Goal: Task Accomplishment & Management: Use online tool/utility

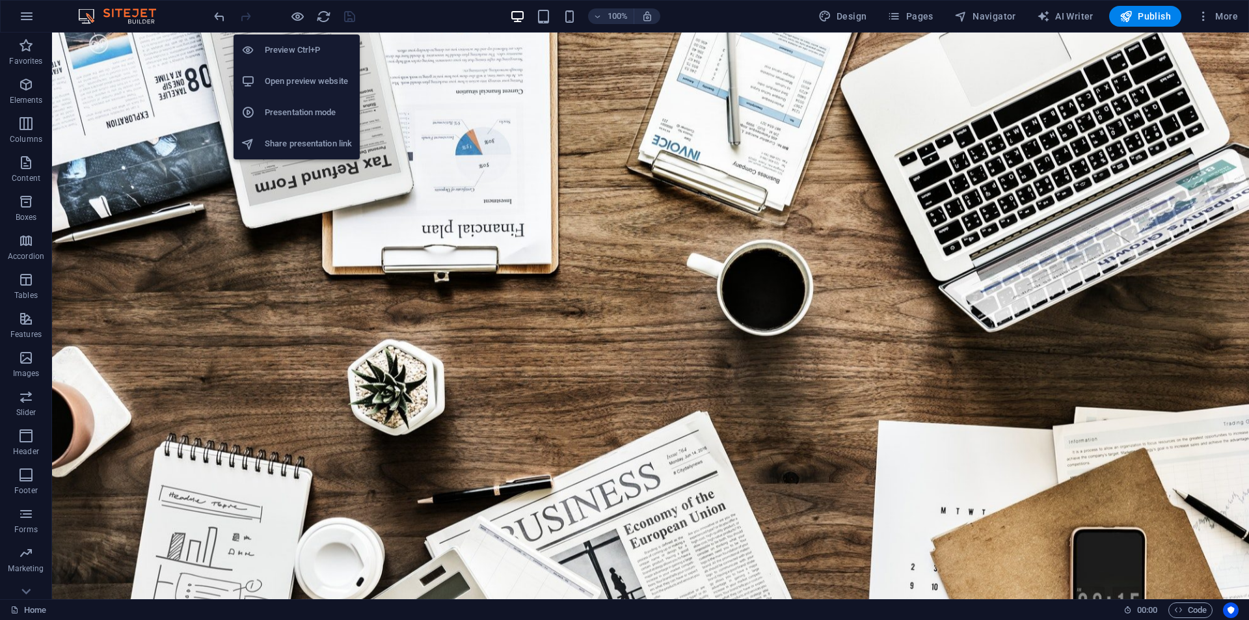
click at [298, 51] on h6 "Preview Ctrl+P" at bounding box center [308, 50] width 87 height 16
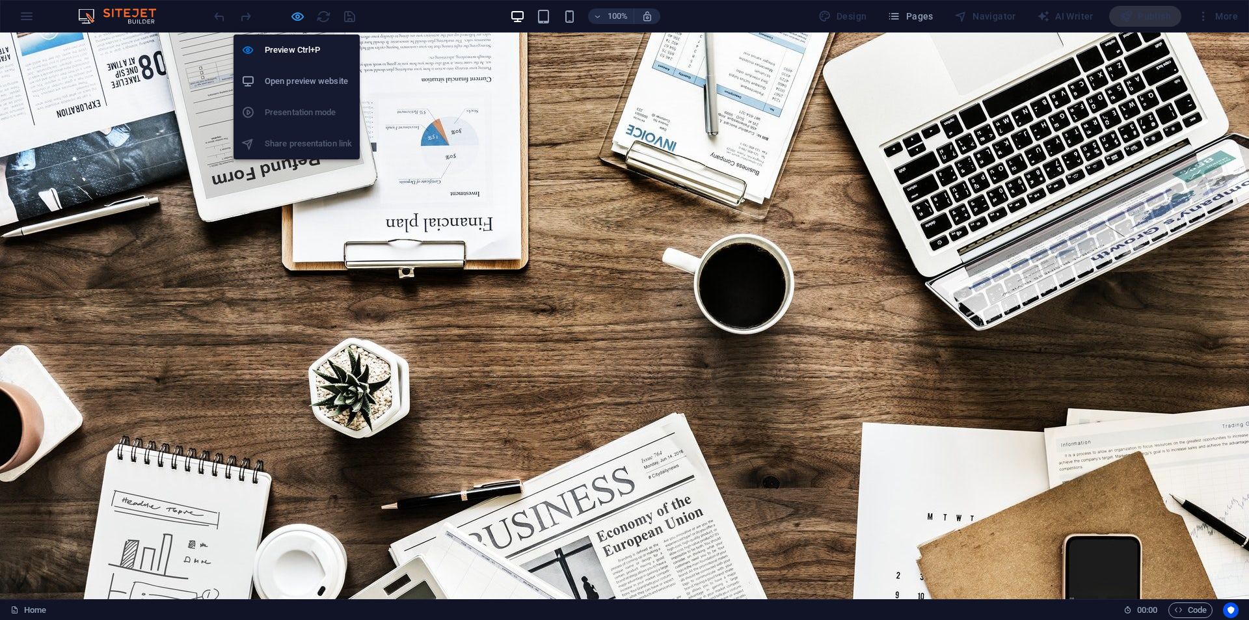
click at [299, 14] on icon "button" at bounding box center [297, 16] width 15 height 15
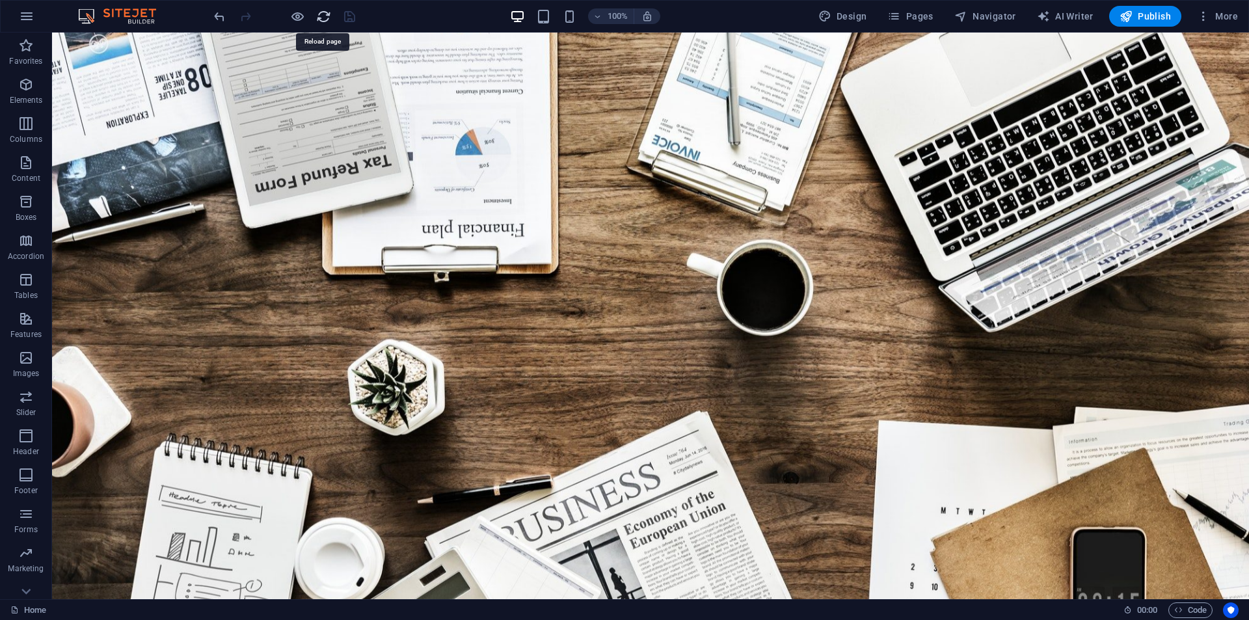
click at [325, 18] on icon "reload" at bounding box center [323, 16] width 15 height 15
click at [325, 17] on icon "reload" at bounding box center [323, 16] width 15 height 15
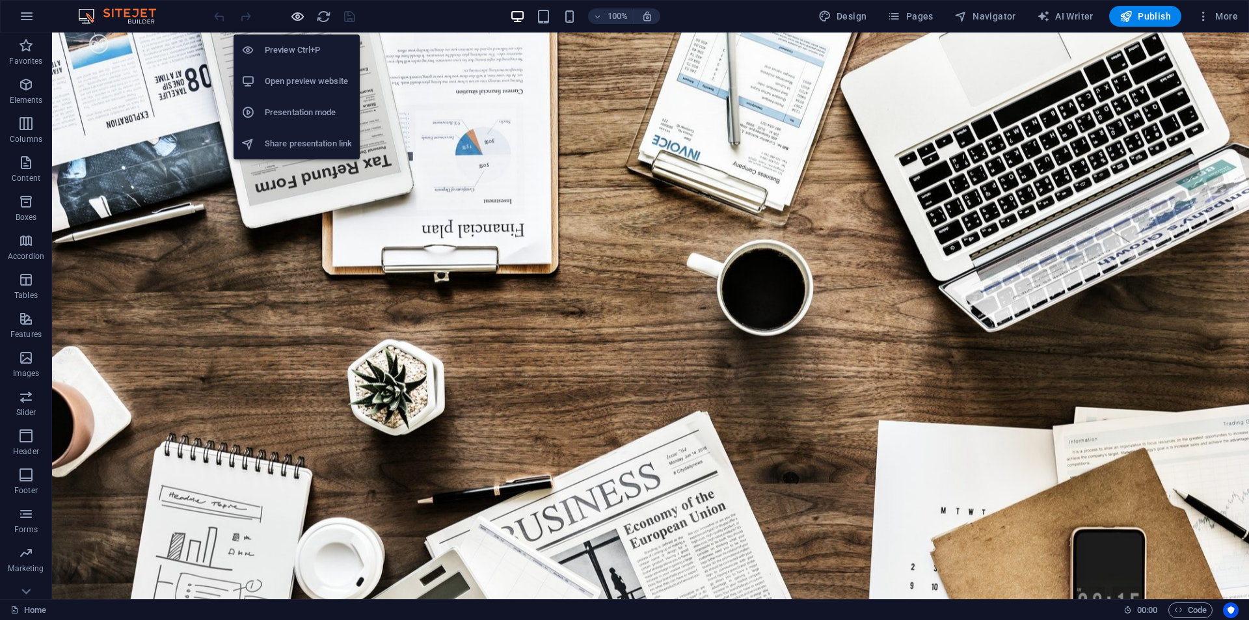
click at [297, 12] on icon "button" at bounding box center [297, 16] width 15 height 15
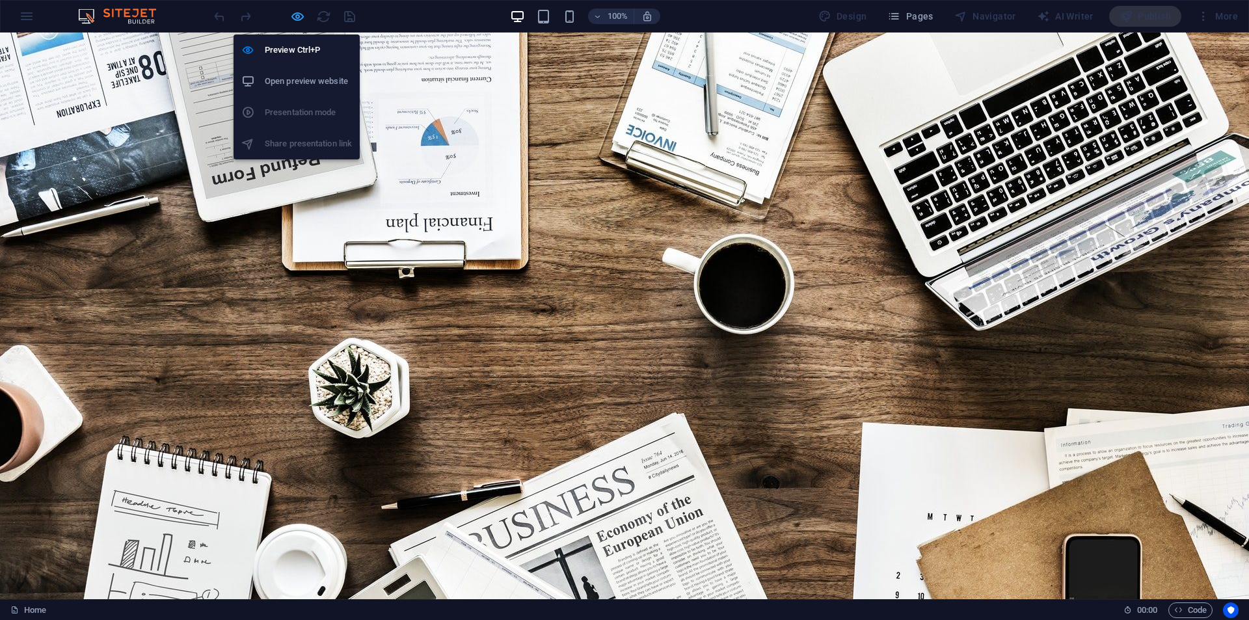
click at [300, 18] on icon "button" at bounding box center [297, 16] width 15 height 15
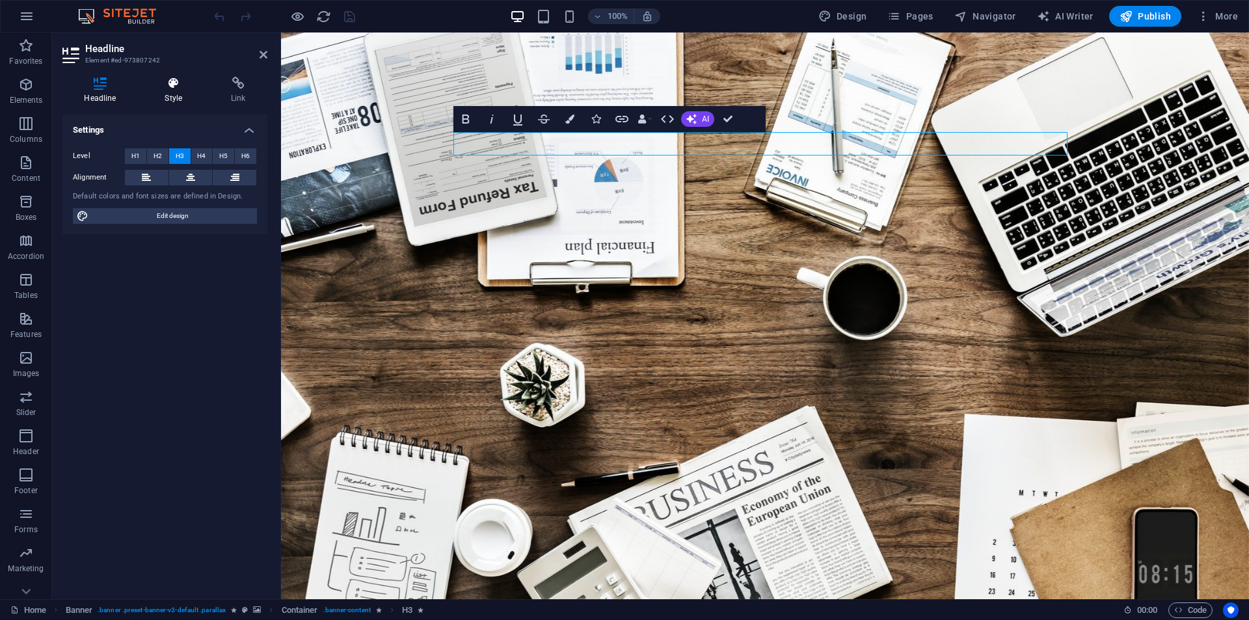
click at [165, 89] on icon at bounding box center [173, 83] width 61 height 13
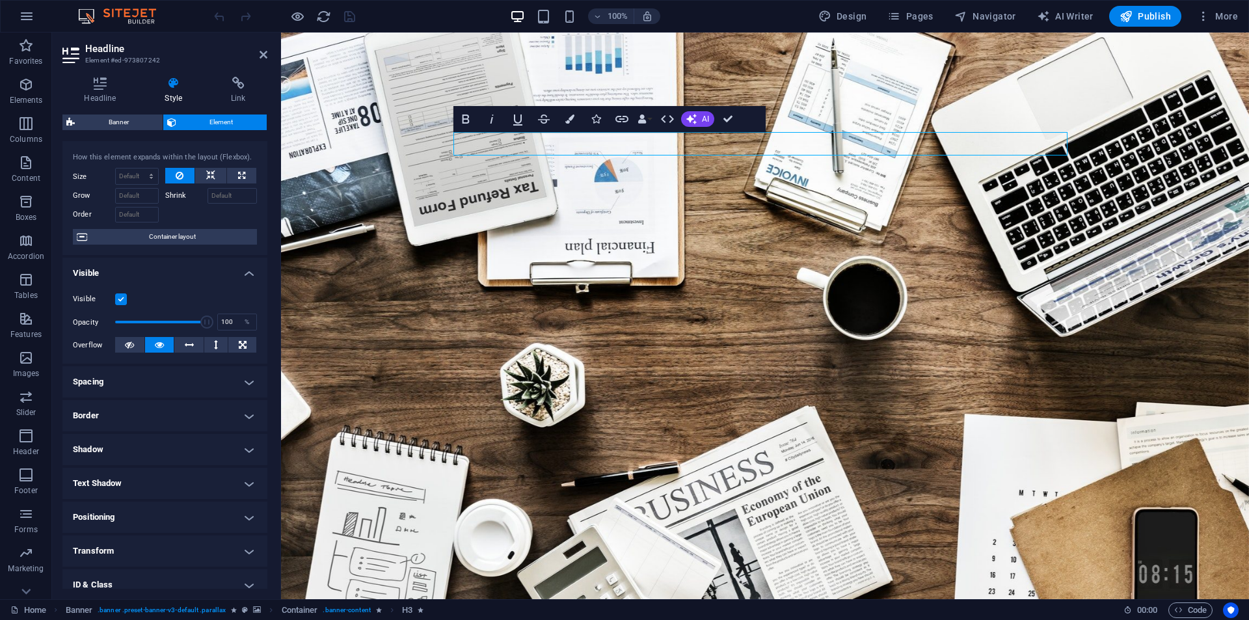
scroll to position [102, 0]
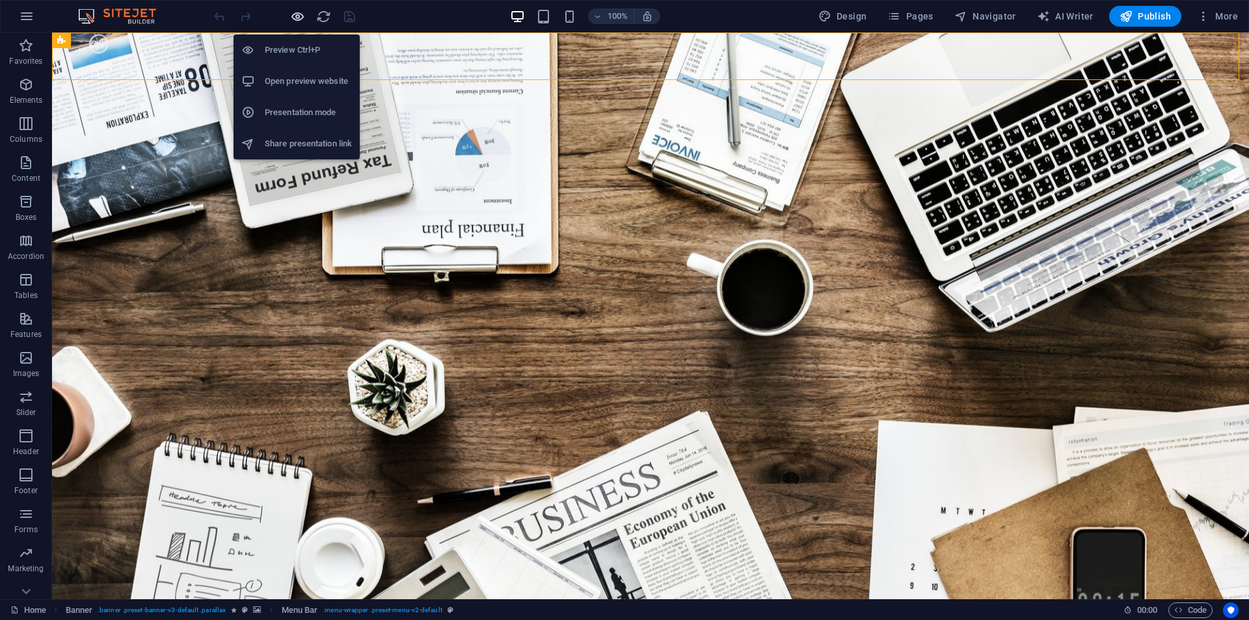
click at [297, 12] on icon "button" at bounding box center [297, 16] width 15 height 15
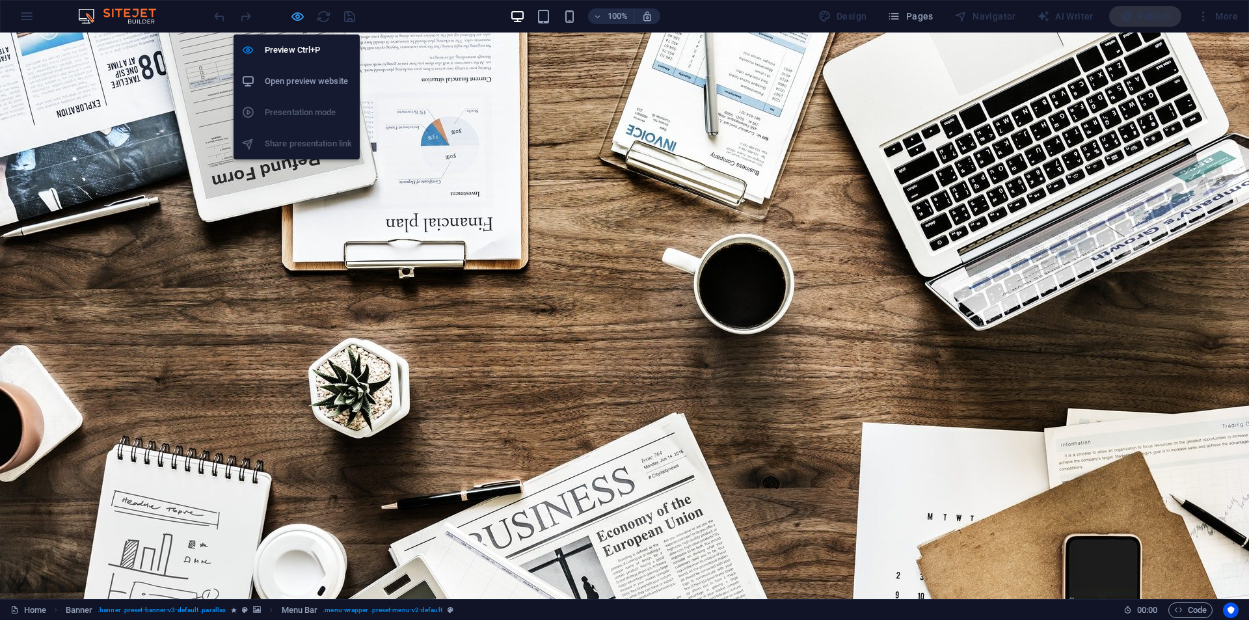
click at [296, 19] on icon "button" at bounding box center [297, 16] width 15 height 15
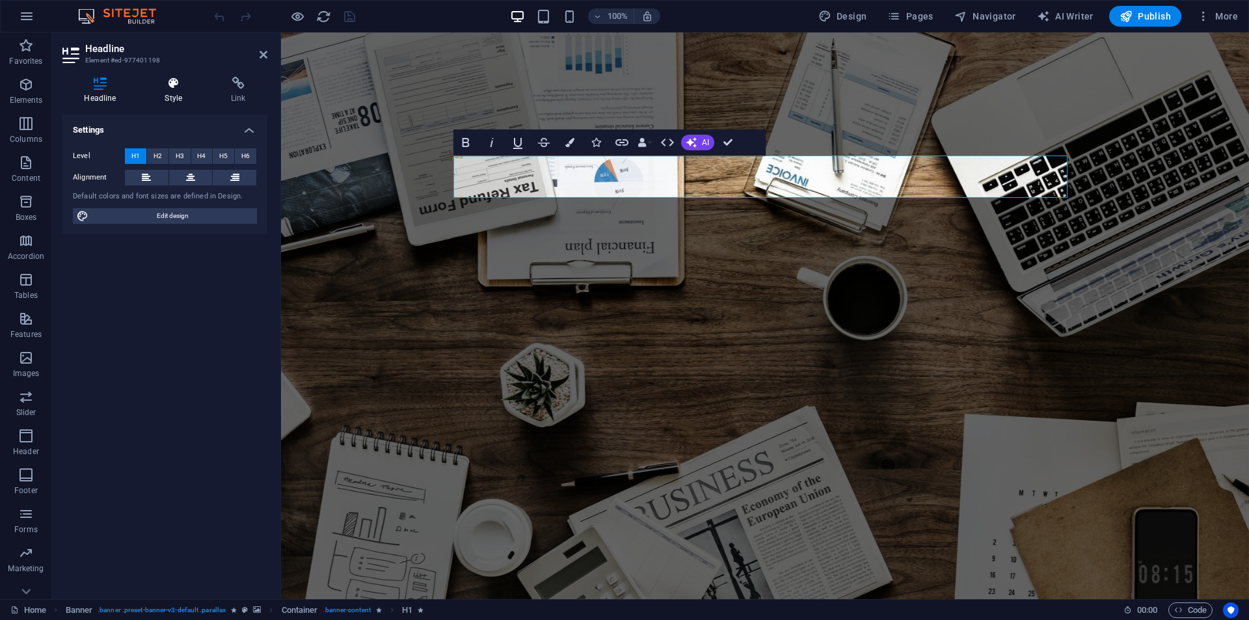
click at [171, 92] on h4 "Style" at bounding box center [176, 90] width 66 height 27
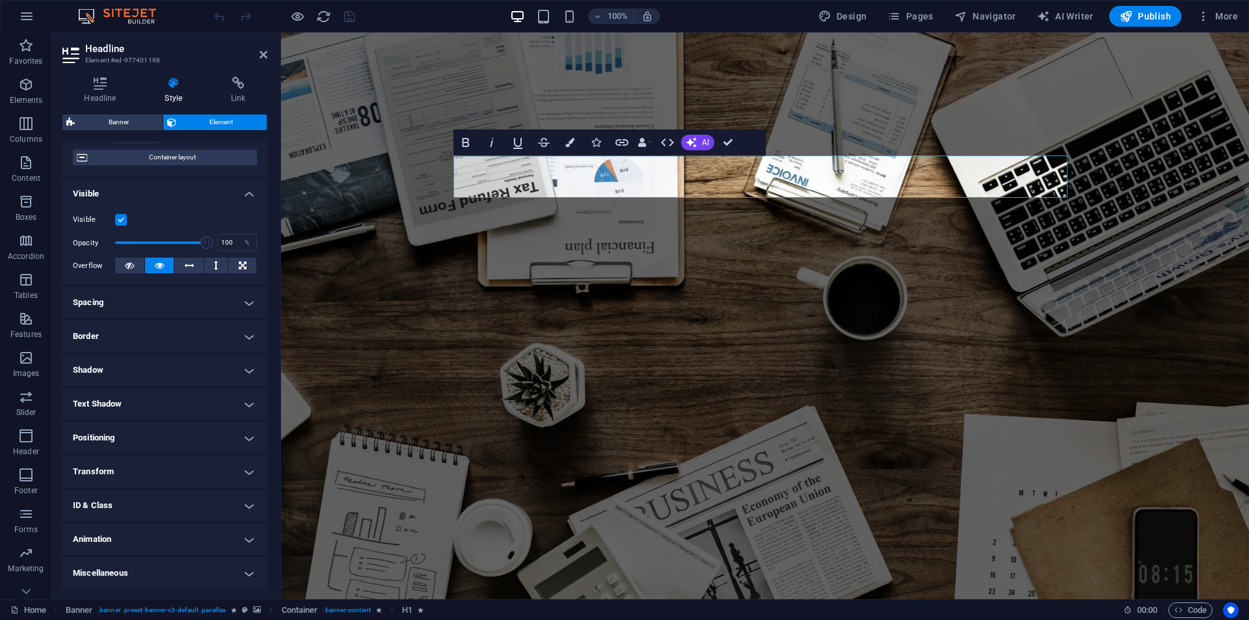
click at [119, 535] on h4 "Animation" at bounding box center [164, 539] width 205 height 31
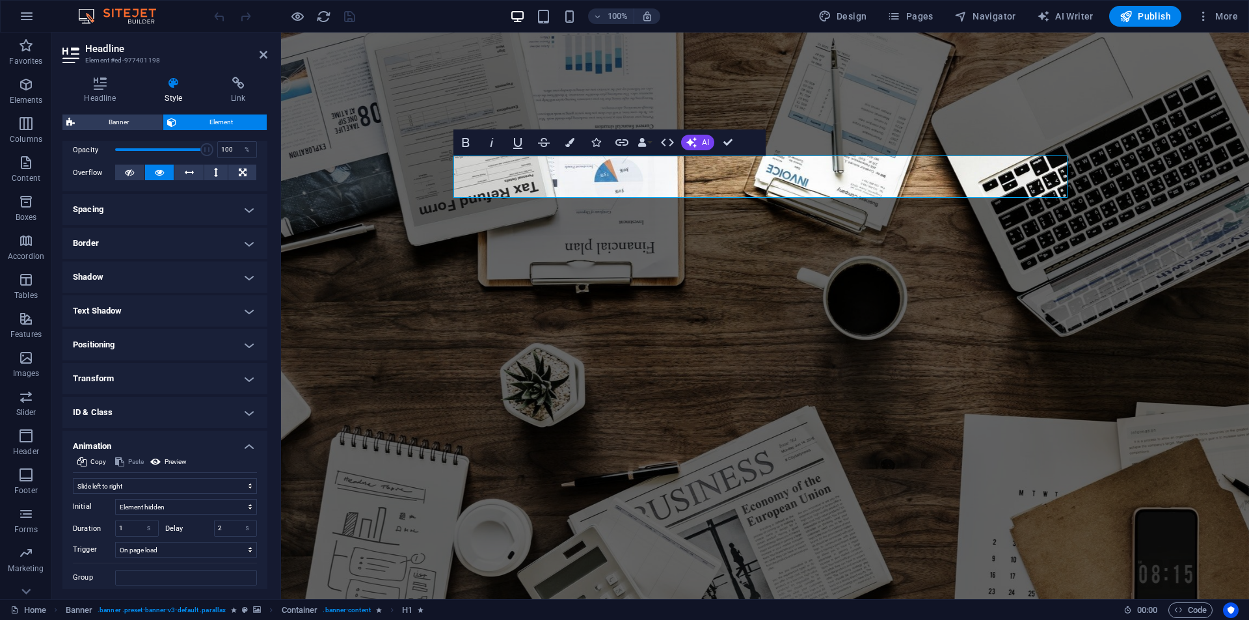
scroll to position [236, 0]
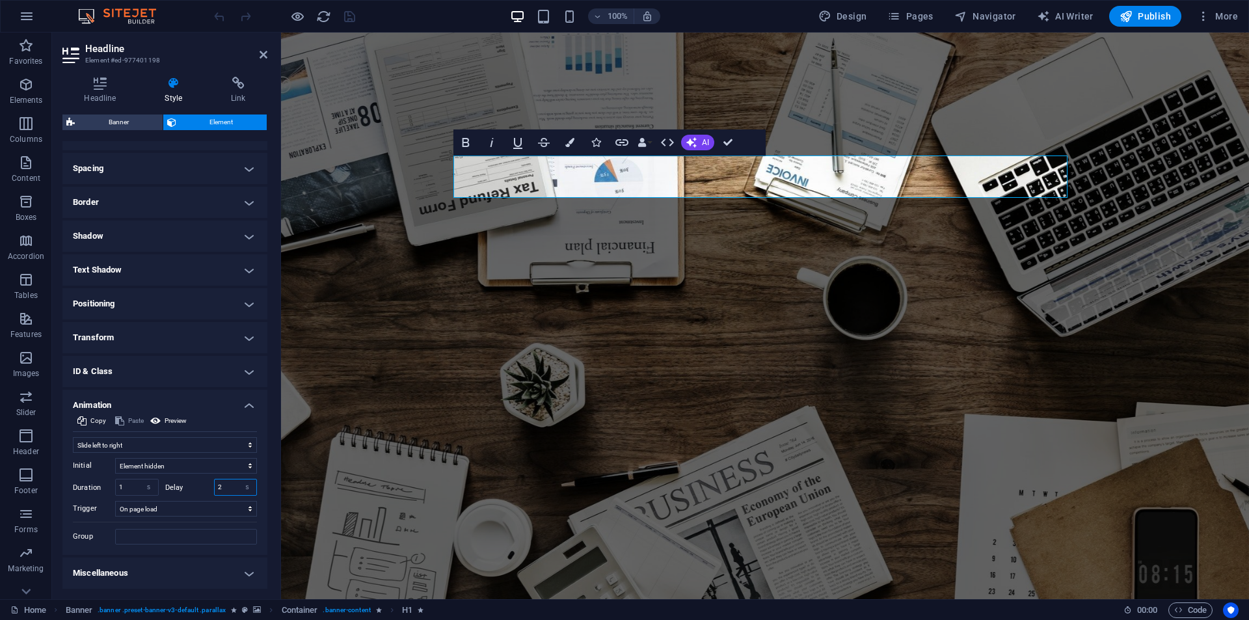
click at [221, 489] on input "2" at bounding box center [236, 488] width 42 height 16
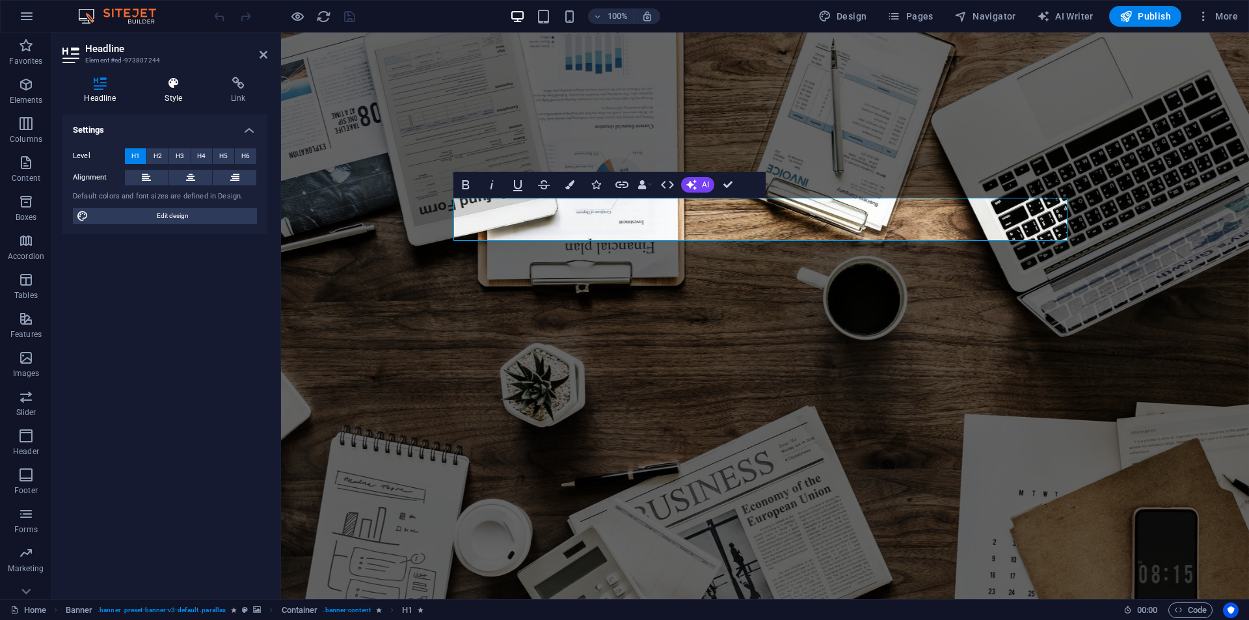
click at [176, 87] on icon at bounding box center [173, 83] width 61 height 13
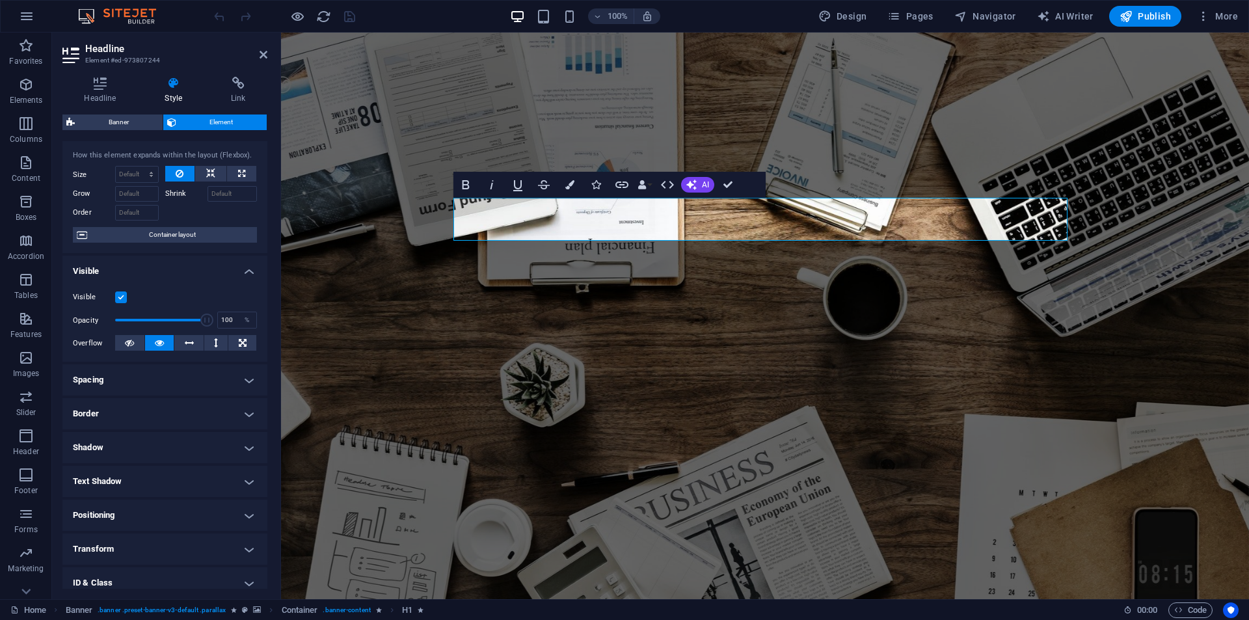
scroll to position [102, 0]
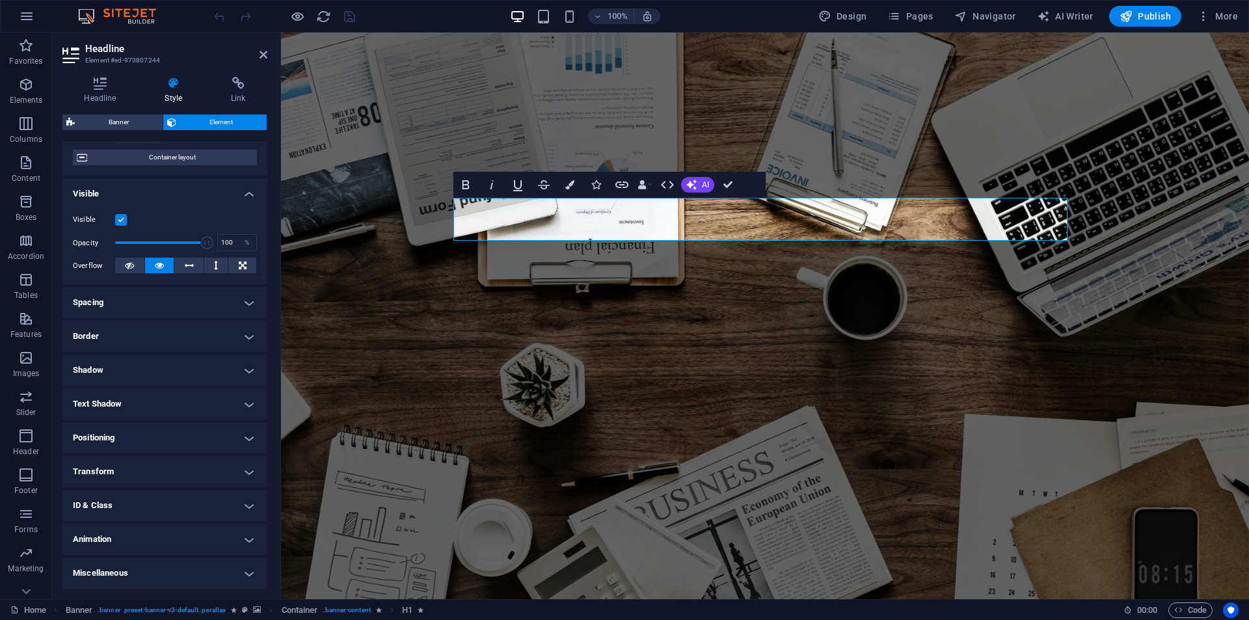
drag, startPoint x: 107, startPoint y: 522, endPoint x: 113, endPoint y: 517, distance: 7.4
click at [108, 523] on ul "Layout How this element expands within the layout (Flexbox). Size Default auto …" at bounding box center [164, 314] width 205 height 550
click at [114, 536] on h4 "Animation" at bounding box center [164, 539] width 205 height 31
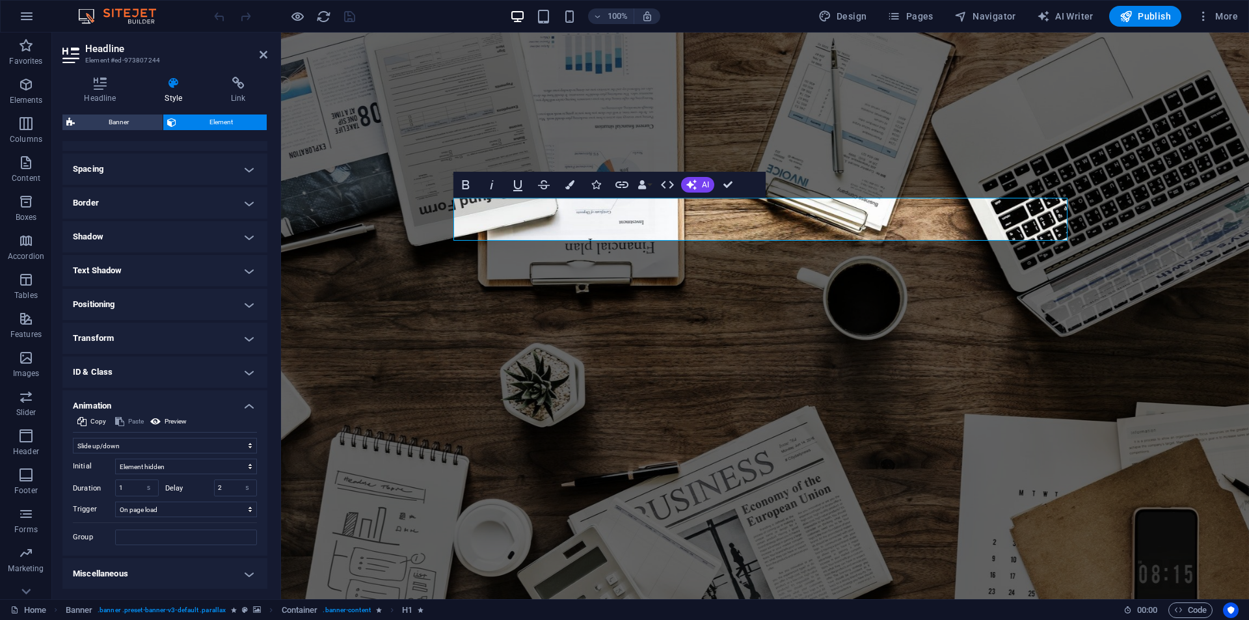
scroll to position [236, 0]
click at [221, 489] on input "2" at bounding box center [236, 488] width 42 height 16
select select "move-left-to-right"
select select "s"
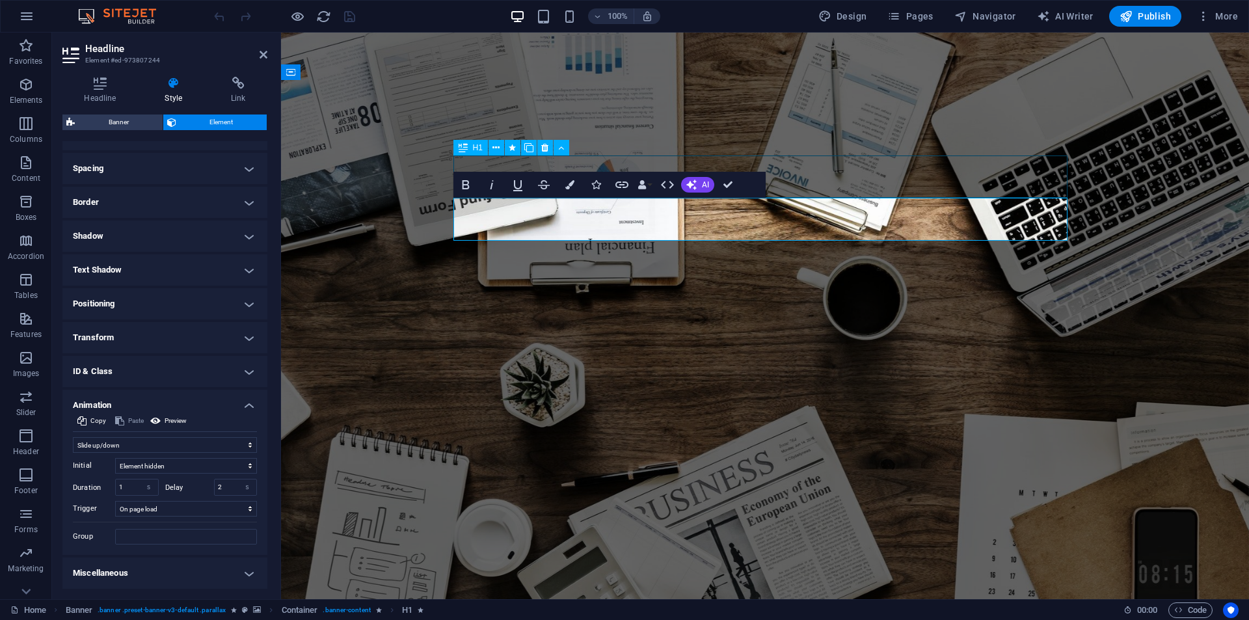
select select "s"
select select "onload"
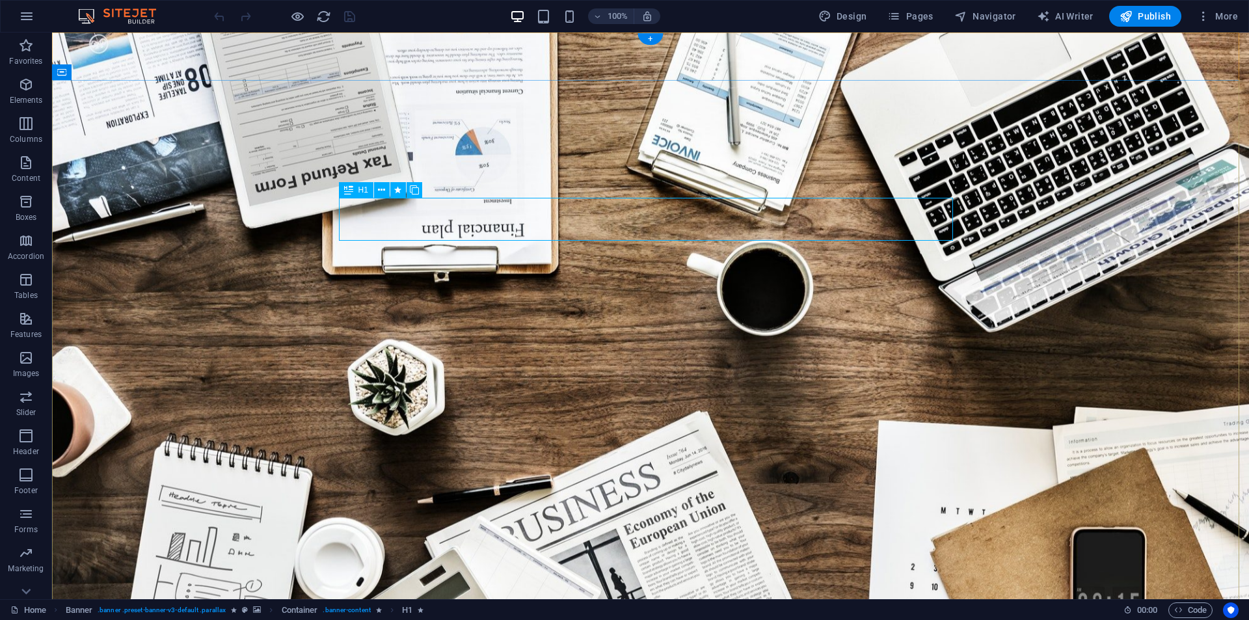
select select "slide"
select select "s"
select select "onload"
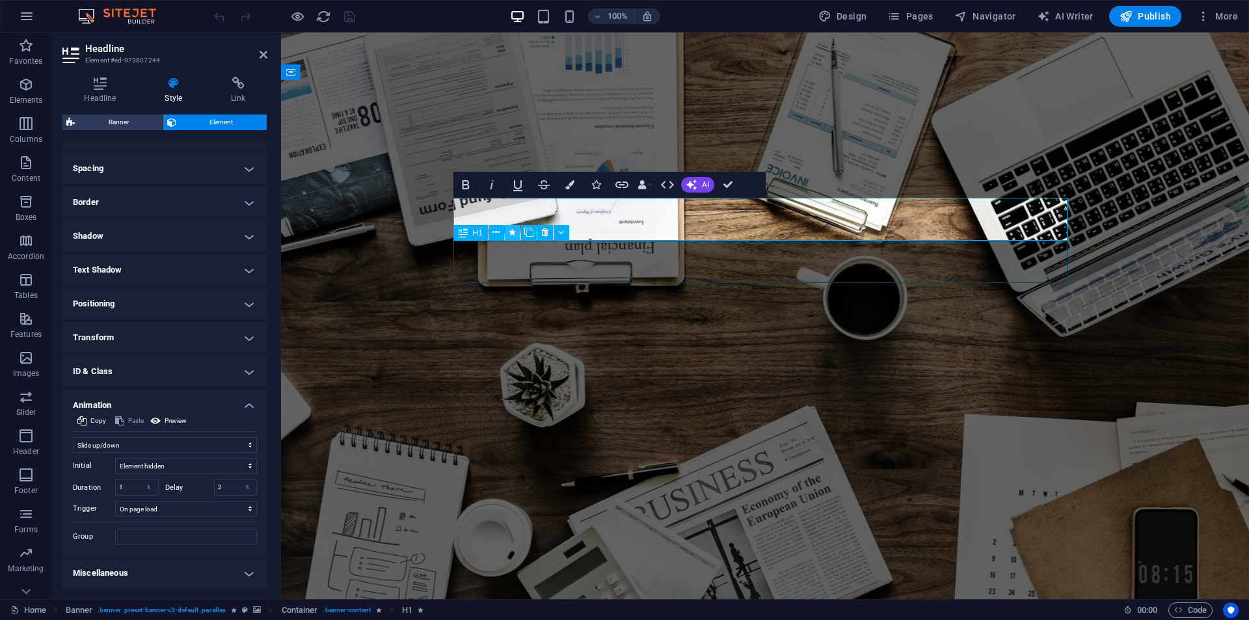
select select "slide"
select select "s"
select select "onload"
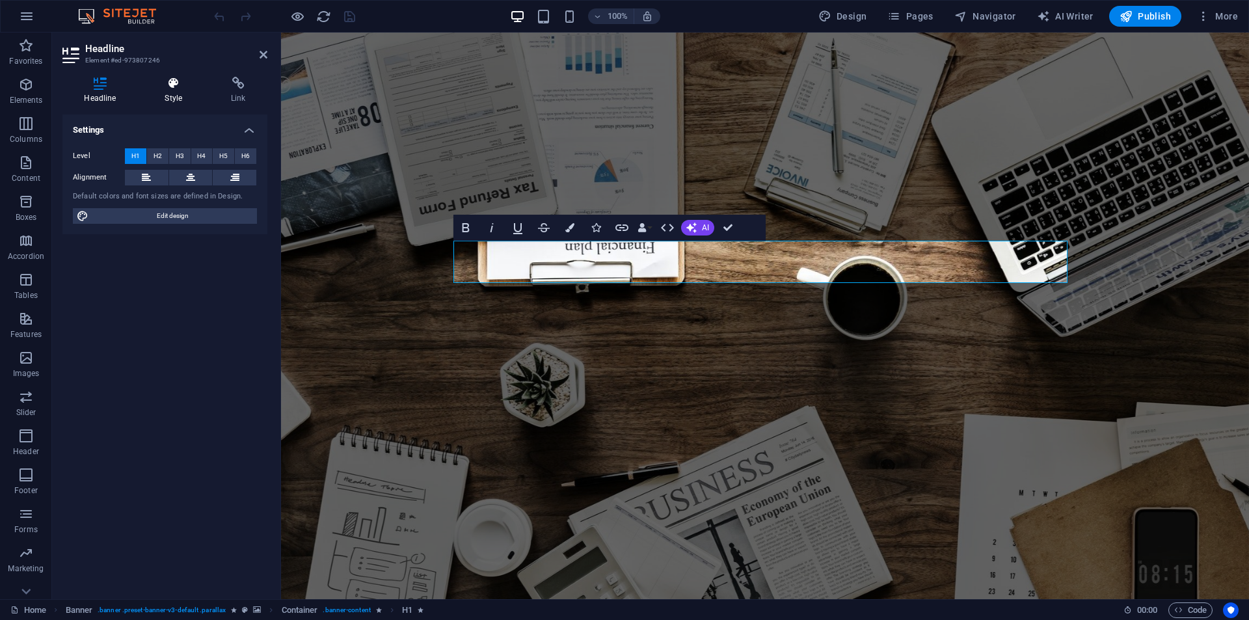
click at [152, 85] on icon at bounding box center [173, 83] width 61 height 13
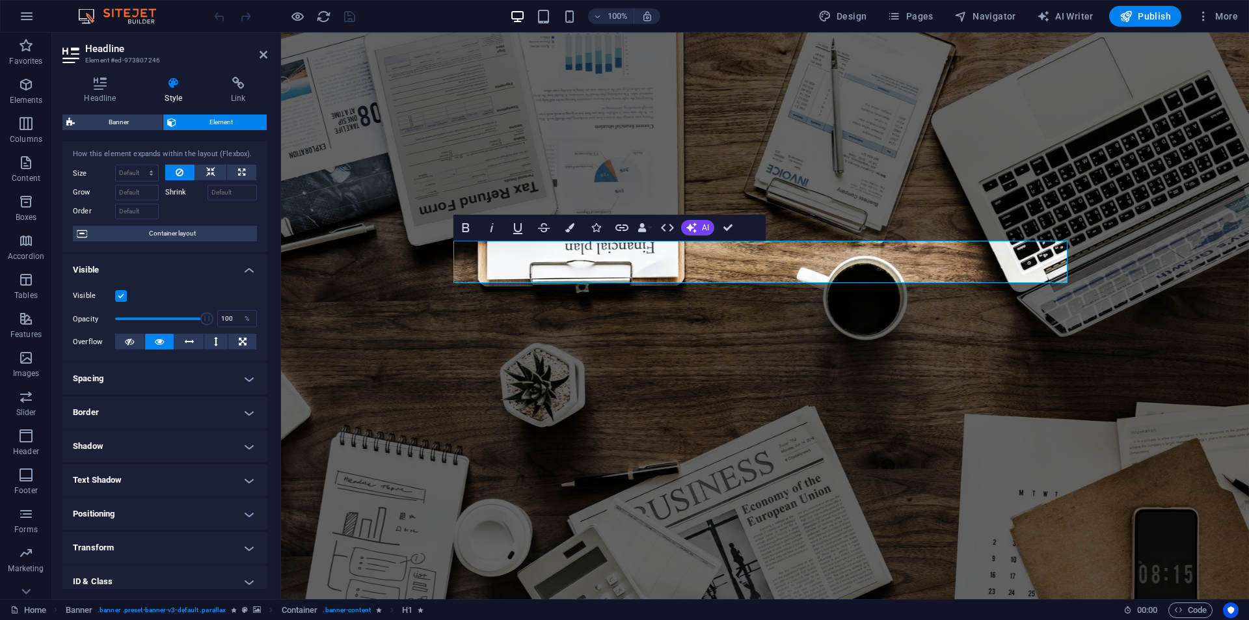
scroll to position [102, 0]
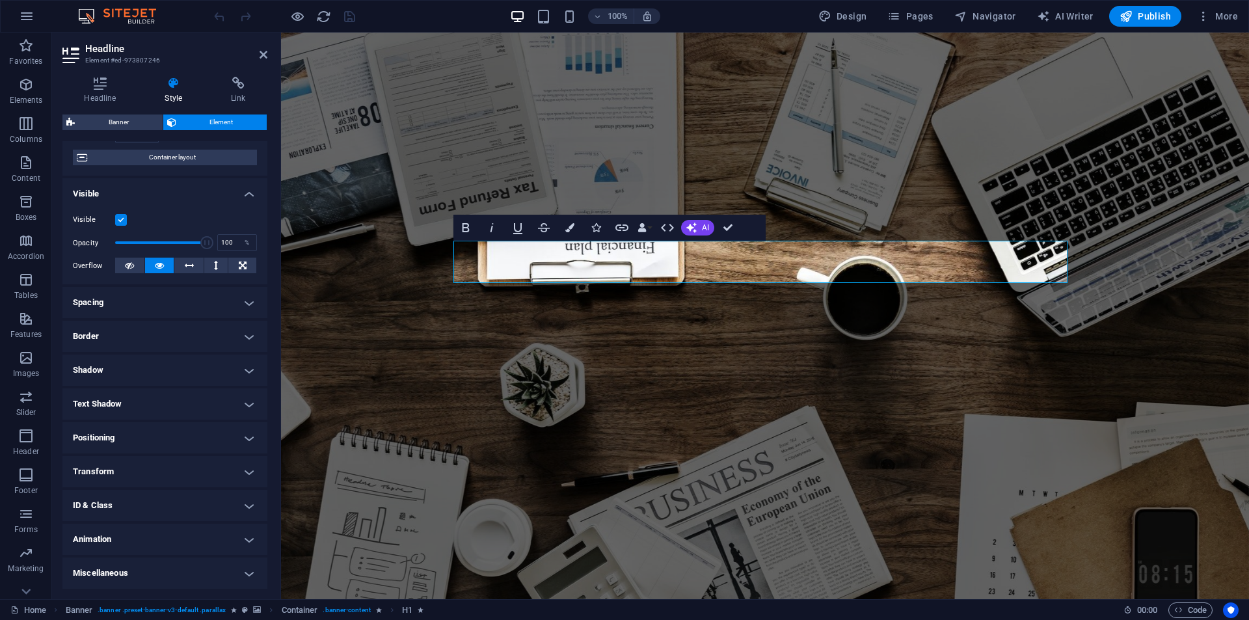
click at [141, 534] on h4 "Animation" at bounding box center [164, 539] width 205 height 31
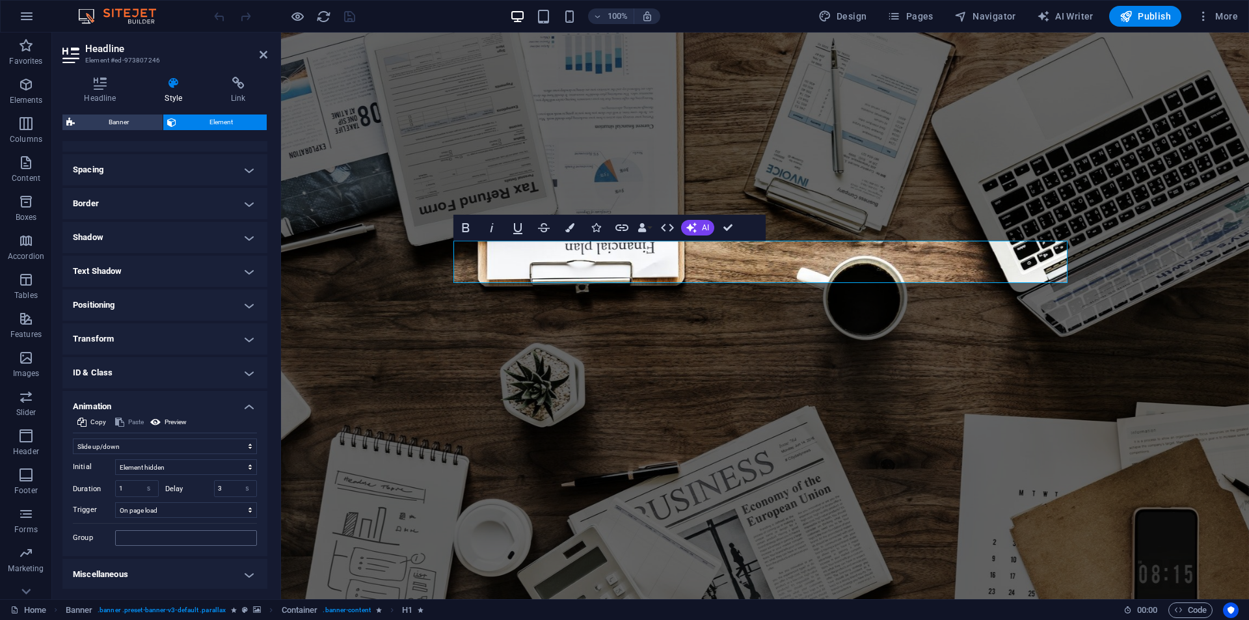
scroll to position [236, 0]
click at [223, 489] on input "3" at bounding box center [236, 488] width 42 height 16
click at [222, 489] on input "3" at bounding box center [236, 488] width 42 height 16
type input "2.3"
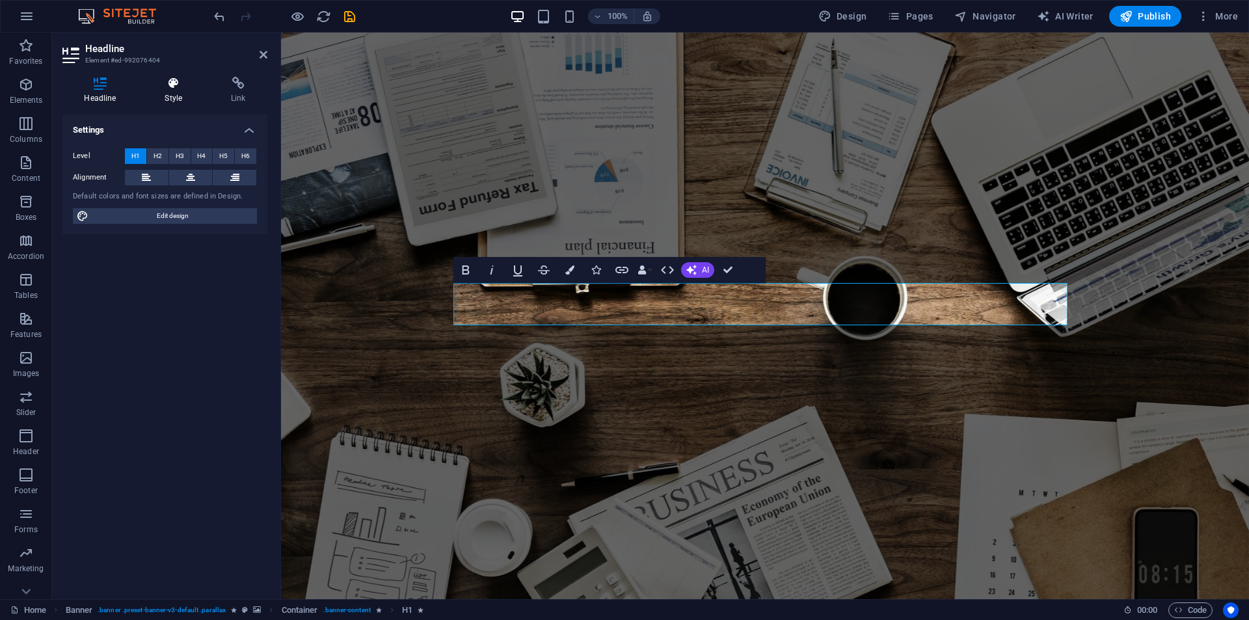
click at [183, 91] on h4 "Style" at bounding box center [176, 90] width 66 height 27
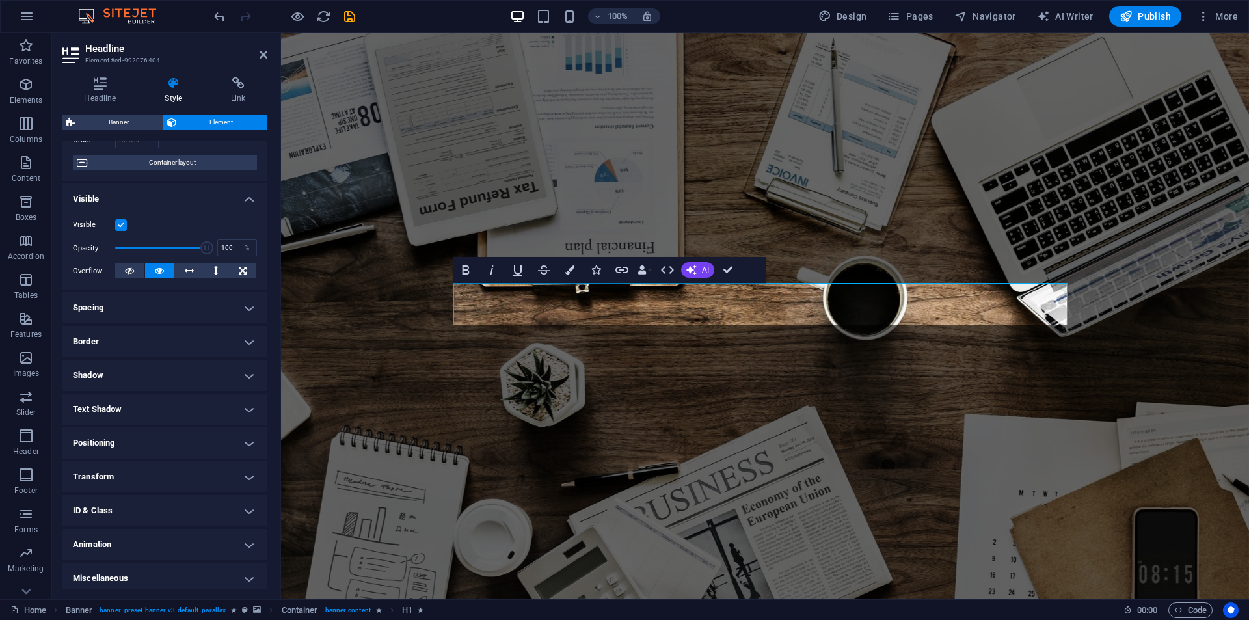
scroll to position [102, 0]
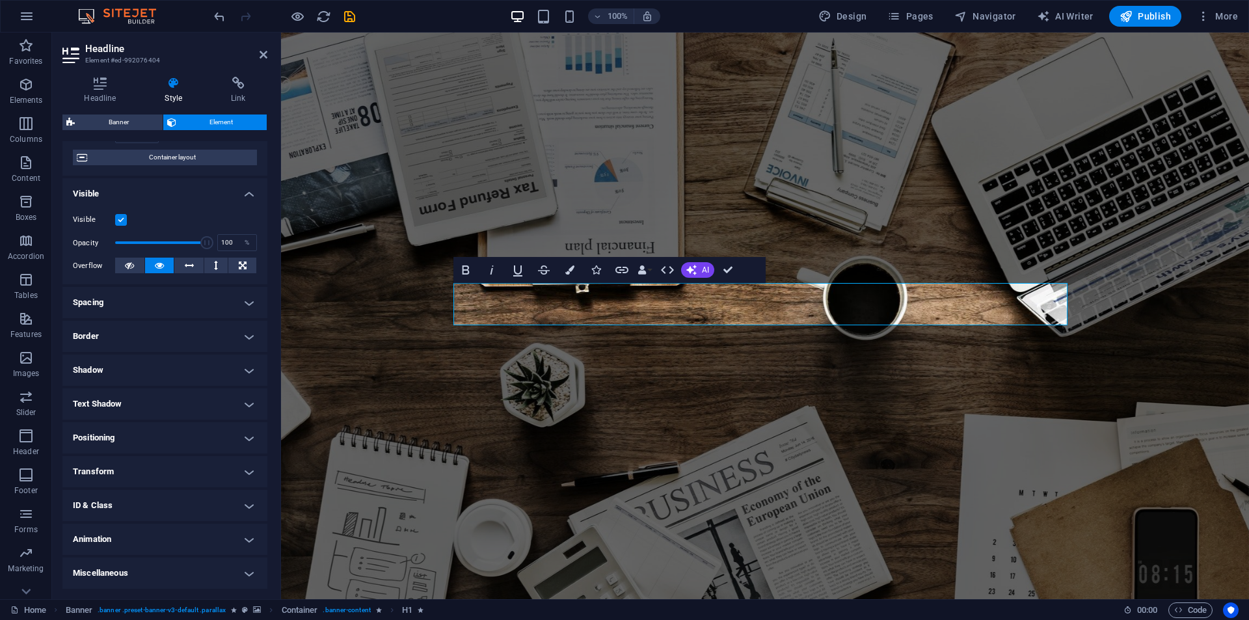
click at [183, 478] on h4 "Transform" at bounding box center [164, 471] width 205 height 31
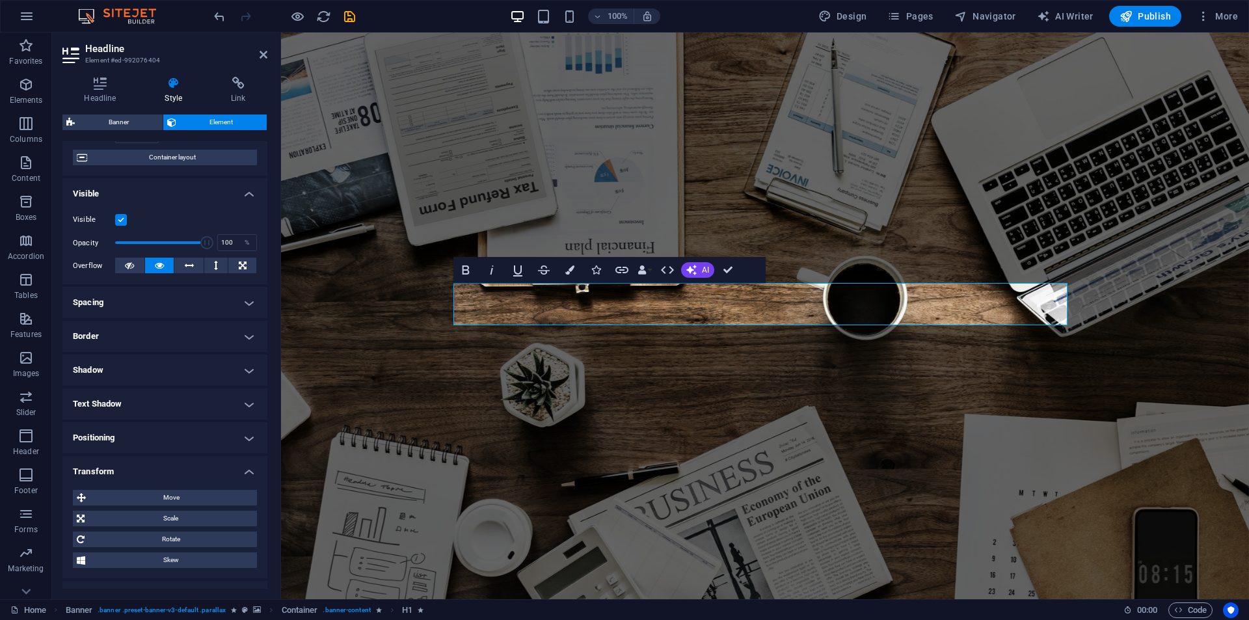
click at [190, 474] on h4 "Transform" at bounding box center [164, 467] width 205 height 23
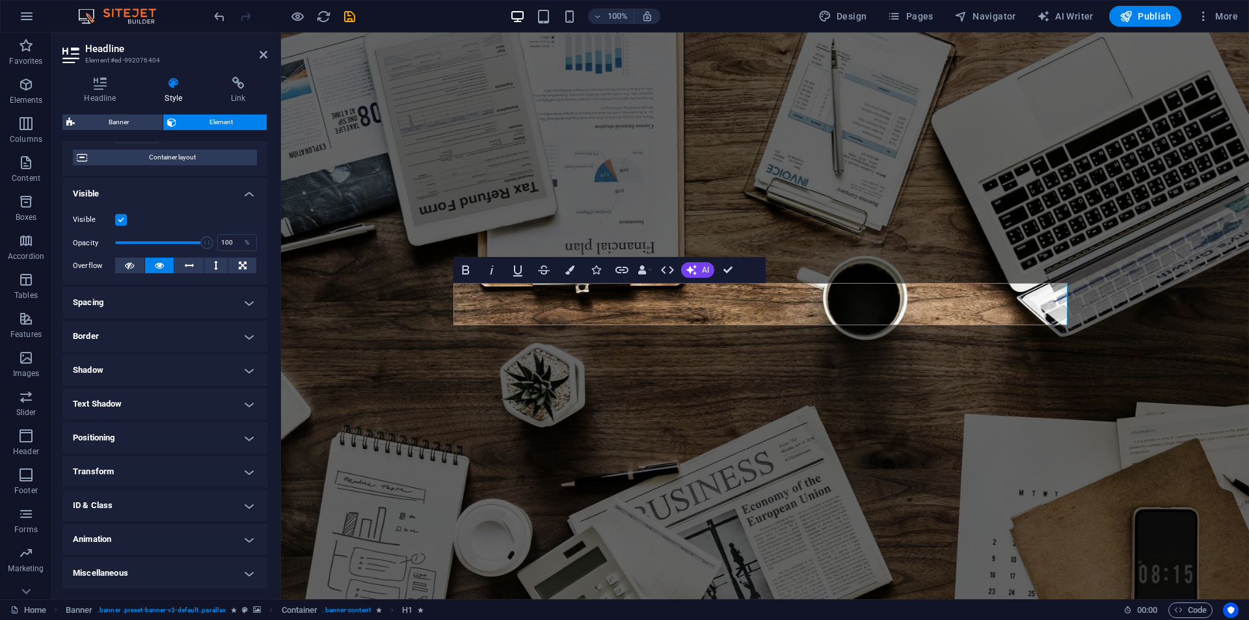
click at [156, 531] on h4 "Animation" at bounding box center [164, 539] width 205 height 31
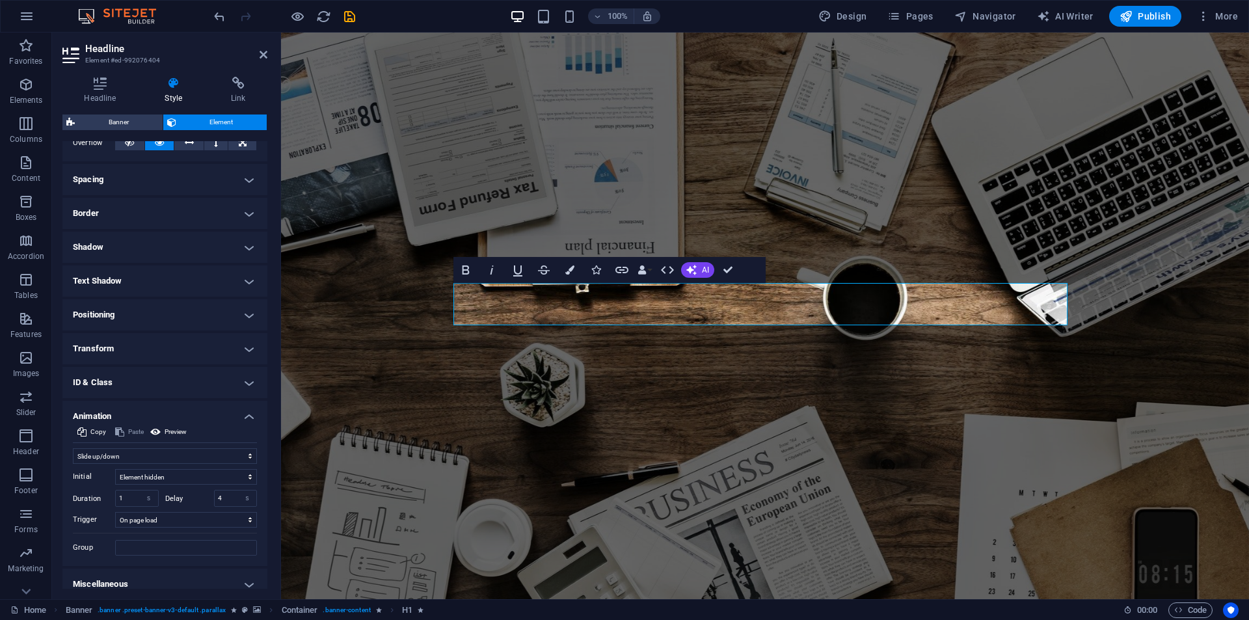
scroll to position [236, 0]
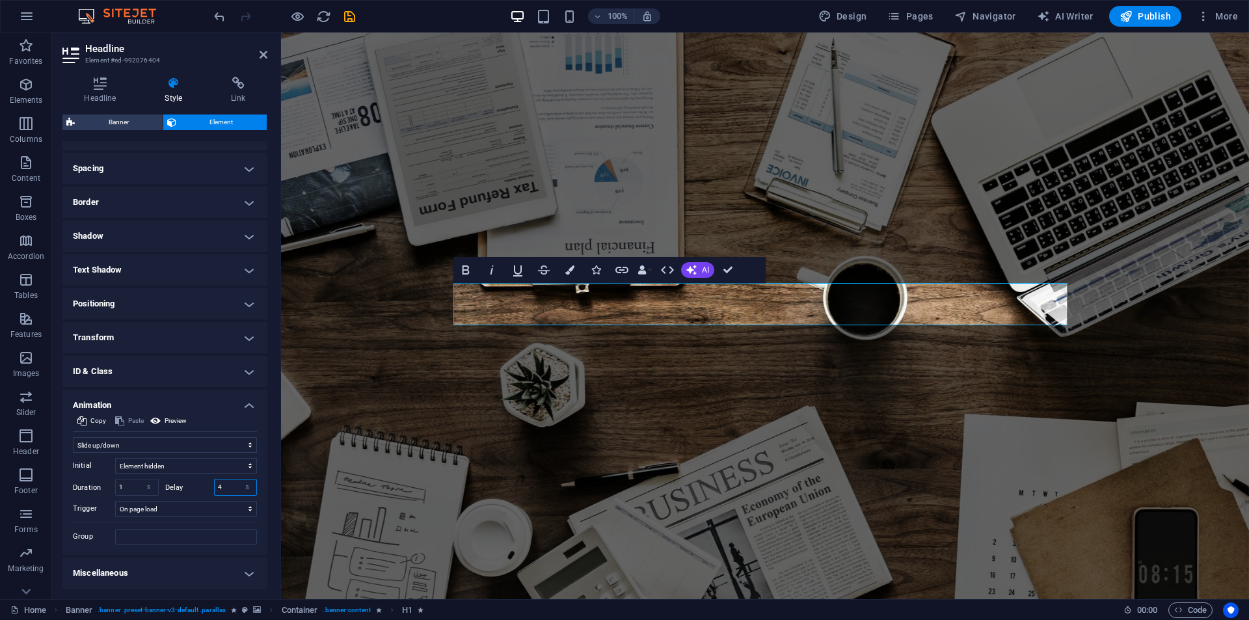
click at [223, 489] on input "4" at bounding box center [236, 488] width 42 height 16
drag, startPoint x: 223, startPoint y: 489, endPoint x: 226, endPoint y: 496, distance: 7.0
click at [226, 496] on div "4 s ms" at bounding box center [236, 487] width 44 height 17
click at [229, 485] on input "2.6" at bounding box center [236, 488] width 42 height 16
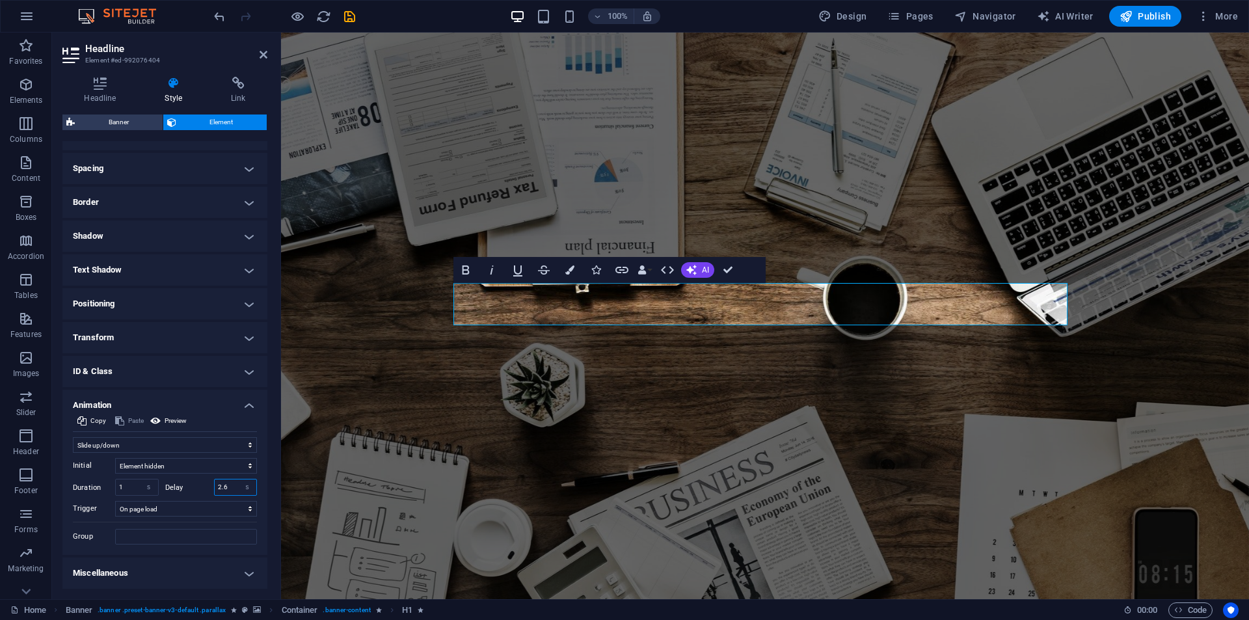
click at [229, 485] on input "2.6" at bounding box center [236, 488] width 42 height 16
type input "2.6"
drag, startPoint x: 134, startPoint y: 487, endPoint x: 118, endPoint y: 489, distance: 15.8
click at [118, 489] on input "1" at bounding box center [137, 488] width 42 height 16
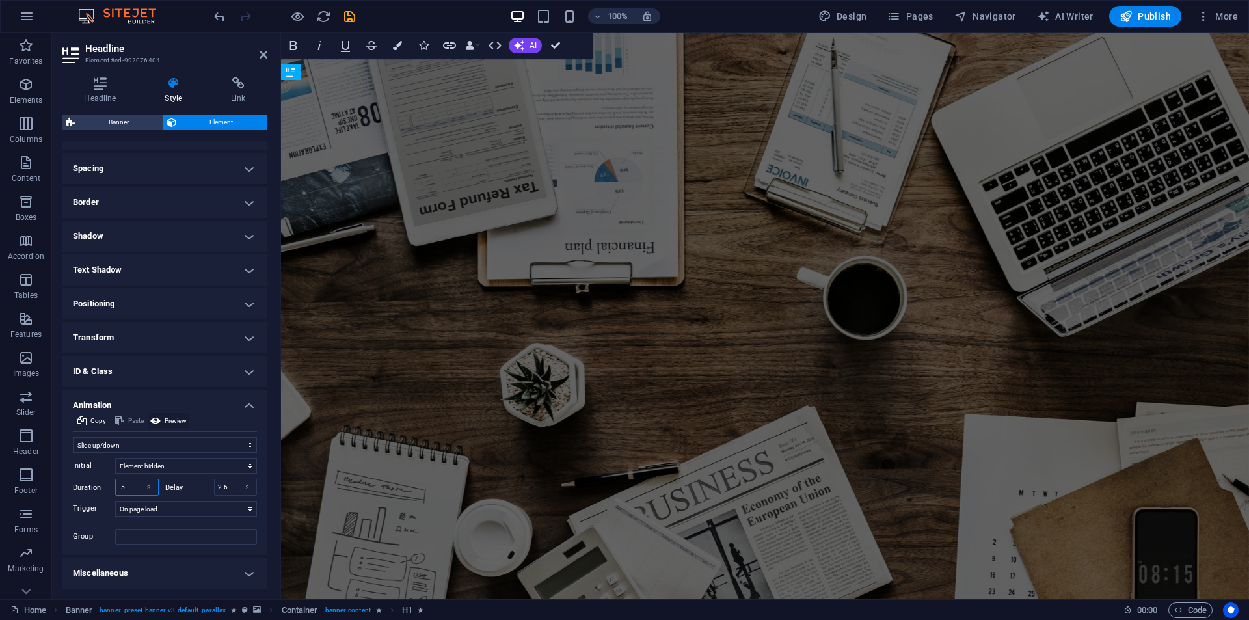
type input ".5"
click at [182, 422] on span "Preview" at bounding box center [176, 421] width 22 height 16
click at [169, 420] on span "Preview" at bounding box center [176, 421] width 22 height 16
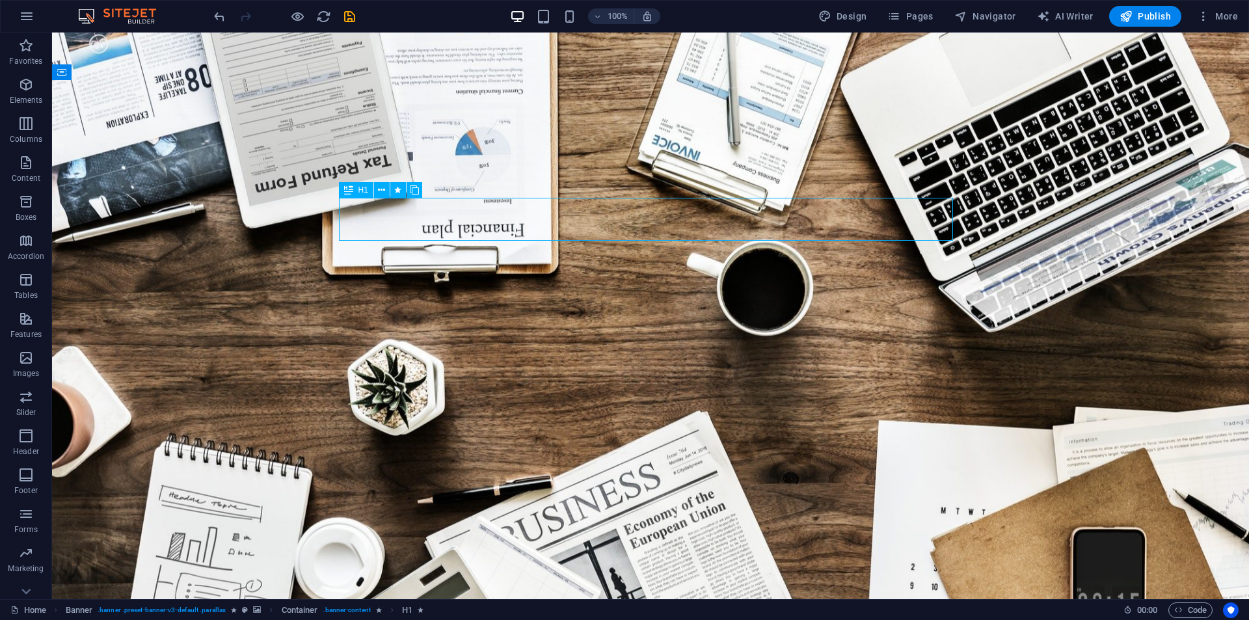
select select "slide"
select select "s"
select select "onload"
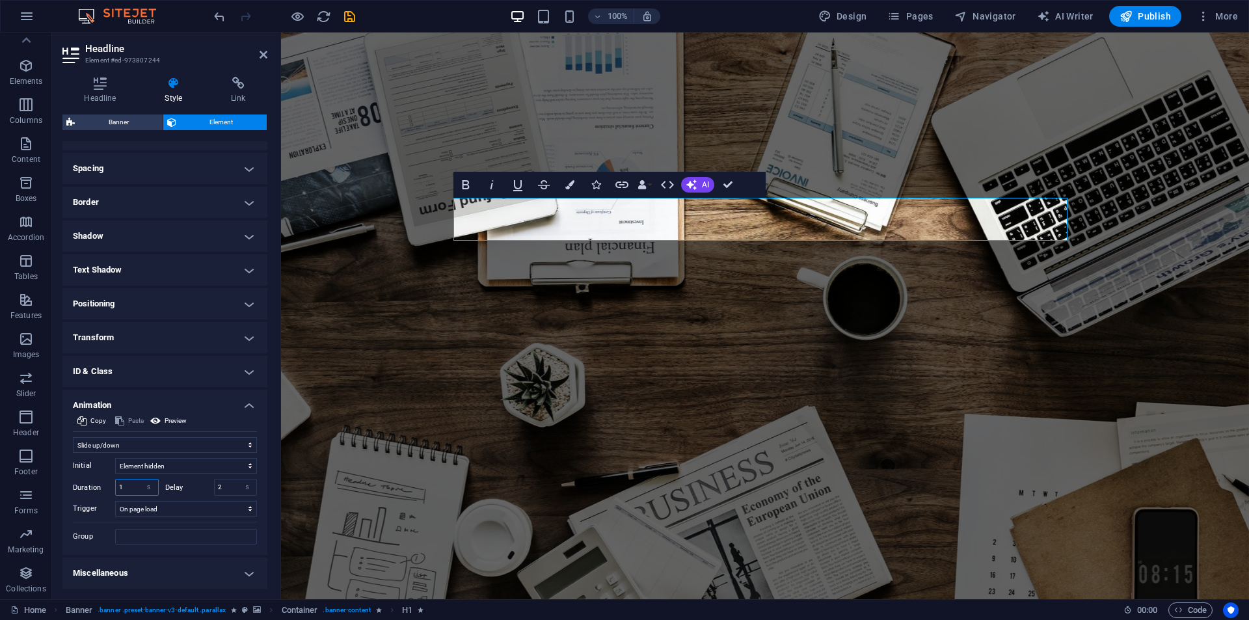
click at [125, 490] on input "1" at bounding box center [137, 488] width 42 height 16
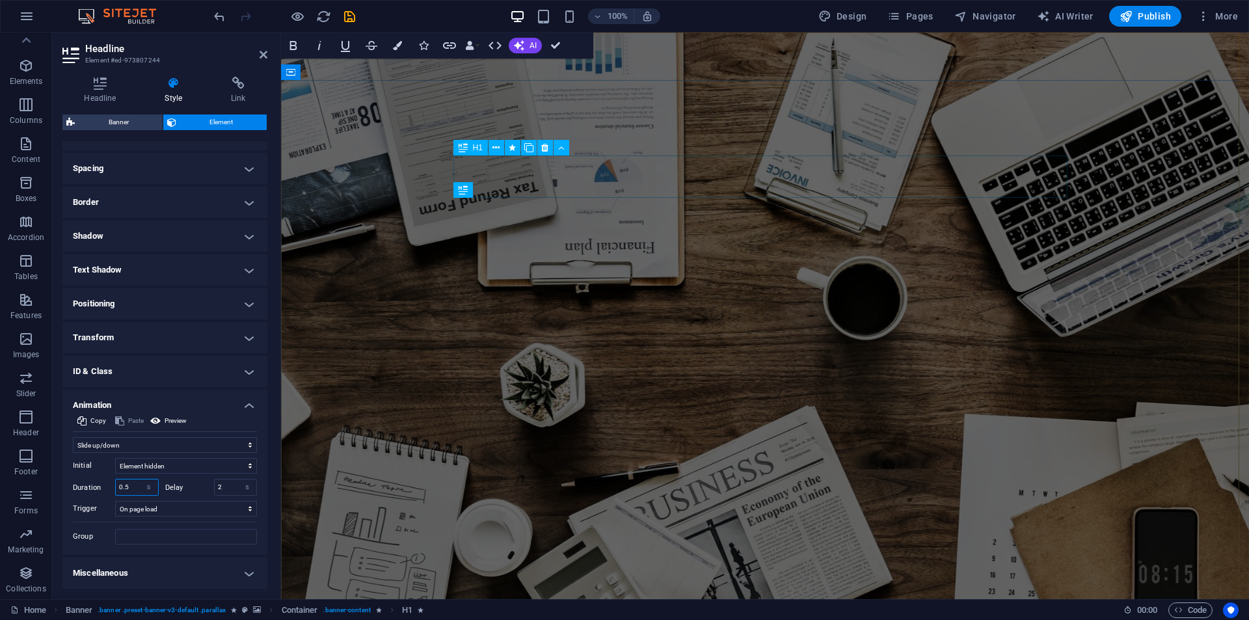
type input "0.5"
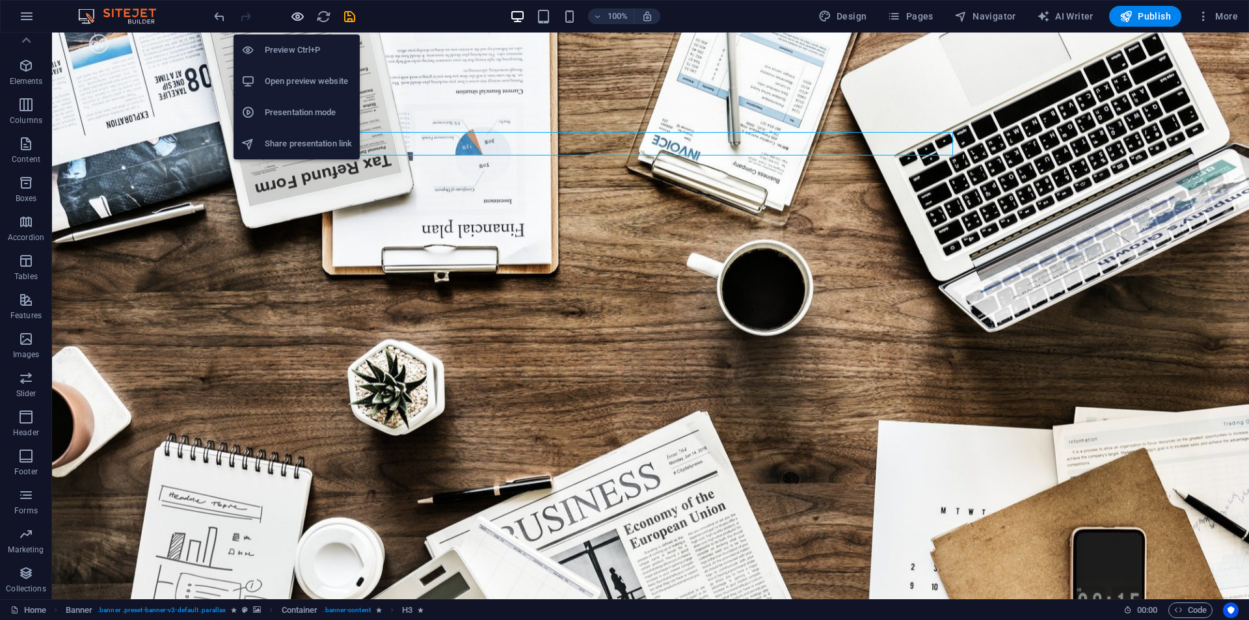
click at [290, 18] on icon "button" at bounding box center [297, 16] width 15 height 15
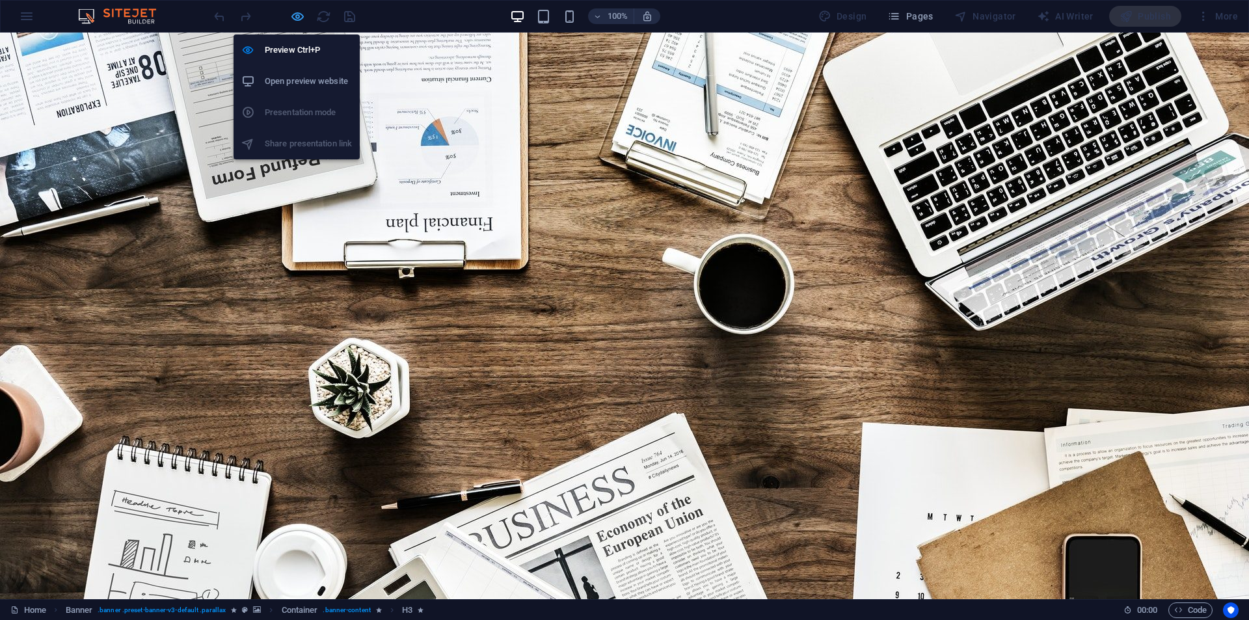
click at [299, 11] on icon "button" at bounding box center [297, 16] width 15 height 15
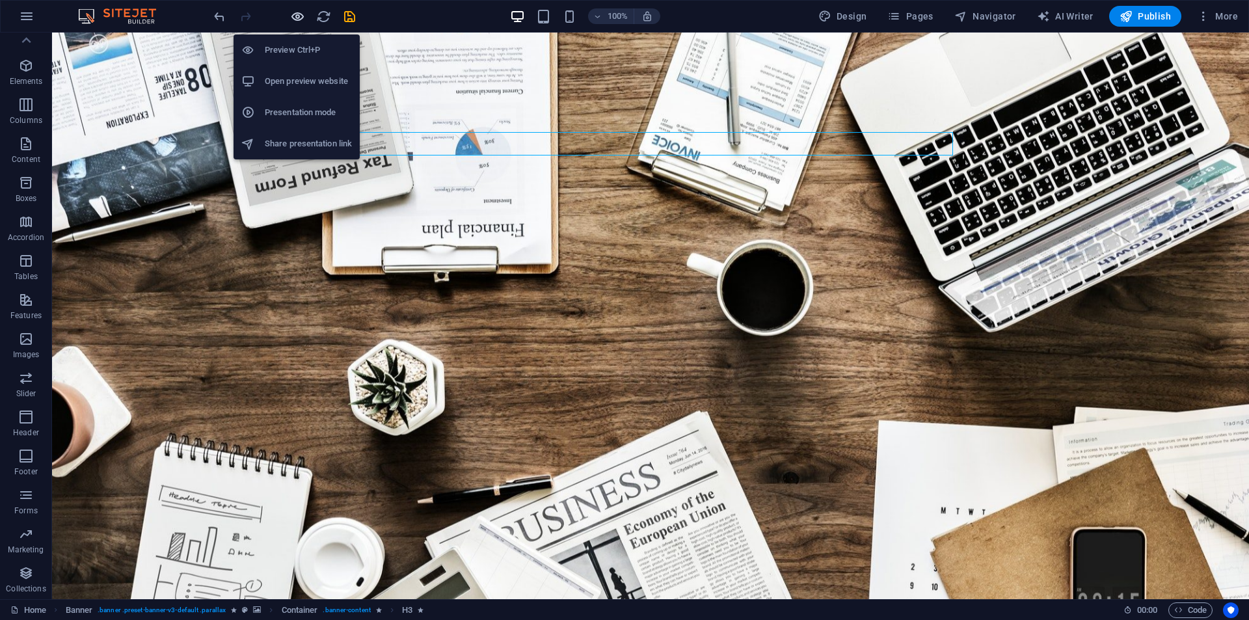
click at [299, 11] on icon "button" at bounding box center [297, 16] width 15 height 15
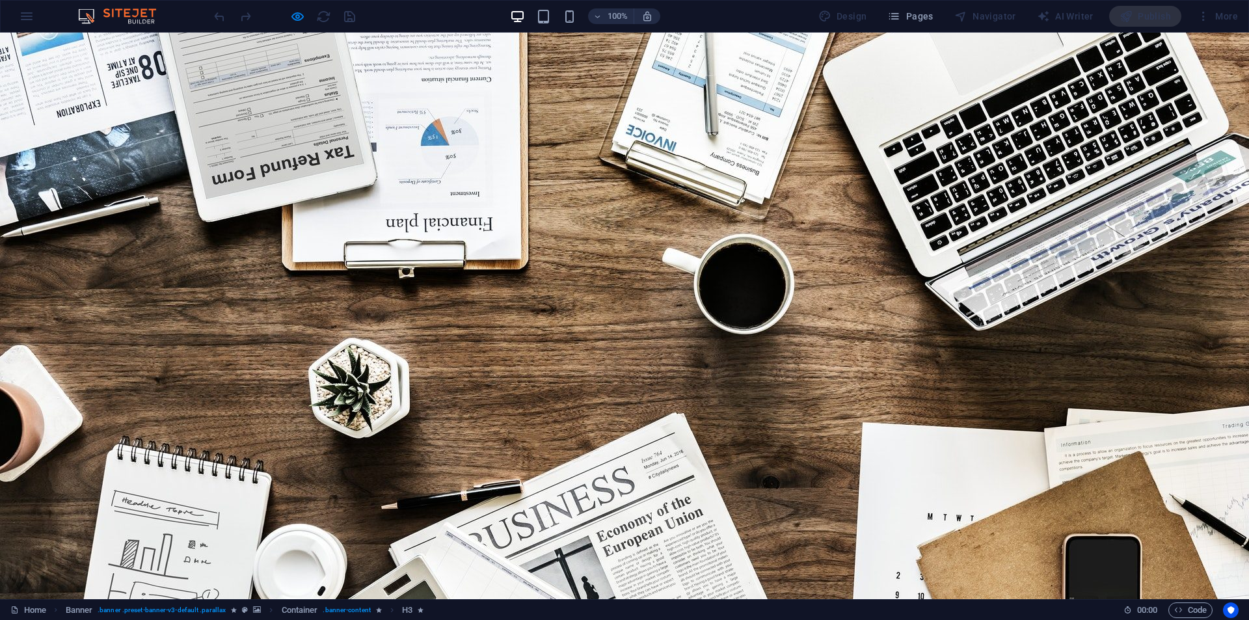
click at [292, 25] on div at bounding box center [284, 16] width 146 height 21
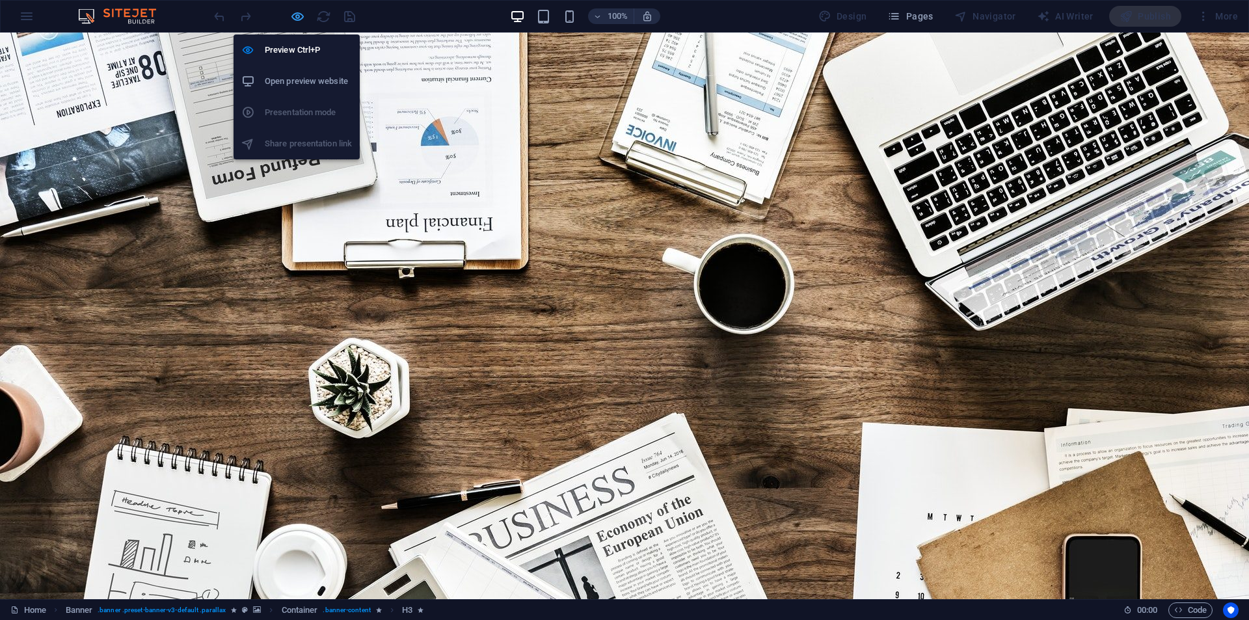
click at [297, 18] on icon "button" at bounding box center [297, 16] width 15 height 15
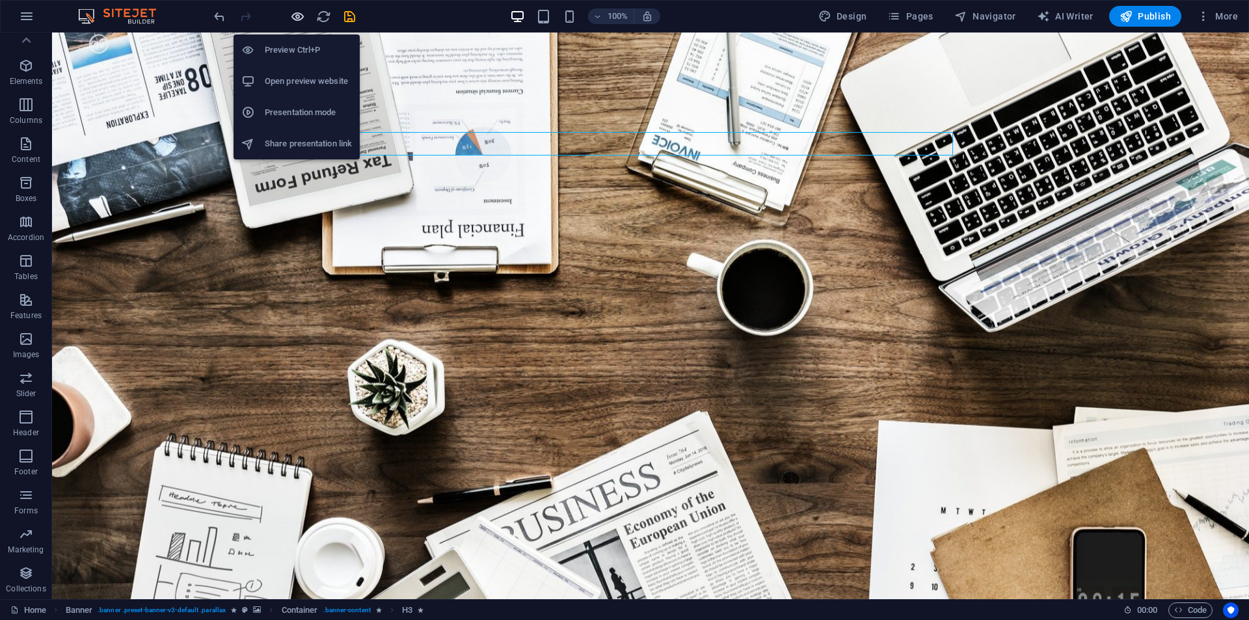
click at [294, 14] on icon "button" at bounding box center [297, 16] width 15 height 15
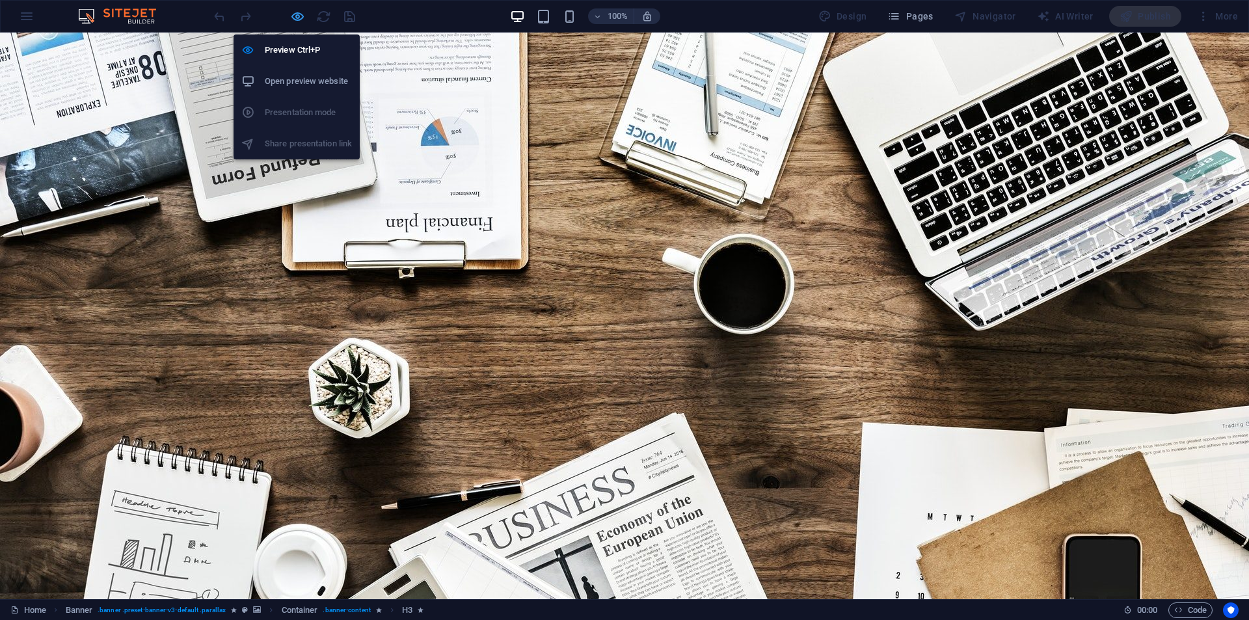
click at [299, 21] on icon "button" at bounding box center [297, 16] width 15 height 15
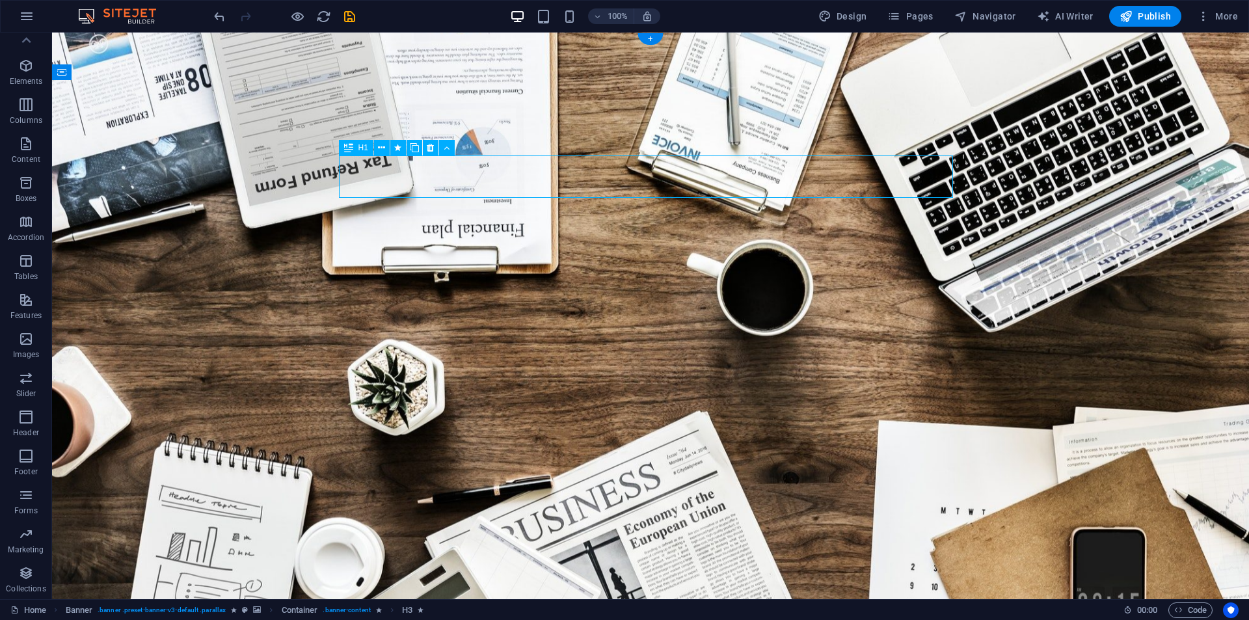
select select "move-left-to-right"
select select "s"
select select "onload"
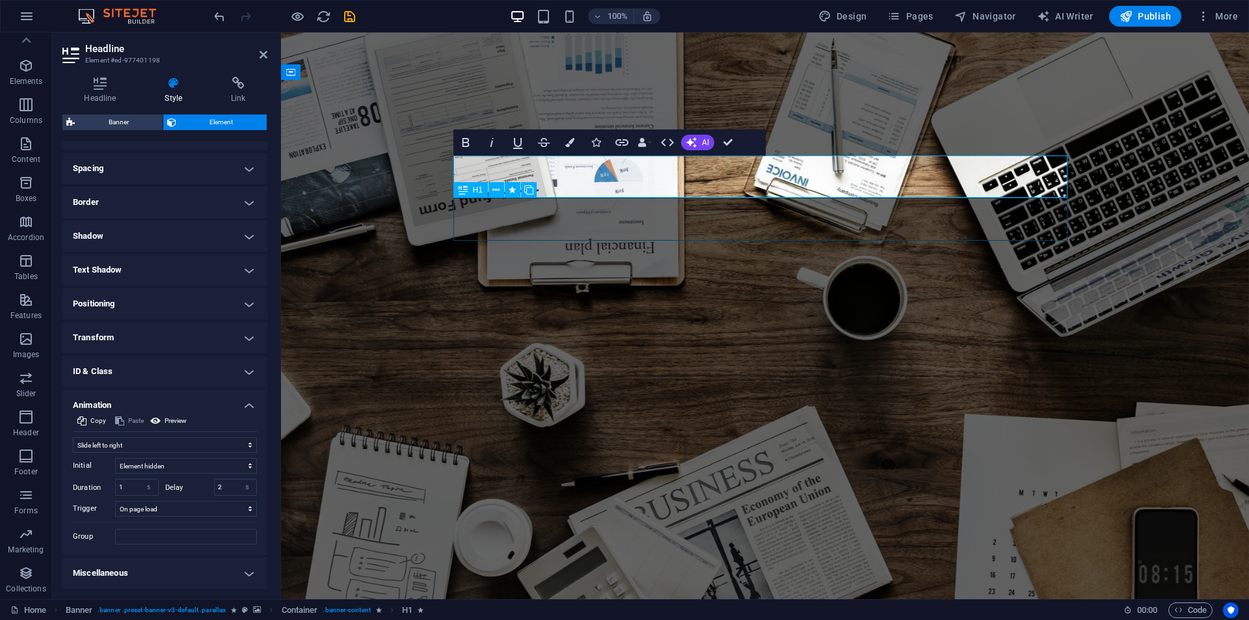
select select "slide"
select select "s"
select select "onload"
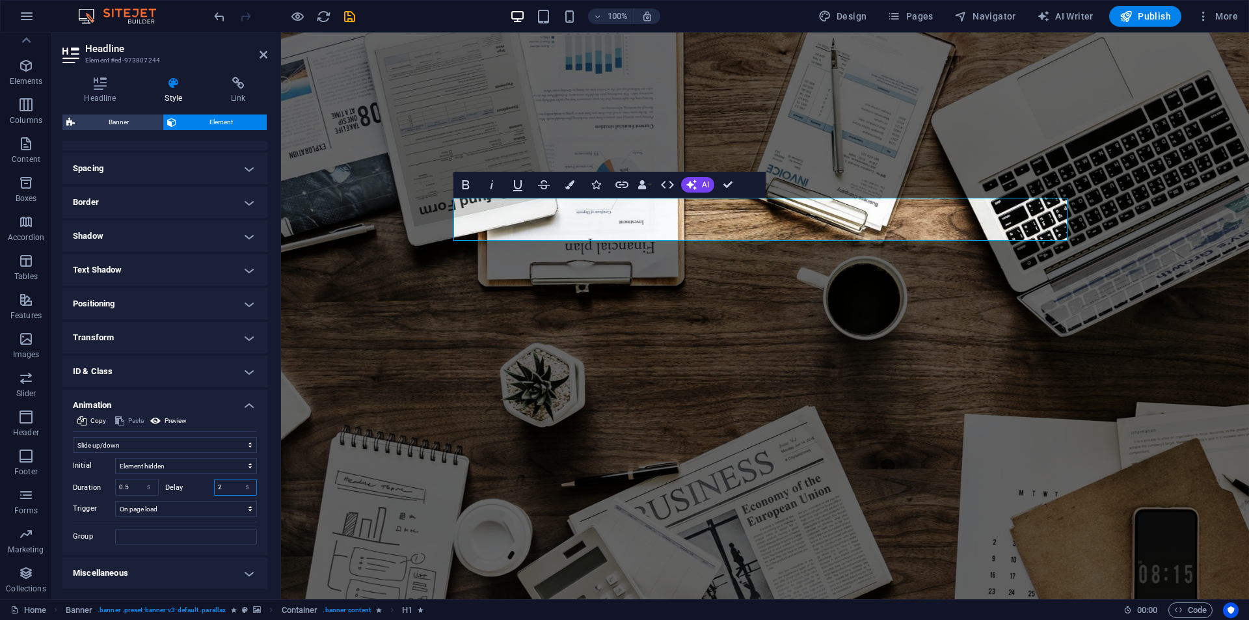
click at [226, 490] on input "2" at bounding box center [236, 488] width 42 height 16
type input "3"
click at [351, 18] on icon "save" at bounding box center [349, 16] width 15 height 15
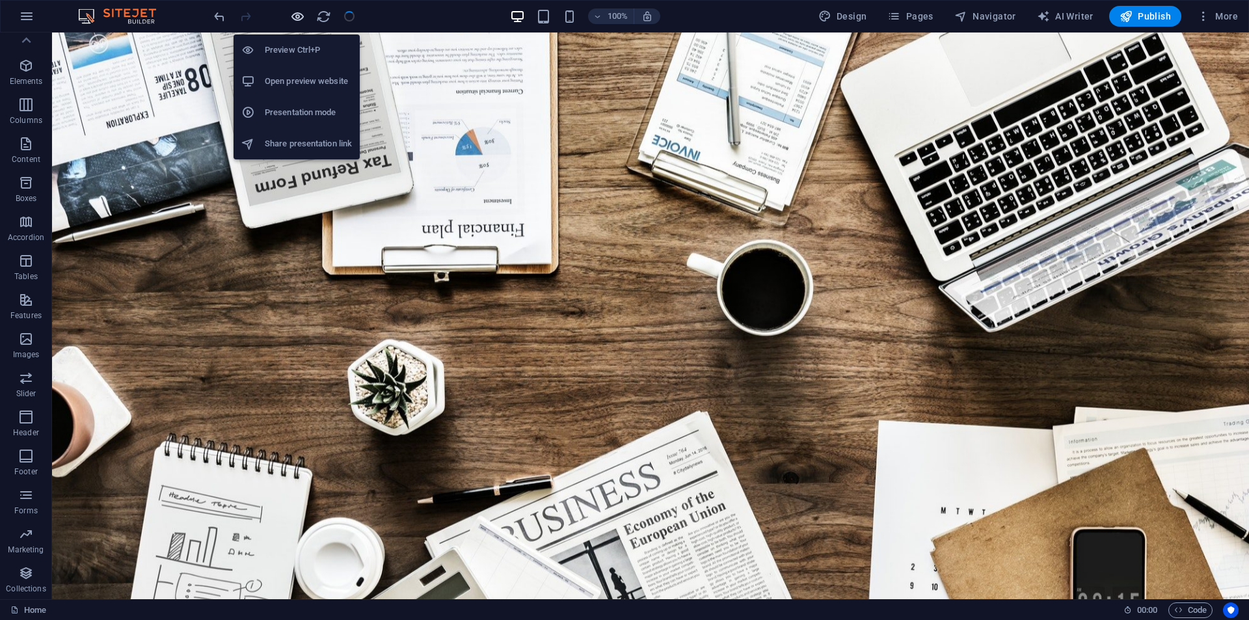
click at [302, 11] on icon "button" at bounding box center [297, 16] width 15 height 15
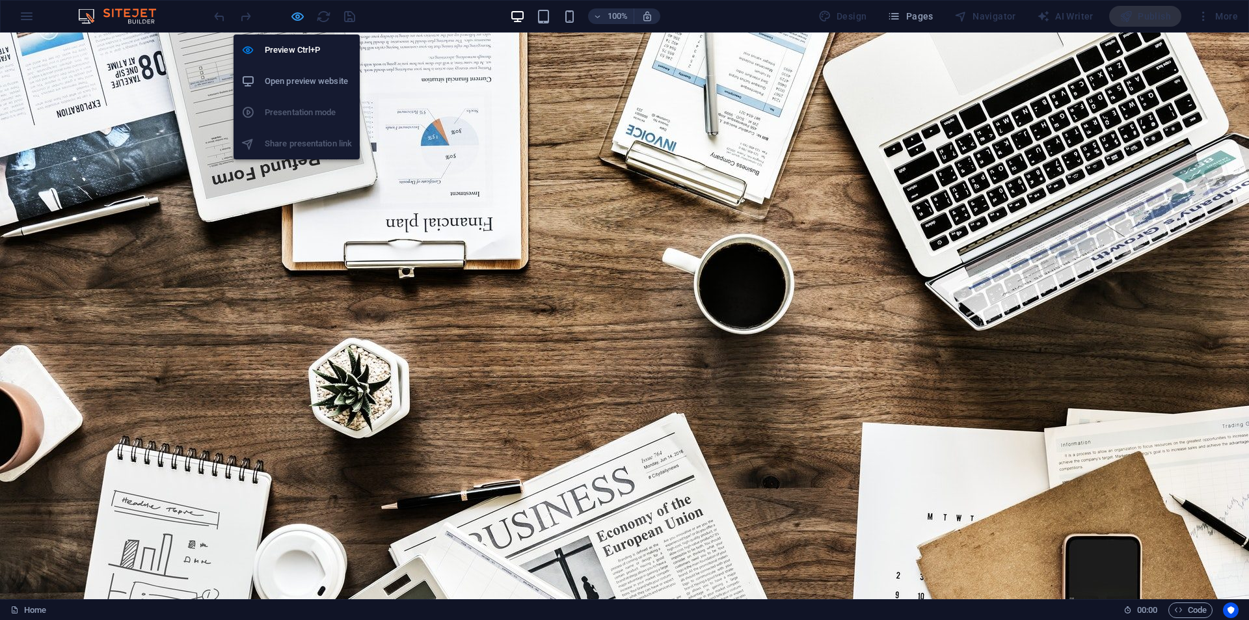
click at [297, 17] on icon "button" at bounding box center [297, 16] width 15 height 15
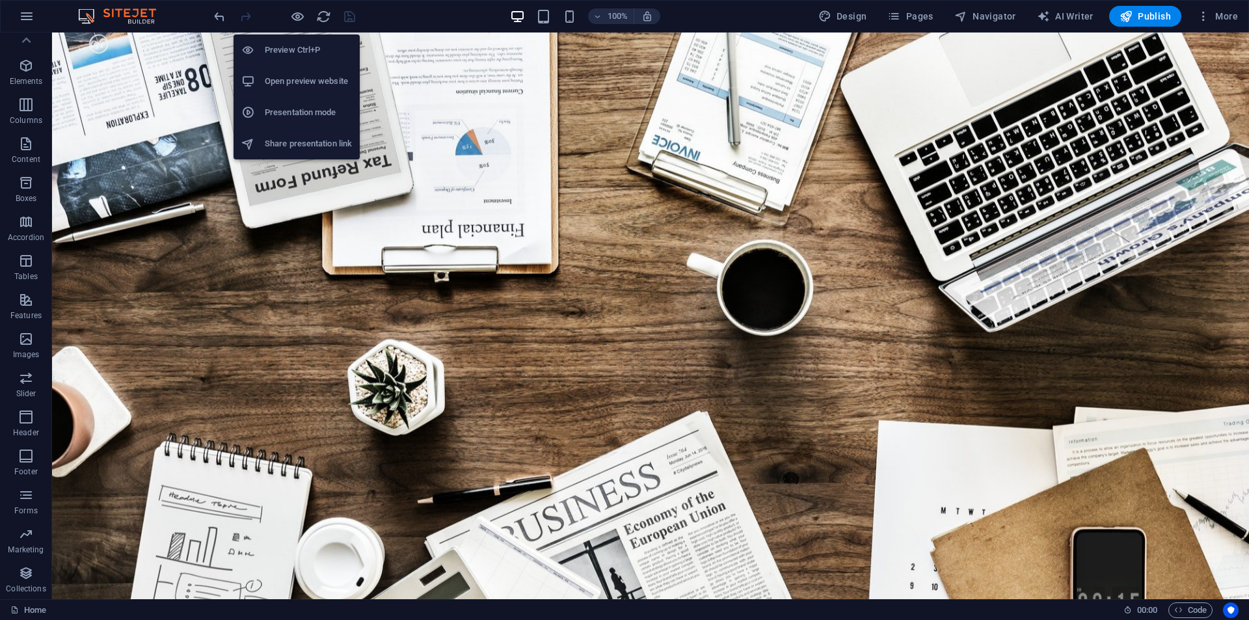
click at [289, 20] on div at bounding box center [284, 16] width 146 height 21
click at [294, 20] on icon "button" at bounding box center [297, 16] width 15 height 15
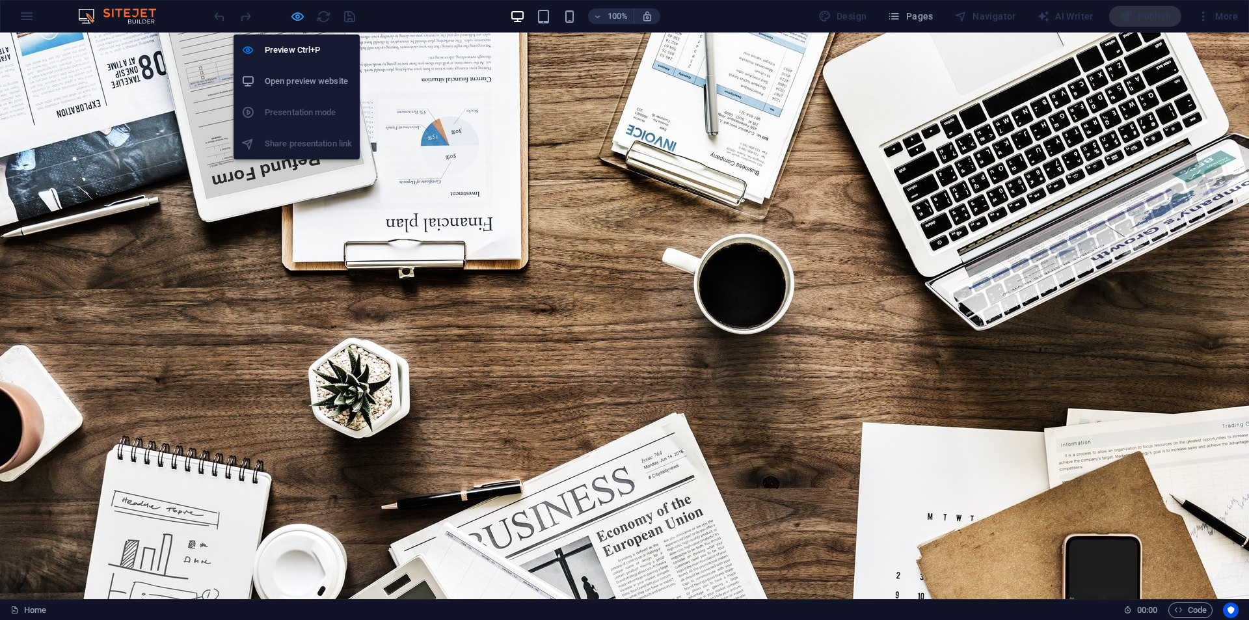
click at [299, 11] on icon "button" at bounding box center [297, 16] width 15 height 15
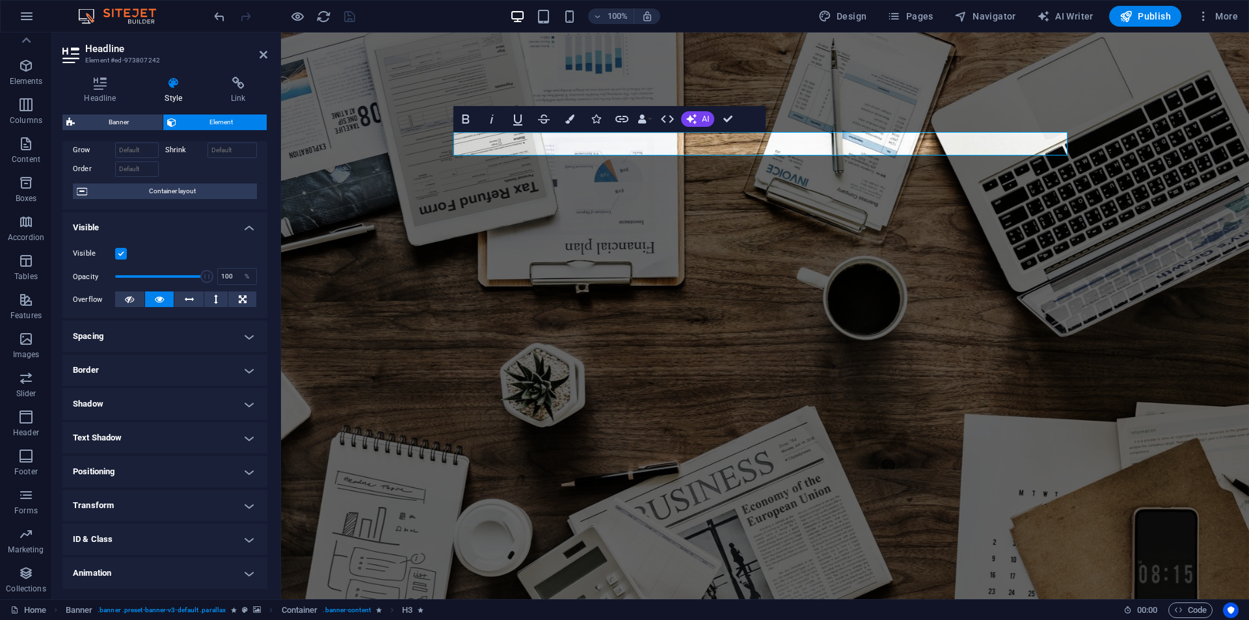
scroll to position [102, 0]
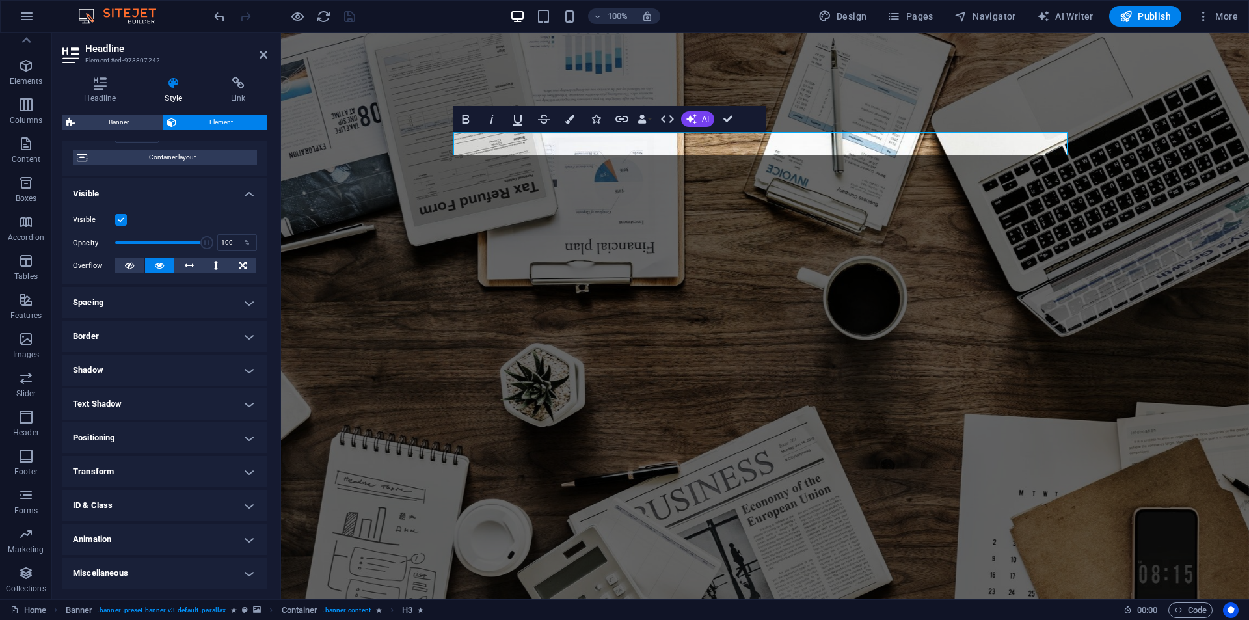
click at [141, 537] on h4 "Animation" at bounding box center [164, 539] width 205 height 31
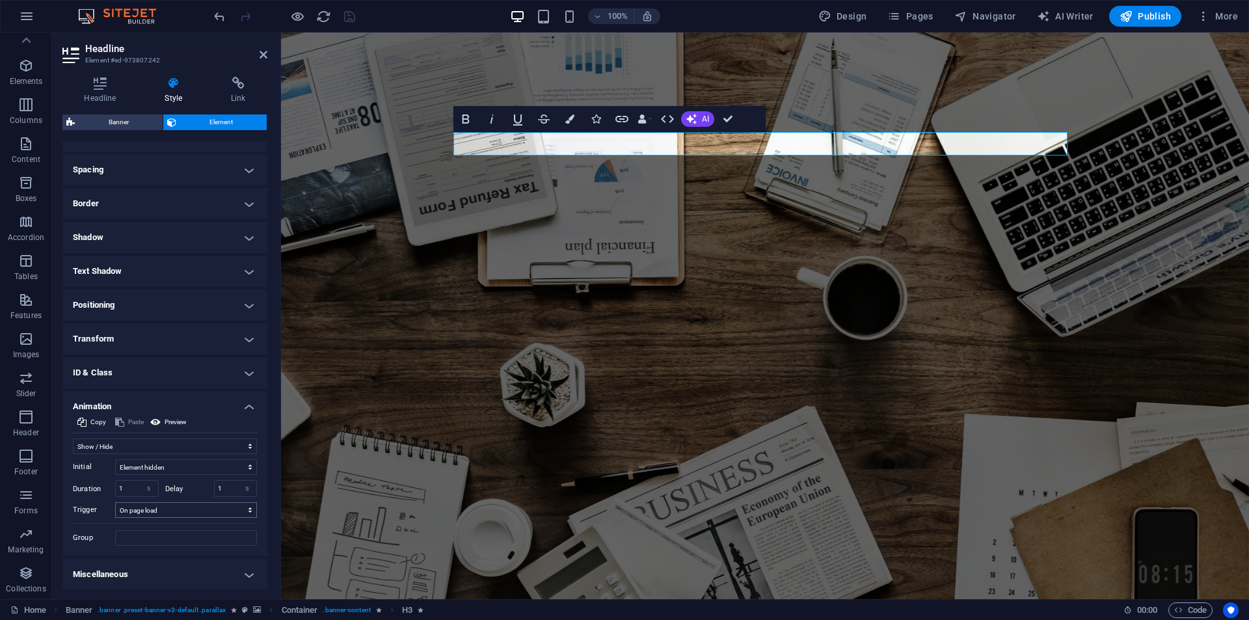
scroll to position [236, 0]
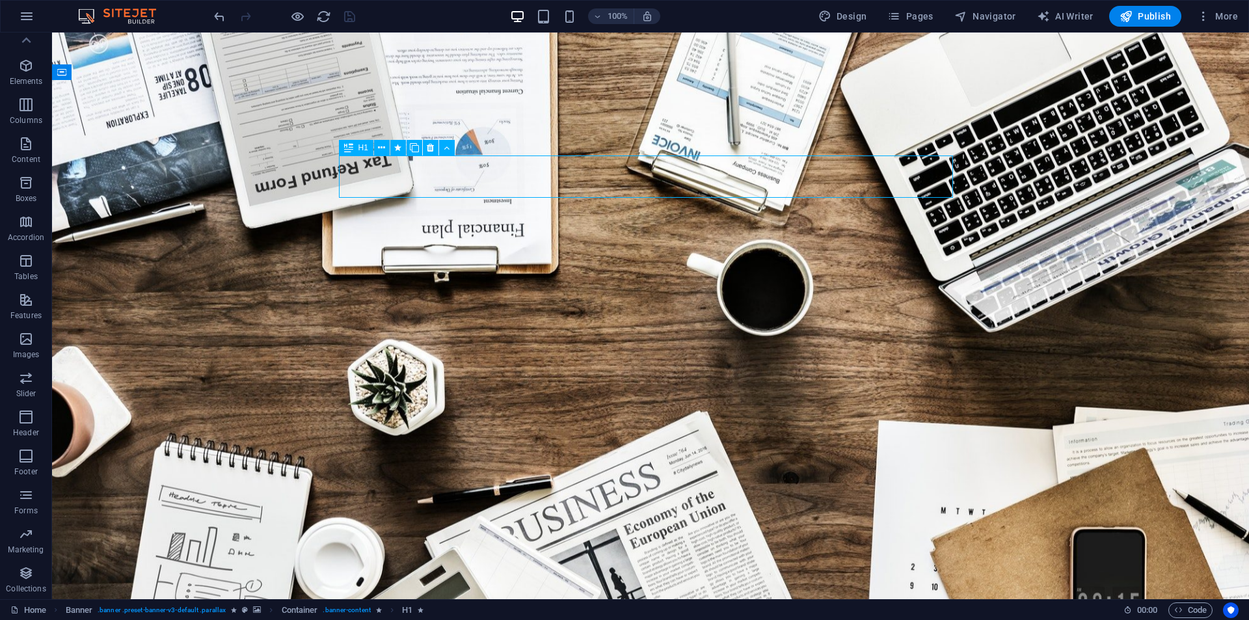
select select "move-left-to-right"
select select "s"
select select "onload"
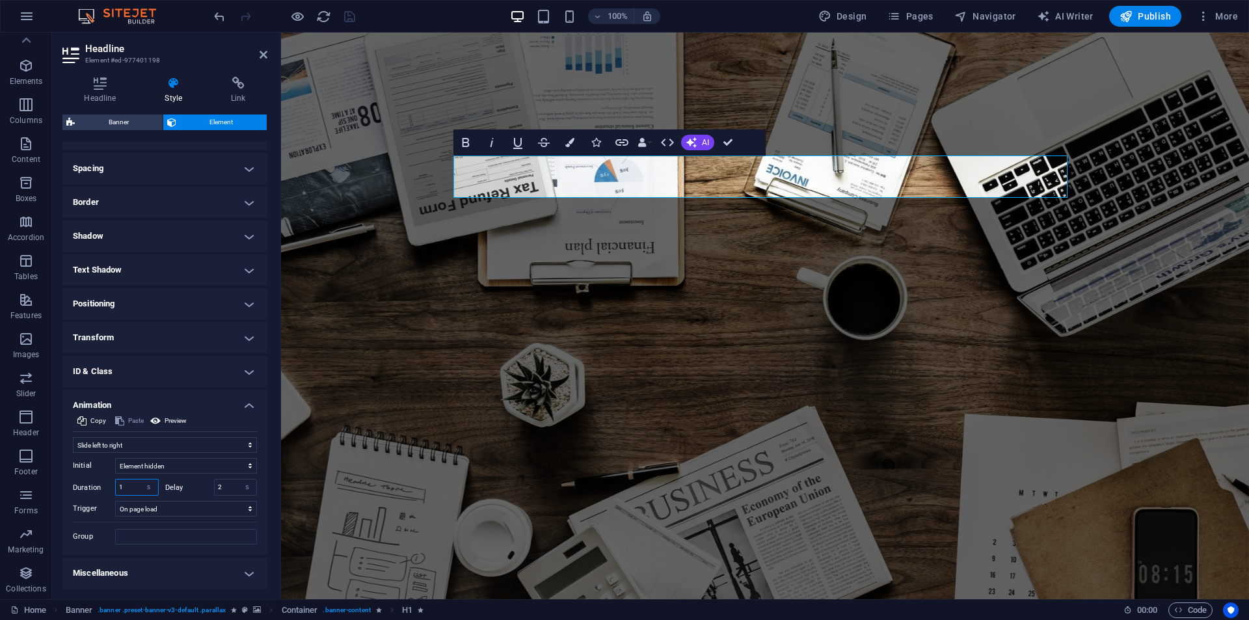
click at [132, 489] on input "1" at bounding box center [137, 488] width 42 height 16
click at [132, 489] on input "0.5" at bounding box center [137, 488] width 42 height 16
type input "1"
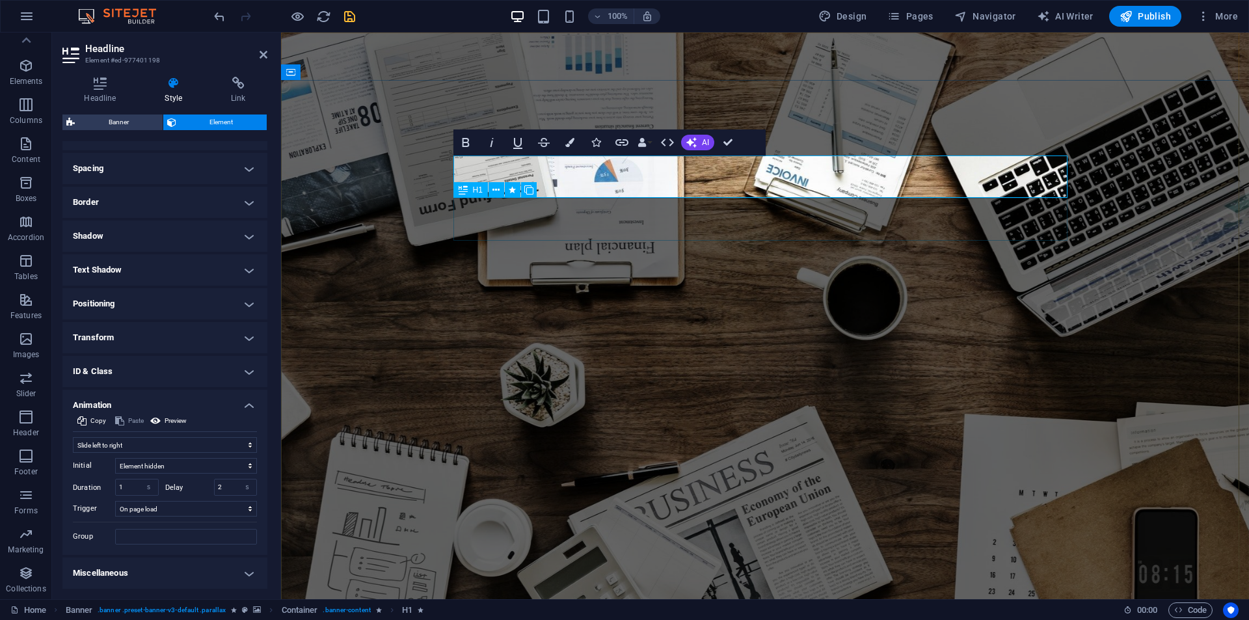
select select "slide"
select select "s"
select select "onload"
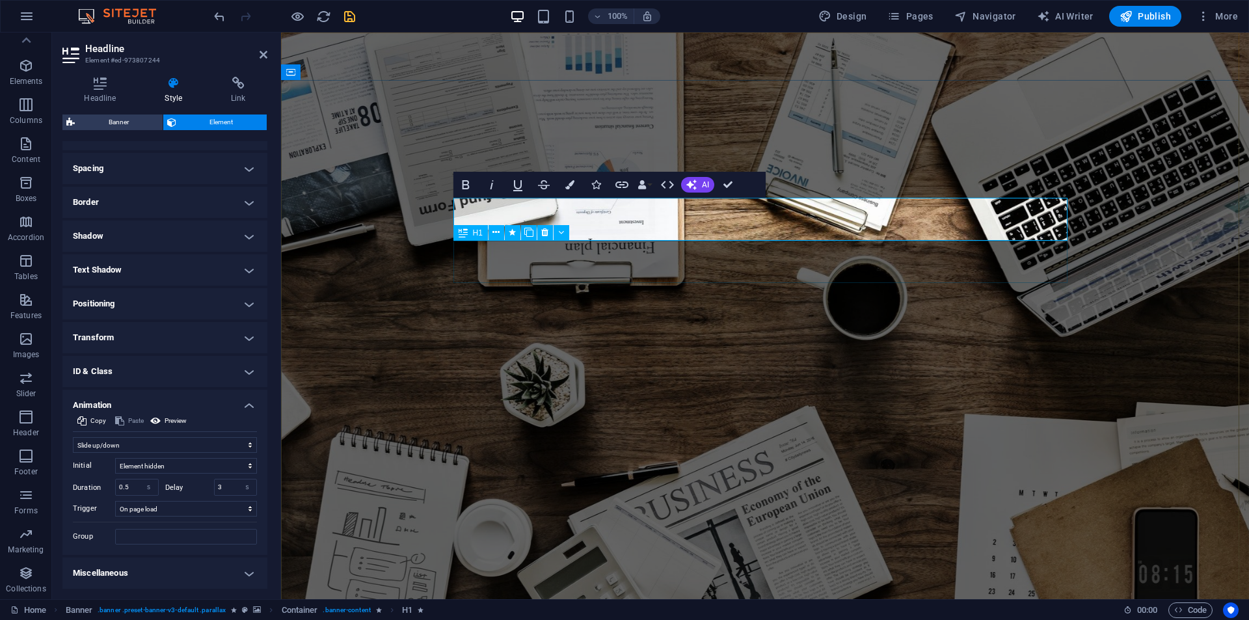
select select "slide"
select select "s"
select select "onload"
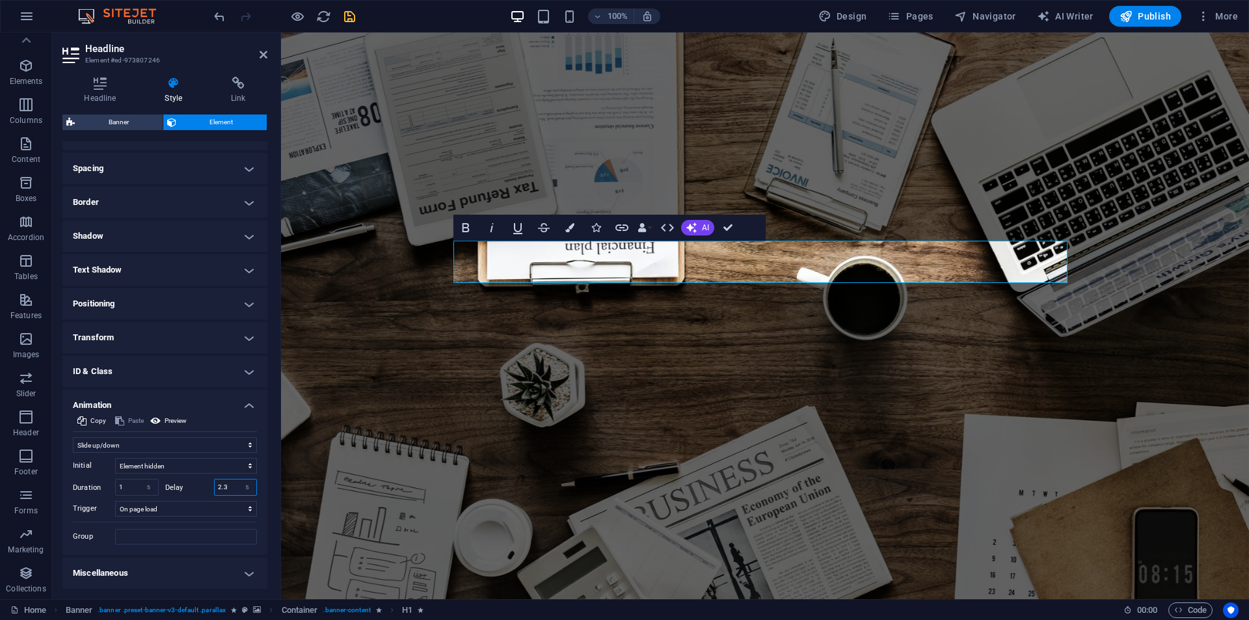
click at [227, 487] on input "2.3" at bounding box center [236, 488] width 42 height 16
click at [226, 487] on input "2.3" at bounding box center [236, 488] width 42 height 16
type input "3.5"
click at [129, 486] on input "1" at bounding box center [137, 488] width 42 height 16
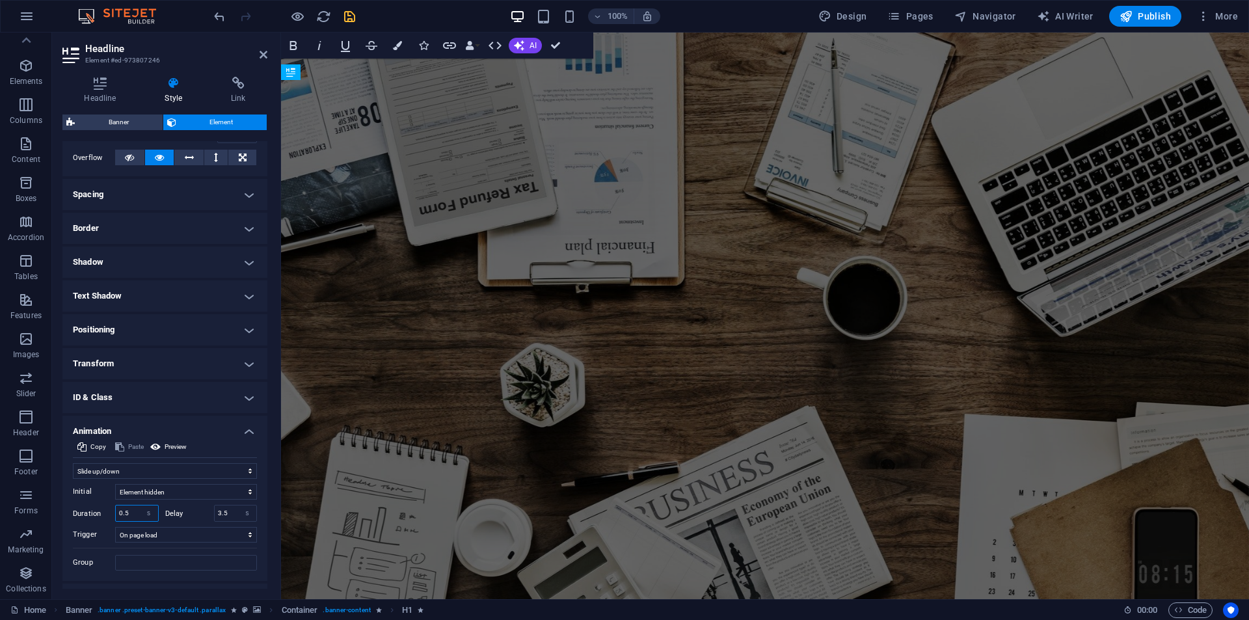
scroll to position [0, 0]
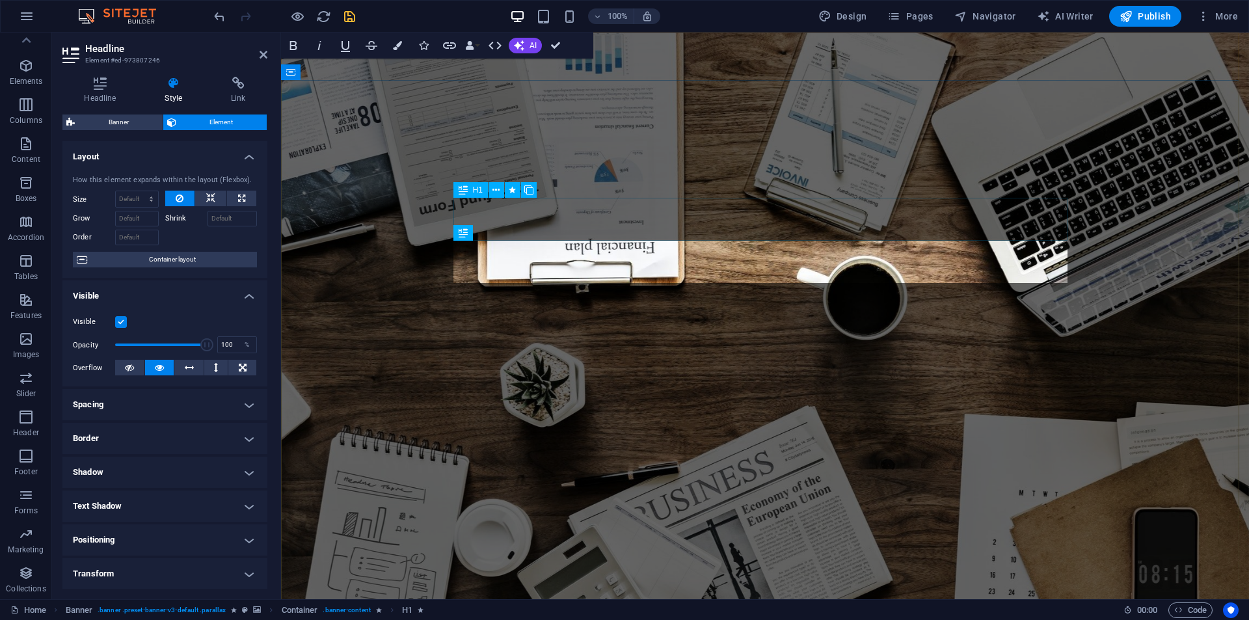
type input "0.5"
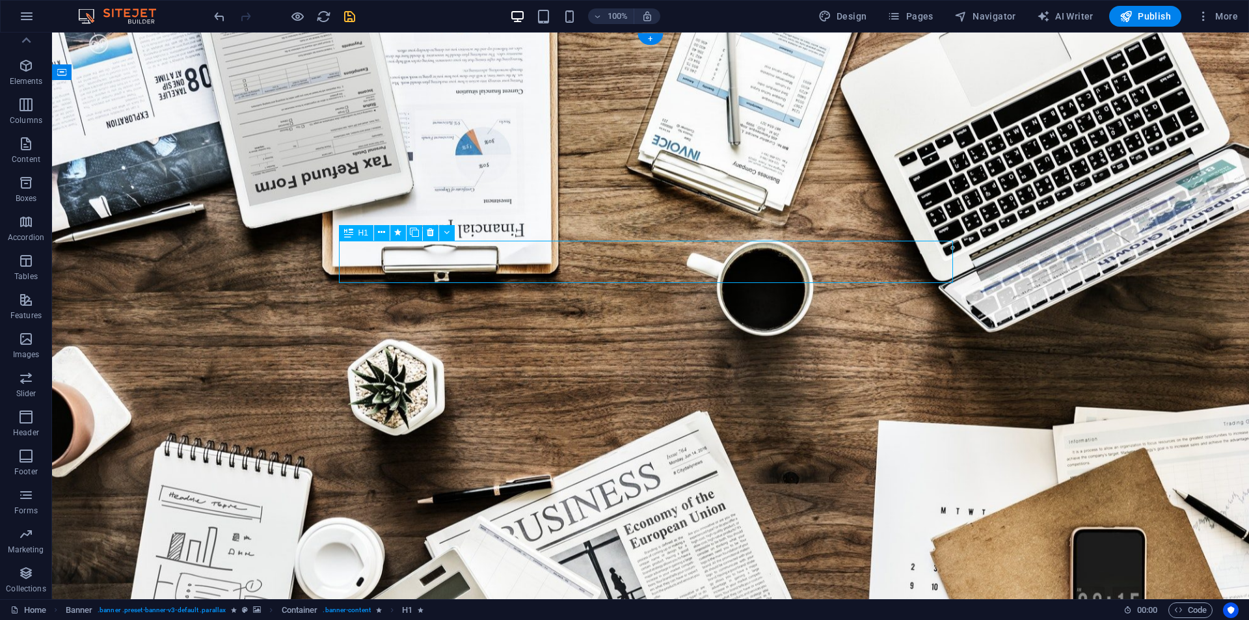
select select "slide"
select select "s"
select select "onload"
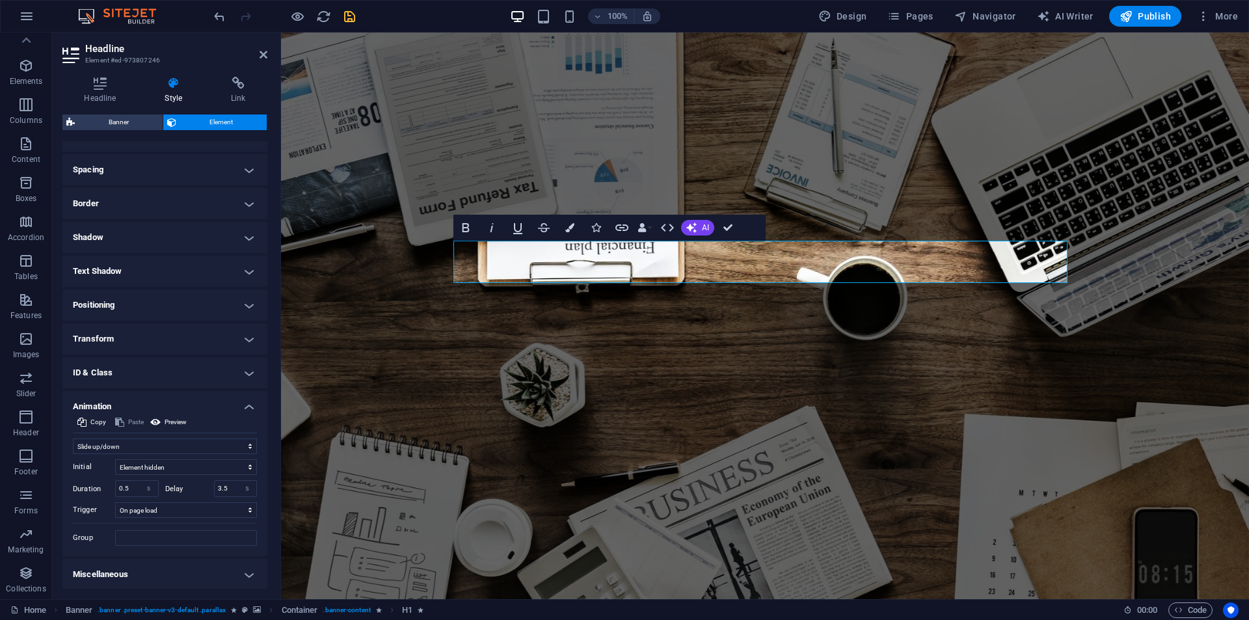
scroll to position [236, 0]
select select "slide"
select select "s"
select select "onload"
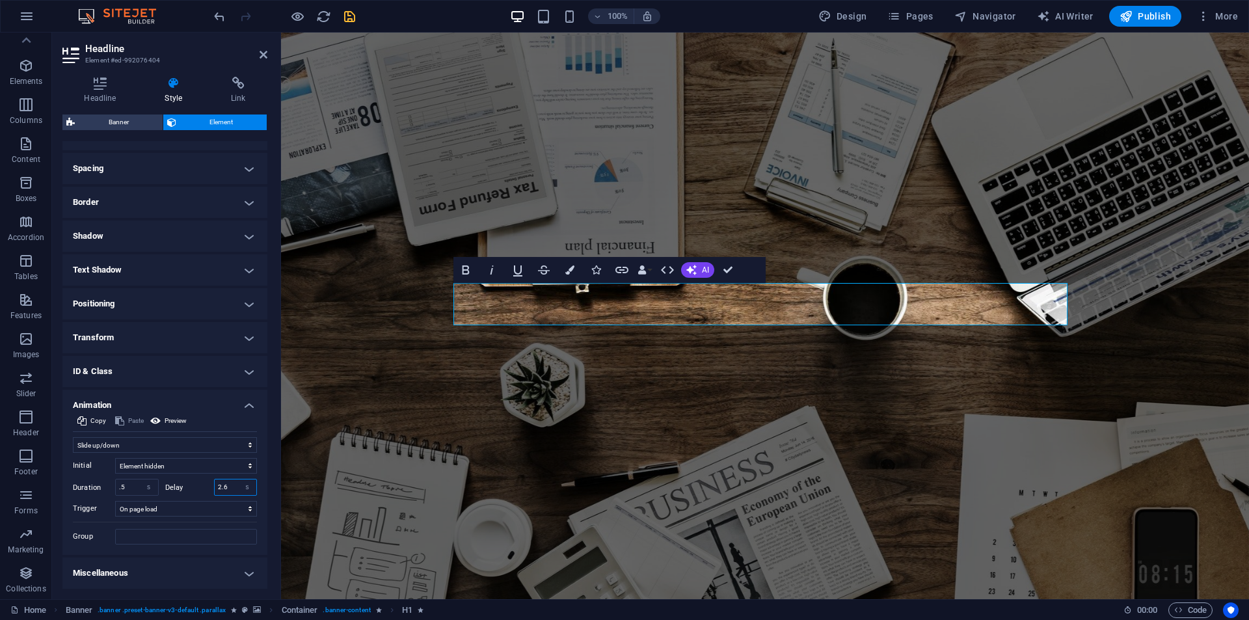
drag, startPoint x: 235, startPoint y: 482, endPoint x: 194, endPoint y: 480, distance: 41.0
click at [196, 481] on div "Delay 2.6 s ms" at bounding box center [211, 487] width 92 height 17
type input "4"
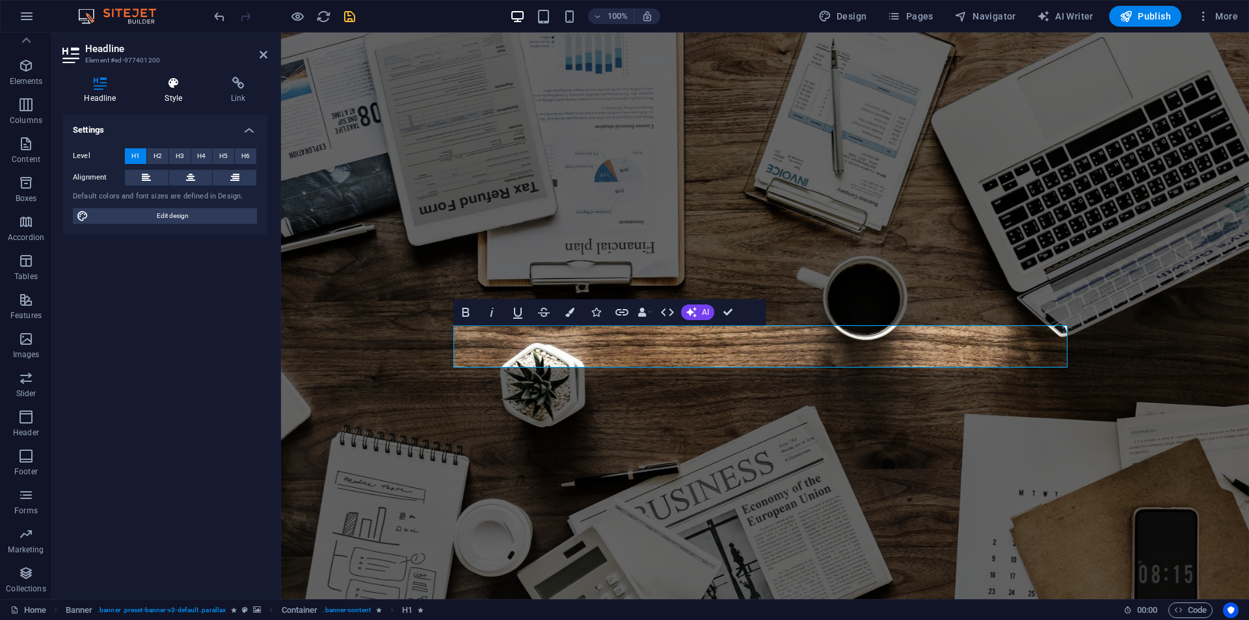
click at [185, 88] on icon at bounding box center [173, 83] width 61 height 13
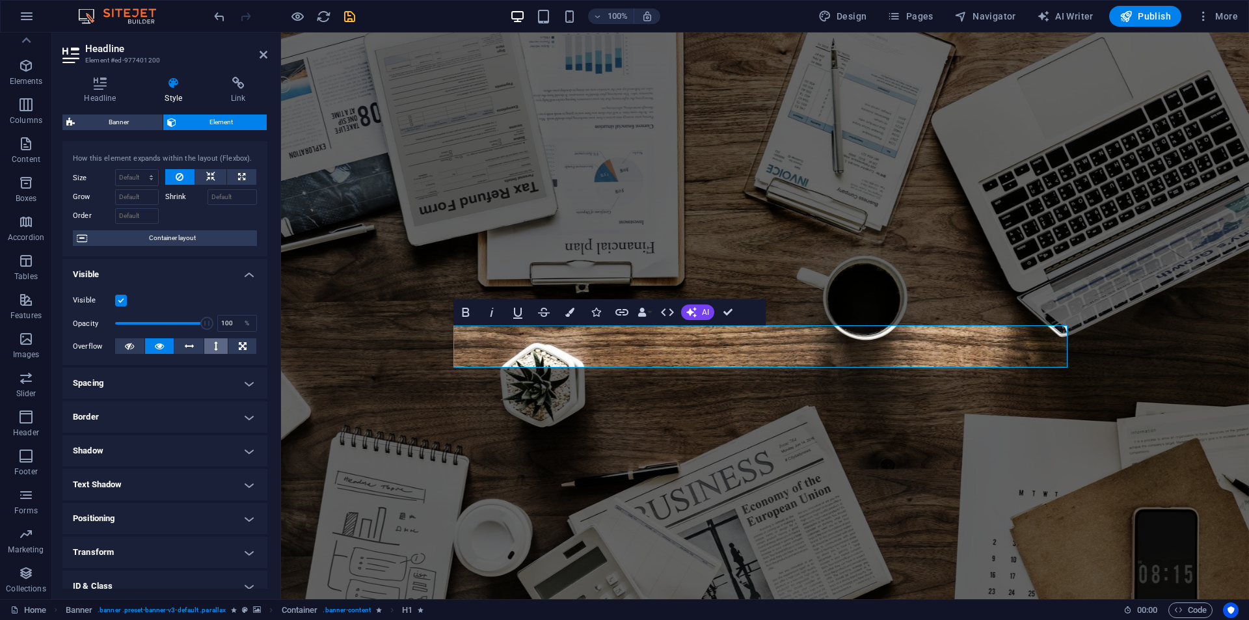
scroll to position [102, 0]
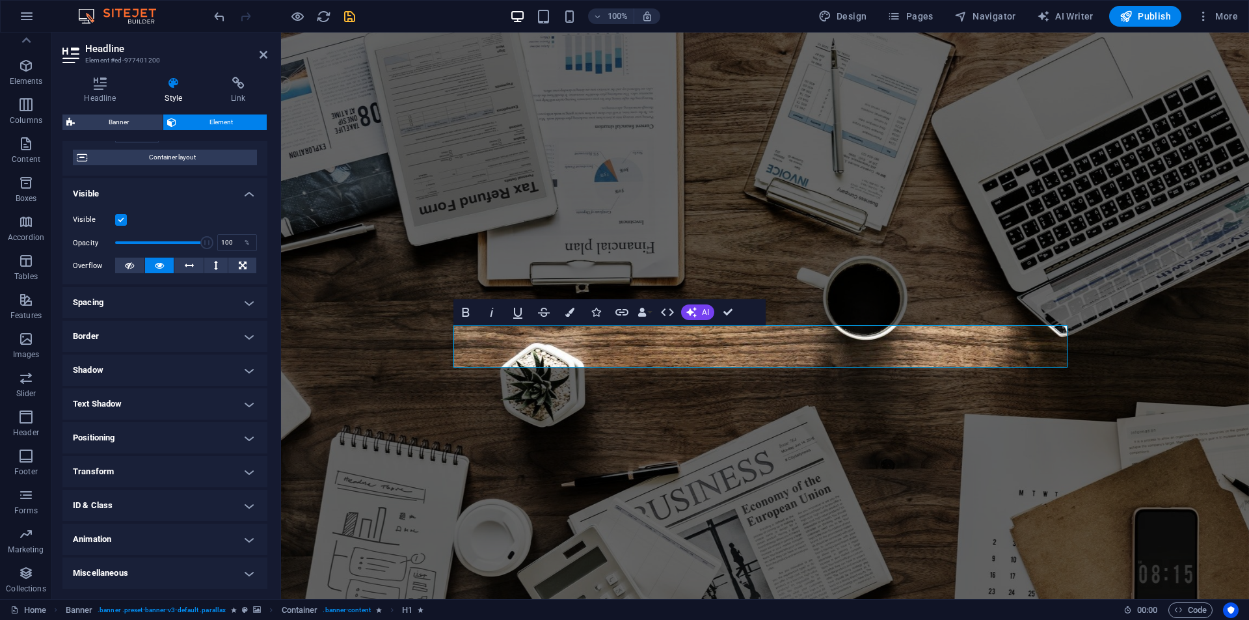
click at [174, 528] on h4 "Animation" at bounding box center [164, 539] width 205 height 31
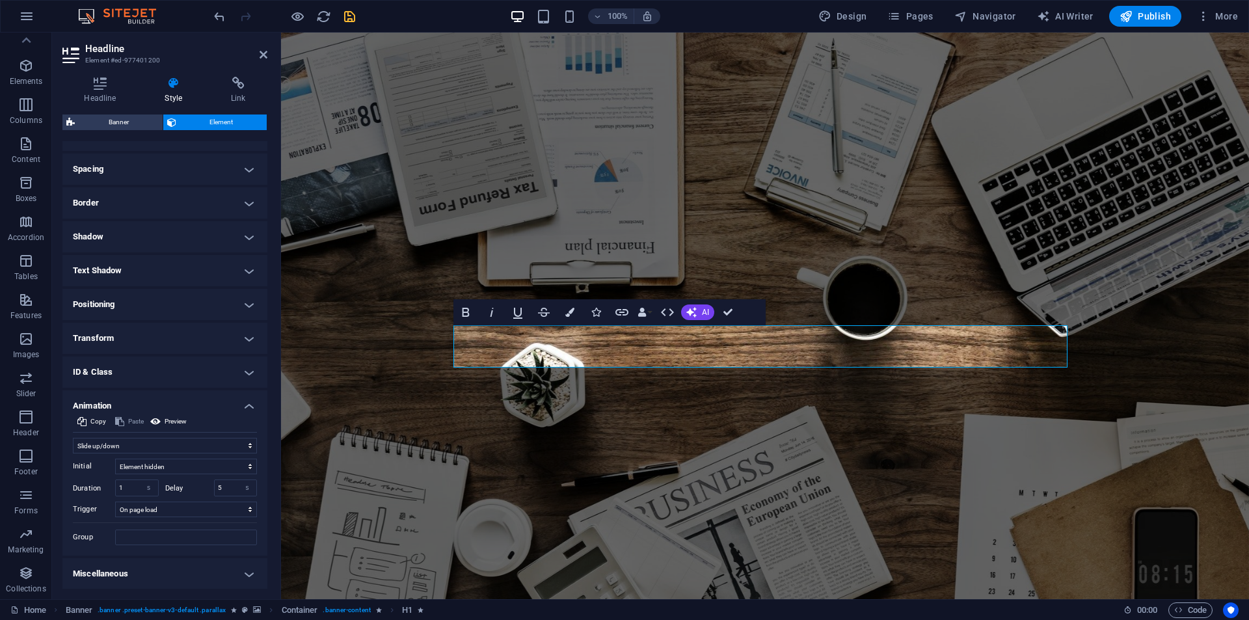
scroll to position [236, 0]
drag, startPoint x: 131, startPoint y: 483, endPoint x: 97, endPoint y: 485, distance: 34.6
click at [97, 485] on div "Duration 1 s ms" at bounding box center [116, 487] width 86 height 17
select select "slide"
select select "s"
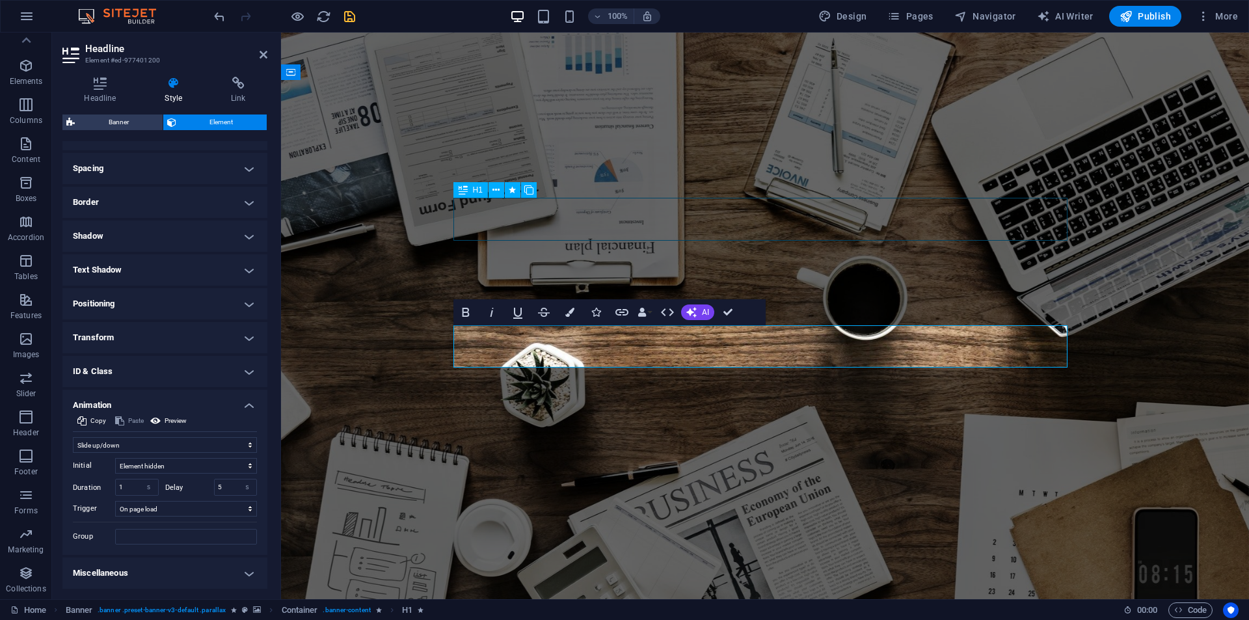
select select "s"
select select "onload"
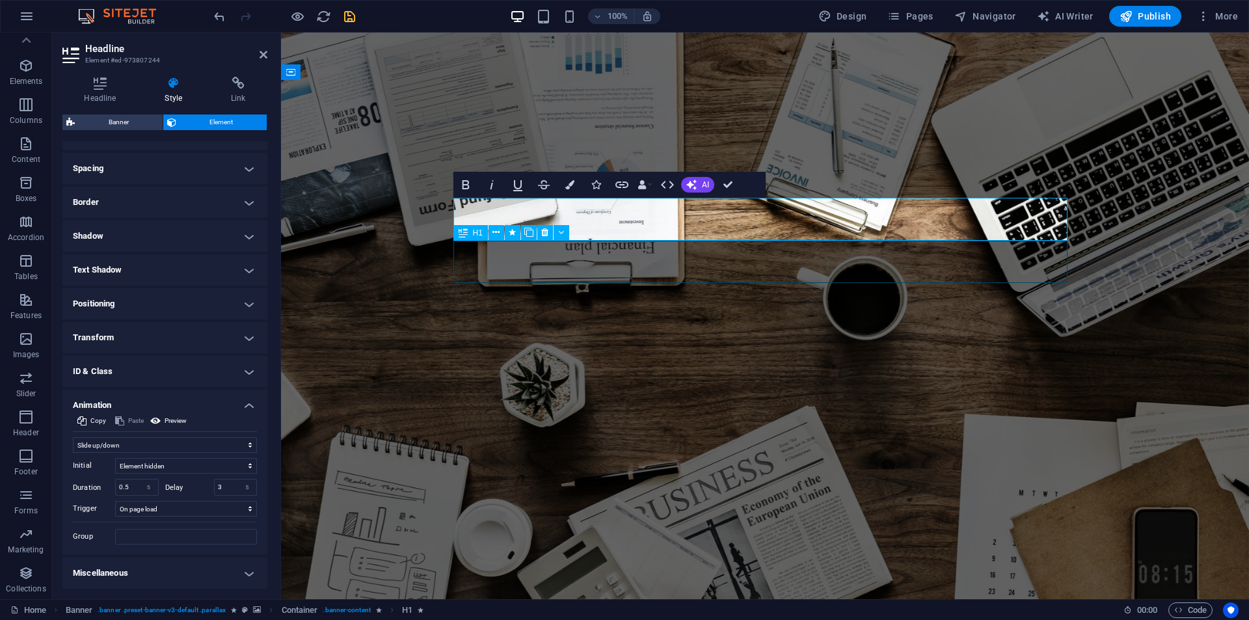
select select "slide"
select select "s"
select select "onload"
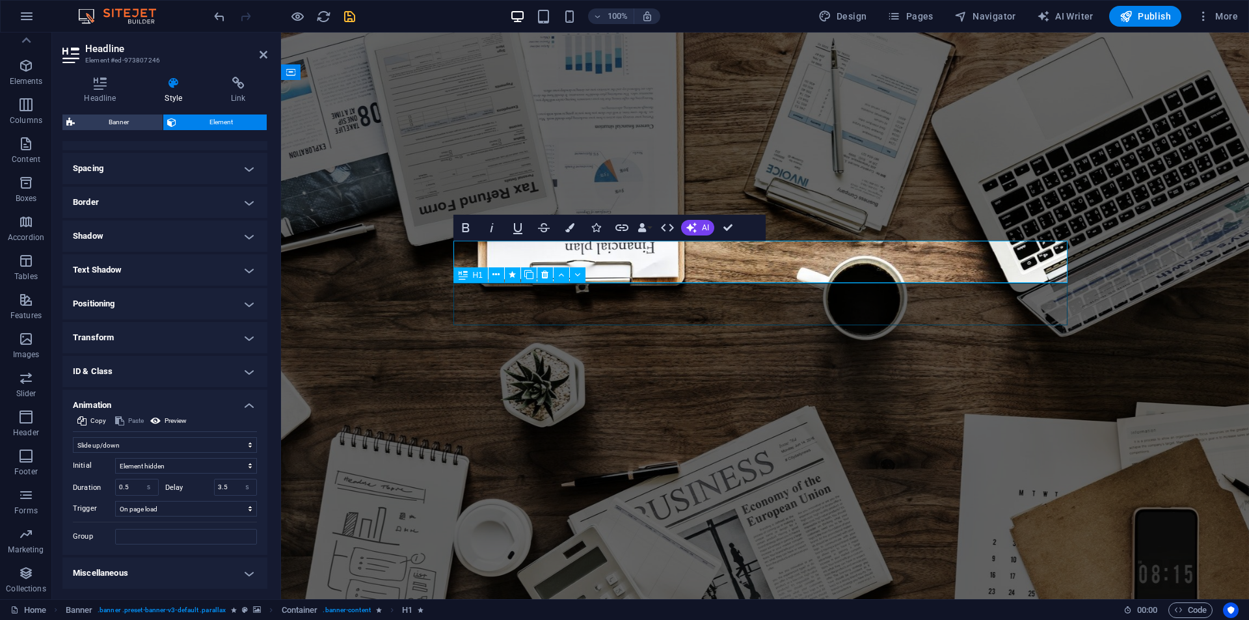
select select "slide"
select select "s"
select select "onload"
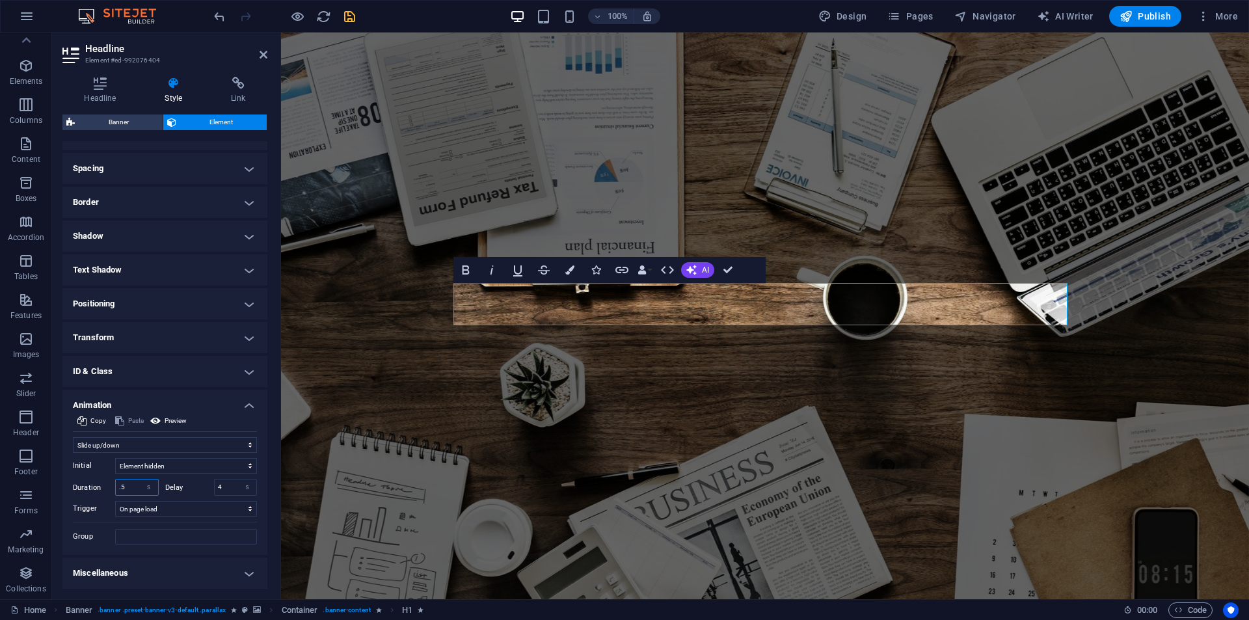
click at [129, 483] on input ".5" at bounding box center [137, 488] width 42 height 16
select select "slide"
select select "s"
select select "onload"
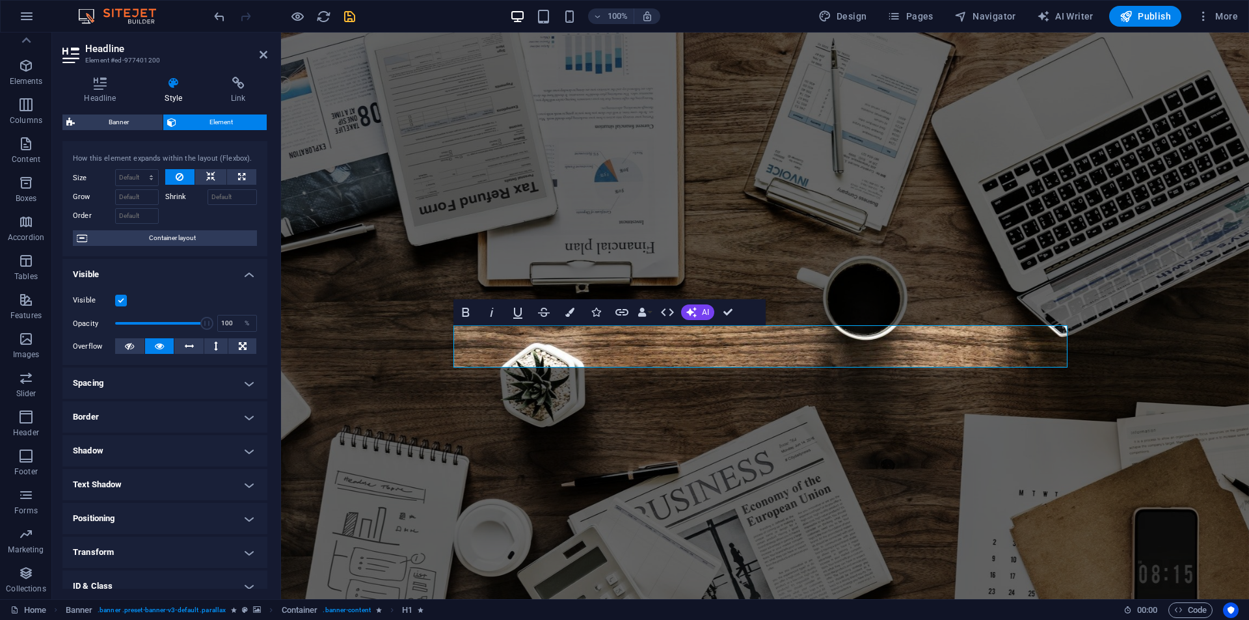
scroll to position [195, 0]
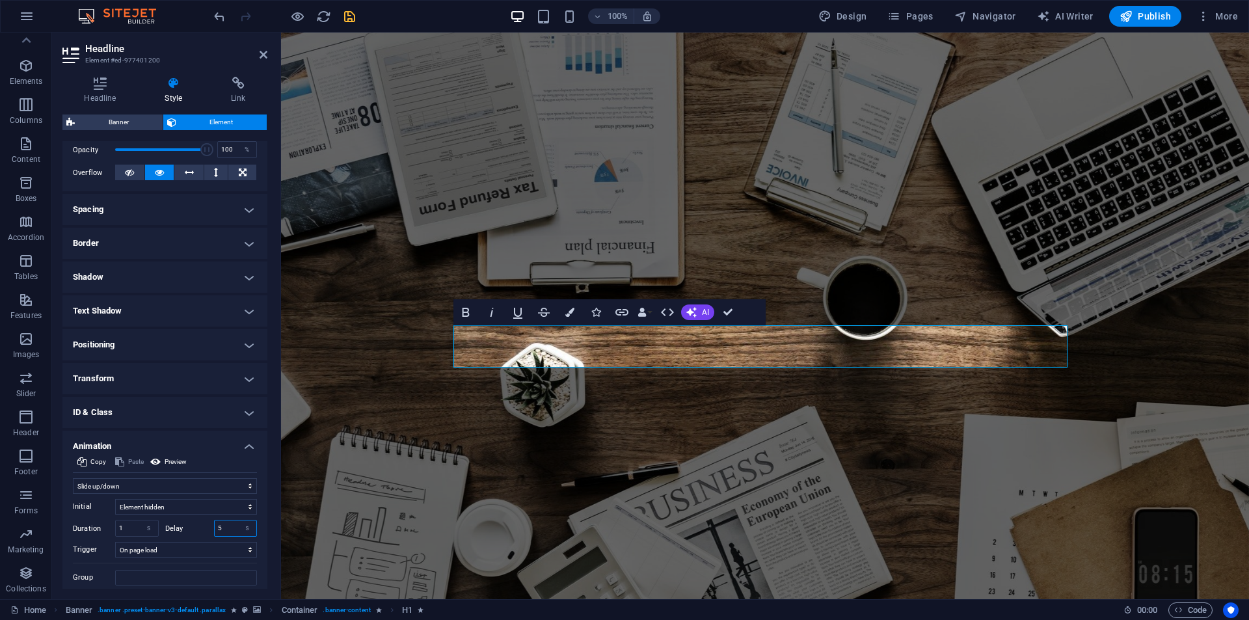
drag, startPoint x: 221, startPoint y: 528, endPoint x: 208, endPoint y: 528, distance: 13.7
click at [208, 528] on div "Delay 5 s ms" at bounding box center [211, 528] width 92 height 17
type input "4.5"
drag, startPoint x: 126, startPoint y: 520, endPoint x: 114, endPoint y: 529, distance: 14.8
click at [106, 527] on div "Duration 1 s ms" at bounding box center [116, 528] width 86 height 17
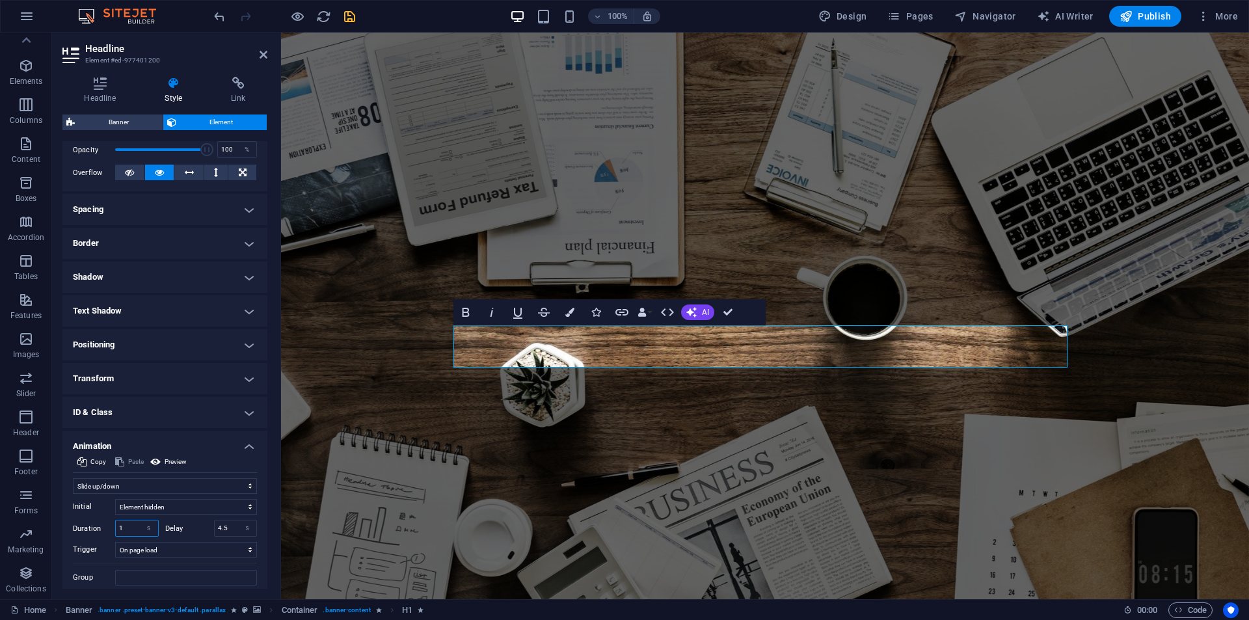
drag, startPoint x: 122, startPoint y: 528, endPoint x: 115, endPoint y: 530, distance: 8.0
click at [115, 530] on div "Duration 1 s ms" at bounding box center [116, 528] width 86 height 17
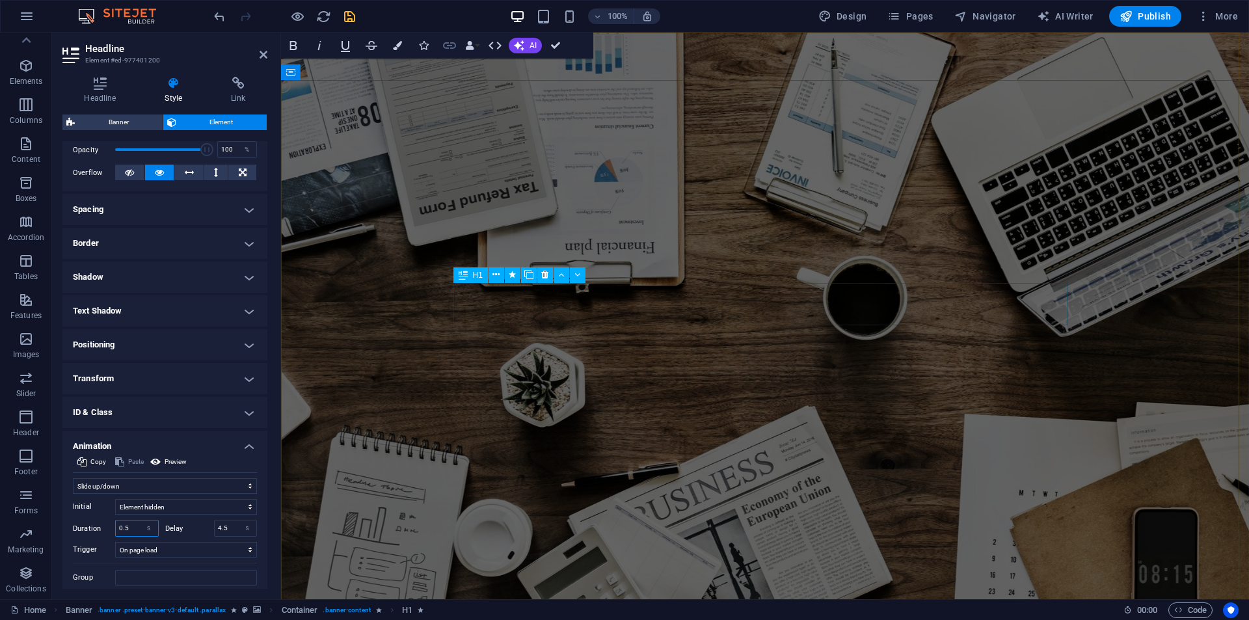
type input "0.5"
select select "slide"
select select "s"
select select "onload"
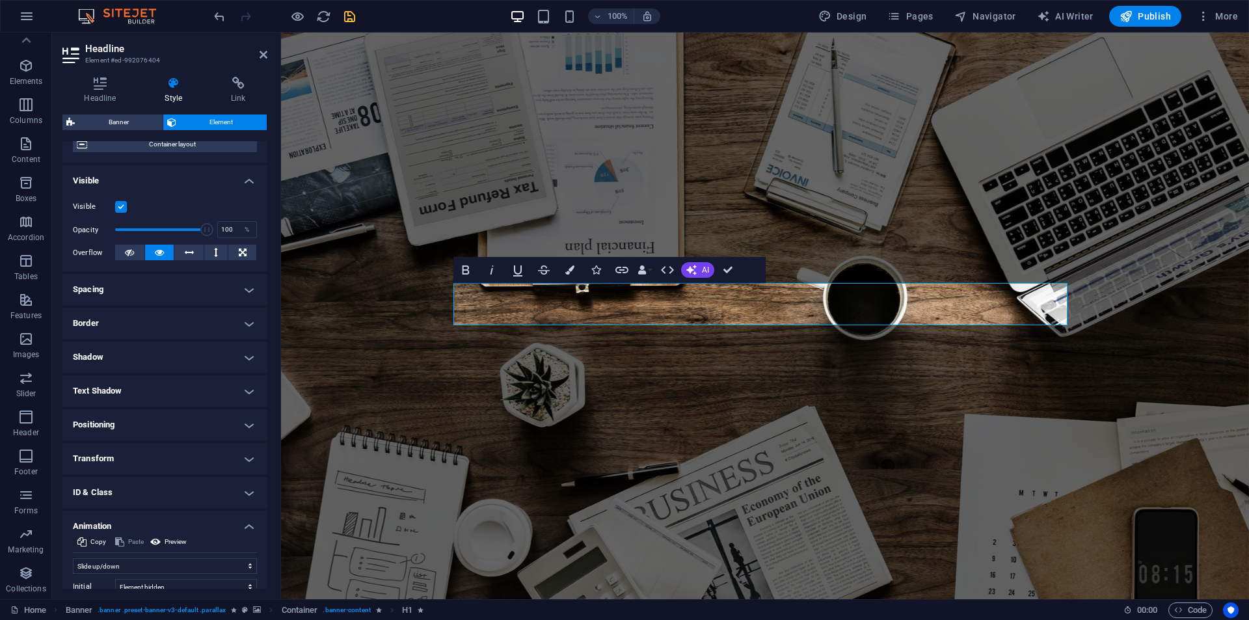
scroll to position [236, 0]
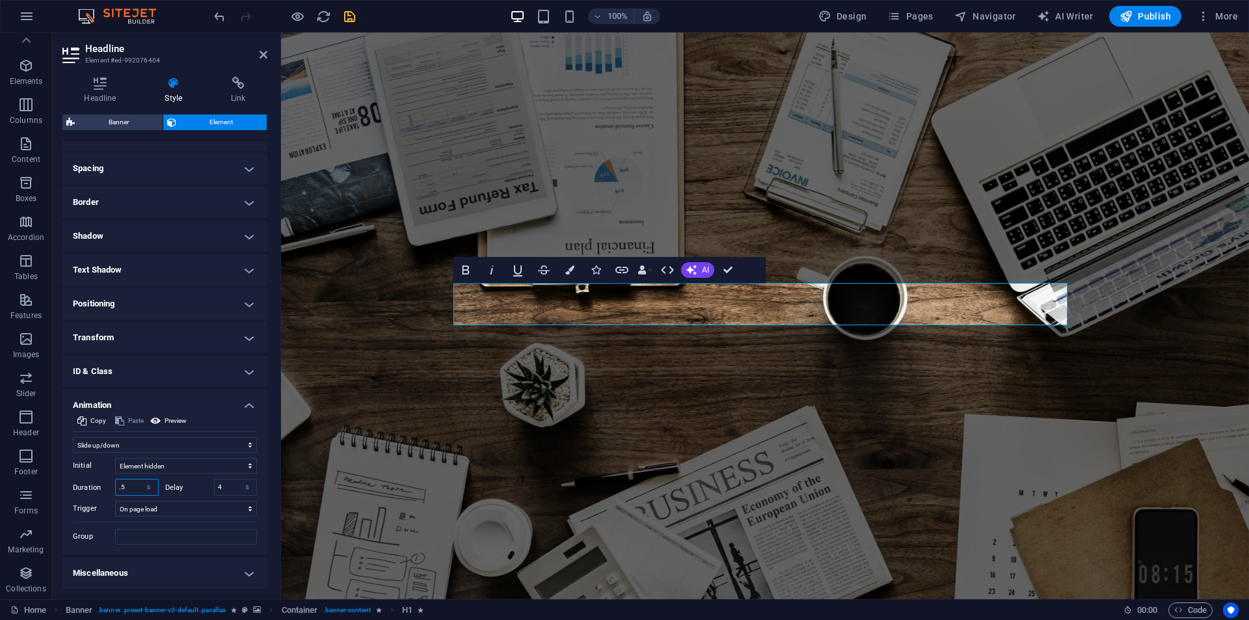
click at [127, 487] on input ".5" at bounding box center [137, 488] width 42 height 16
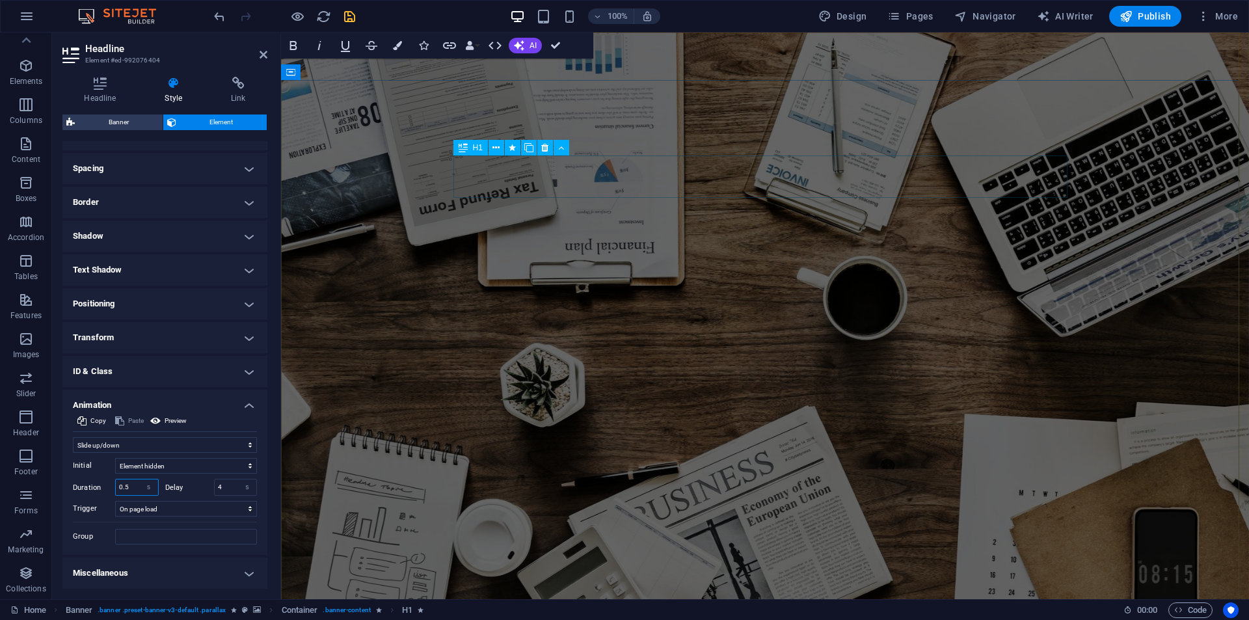
type input "0.5"
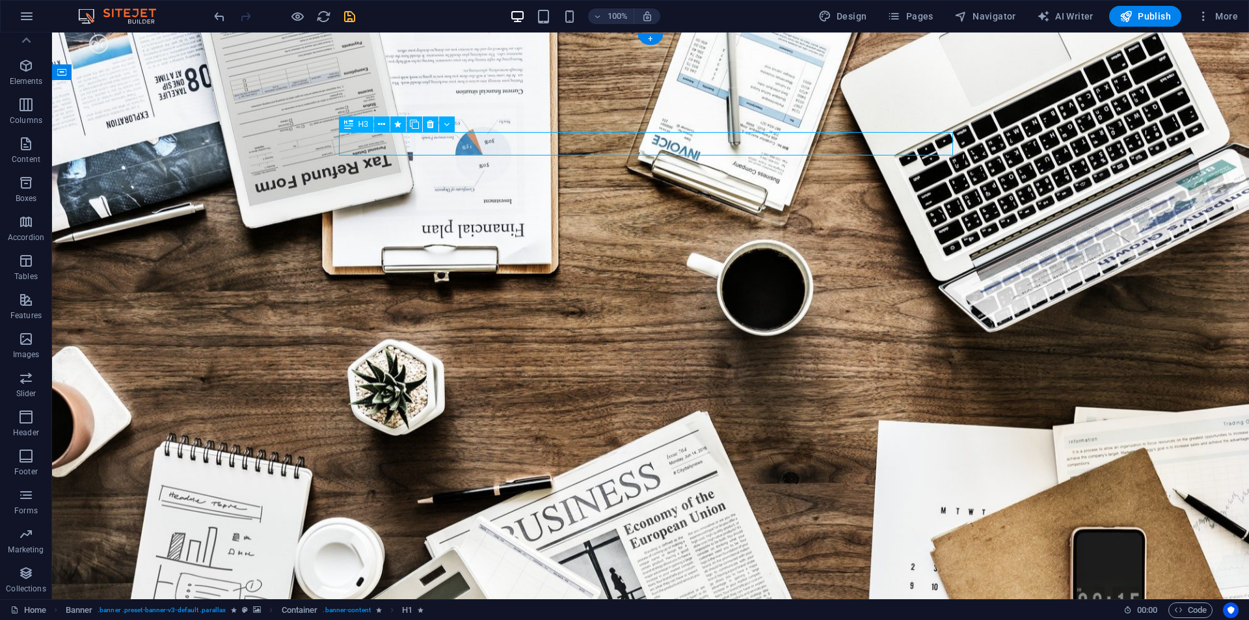
select select "fade"
select select "s"
select select "onload"
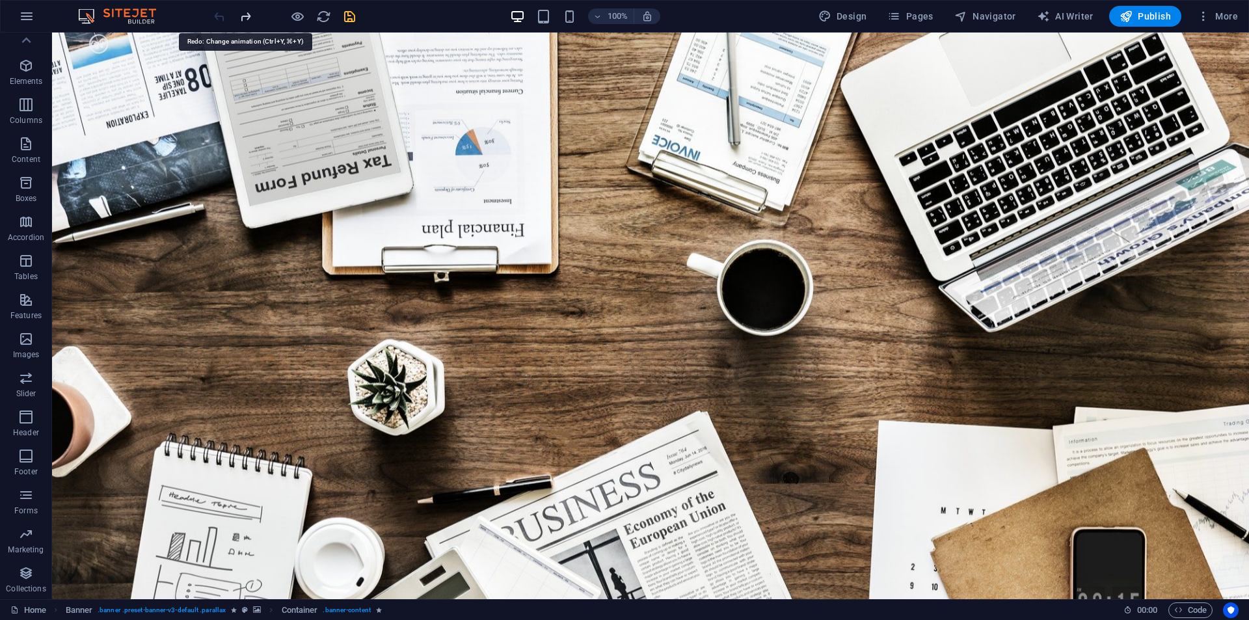
click at [239, 20] on icon "redo" at bounding box center [245, 16] width 15 height 15
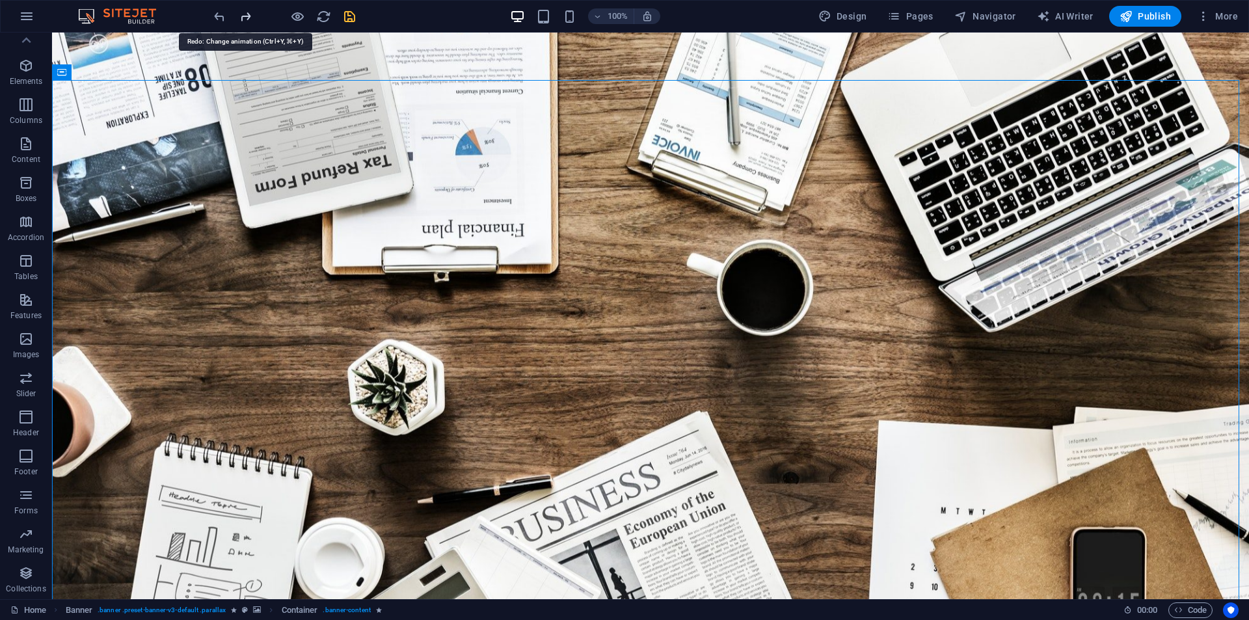
click at [239, 20] on icon "redo" at bounding box center [245, 16] width 15 height 15
click at [247, 20] on icon "redo" at bounding box center [245, 16] width 15 height 15
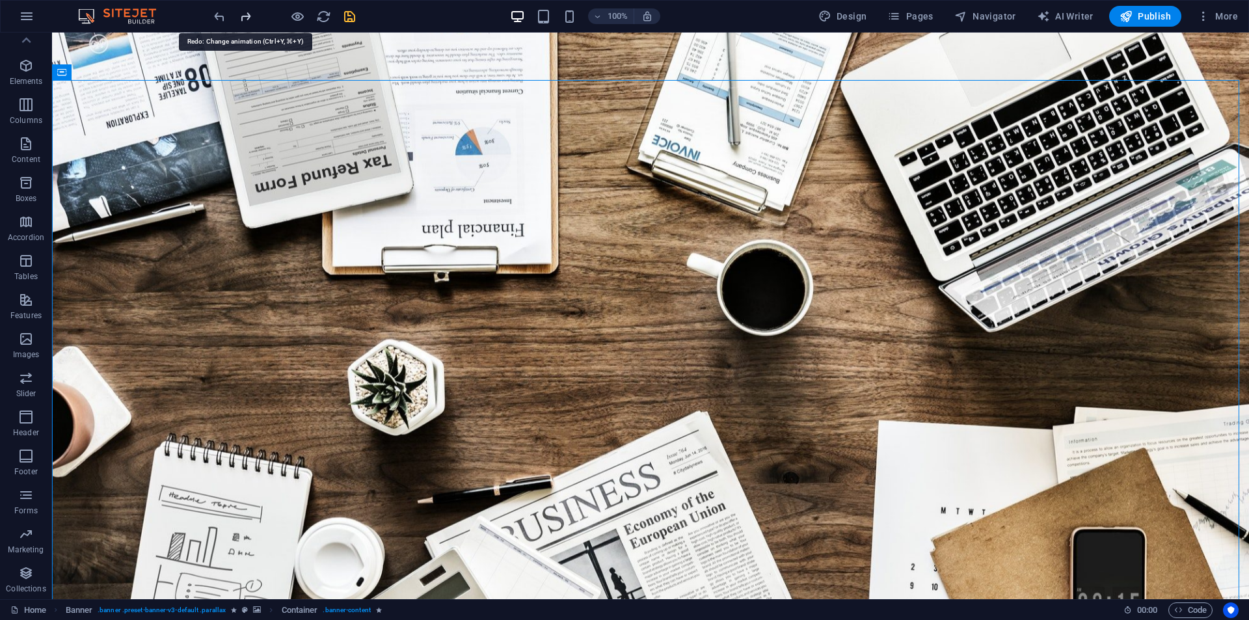
click at [247, 20] on icon "redo" at bounding box center [245, 16] width 15 height 15
click at [241, 12] on icon "redo" at bounding box center [245, 16] width 15 height 15
click at [244, 14] on icon "redo" at bounding box center [245, 16] width 15 height 15
click at [245, 14] on icon "redo" at bounding box center [245, 16] width 15 height 15
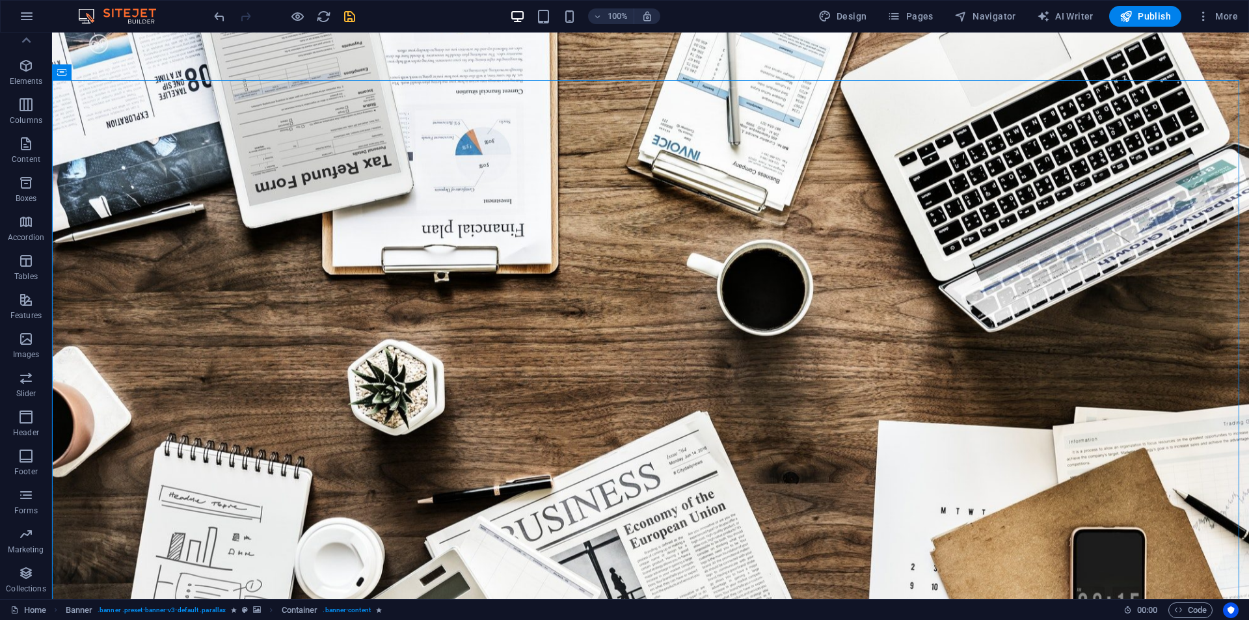
click at [245, 14] on div at bounding box center [284, 16] width 146 height 21
click at [251, 17] on div at bounding box center [284, 16] width 146 height 21
click at [347, 18] on icon "save" at bounding box center [349, 16] width 15 height 15
click at [306, 20] on div at bounding box center [284, 16] width 146 height 21
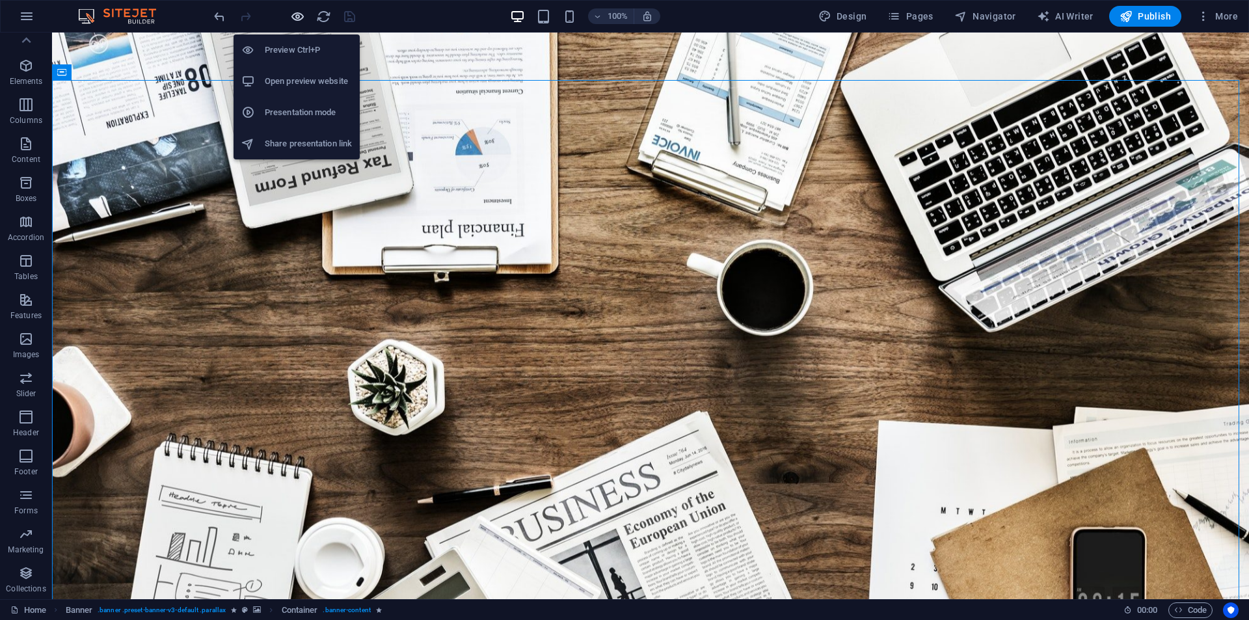
click at [296, 20] on icon "button" at bounding box center [297, 16] width 15 height 15
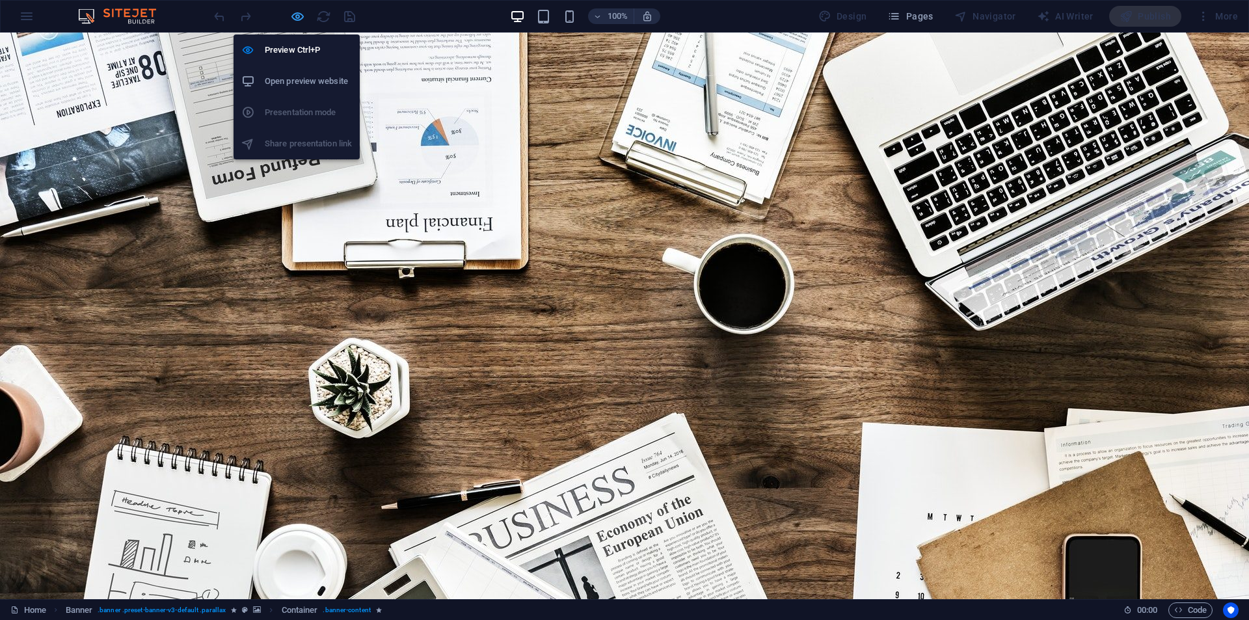
click at [295, 16] on icon "button" at bounding box center [297, 16] width 15 height 15
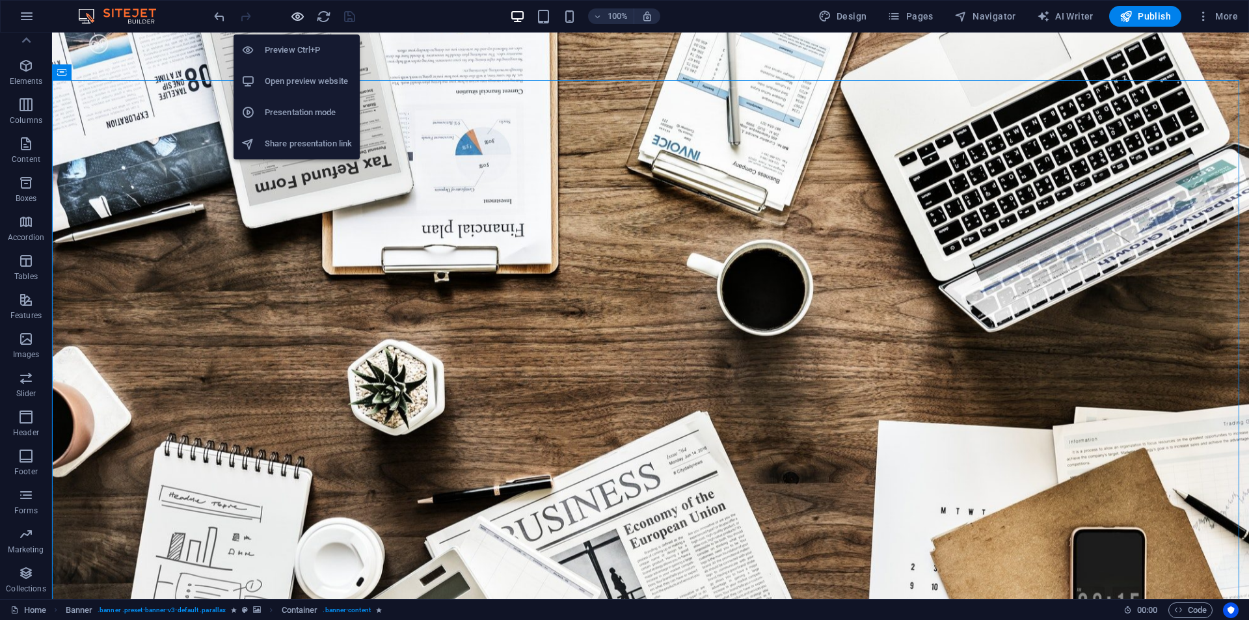
click at [295, 15] on icon "button" at bounding box center [297, 16] width 15 height 15
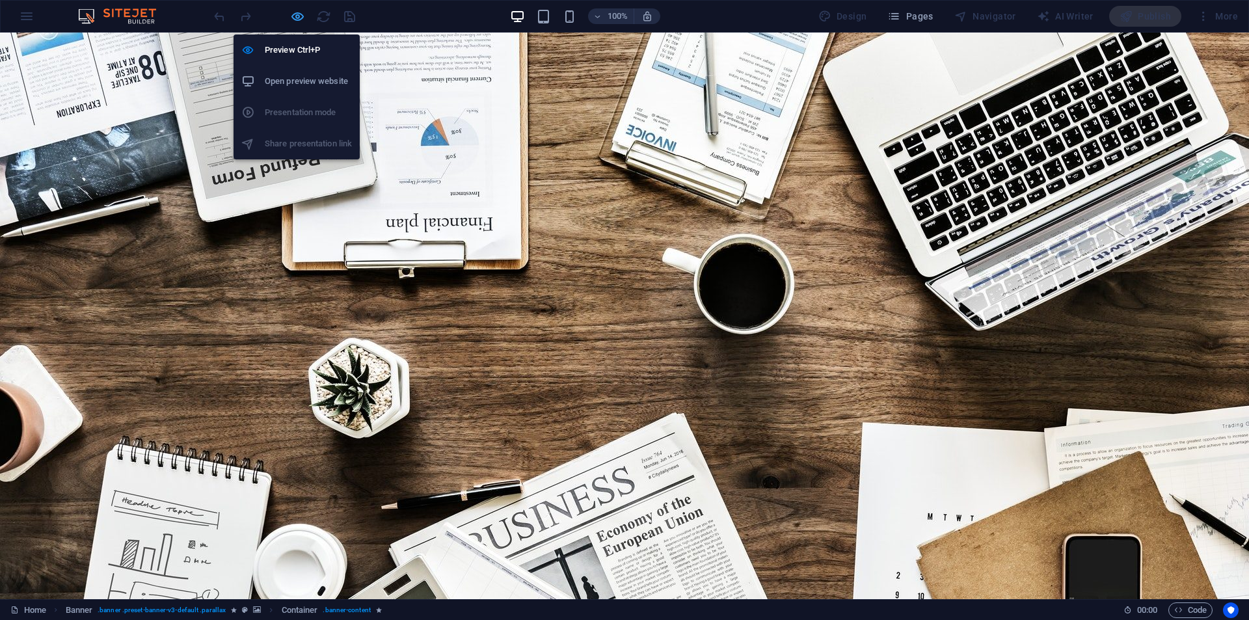
click at [295, 15] on icon "button" at bounding box center [297, 16] width 15 height 15
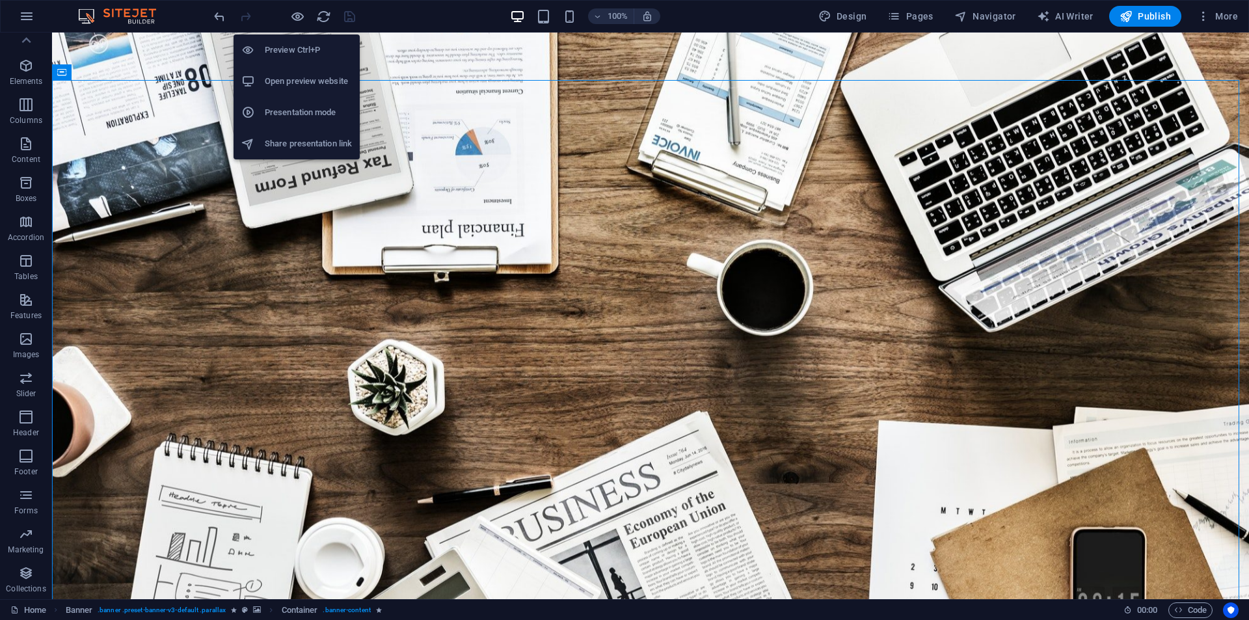
click at [286, 87] on h6 "Open preview website" at bounding box center [308, 82] width 87 height 16
click at [294, 17] on icon "button" at bounding box center [297, 16] width 15 height 15
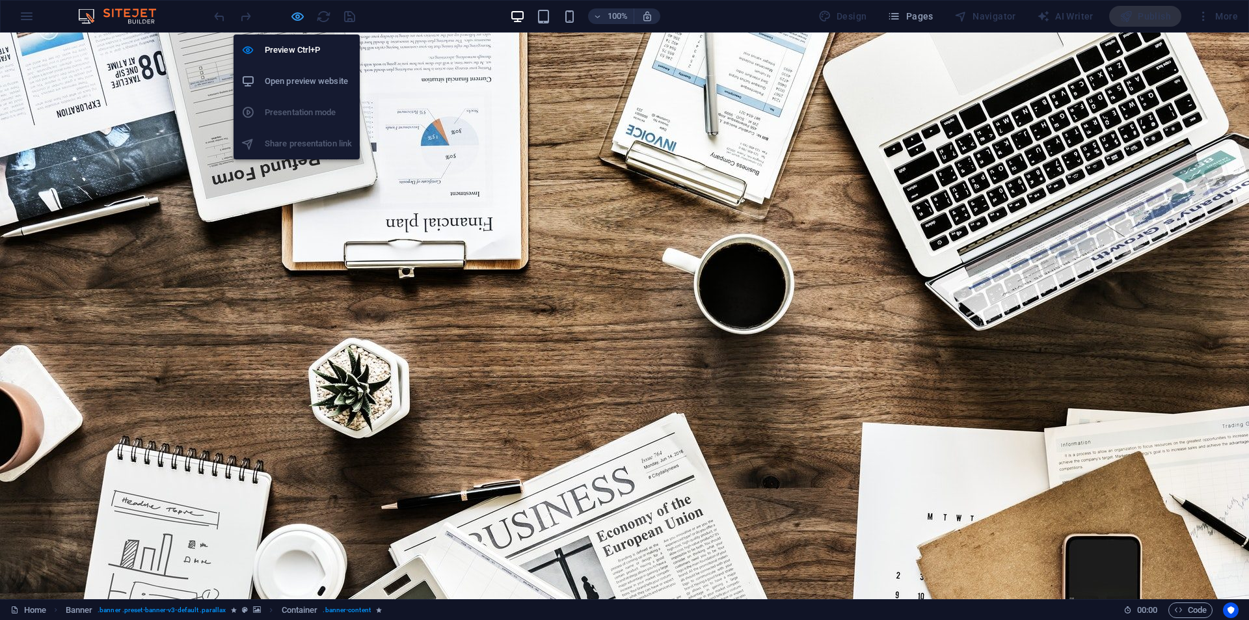
click at [295, 20] on icon "button" at bounding box center [297, 16] width 15 height 15
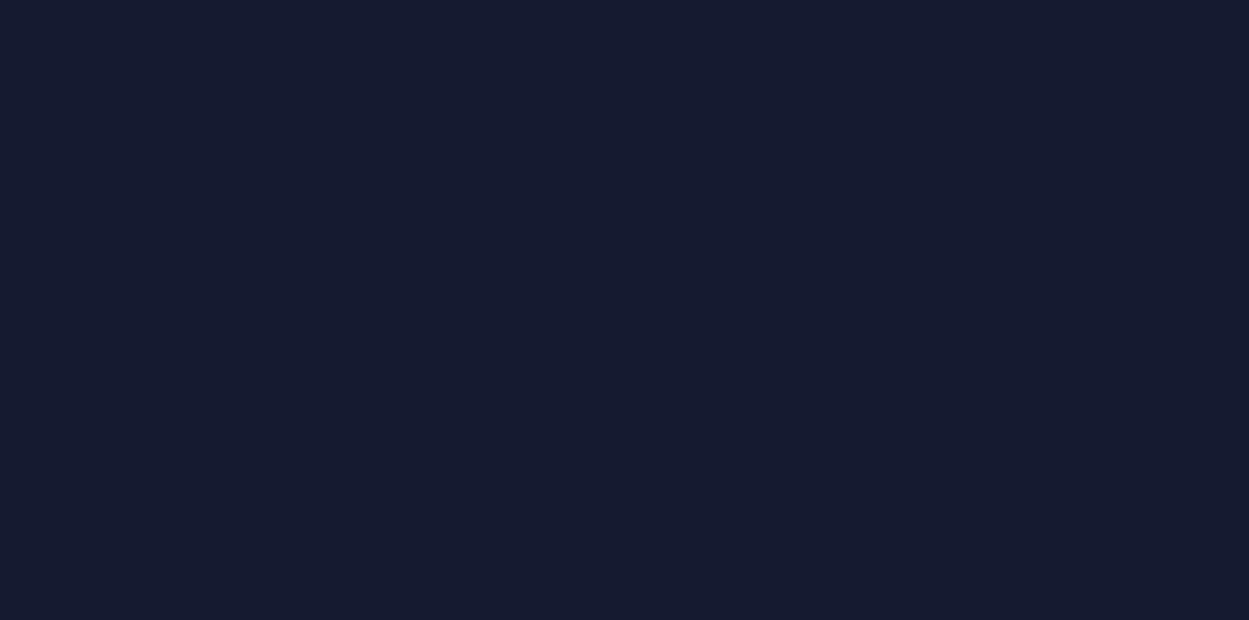
click at [701, 351] on div at bounding box center [624, 310] width 1249 height 620
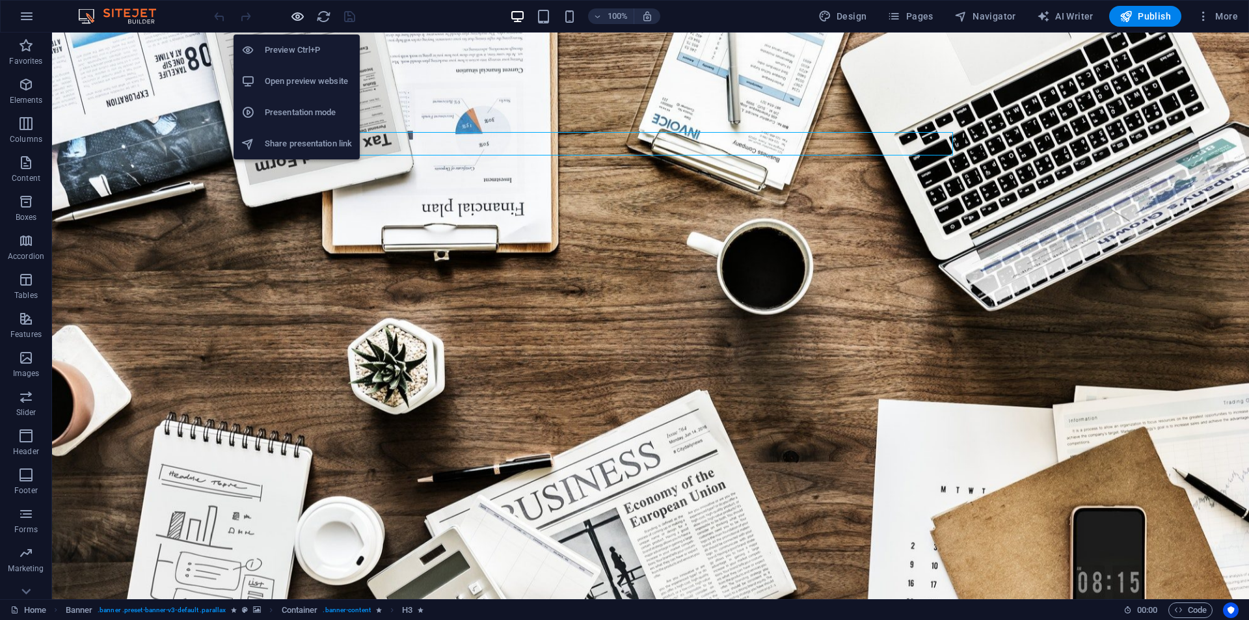
click at [292, 20] on icon "button" at bounding box center [297, 16] width 15 height 15
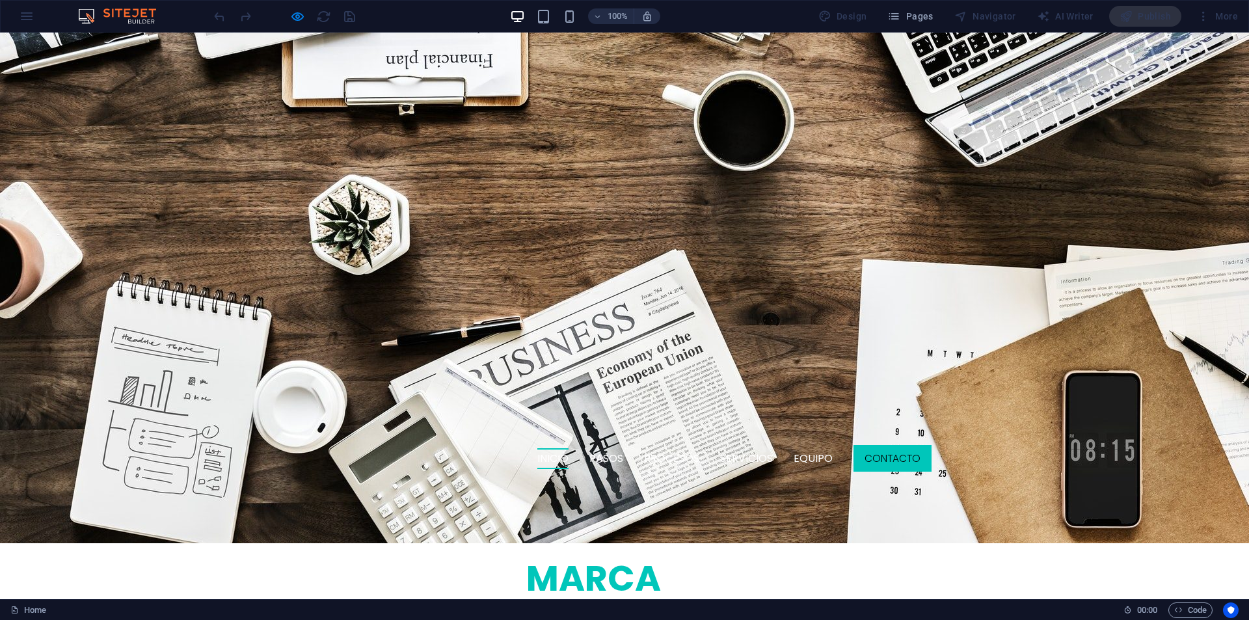
scroll to position [325, 0]
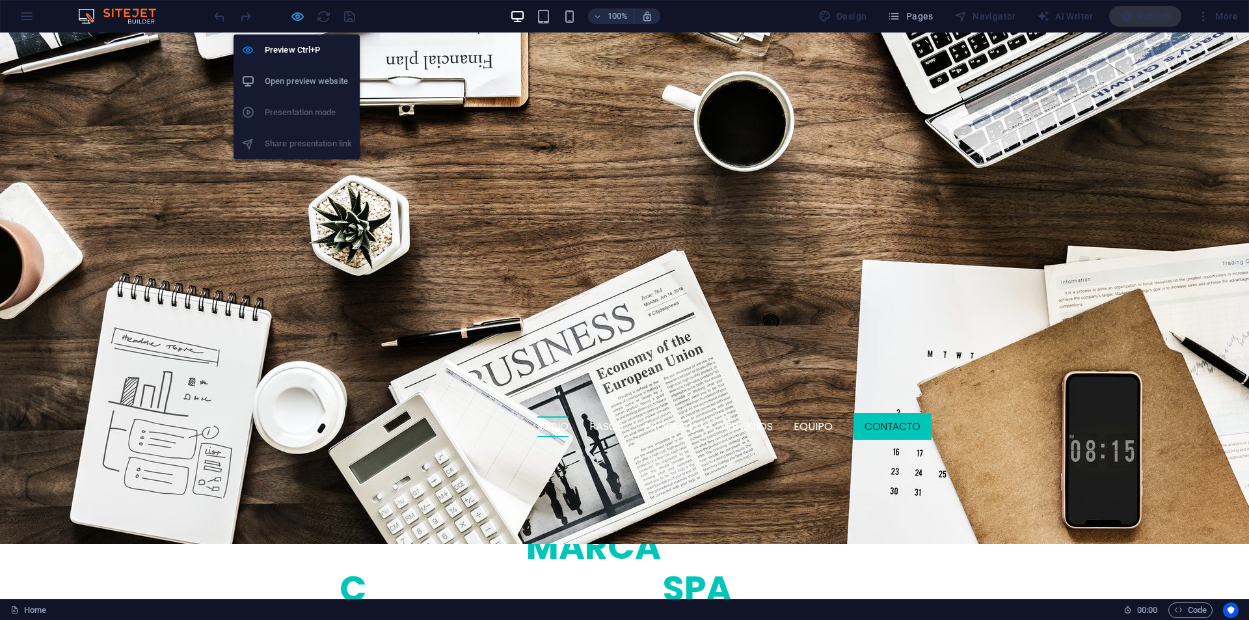
click at [299, 17] on icon "button" at bounding box center [297, 16] width 15 height 15
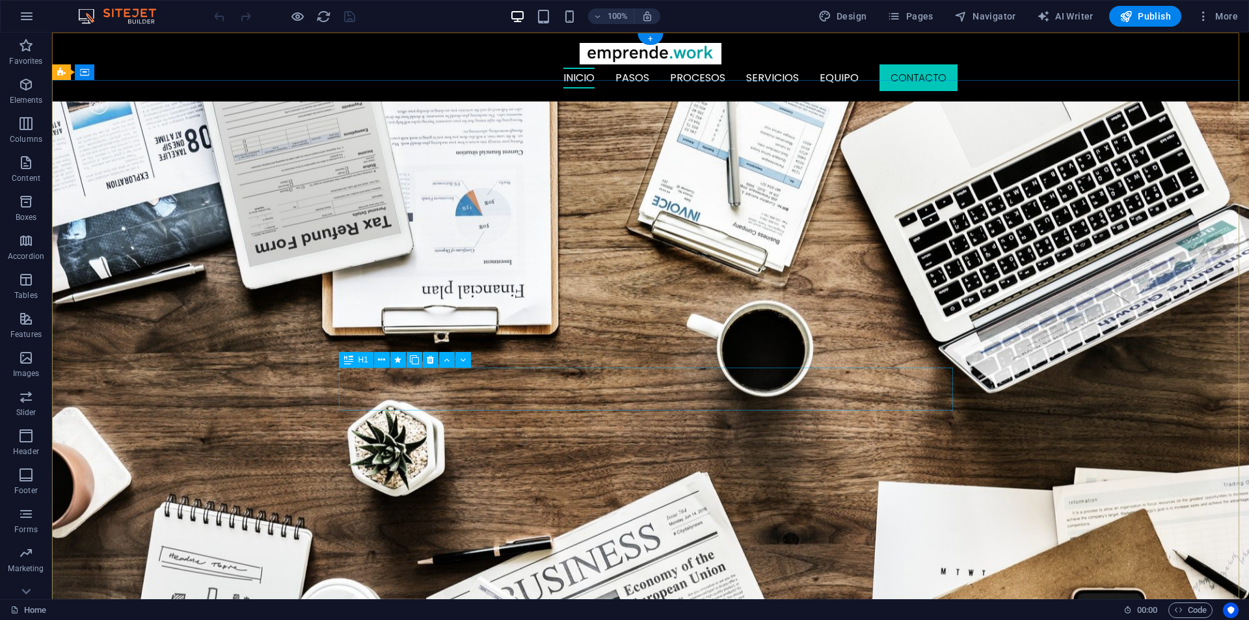
scroll to position [0, 0]
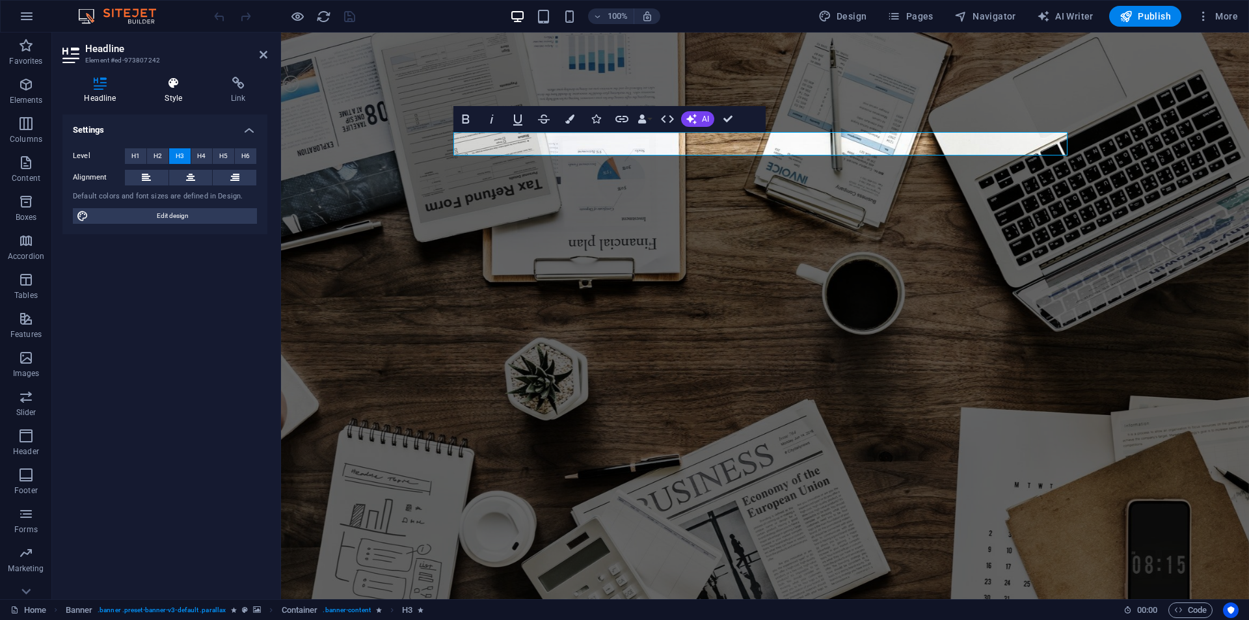
click at [173, 88] on icon at bounding box center [173, 83] width 61 height 13
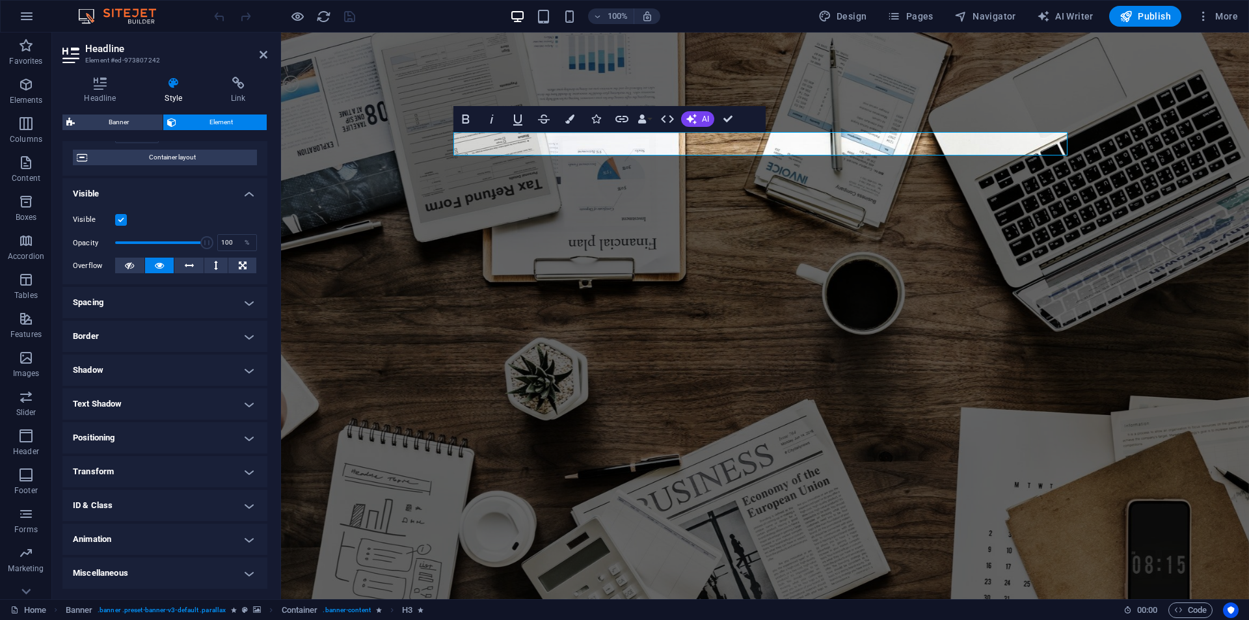
click at [131, 547] on h4 "Animation" at bounding box center [164, 539] width 205 height 31
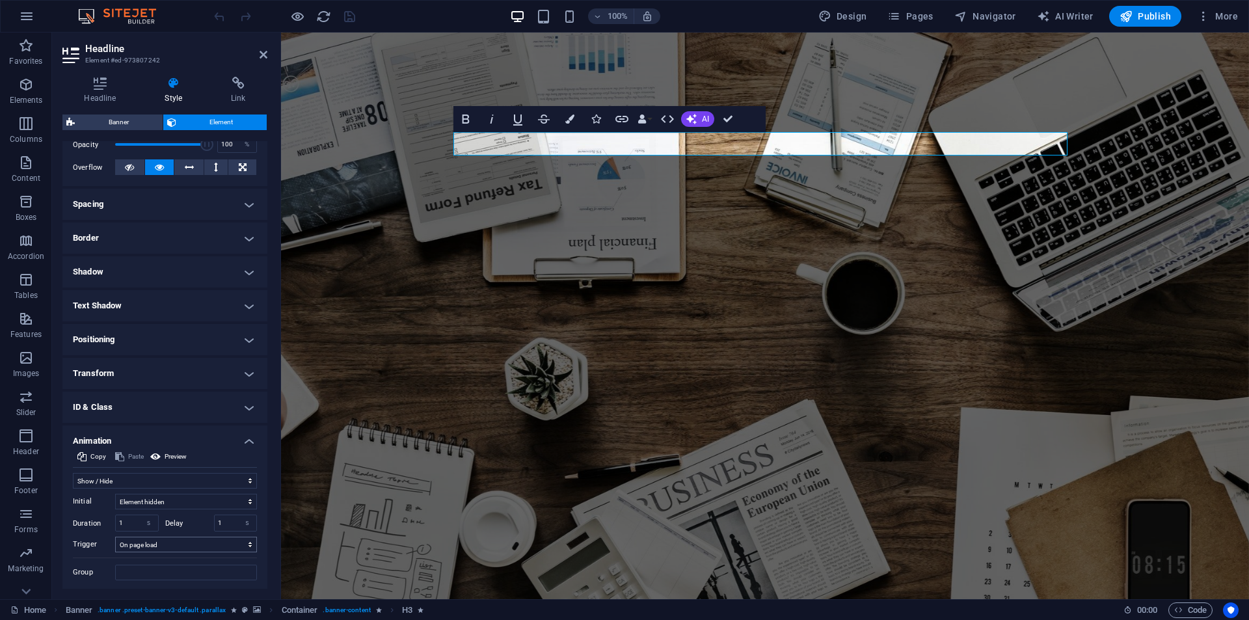
scroll to position [236, 0]
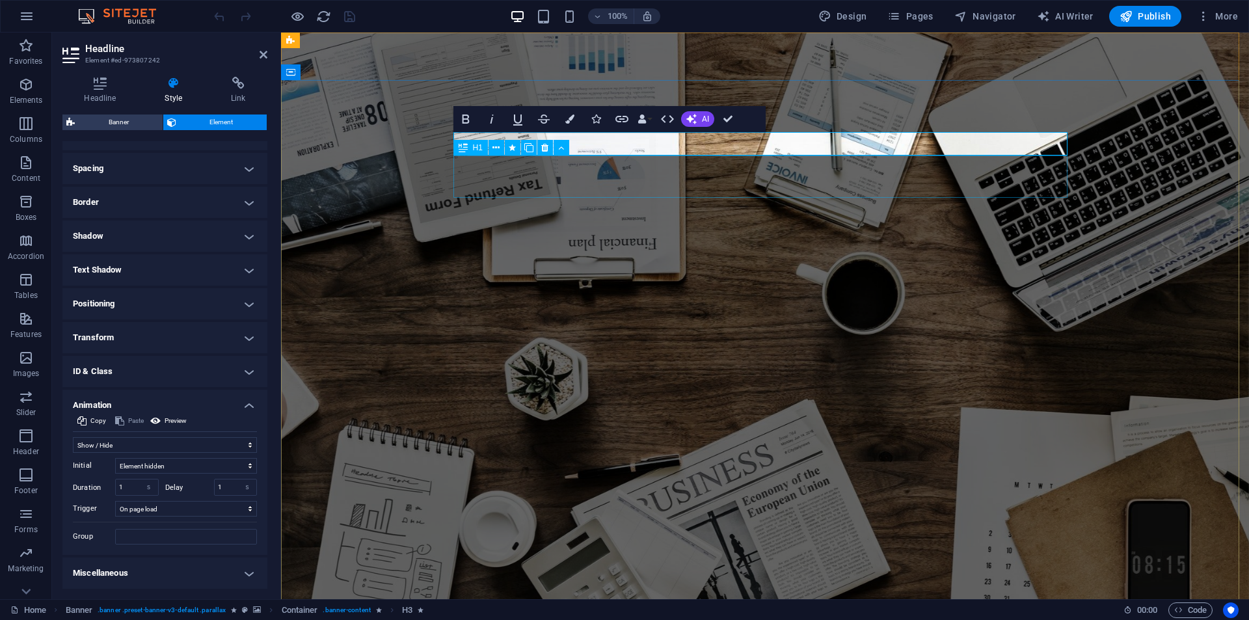
select select "move-left-to-right"
select select "s"
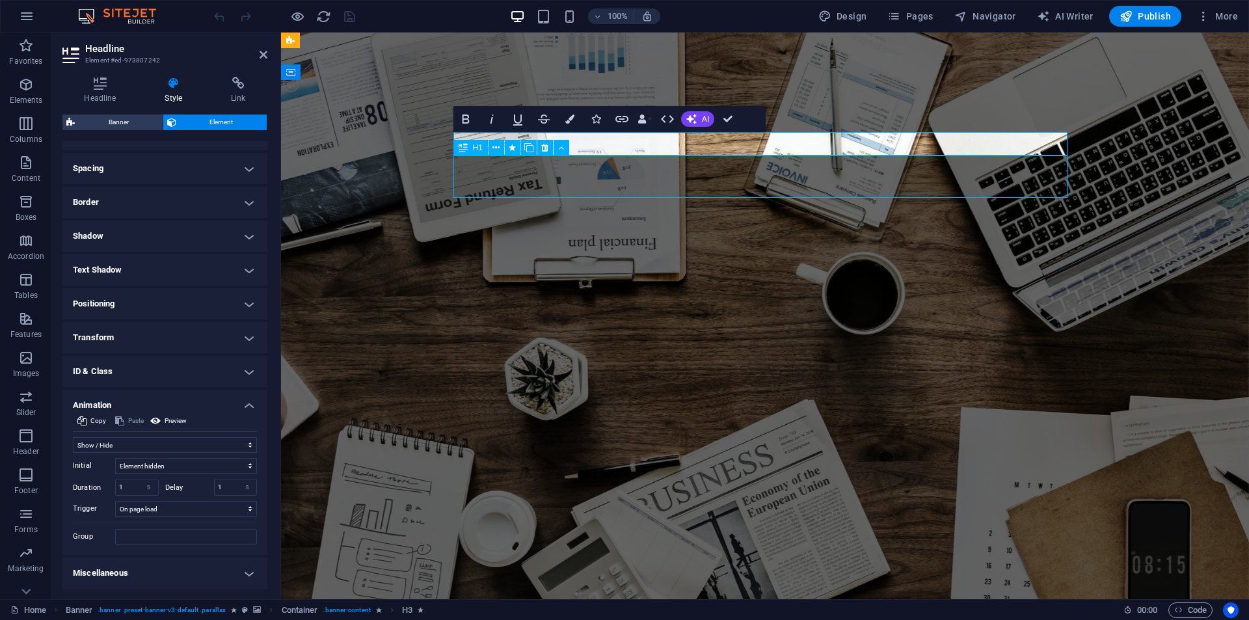
select select "onload"
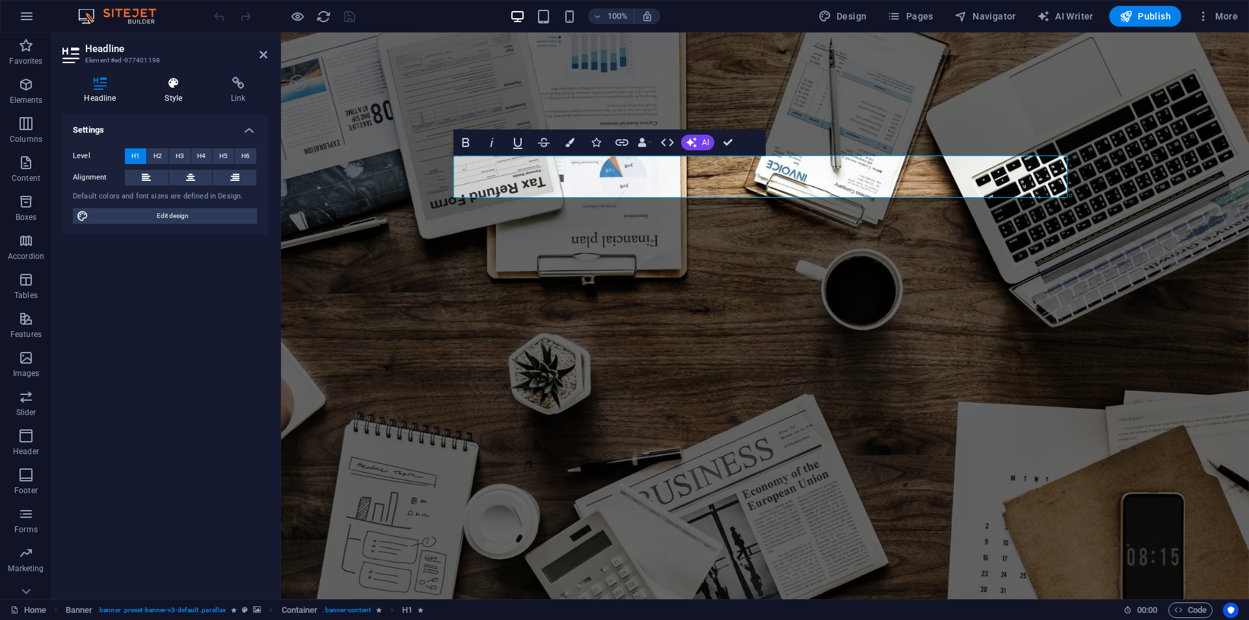
click at [171, 90] on h4 "Style" at bounding box center [176, 90] width 66 height 27
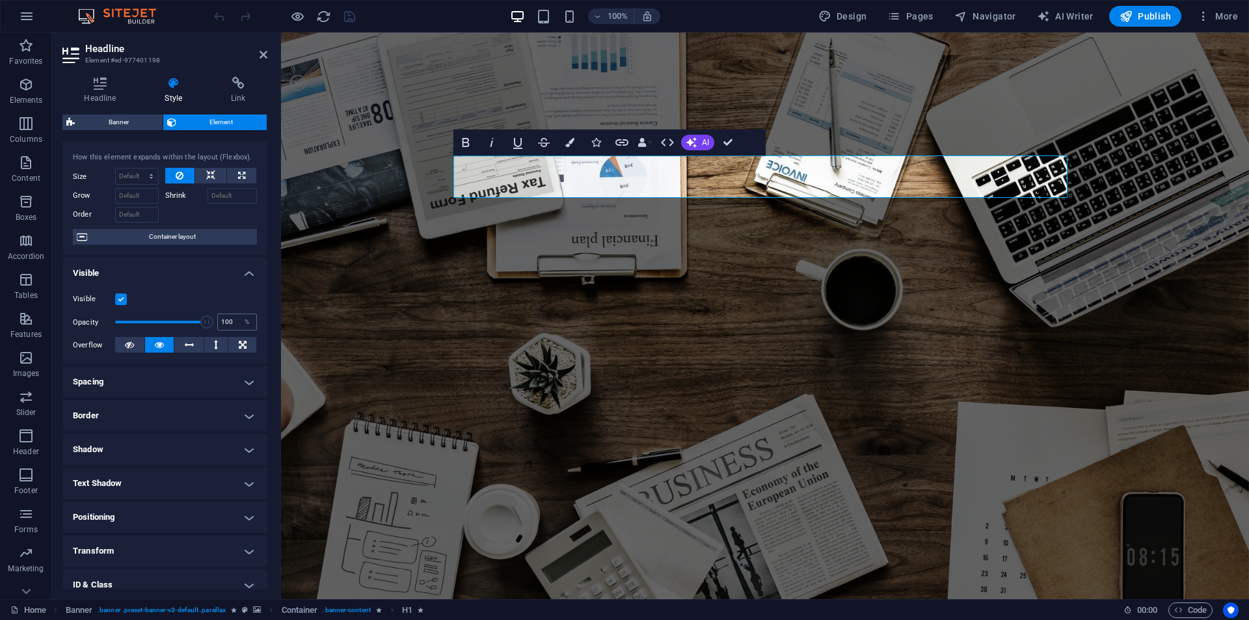
scroll to position [102, 0]
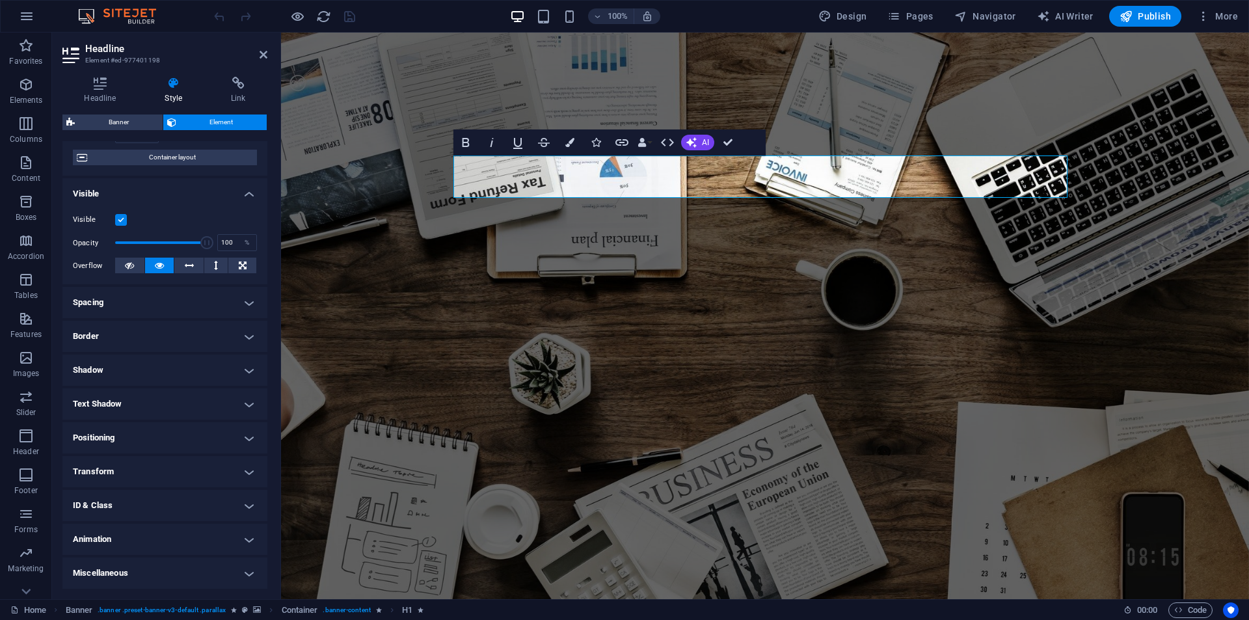
click at [137, 539] on h4 "Animation" at bounding box center [164, 539] width 205 height 31
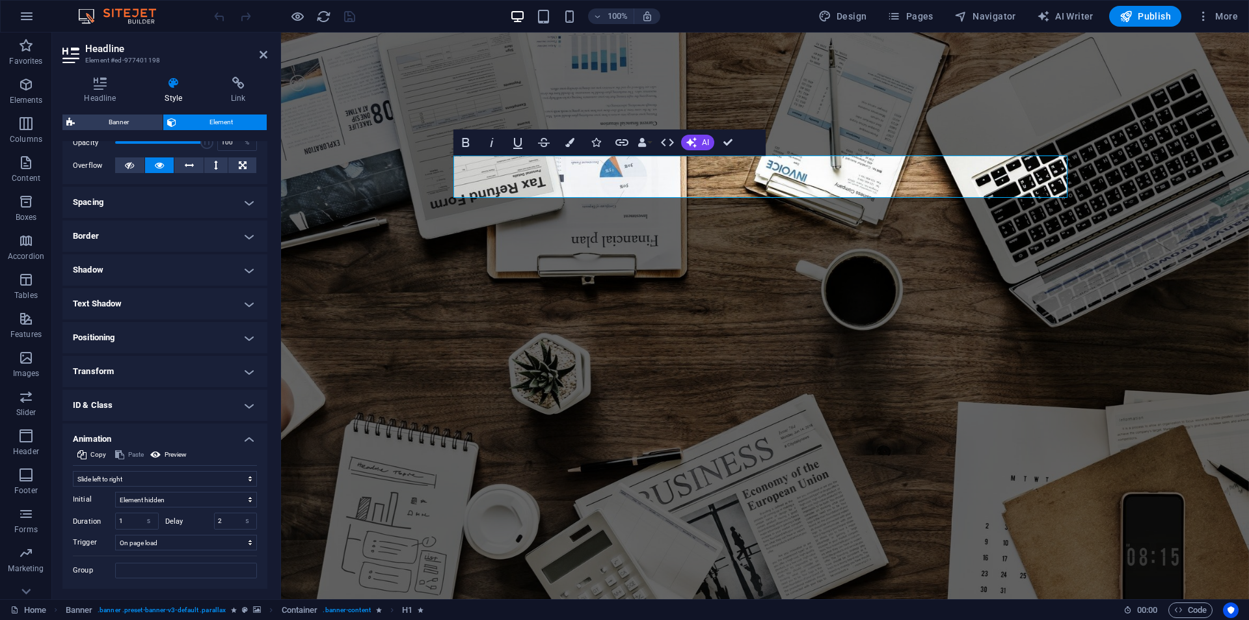
scroll to position [236, 0]
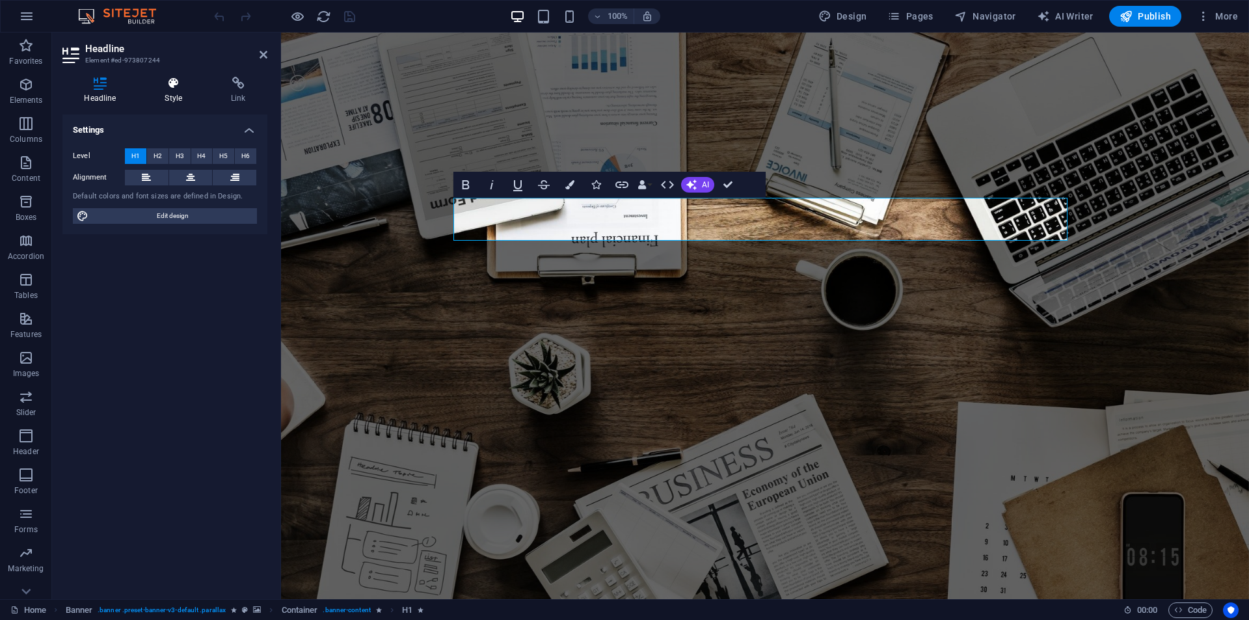
click at [160, 82] on icon at bounding box center [173, 83] width 61 height 13
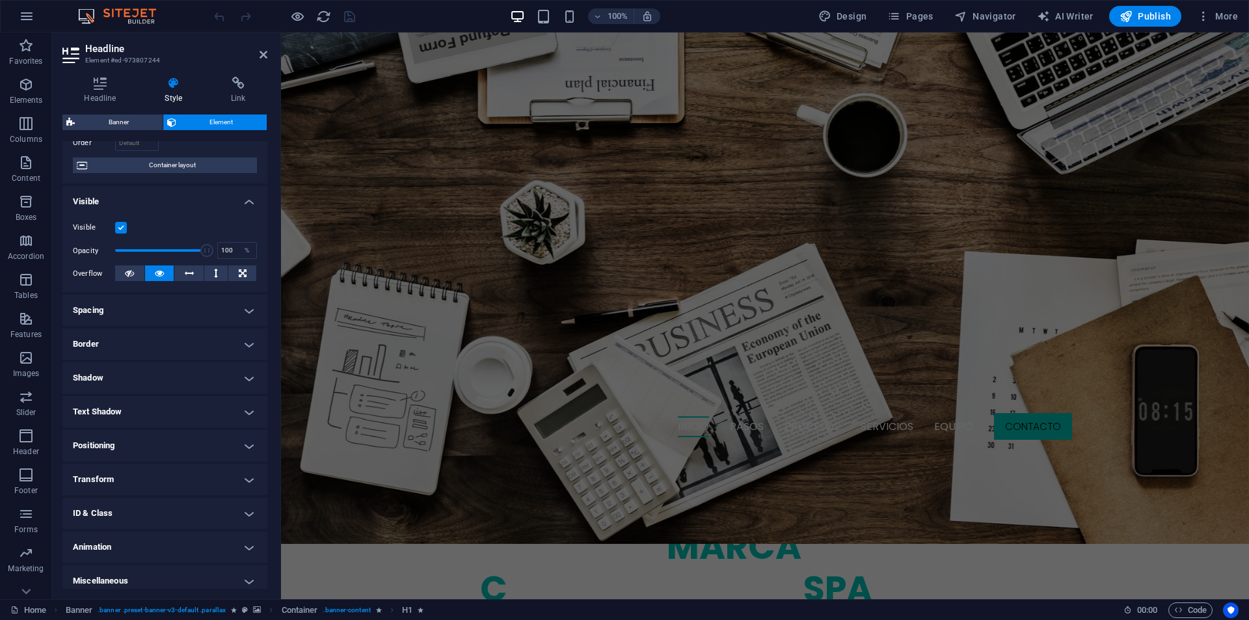
scroll to position [102, 0]
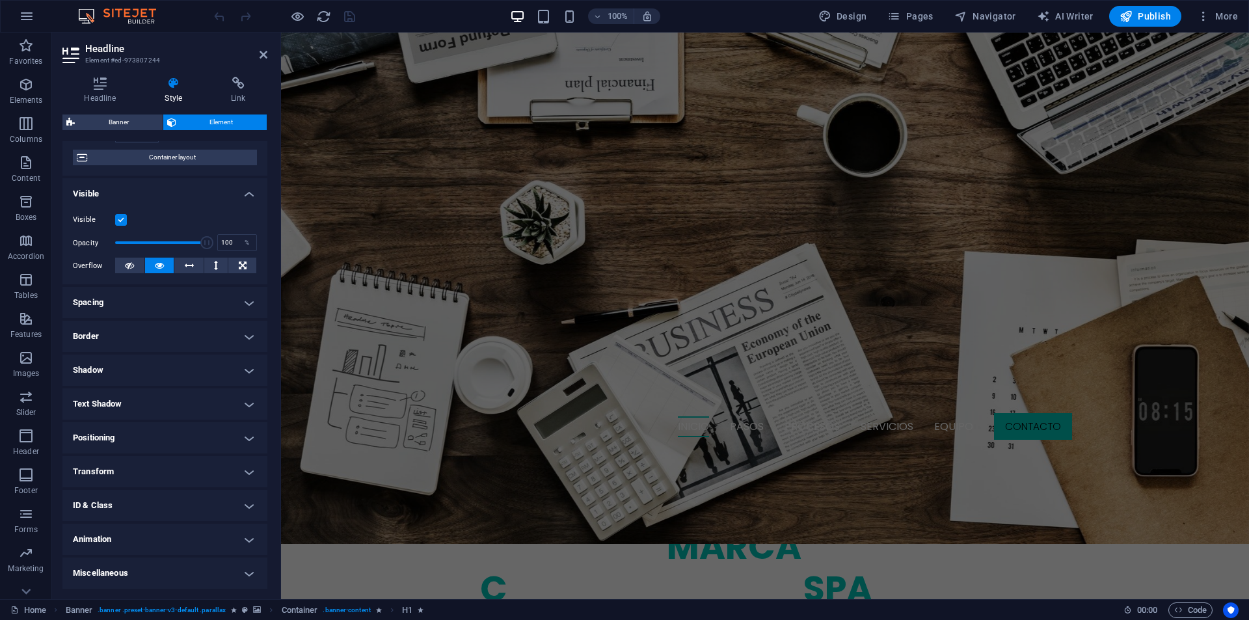
click at [120, 535] on h4 "Animation" at bounding box center [164, 539] width 205 height 31
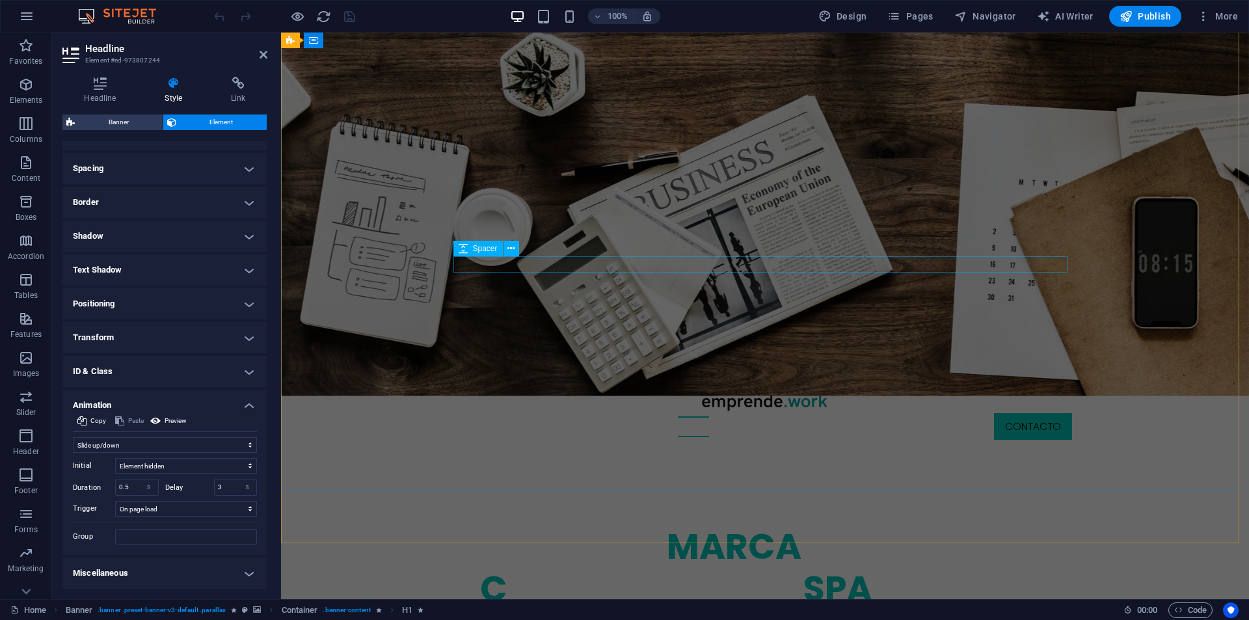
scroll to position [0, 0]
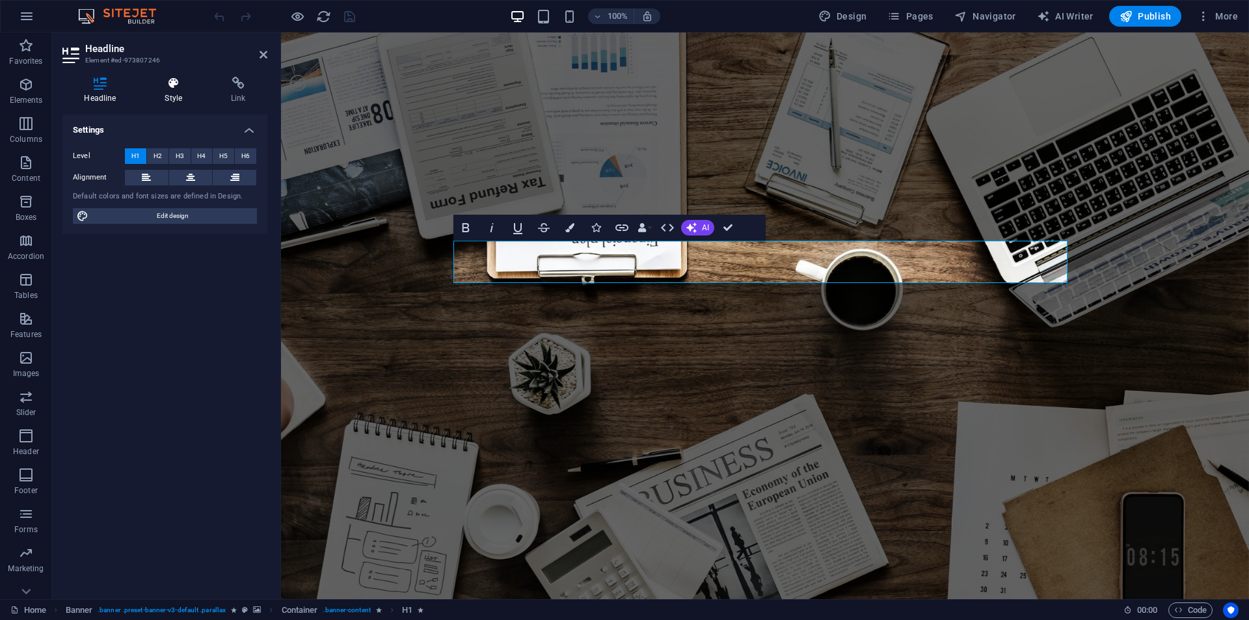
click at [179, 93] on h4 "Style" at bounding box center [176, 90] width 66 height 27
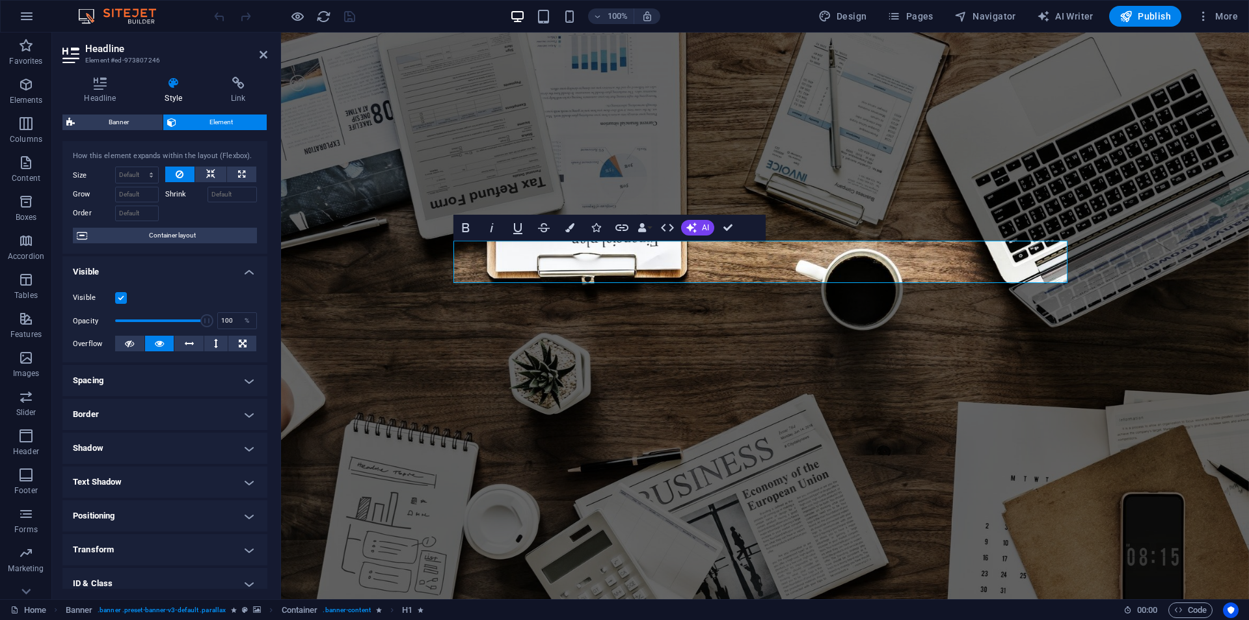
scroll to position [102, 0]
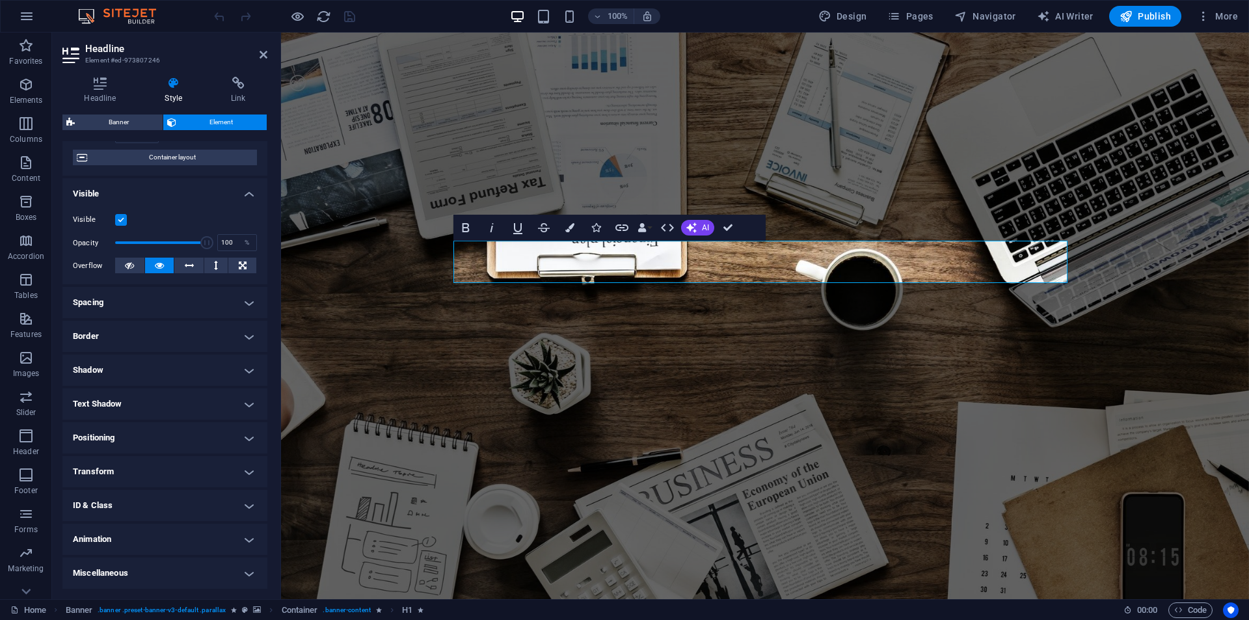
click at [94, 543] on h4 "Animation" at bounding box center [164, 539] width 205 height 31
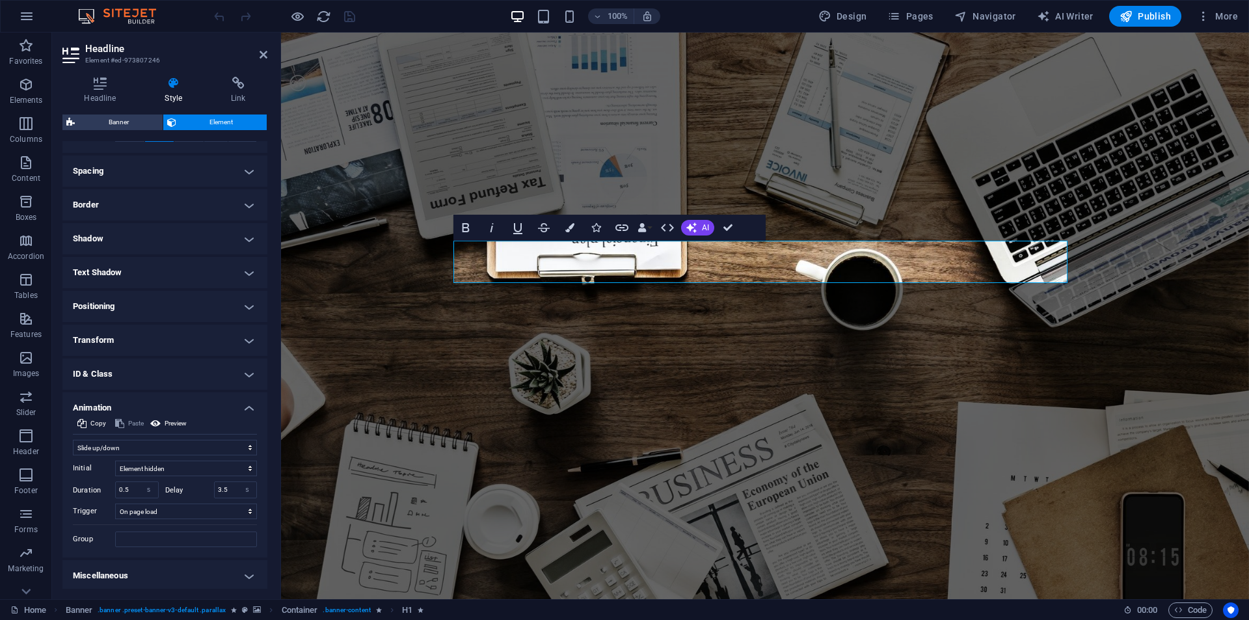
scroll to position [236, 0]
select select "slide"
select select "s"
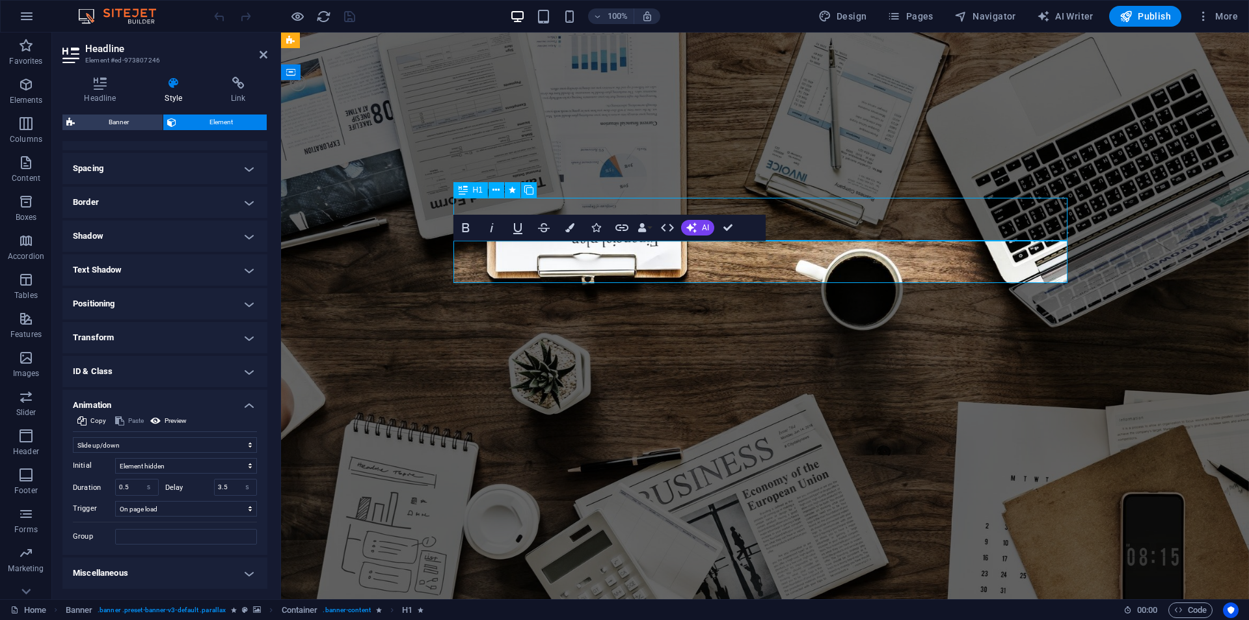
select select "s"
select select "onload"
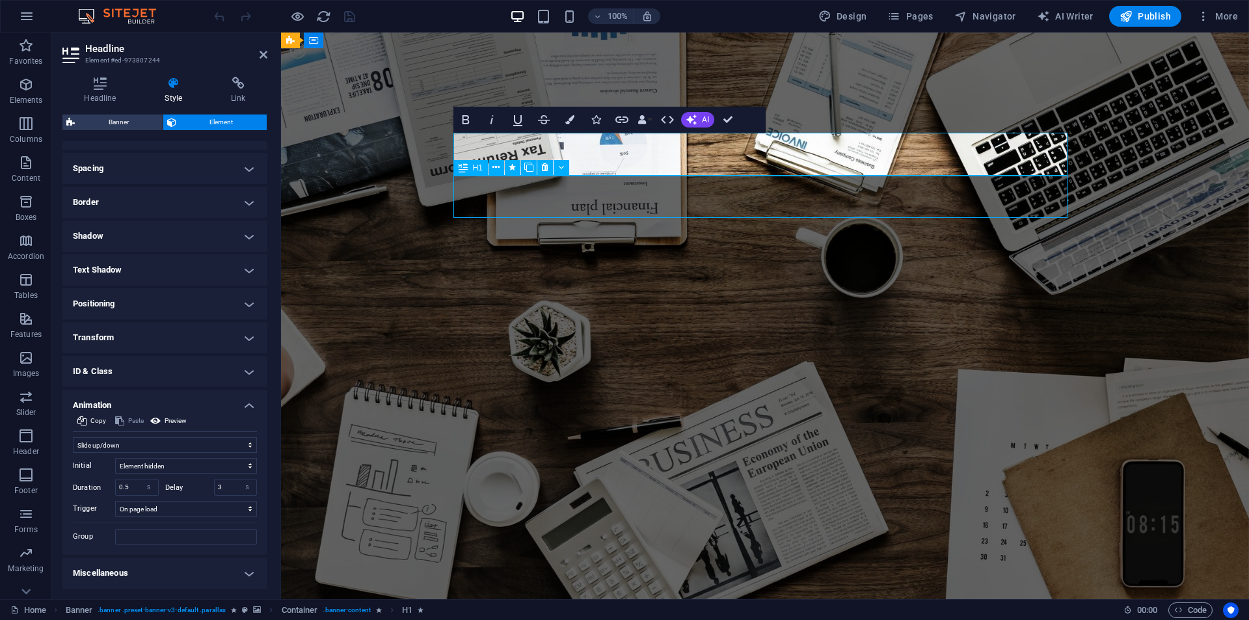
select select "slide"
select select "s"
select select "onload"
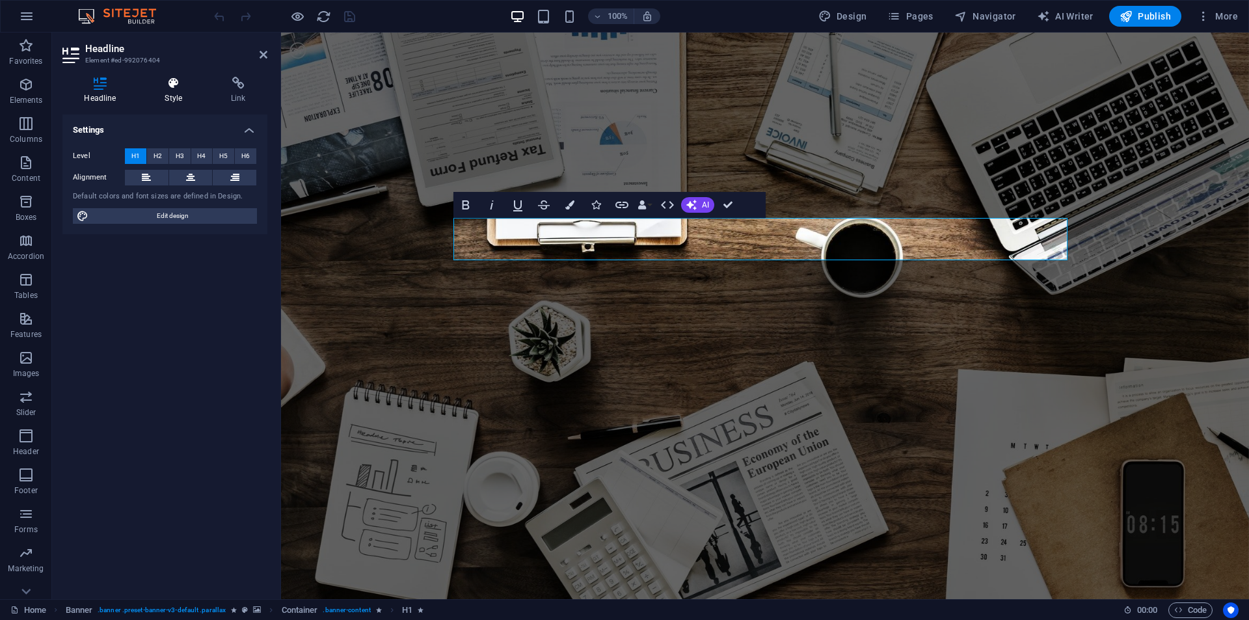
click at [169, 87] on icon at bounding box center [173, 83] width 61 height 13
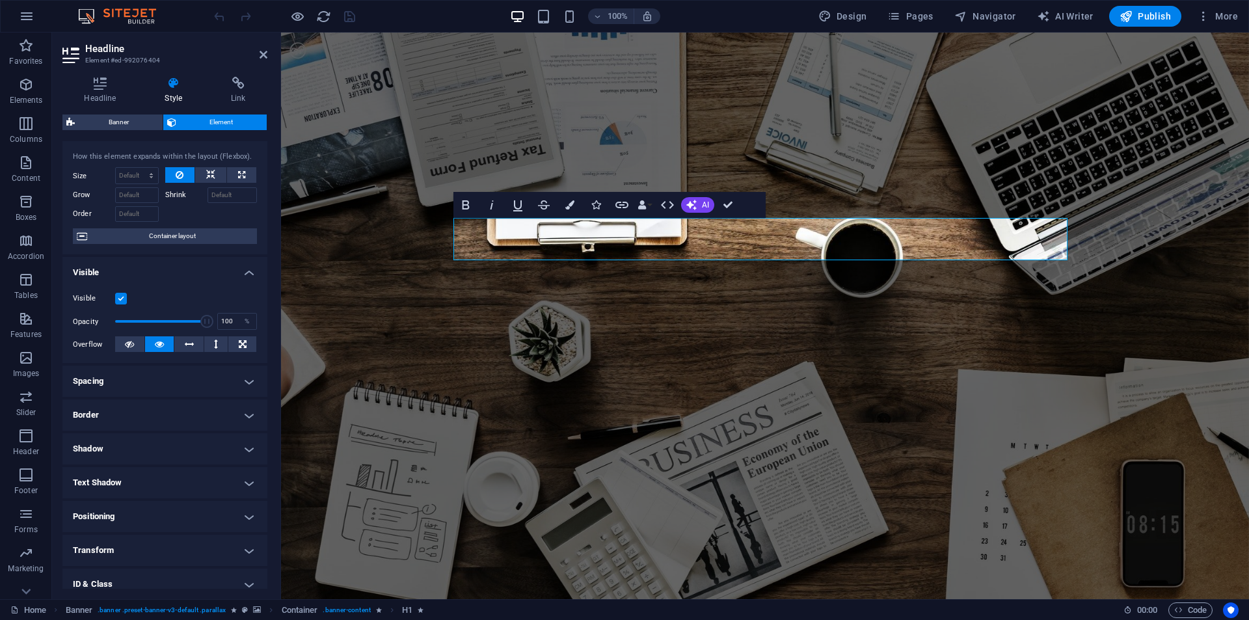
scroll to position [102, 0]
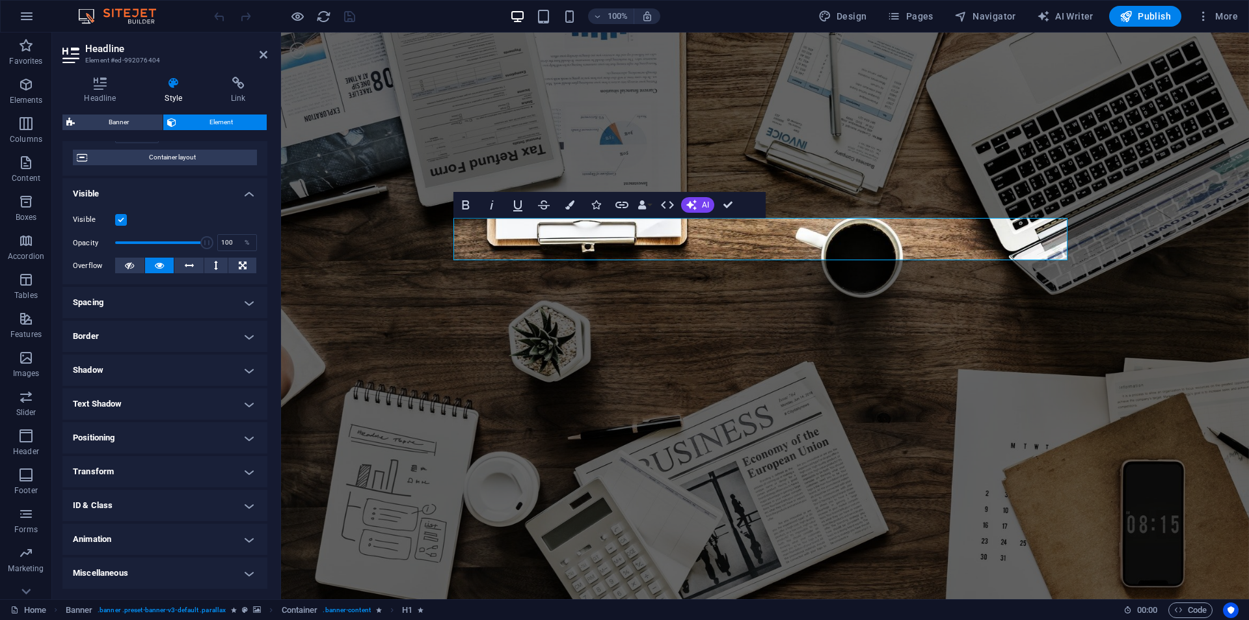
click at [106, 534] on h4 "Animation" at bounding box center [164, 539] width 205 height 31
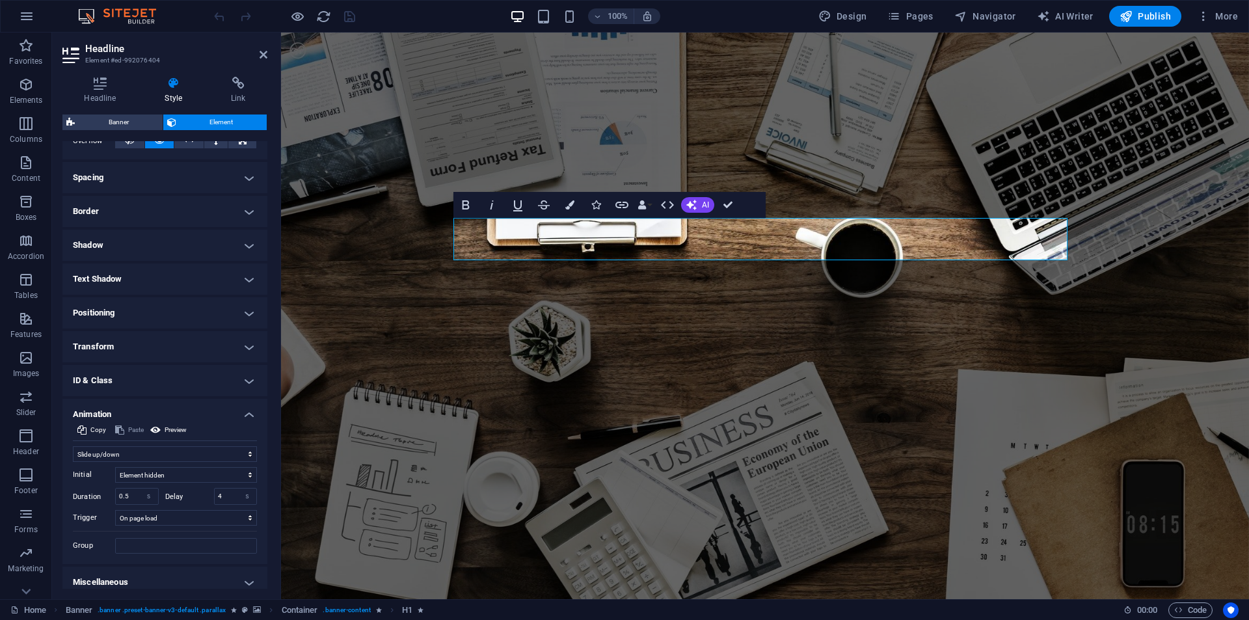
scroll to position [236, 0]
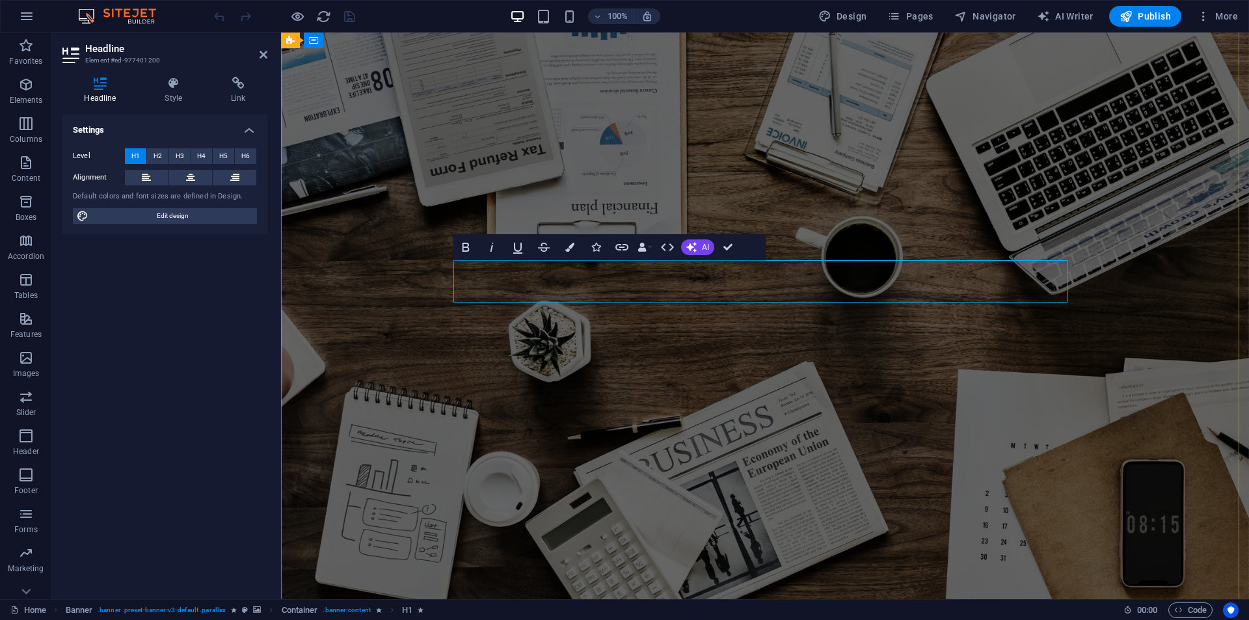
select select "slide"
select select "s"
select select "onload"
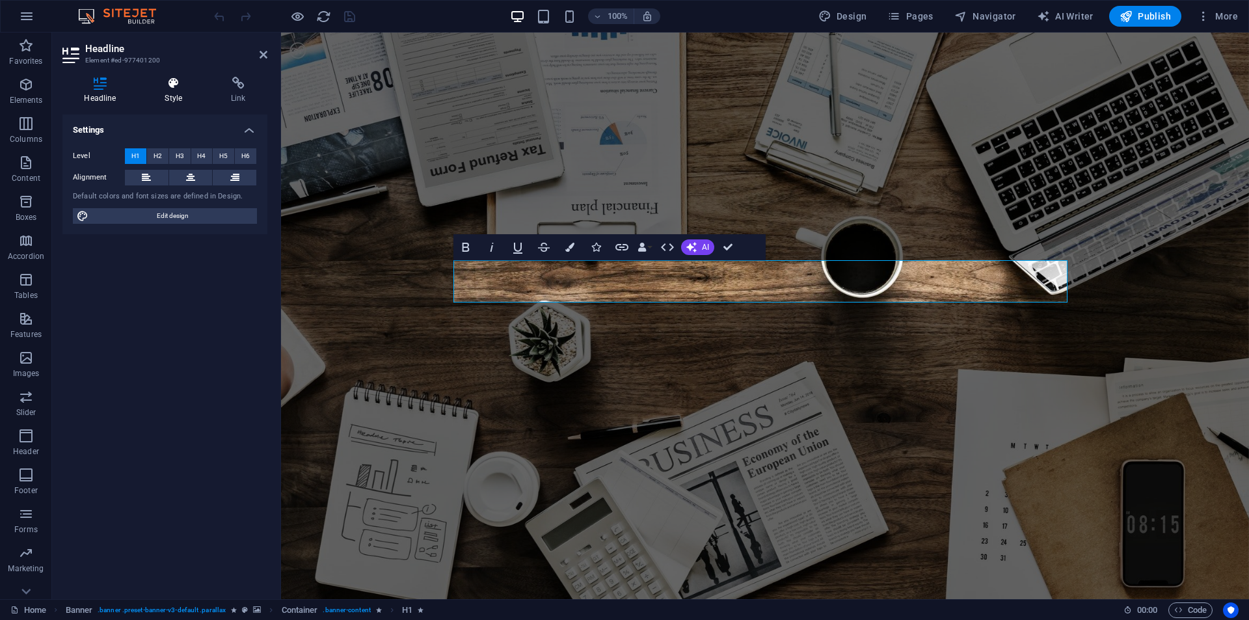
click at [174, 77] on icon at bounding box center [173, 83] width 61 height 13
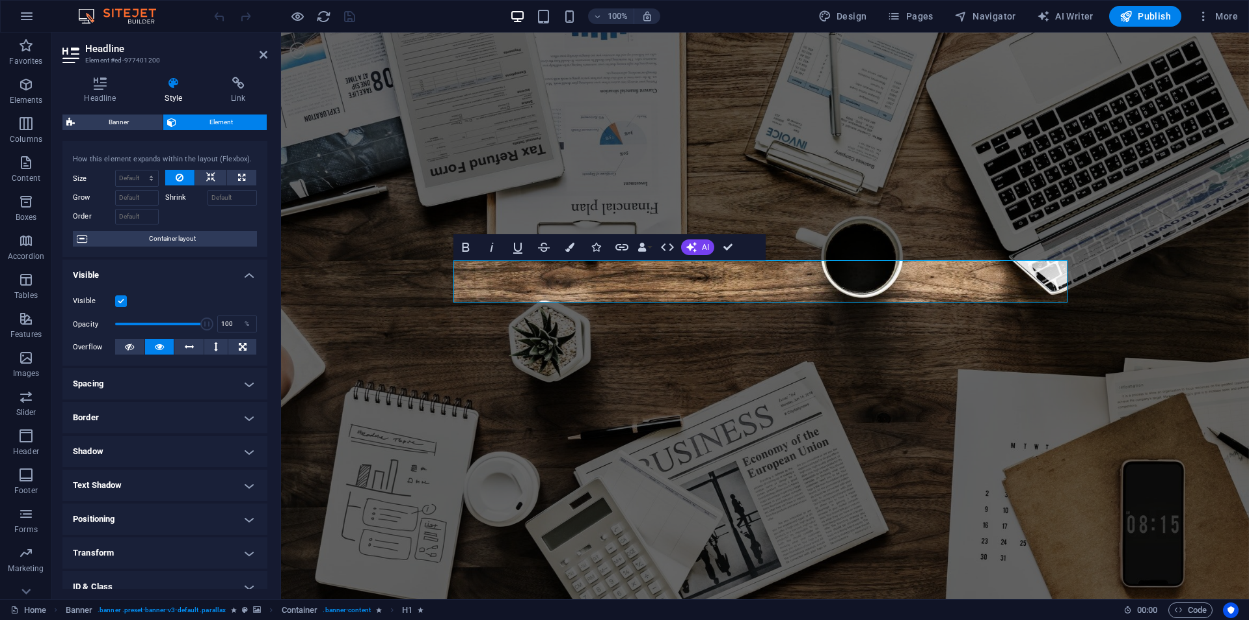
scroll to position [102, 0]
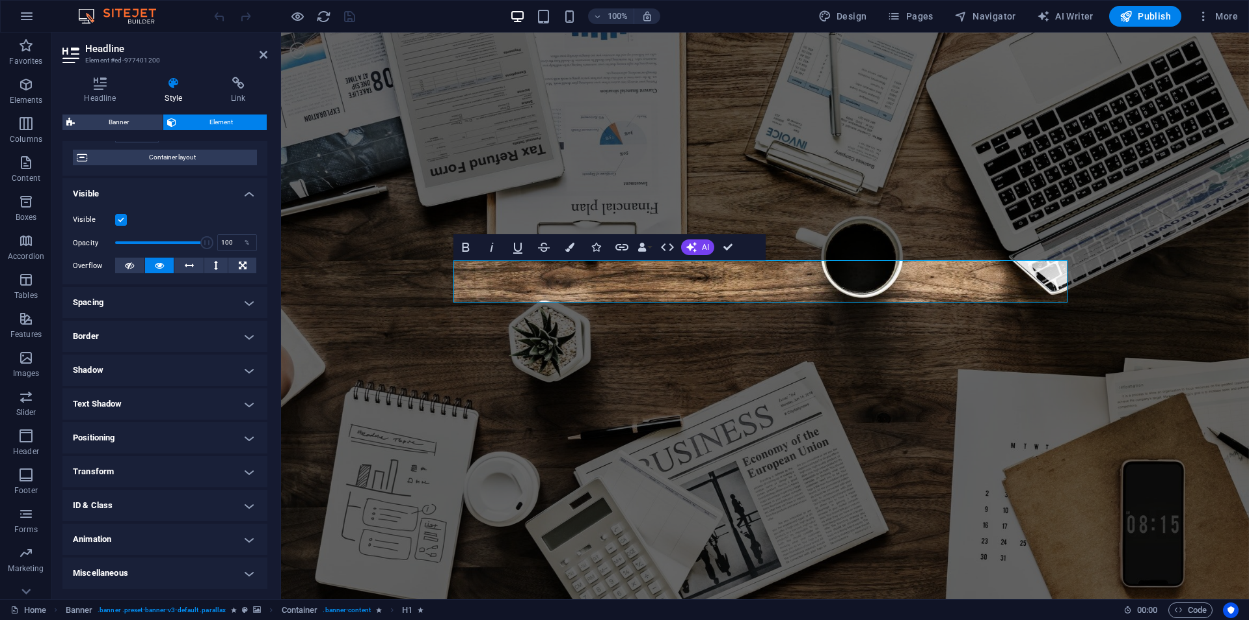
click at [116, 545] on h4 "Animation" at bounding box center [164, 539] width 205 height 31
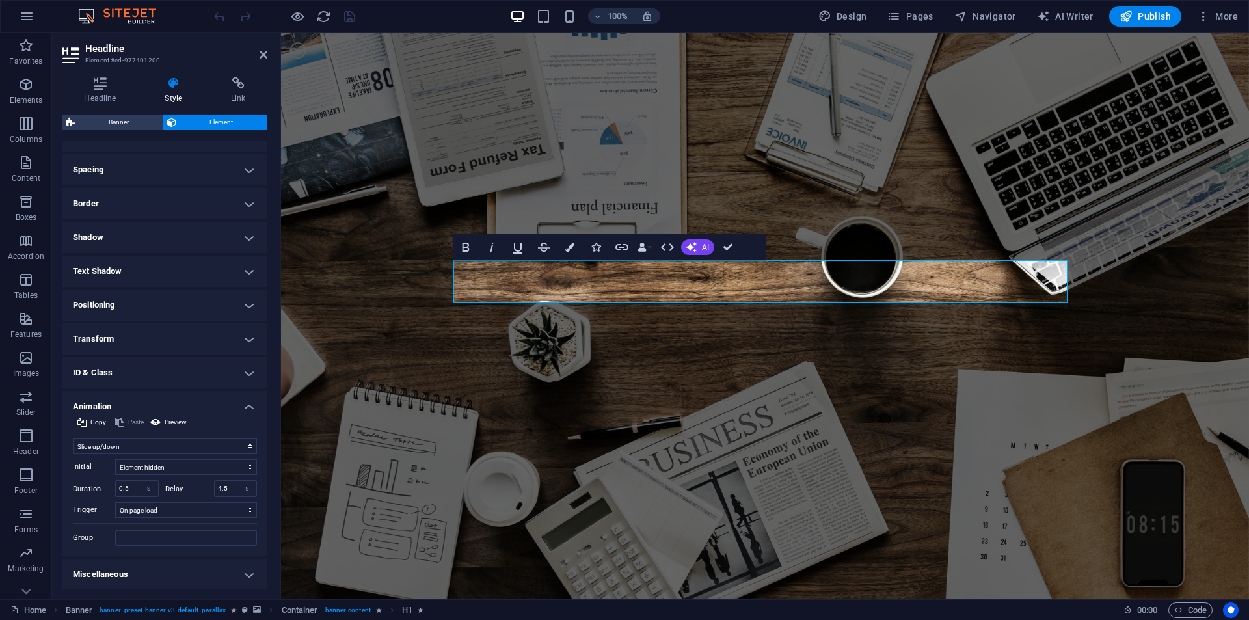
scroll to position [236, 0]
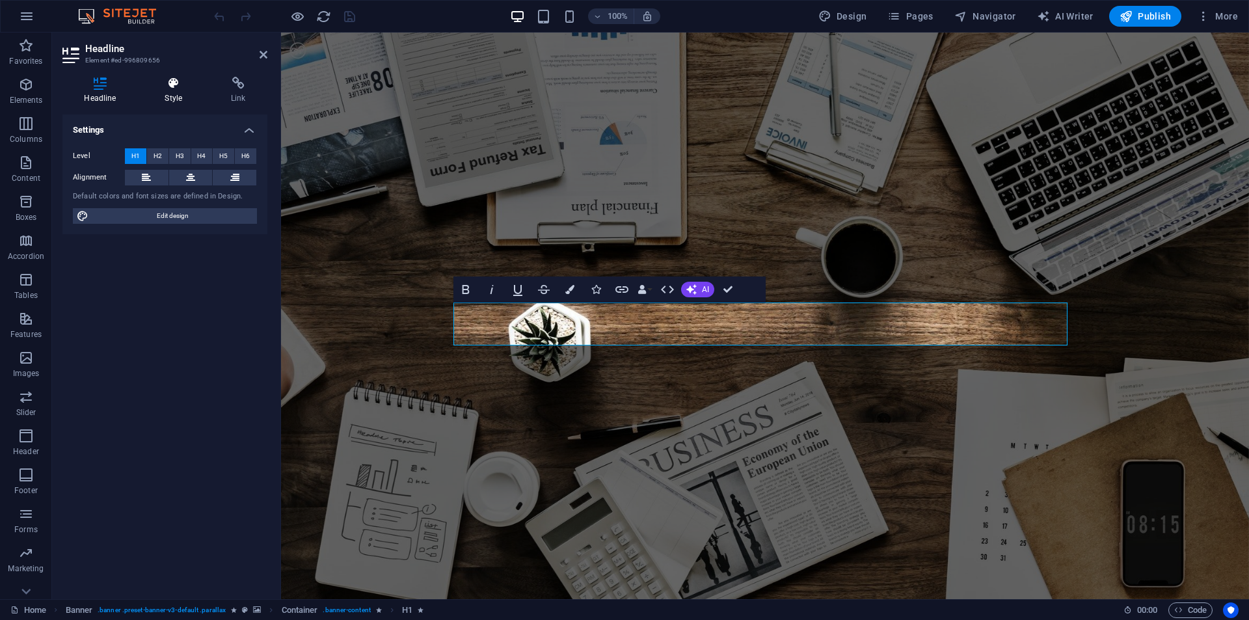
click at [180, 84] on icon at bounding box center [173, 83] width 61 height 13
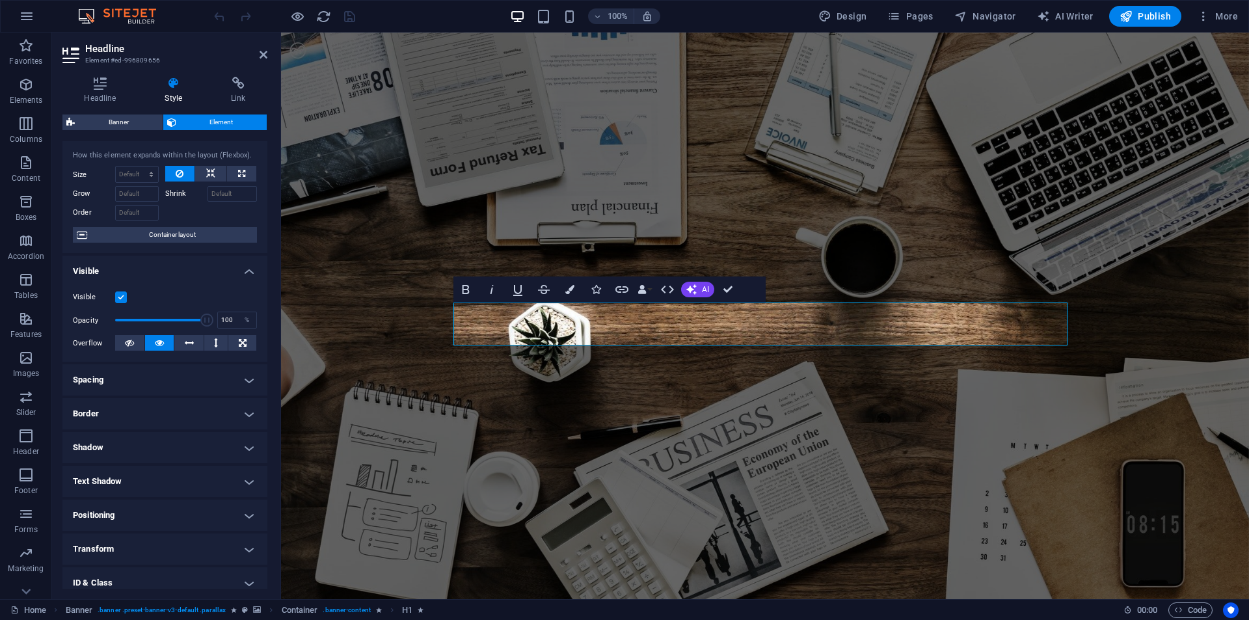
scroll to position [102, 0]
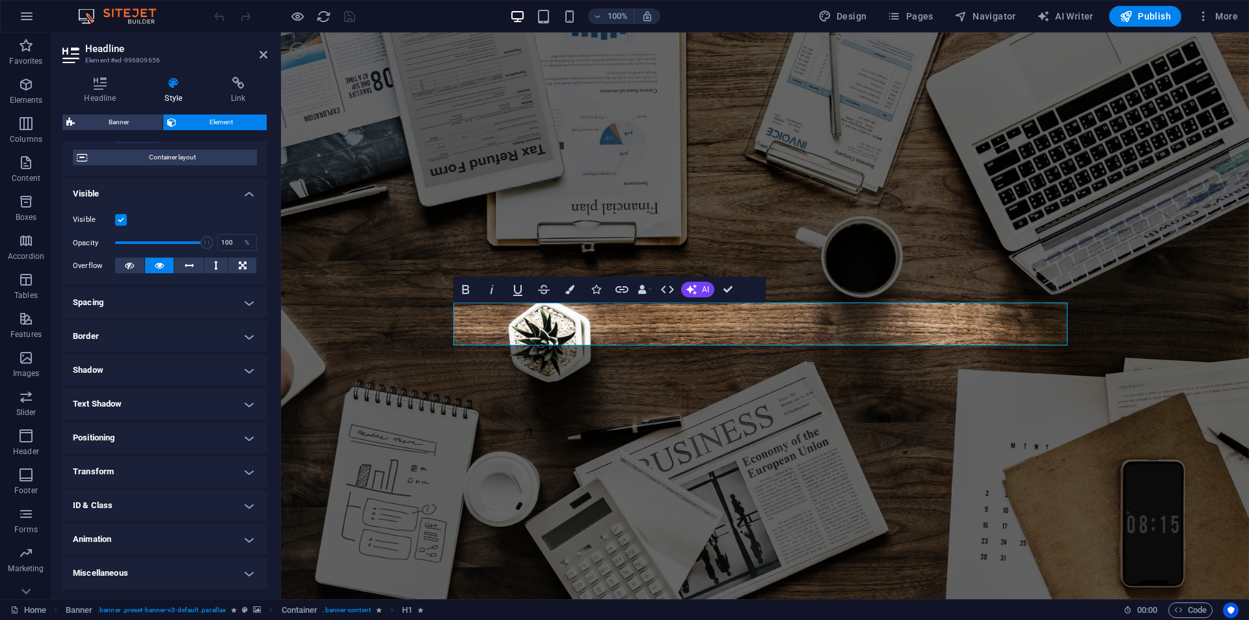
click at [183, 534] on h4 "Animation" at bounding box center [164, 539] width 205 height 31
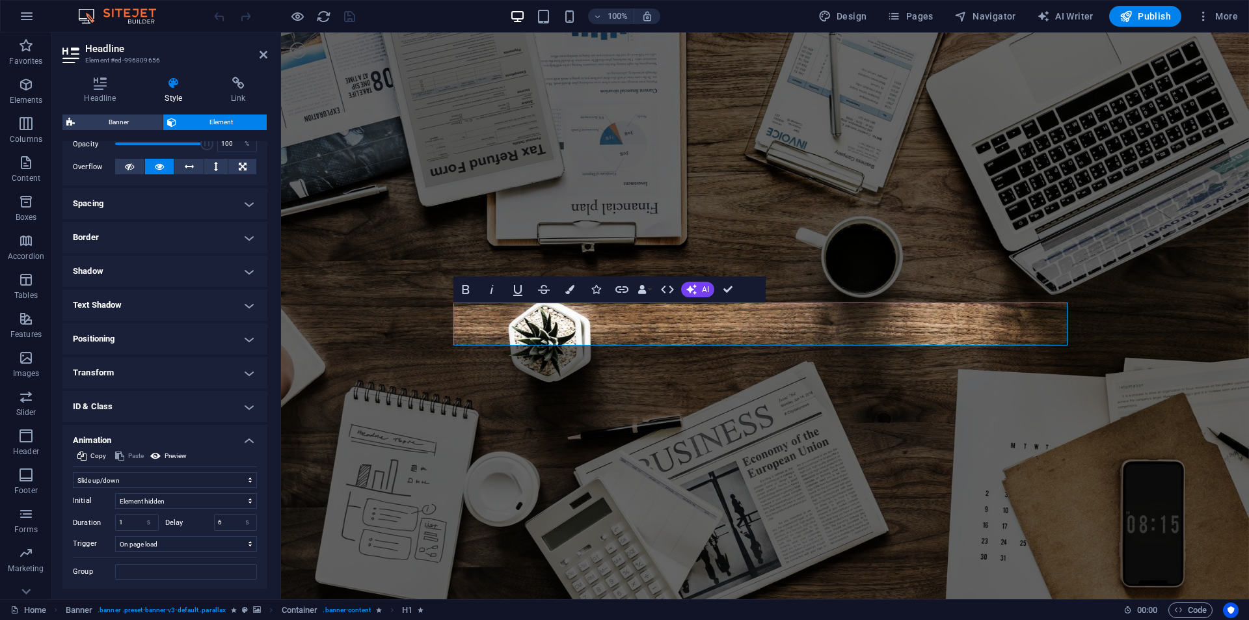
scroll to position [236, 0]
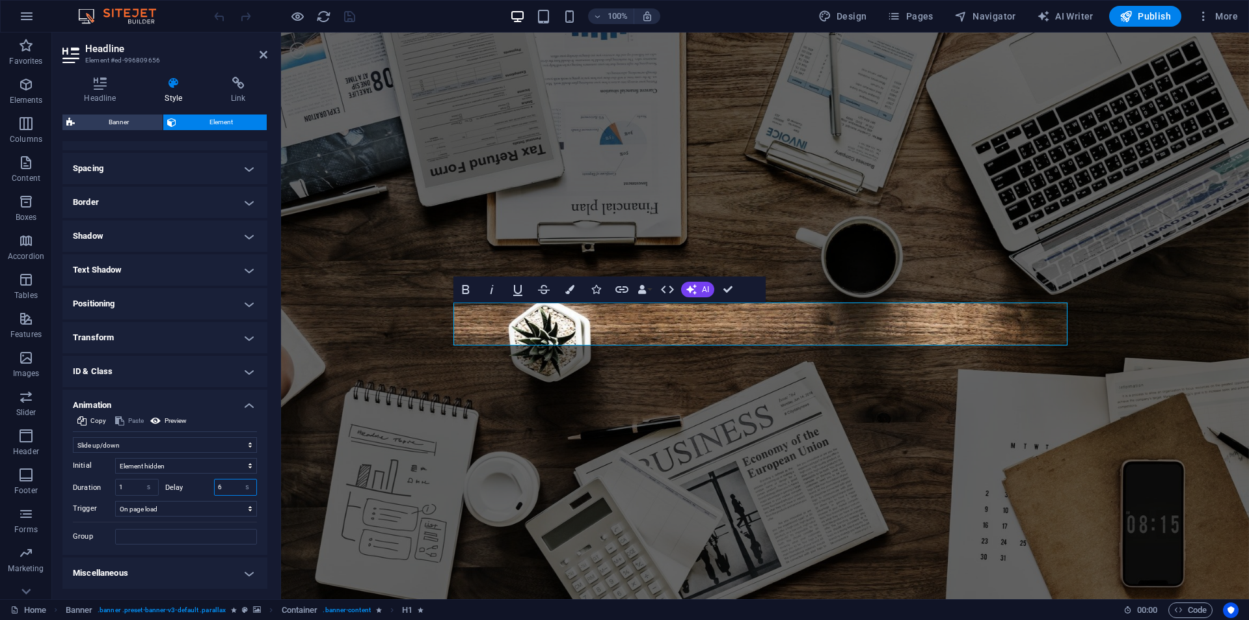
click at [217, 484] on input "6" at bounding box center [236, 488] width 42 height 16
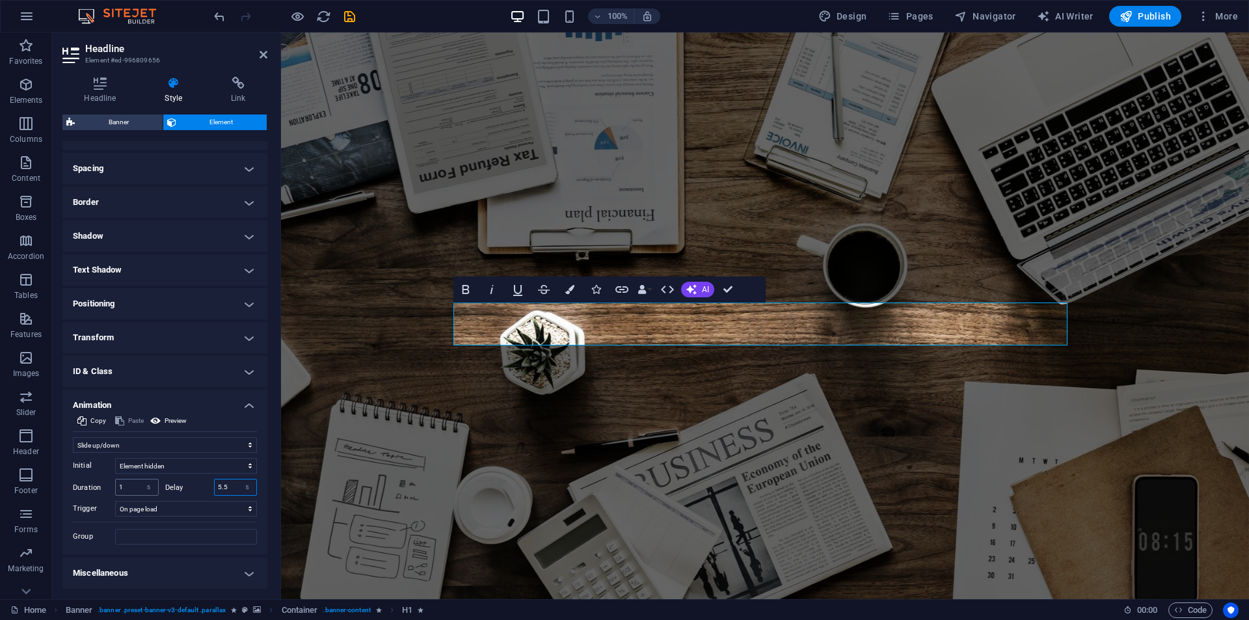
type input "5.5"
drag, startPoint x: 129, startPoint y: 483, endPoint x: 118, endPoint y: 483, distance: 11.1
click at [118, 483] on input "1" at bounding box center [137, 488] width 42 height 16
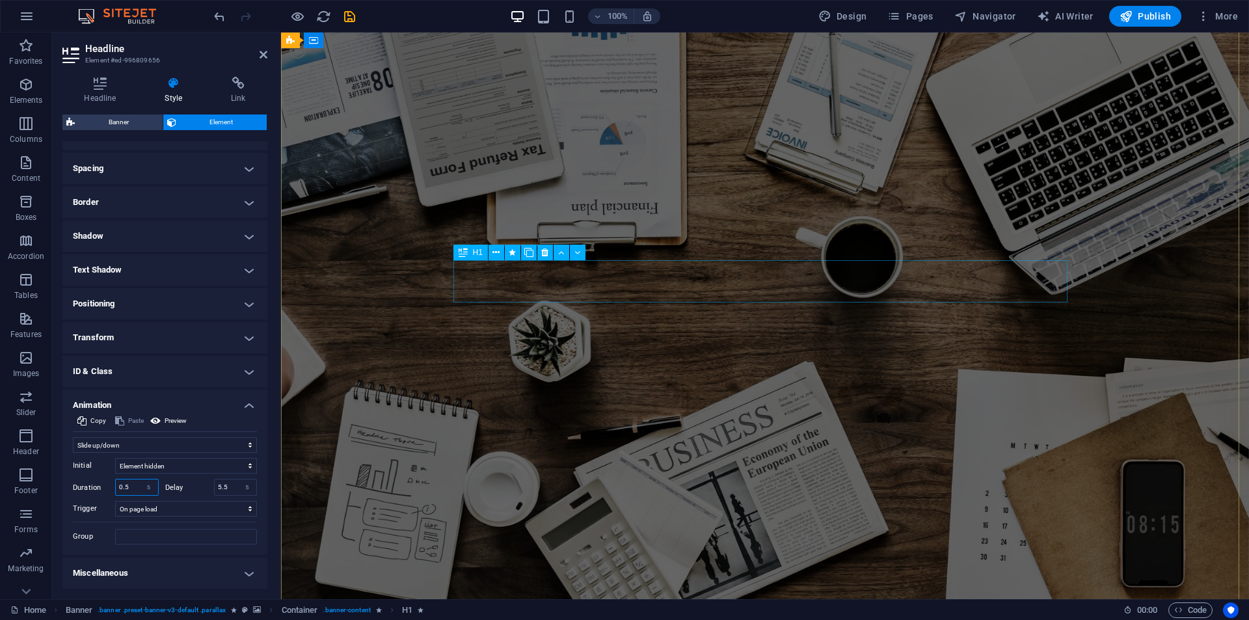
type input "0.5"
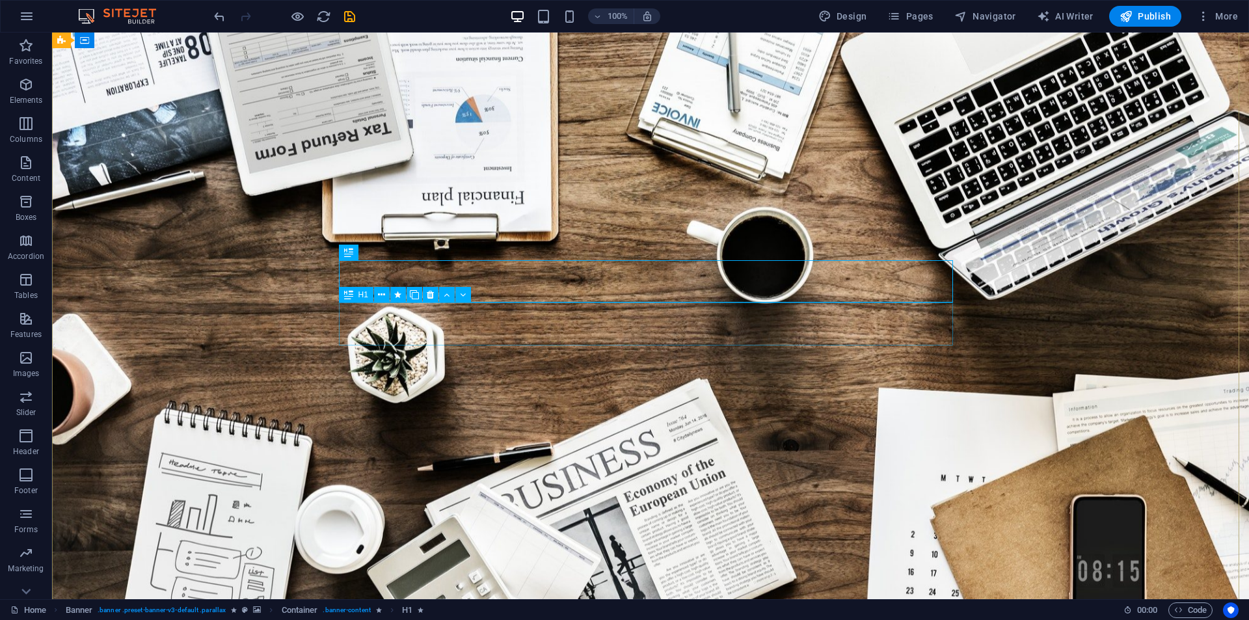
select select "slide"
select select "s"
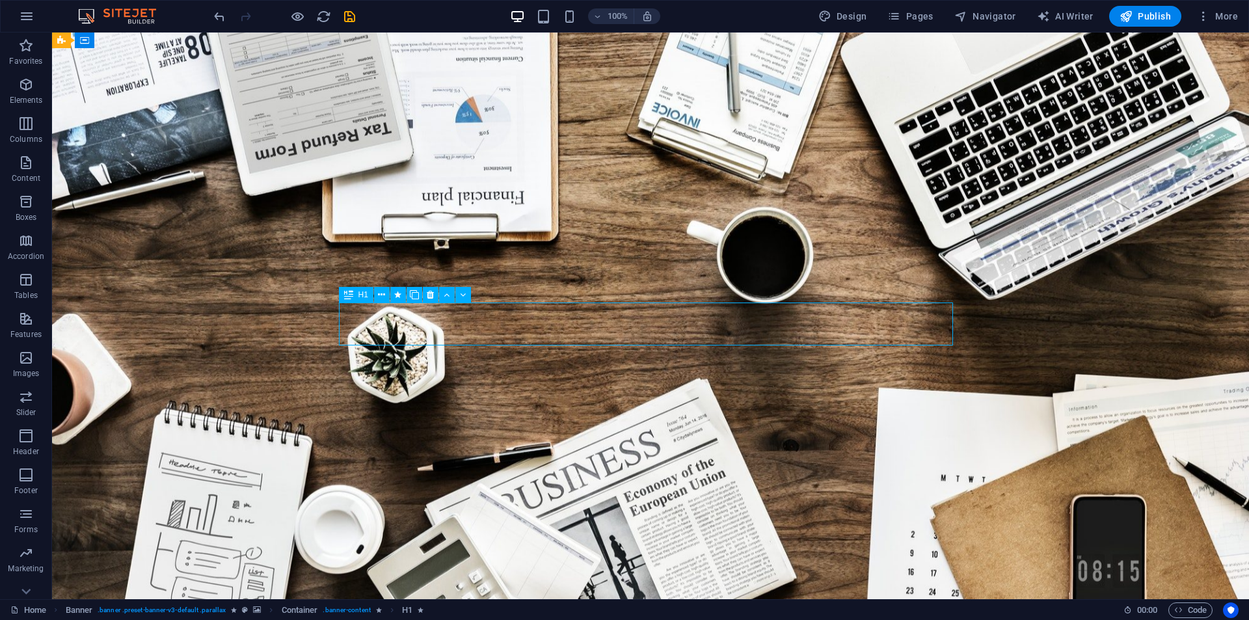
select select "s"
select select "onload"
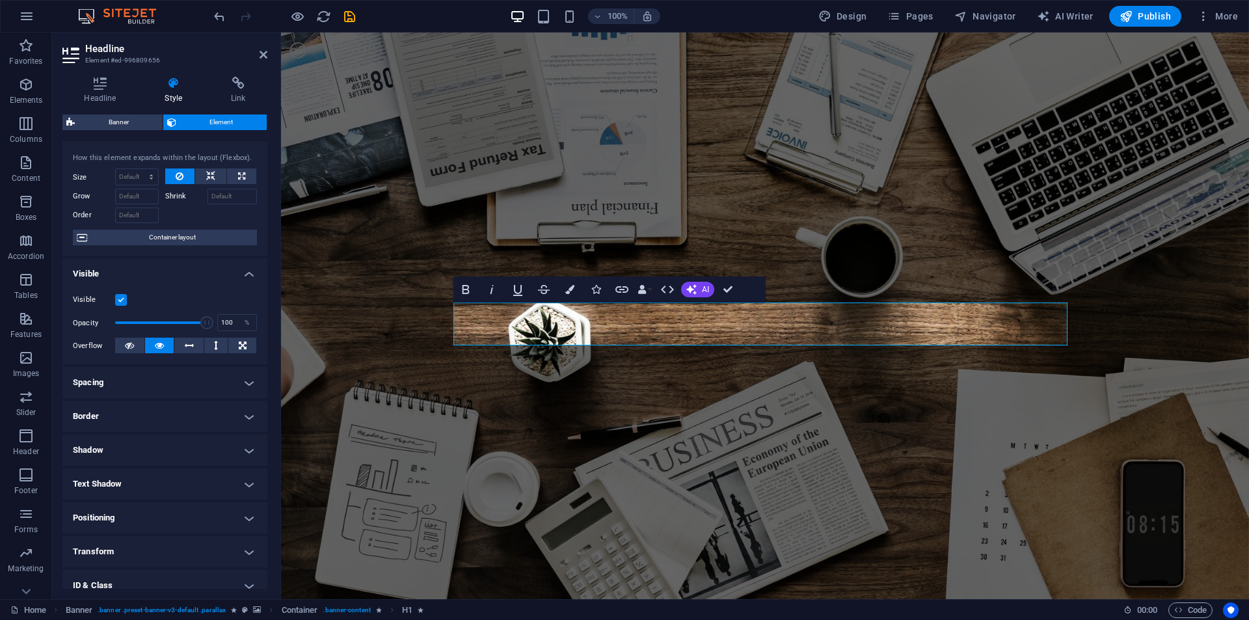
scroll to position [195, 0]
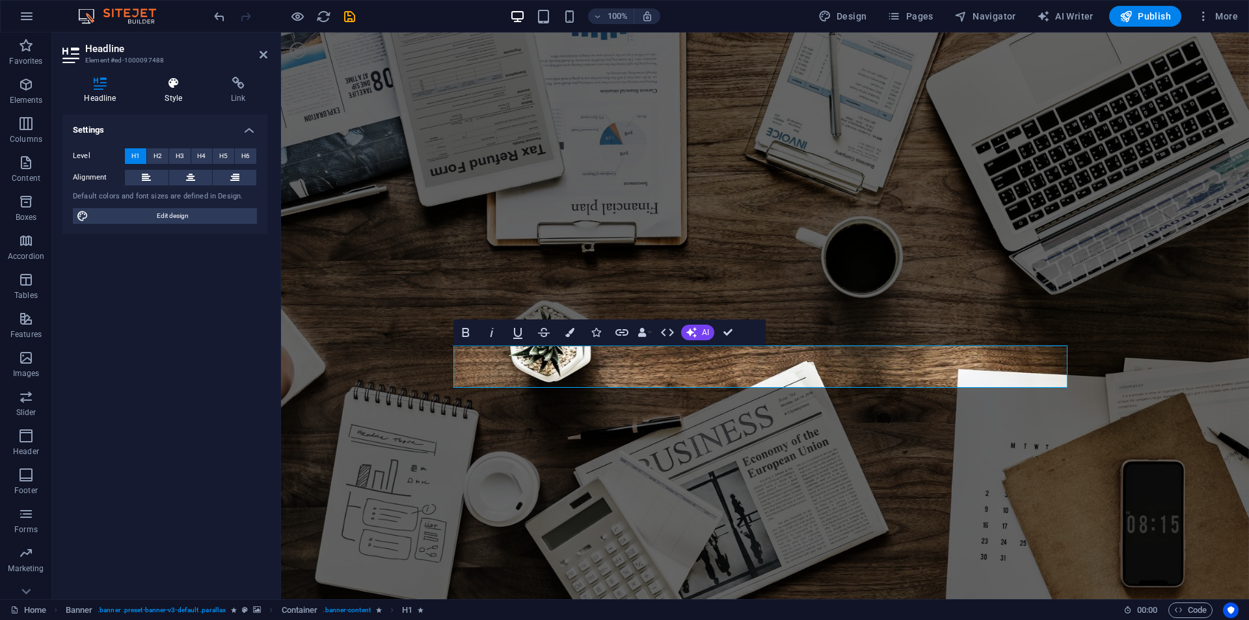
click at [183, 88] on icon at bounding box center [173, 83] width 61 height 13
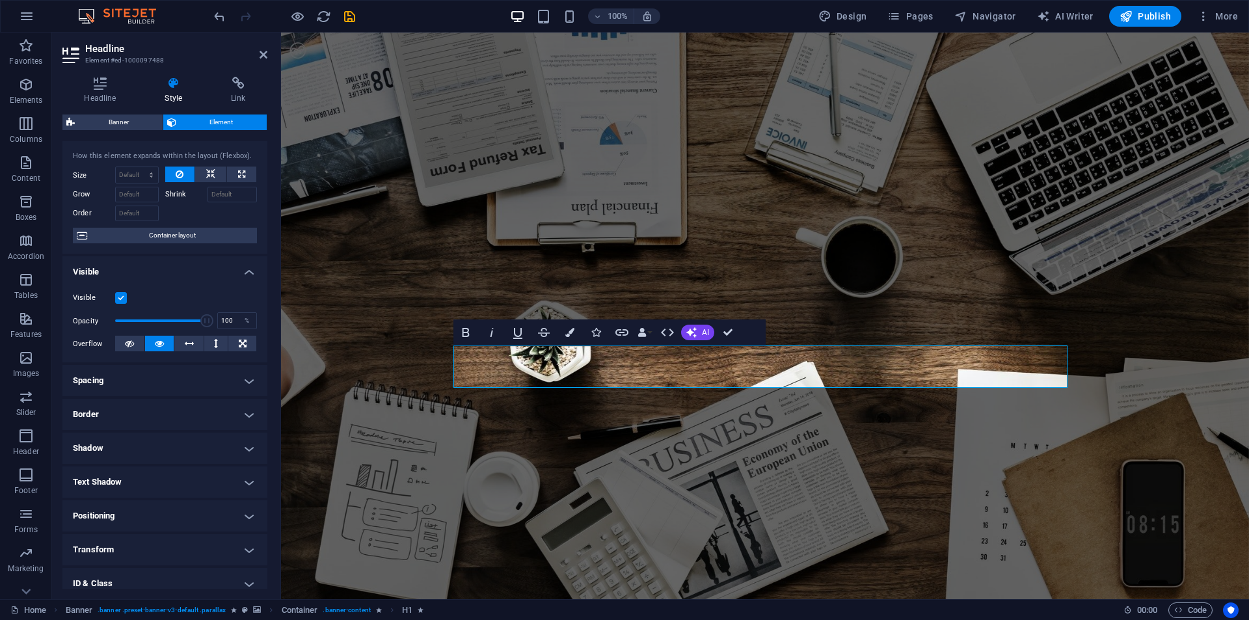
scroll to position [102, 0]
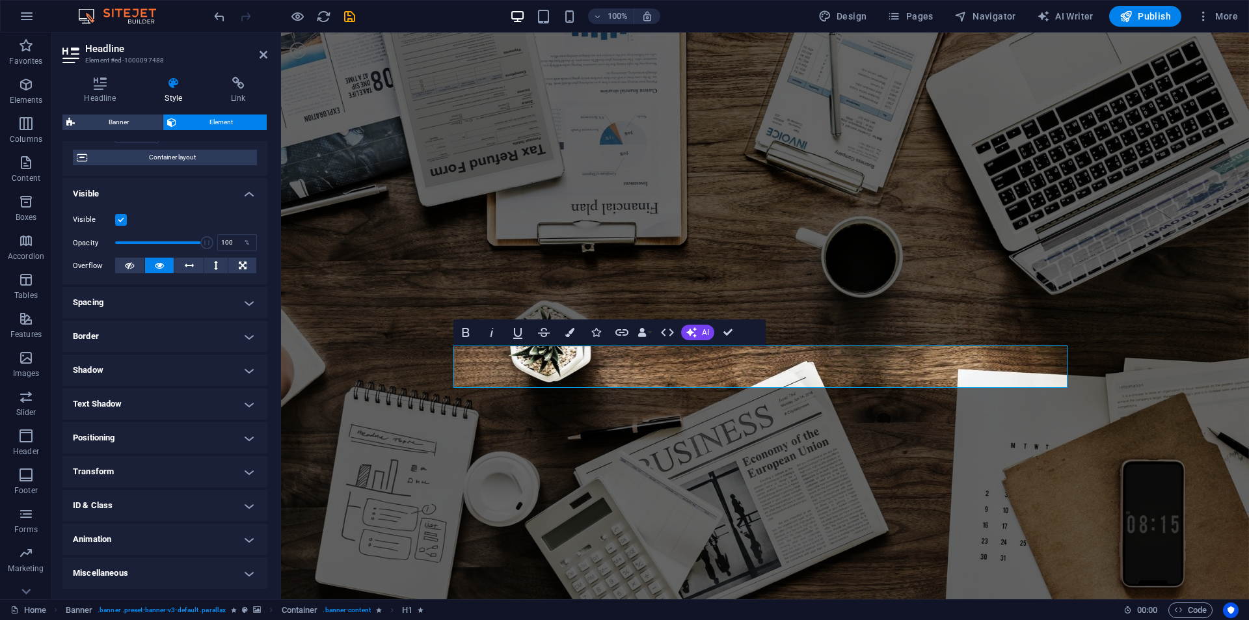
click at [185, 543] on h4 "Animation" at bounding box center [164, 539] width 205 height 31
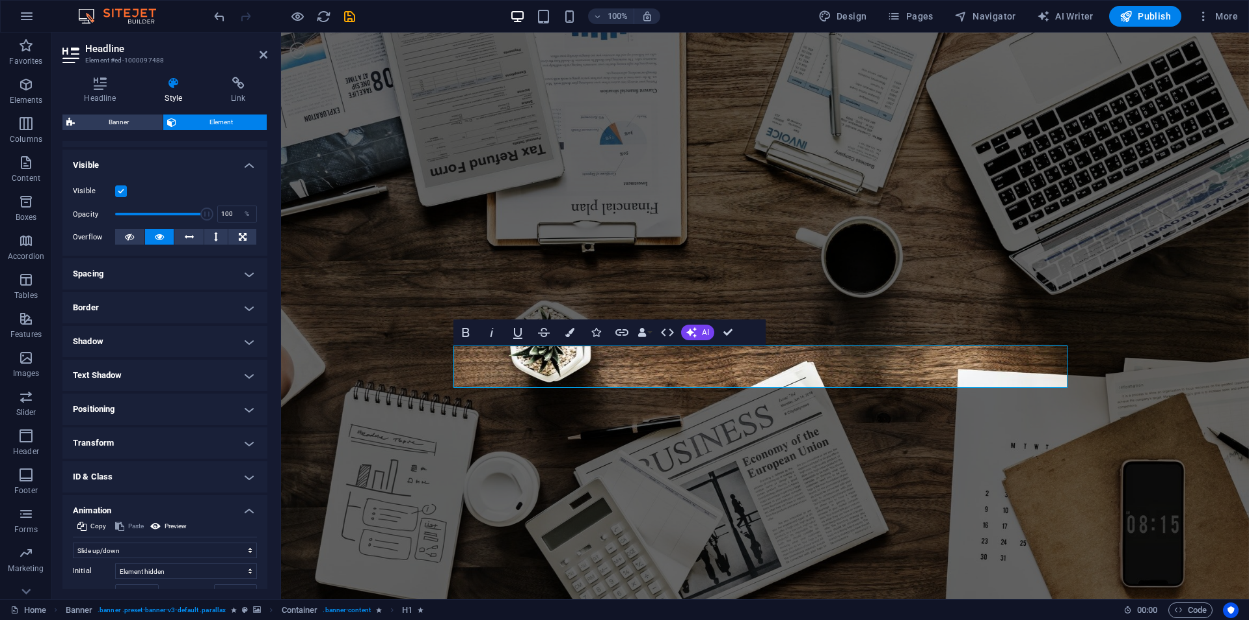
scroll to position [236, 0]
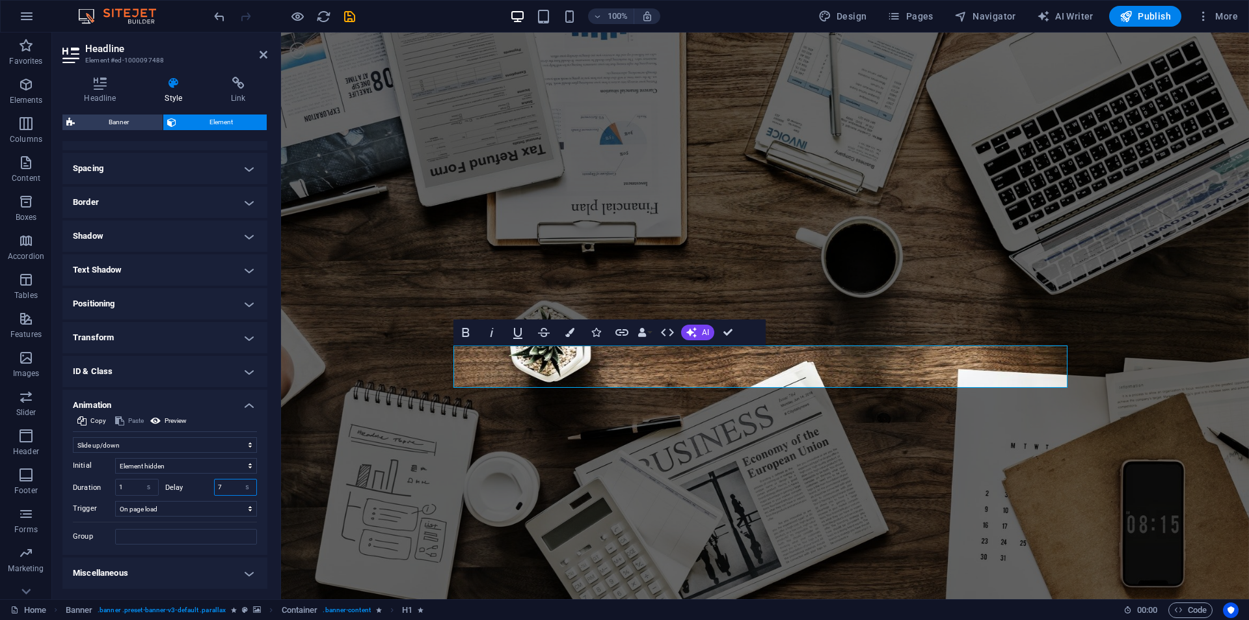
drag, startPoint x: 224, startPoint y: 486, endPoint x: 215, endPoint y: 487, distance: 9.1
click at [215, 487] on input "7" at bounding box center [236, 488] width 42 height 16
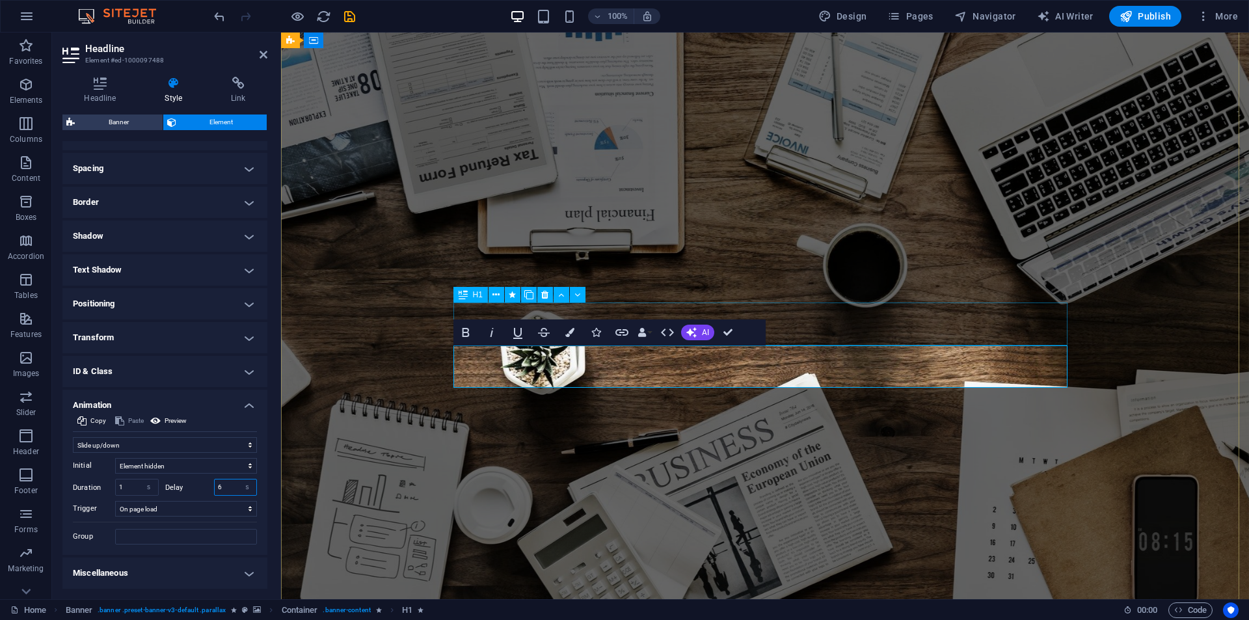
type input "6"
select select "slide"
select select "s"
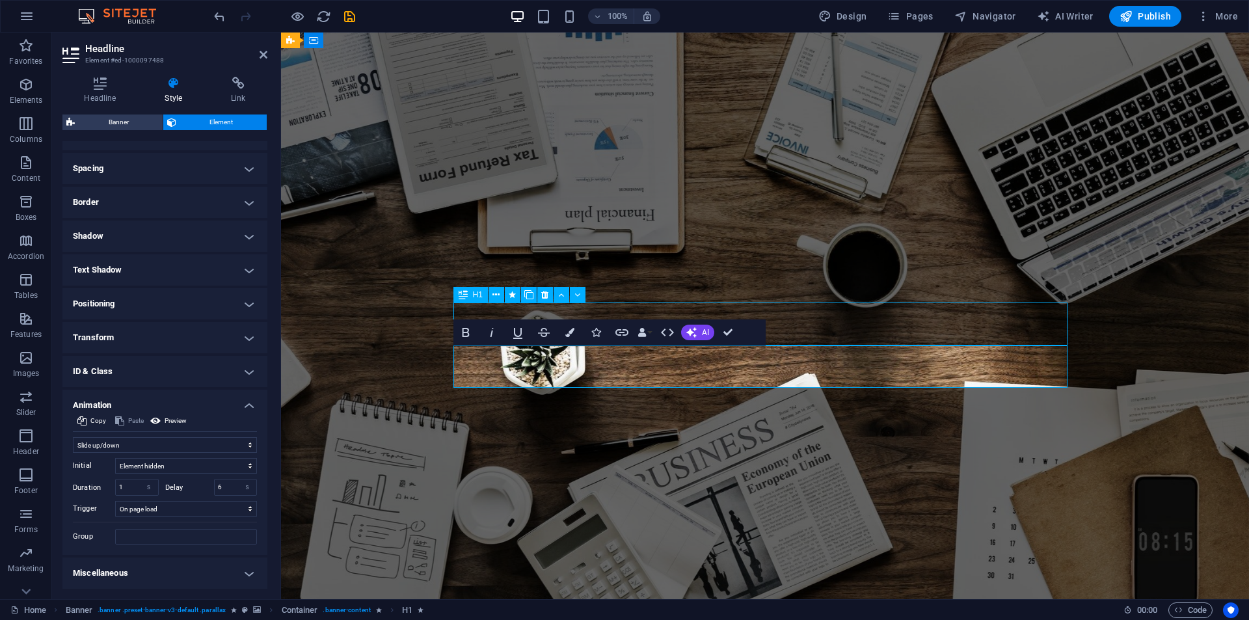
select select "s"
select select "onload"
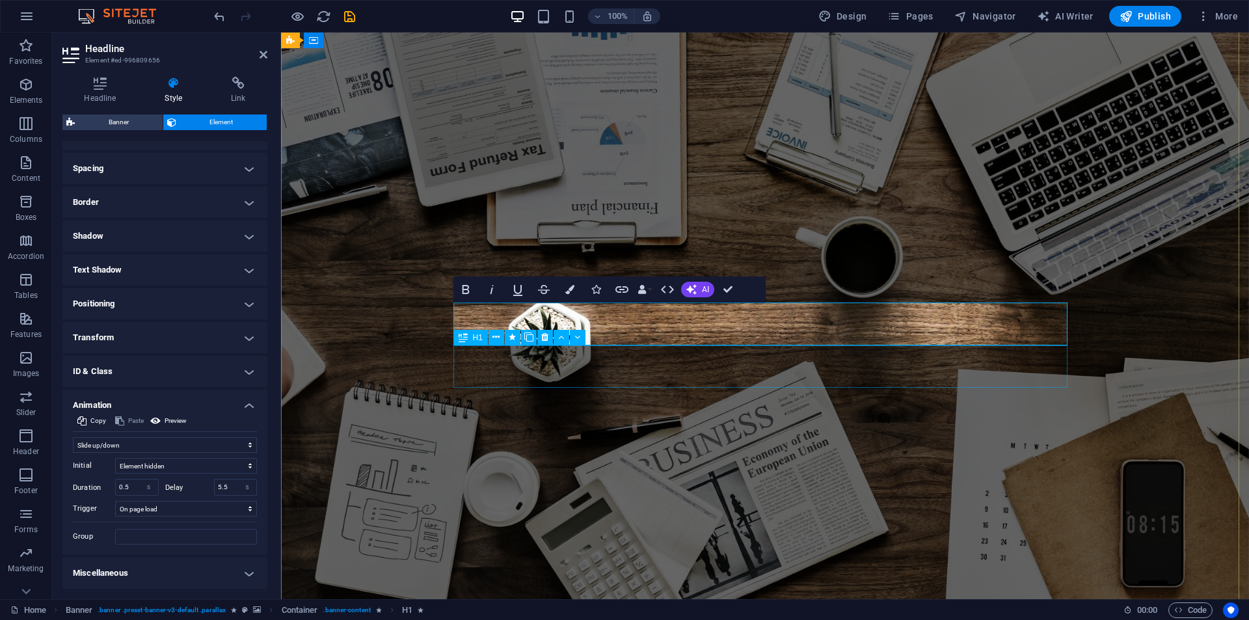
select select "slide"
select select "s"
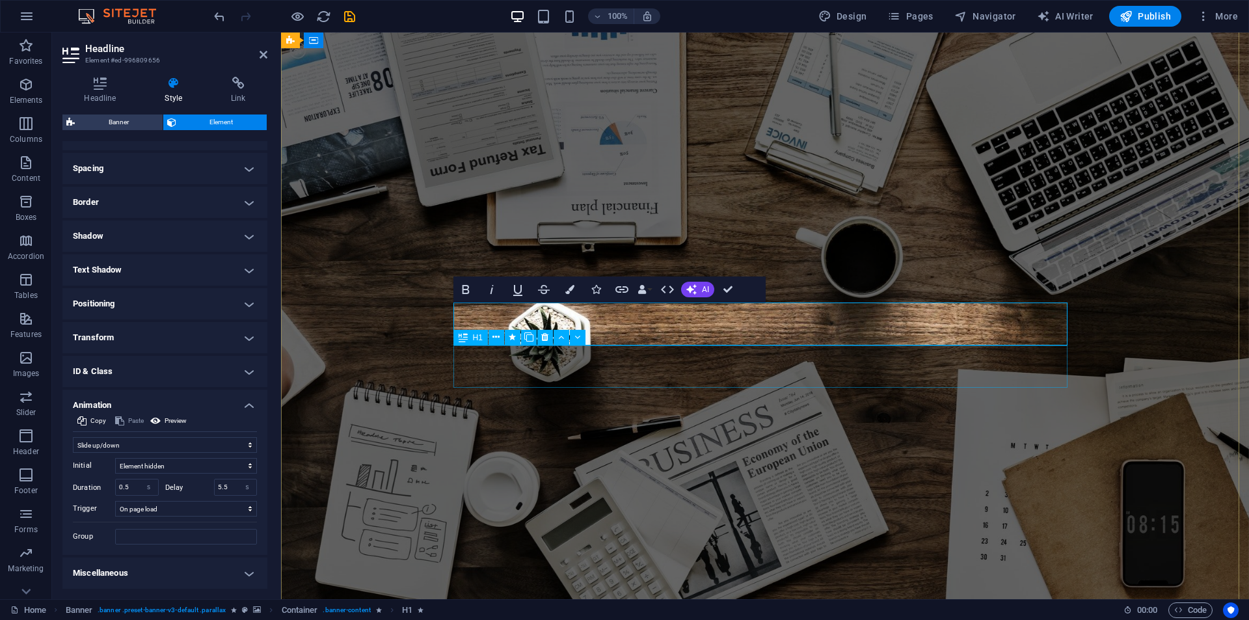
select select "onload"
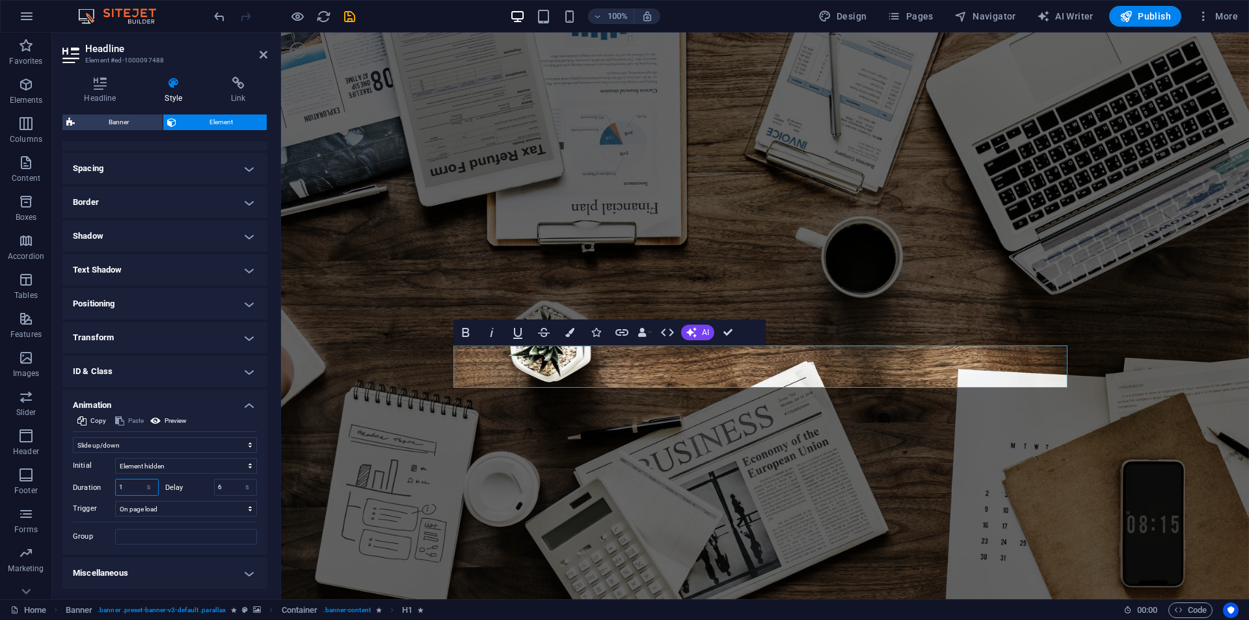
drag, startPoint x: 129, startPoint y: 488, endPoint x: 93, endPoint y: 485, distance: 36.6
click at [95, 486] on div "Duration 1 s ms" at bounding box center [116, 487] width 86 height 17
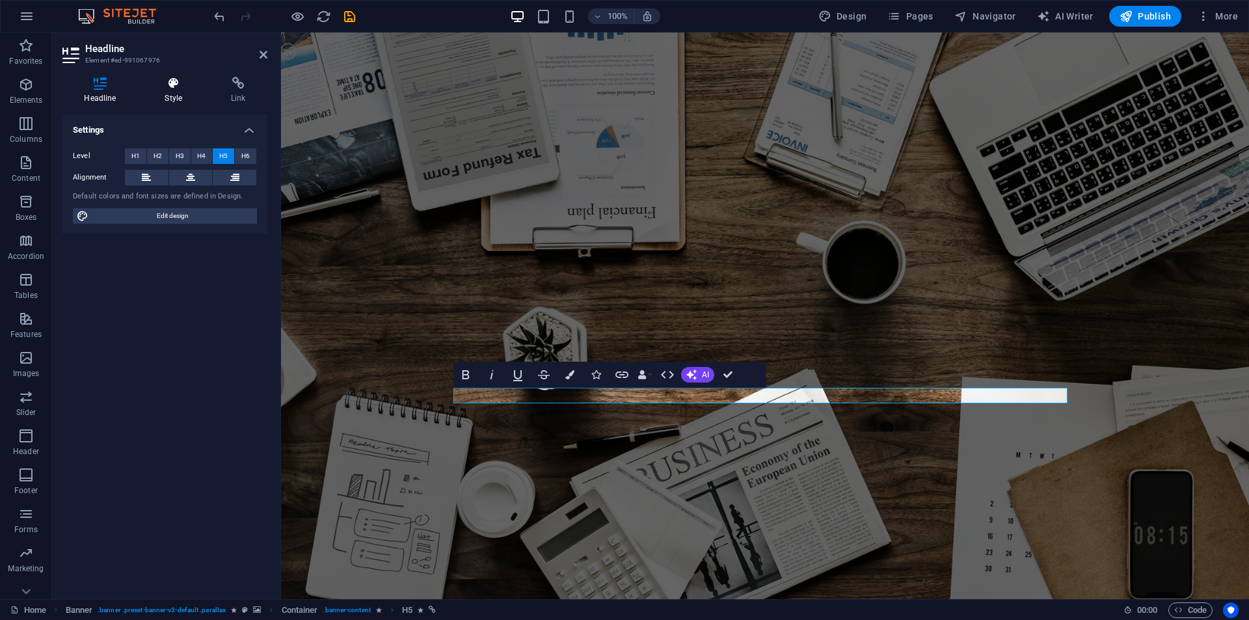
click at [160, 78] on icon at bounding box center [173, 83] width 61 height 13
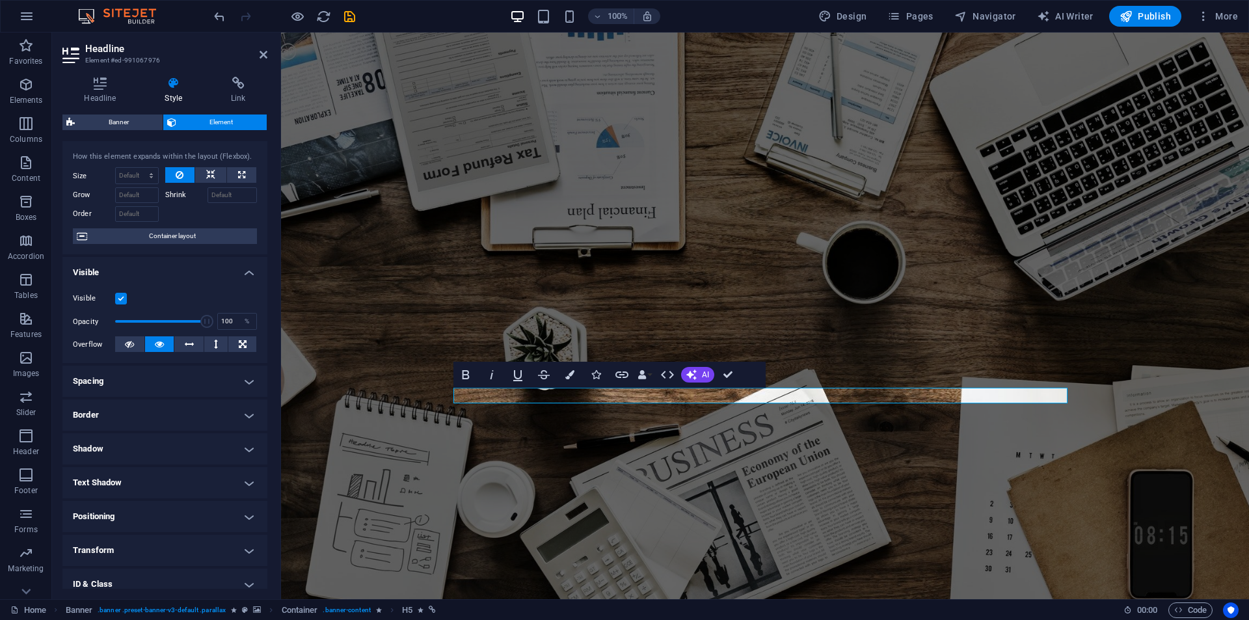
scroll to position [102, 0]
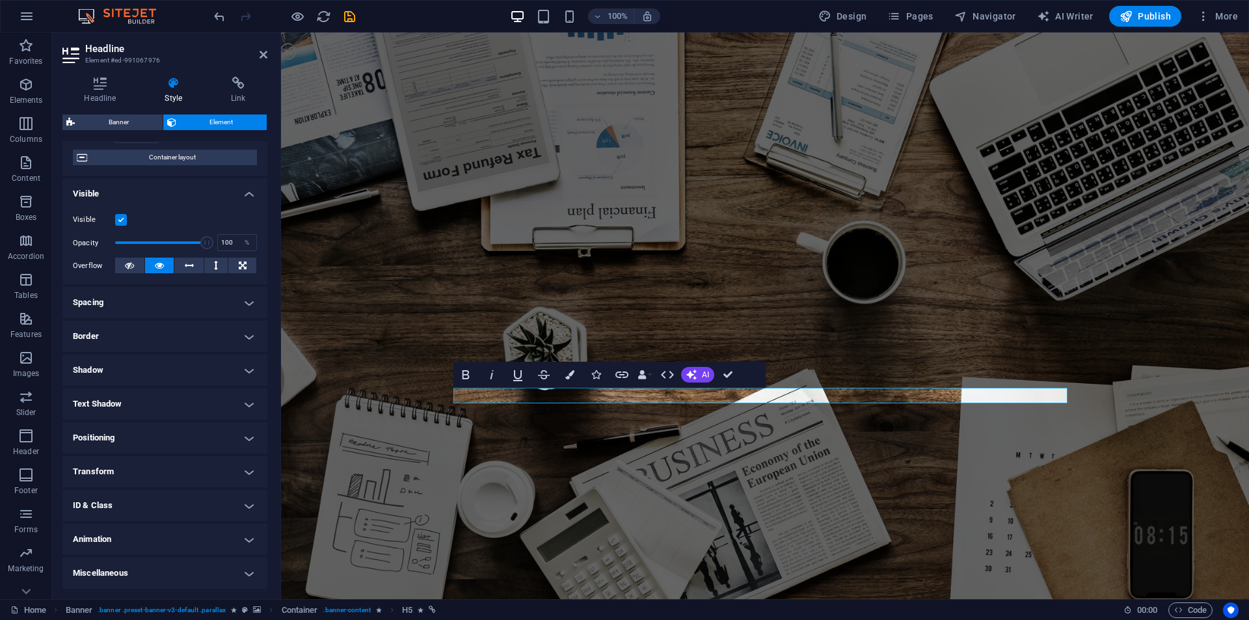
click at [157, 532] on h4 "Animation" at bounding box center [164, 539] width 205 height 31
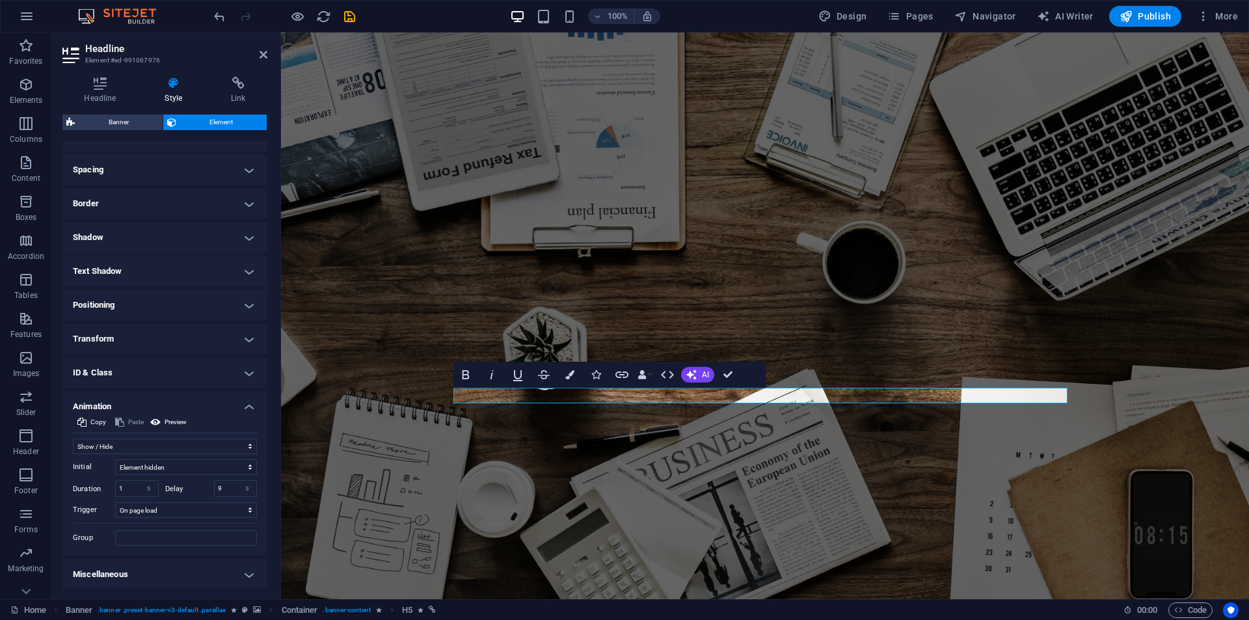
scroll to position [236, 0]
drag, startPoint x: 225, startPoint y: 483, endPoint x: 211, endPoint y: 485, distance: 14.4
click at [211, 485] on div "Delay 9 s ms" at bounding box center [211, 487] width 92 height 17
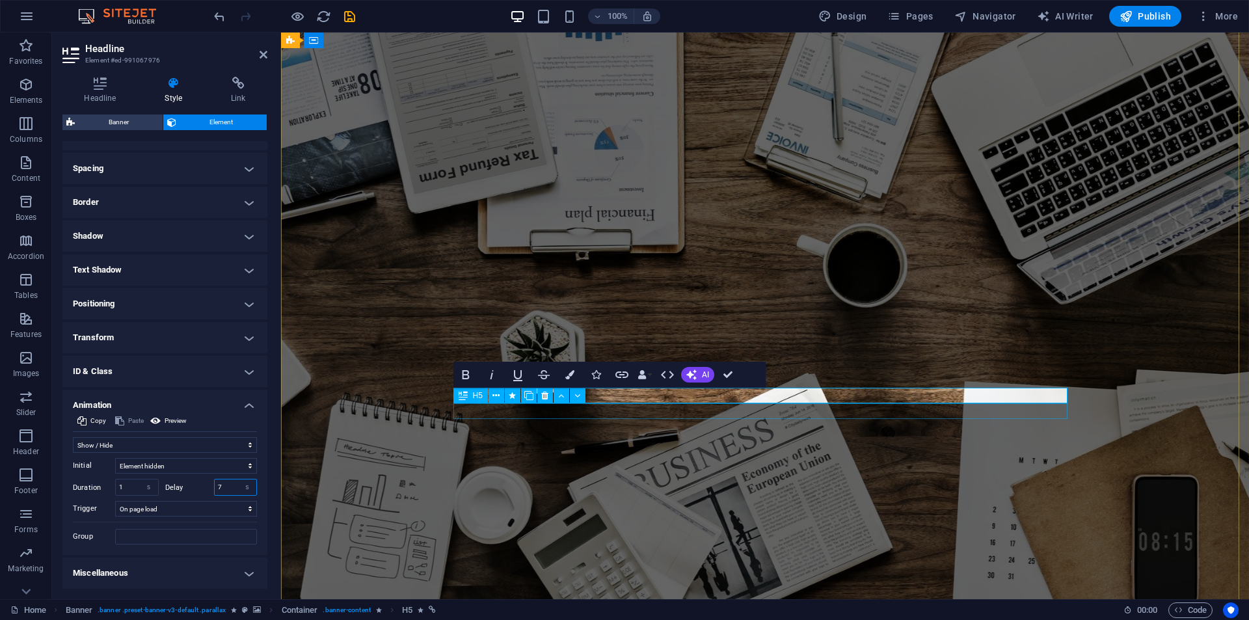
type input "7"
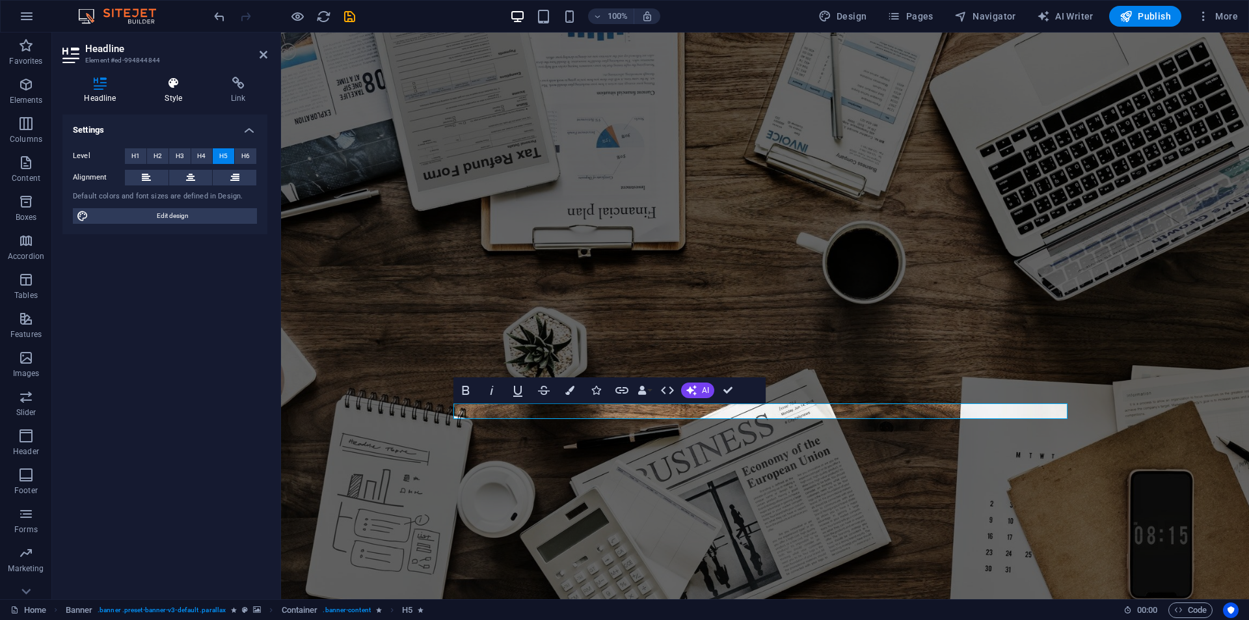
click at [175, 92] on h4 "Style" at bounding box center [176, 90] width 66 height 27
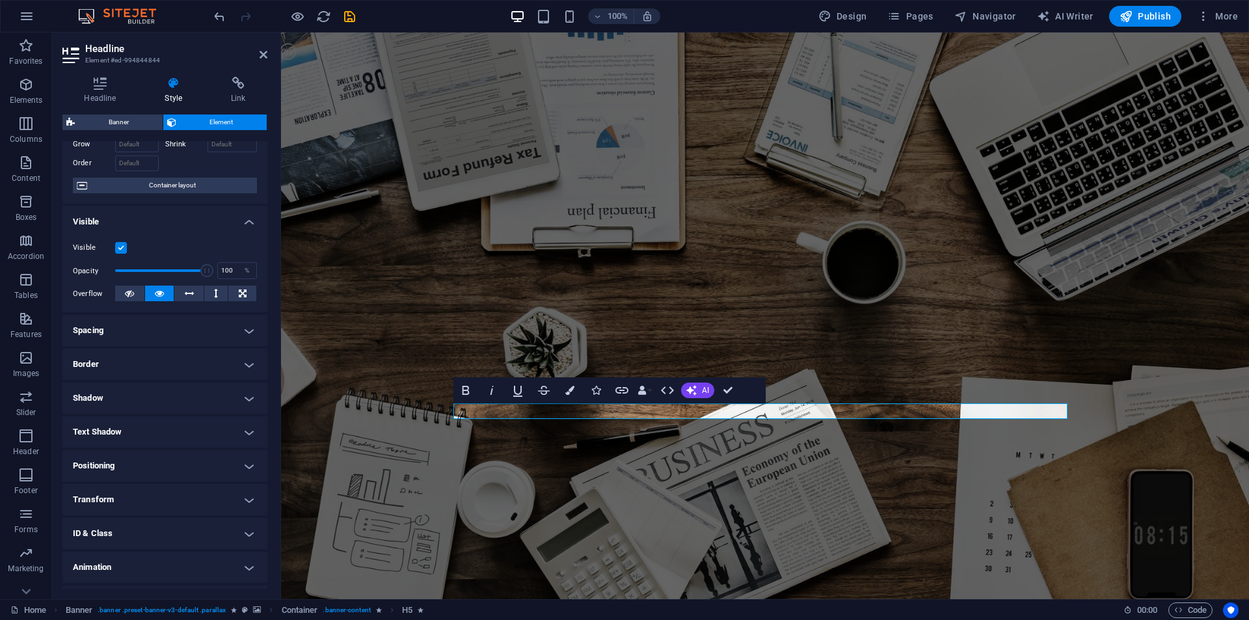
scroll to position [102, 0]
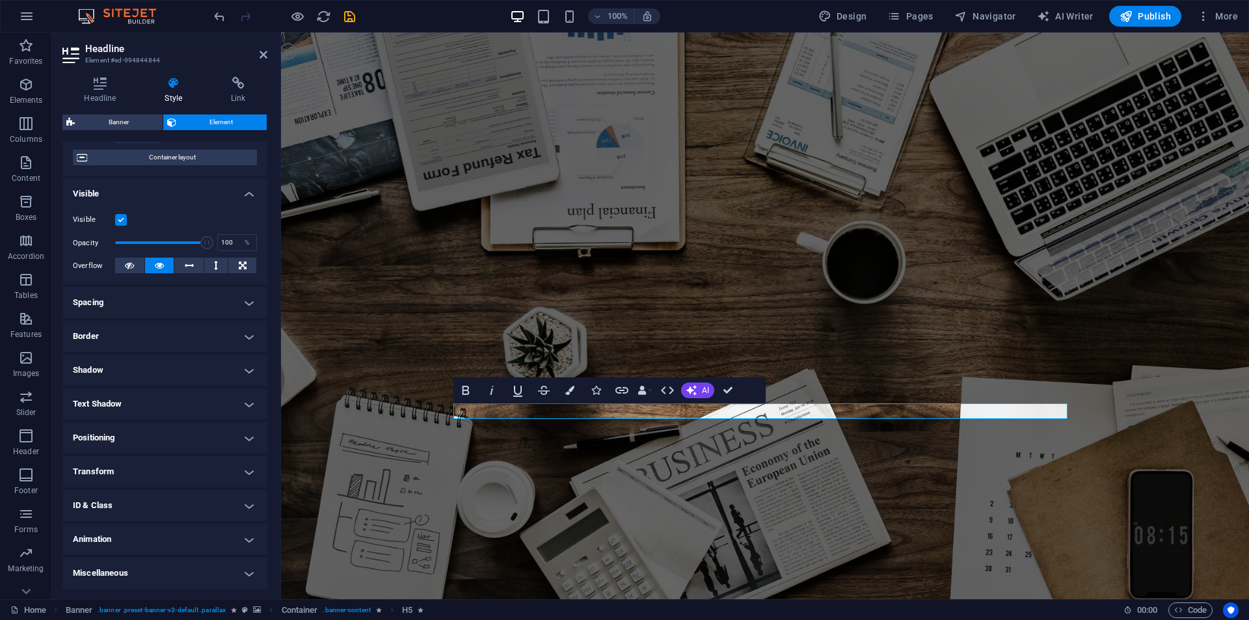
click at [106, 533] on h4 "Animation" at bounding box center [164, 539] width 205 height 31
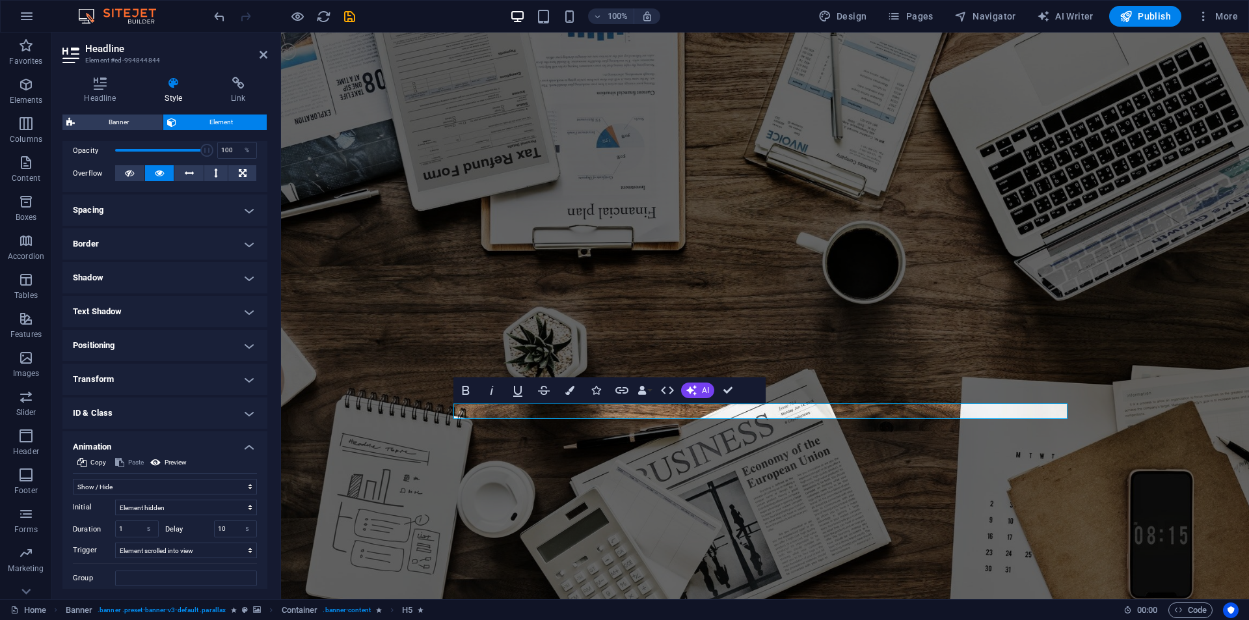
scroll to position [236, 0]
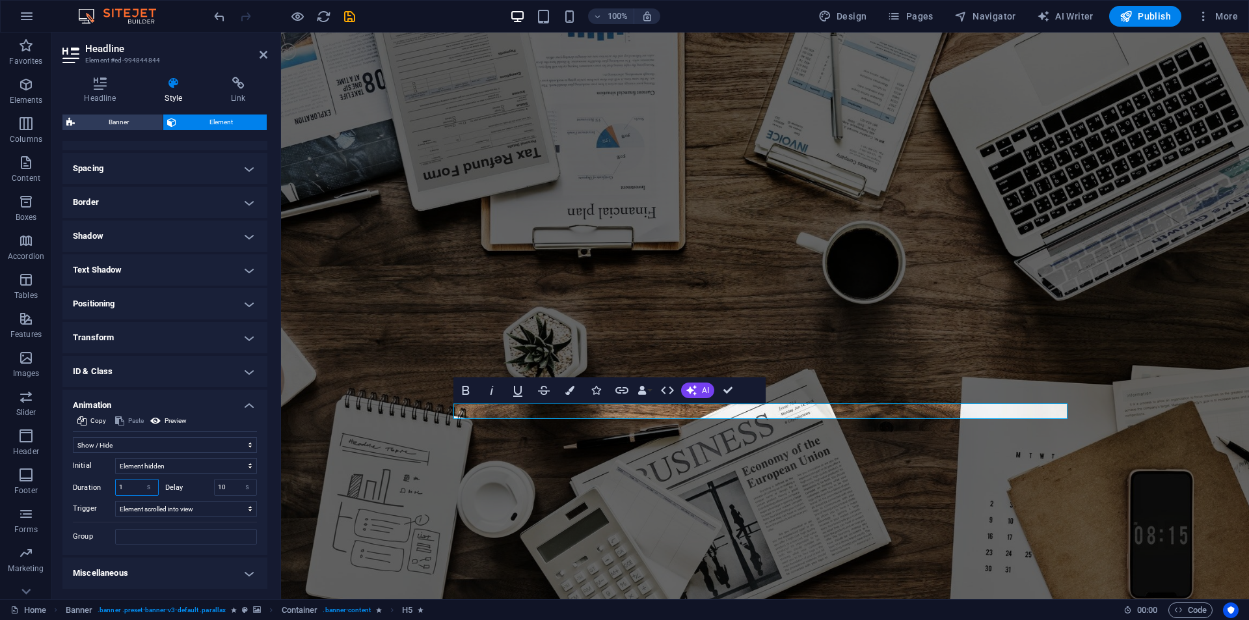
drag, startPoint x: 129, startPoint y: 487, endPoint x: 108, endPoint y: 488, distance: 21.5
click at [108, 488] on div "Duration 1 s ms" at bounding box center [116, 487] width 86 height 17
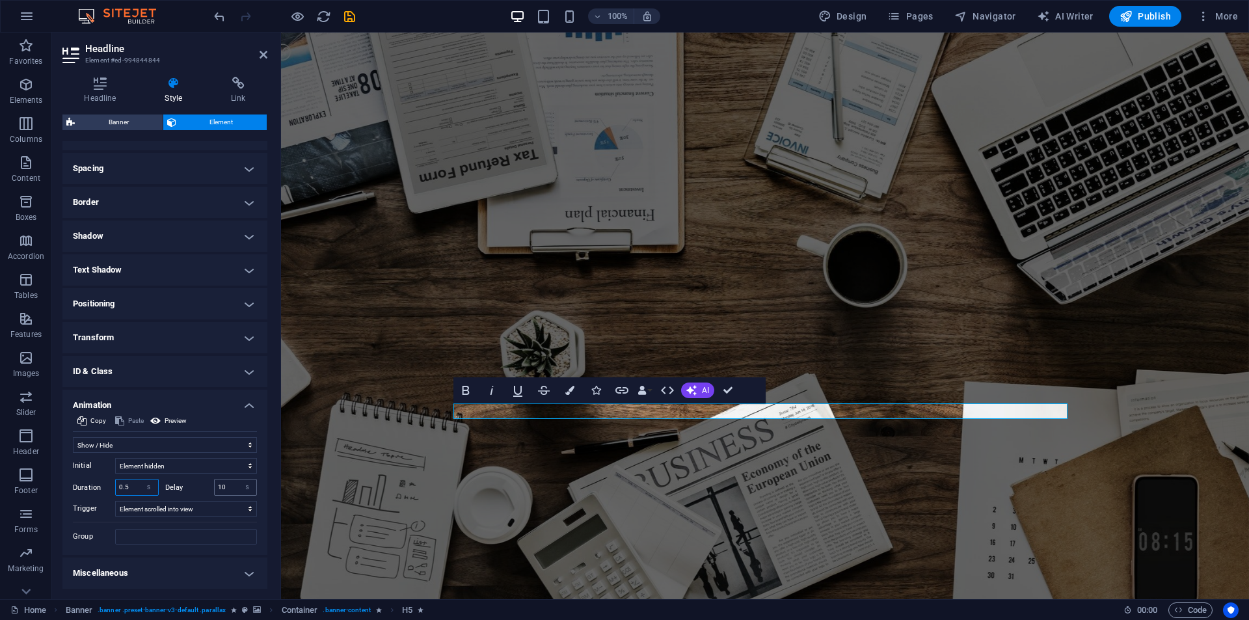
type input "0.5"
click at [224, 488] on input "10" at bounding box center [236, 488] width 42 height 16
type input "8"
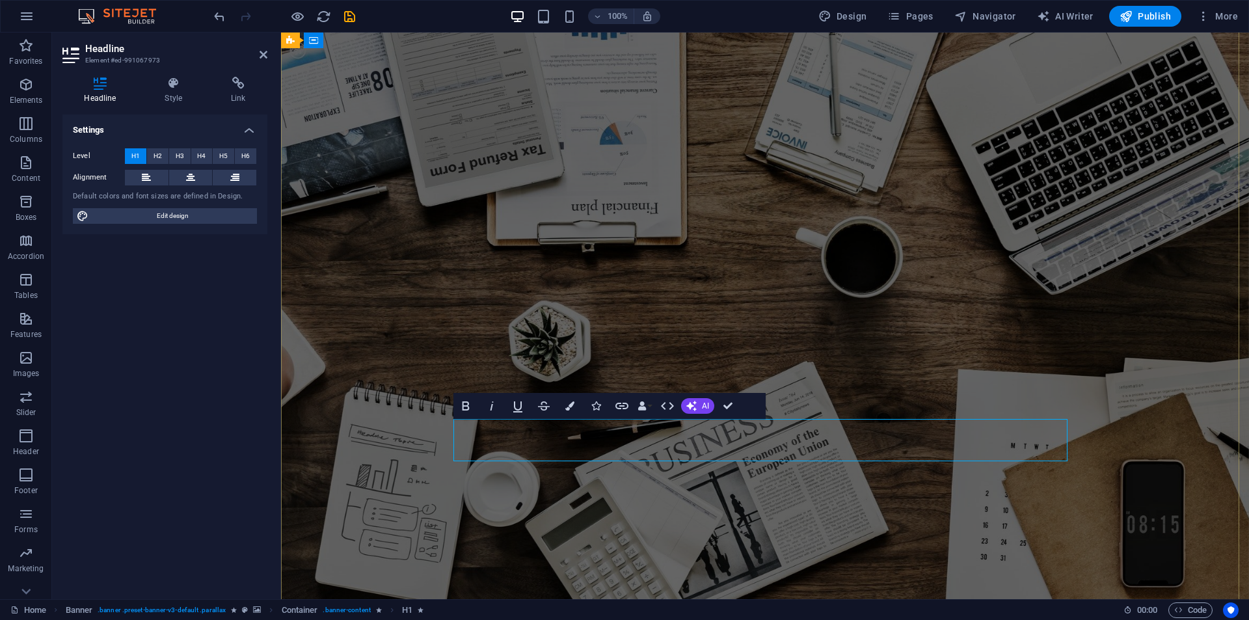
select select "slide"
select select "s"
select select "onload"
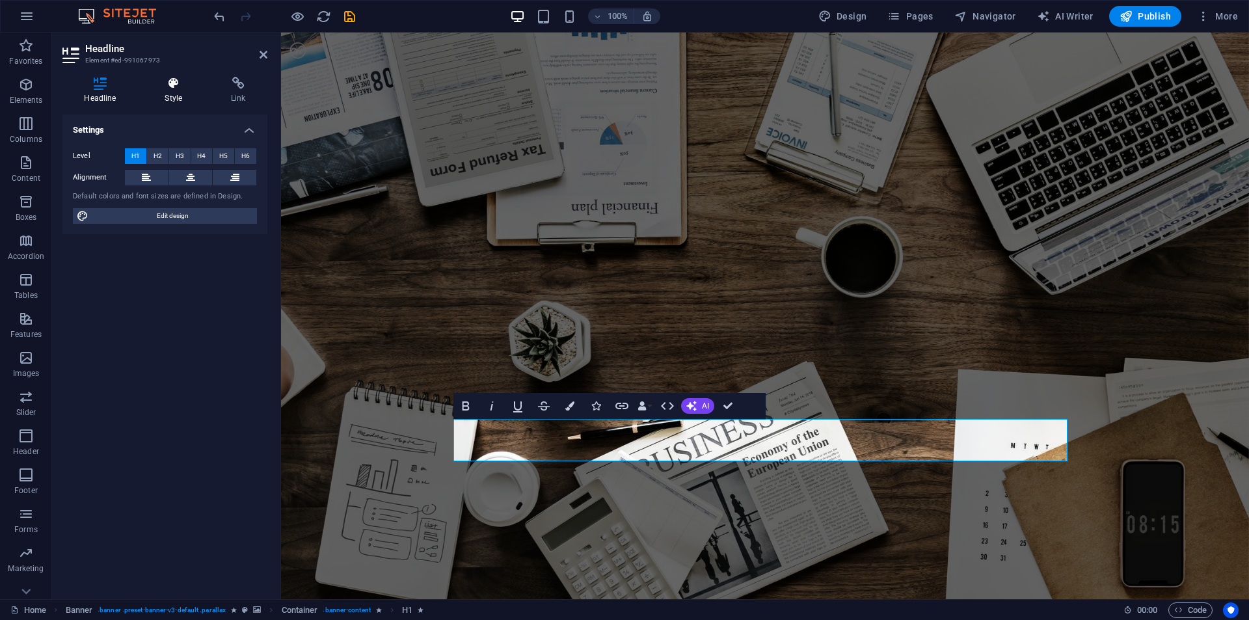
click at [191, 96] on h4 "Style" at bounding box center [176, 90] width 66 height 27
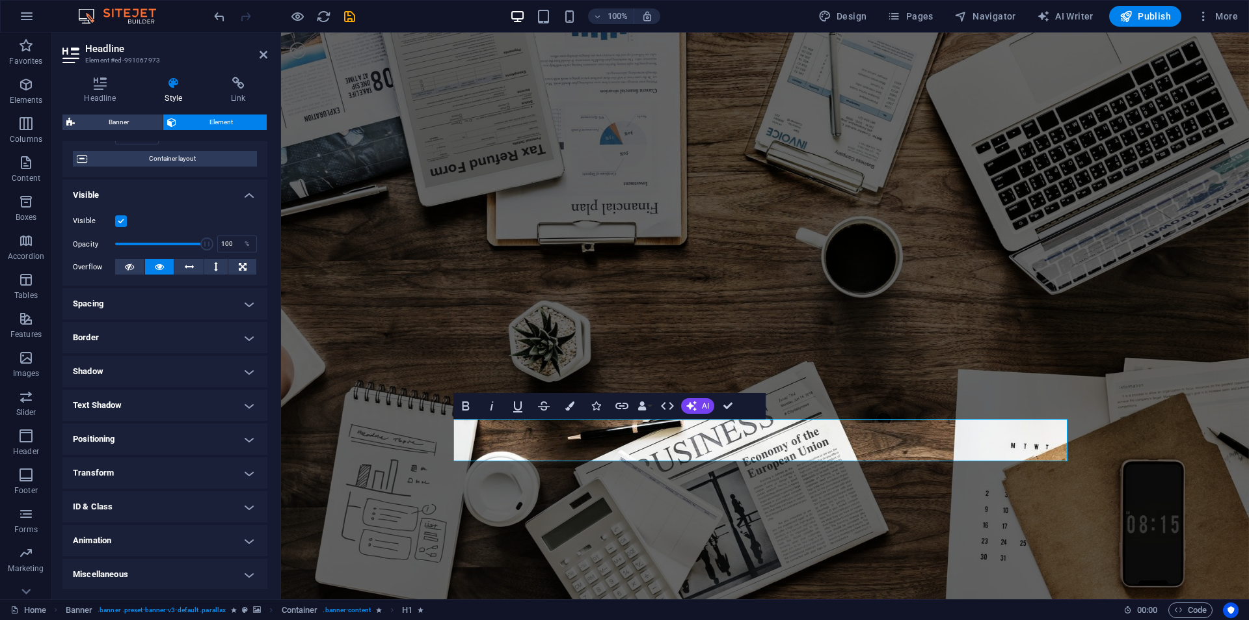
scroll to position [102, 0]
click at [171, 543] on h4 "Animation" at bounding box center [164, 539] width 205 height 31
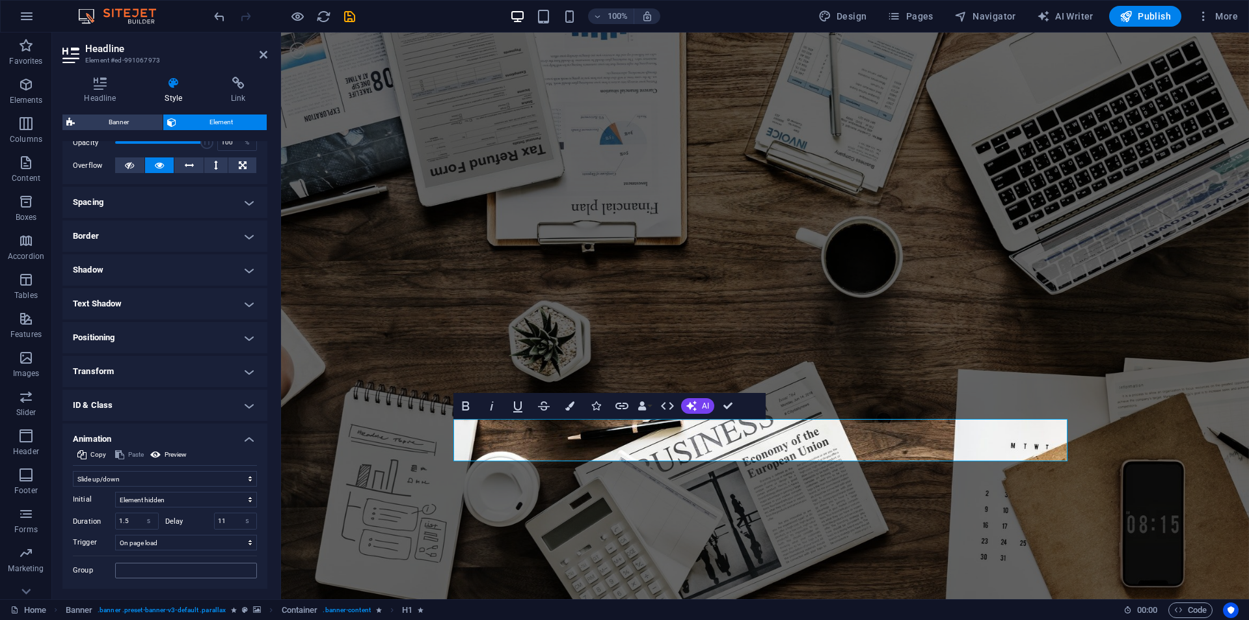
scroll to position [236, 0]
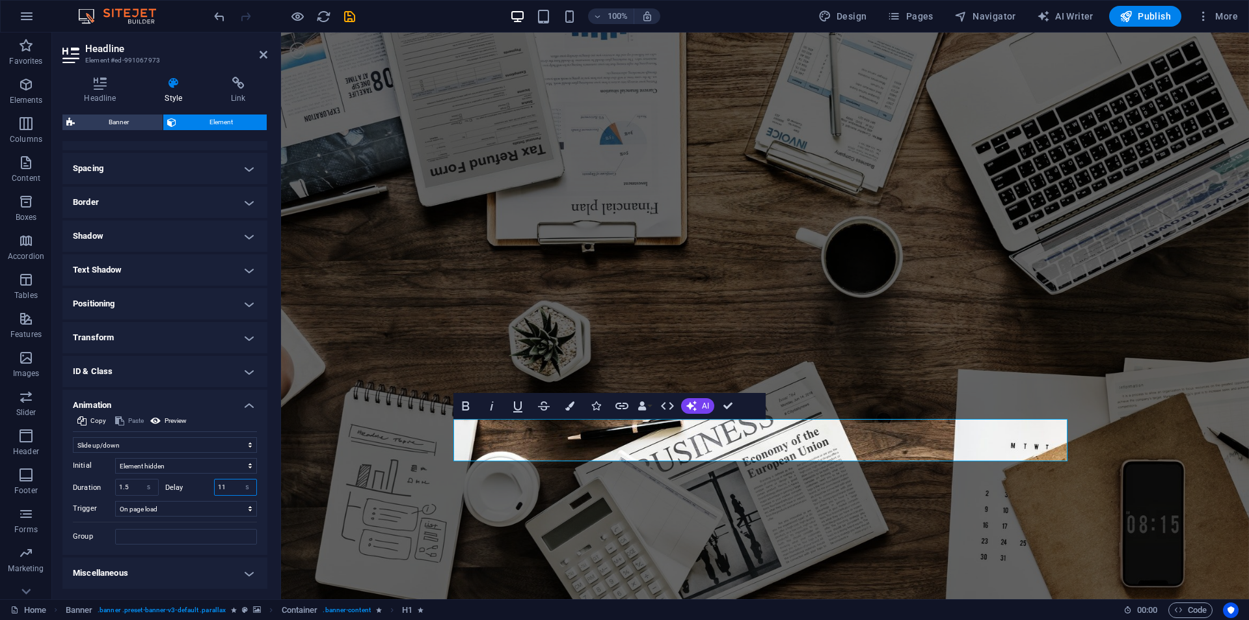
click at [229, 484] on input "11" at bounding box center [236, 488] width 42 height 16
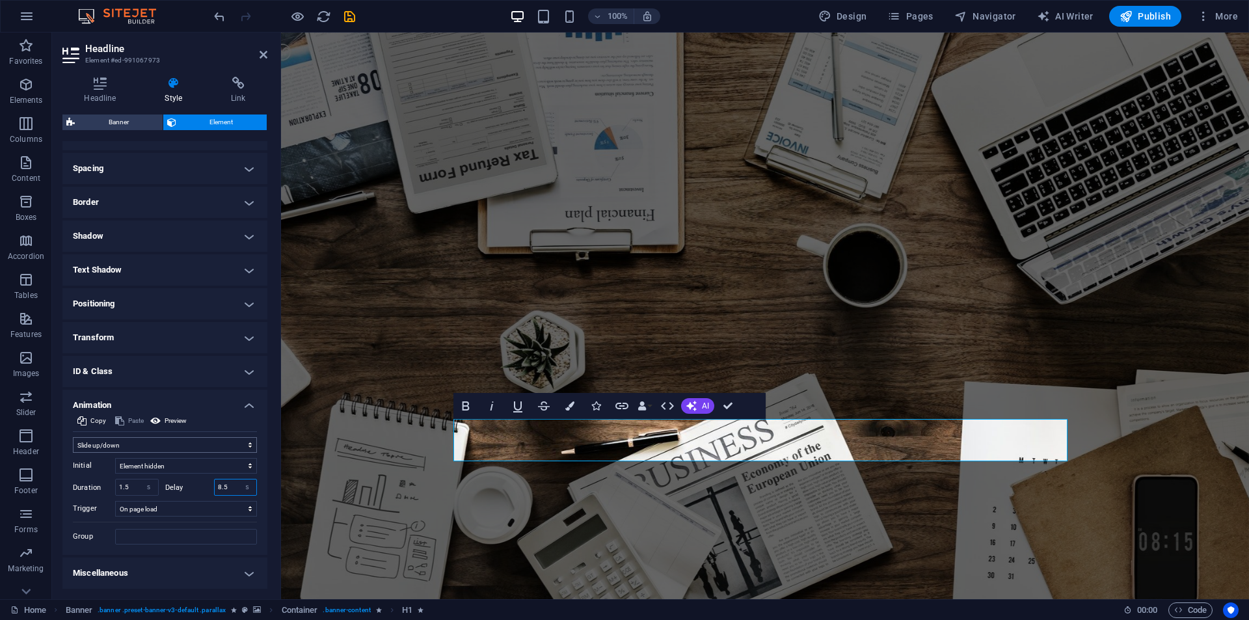
type input "8.5"
click at [148, 449] on select "Don't animate Show / Hide Slide up/down Zoom in/out Slide left to right Slide r…" at bounding box center [165, 445] width 184 height 16
select select "fade"
click at [73, 437] on select "Don't animate Show / Hide Slide up/down Zoom in/out Slide left to right Slide r…" at bounding box center [165, 445] width 184 height 16
click at [128, 492] on input "1.5" at bounding box center [137, 488] width 42 height 16
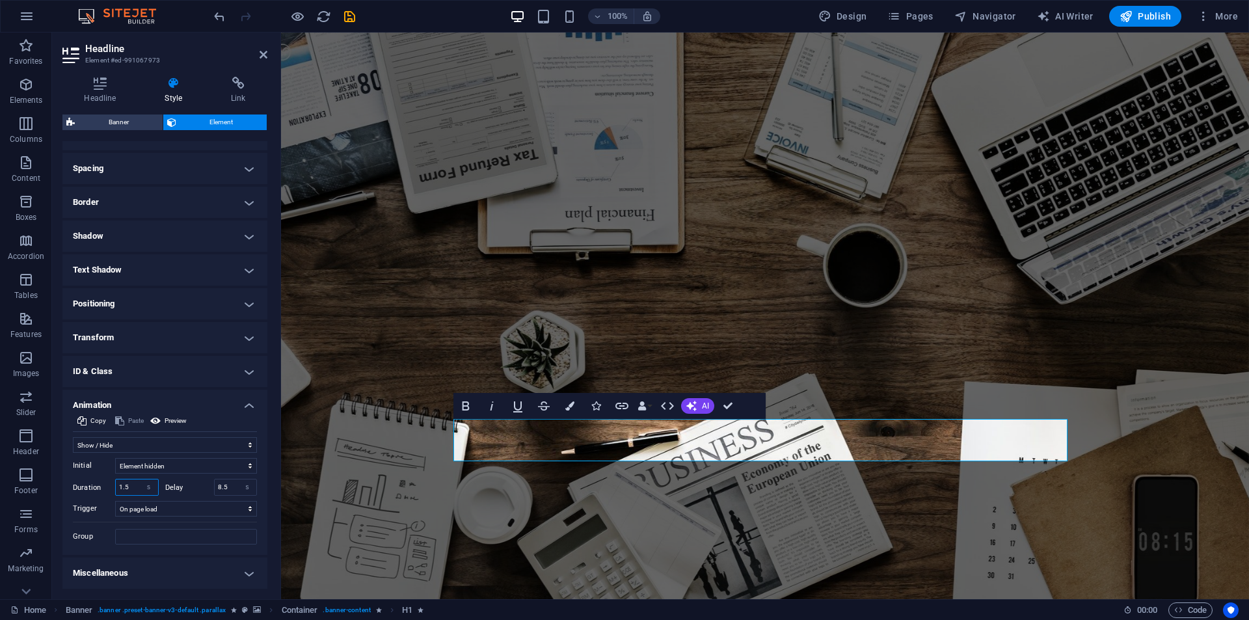
click at [128, 492] on input "1.5" at bounding box center [137, 488] width 42 height 16
type input "0.5"
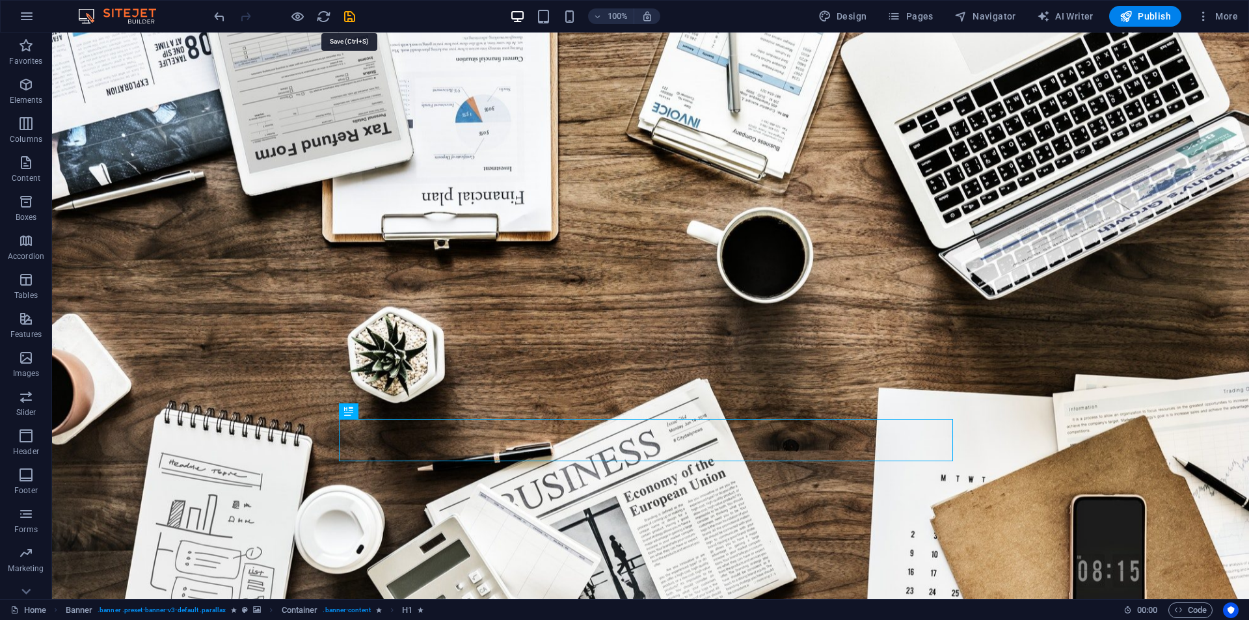
click at [349, 12] on icon "save" at bounding box center [349, 16] width 15 height 15
checkbox input "false"
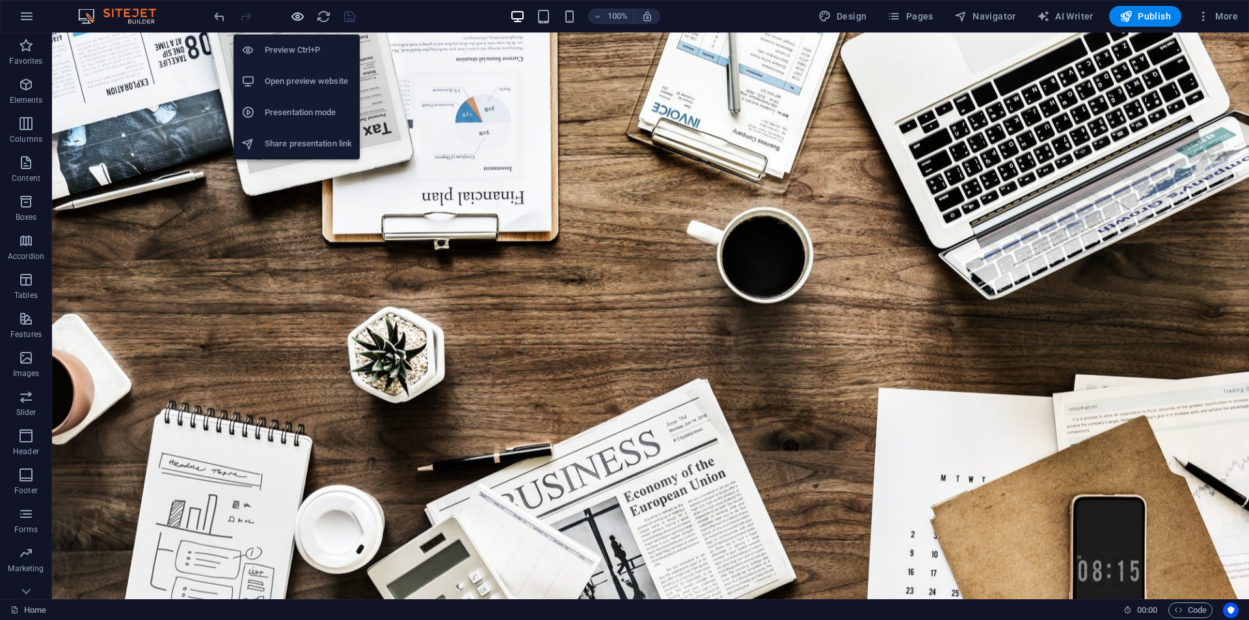
click at [295, 17] on icon "button" at bounding box center [297, 16] width 15 height 15
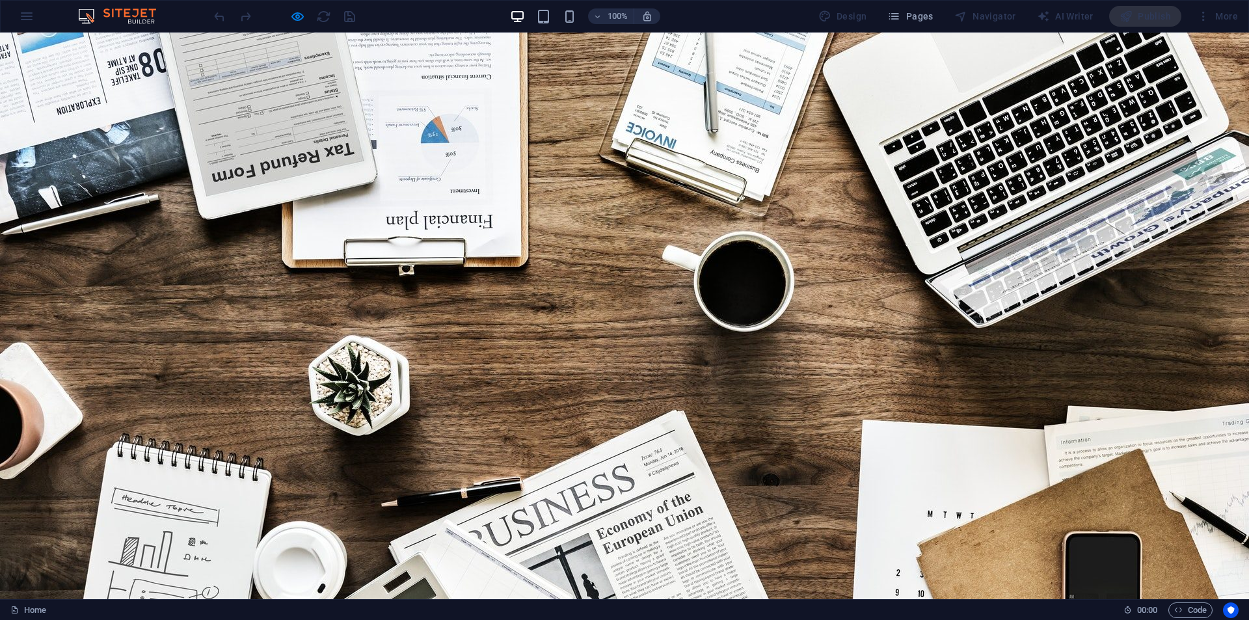
scroll to position [0, 0]
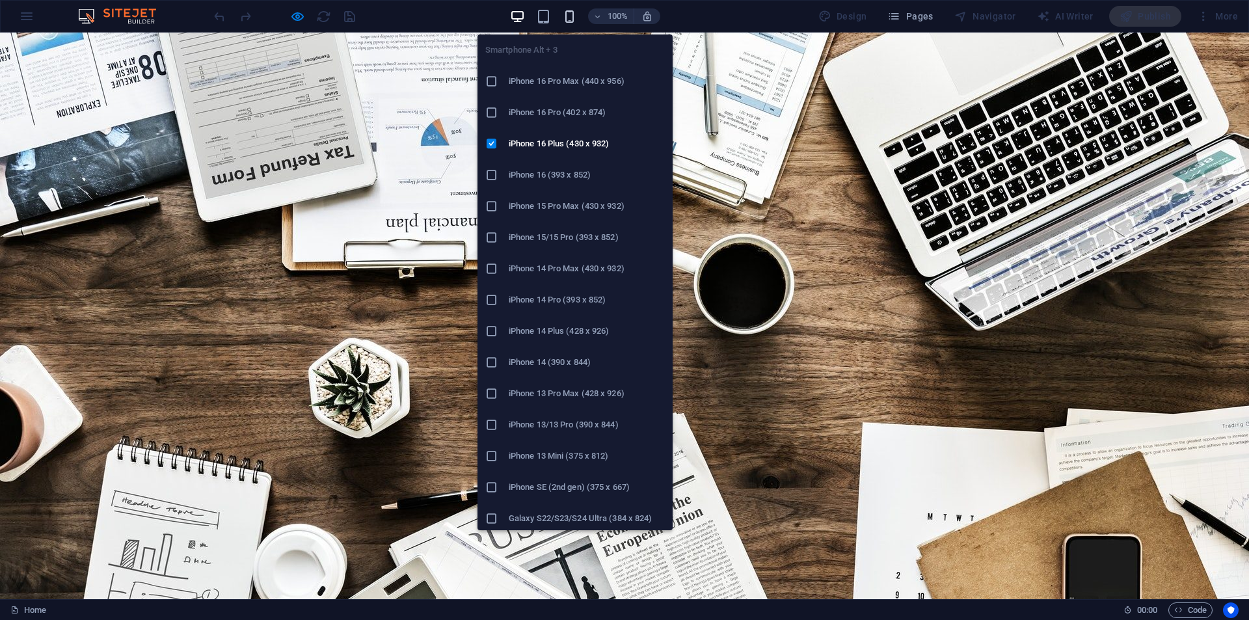
click at [573, 15] on icon "button" at bounding box center [569, 16] width 15 height 15
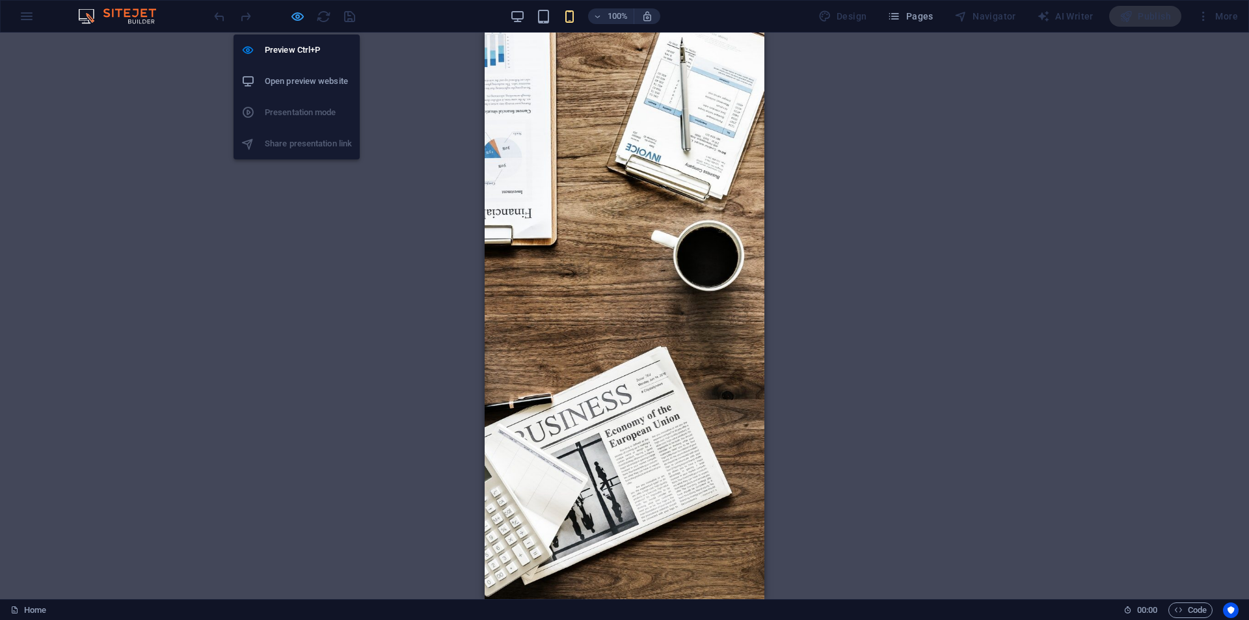
click at [297, 18] on icon "button" at bounding box center [297, 16] width 15 height 15
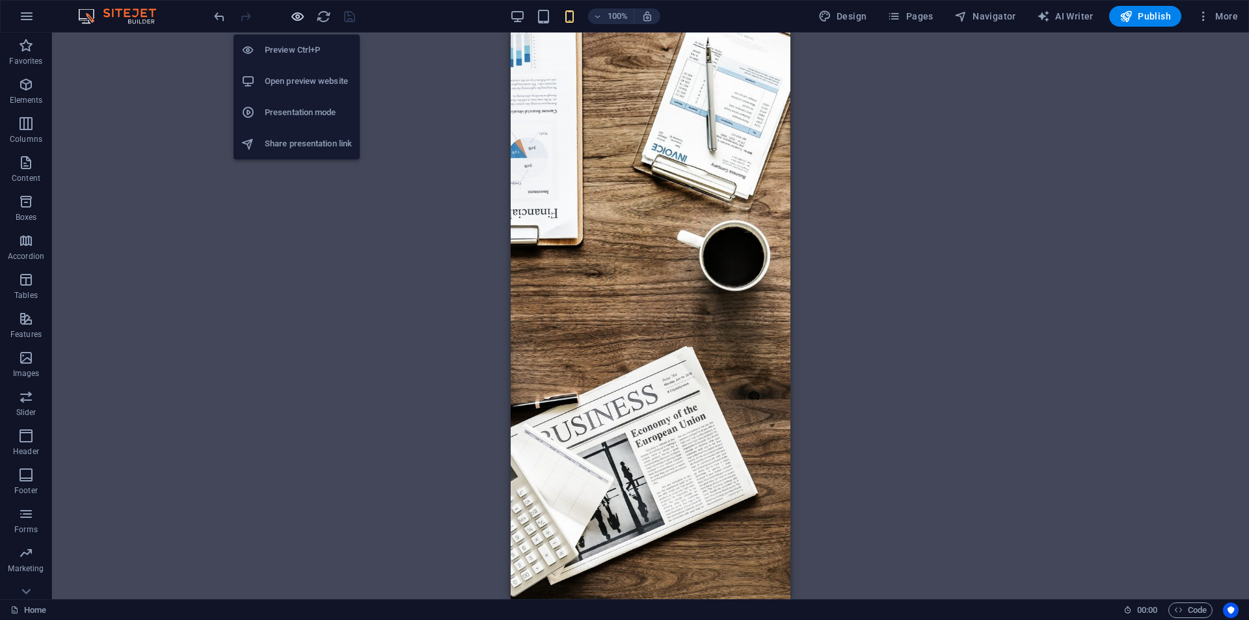
click at [301, 19] on icon "button" at bounding box center [297, 16] width 15 height 15
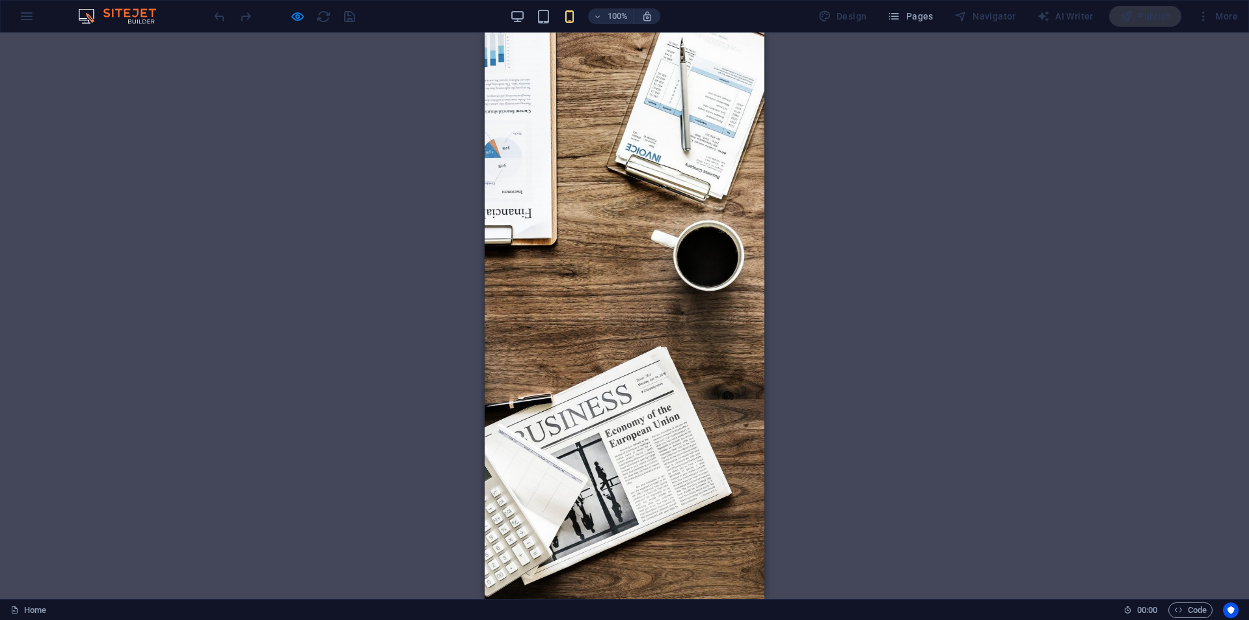
click at [535, 19] on div "100%" at bounding box center [585, 16] width 150 height 21
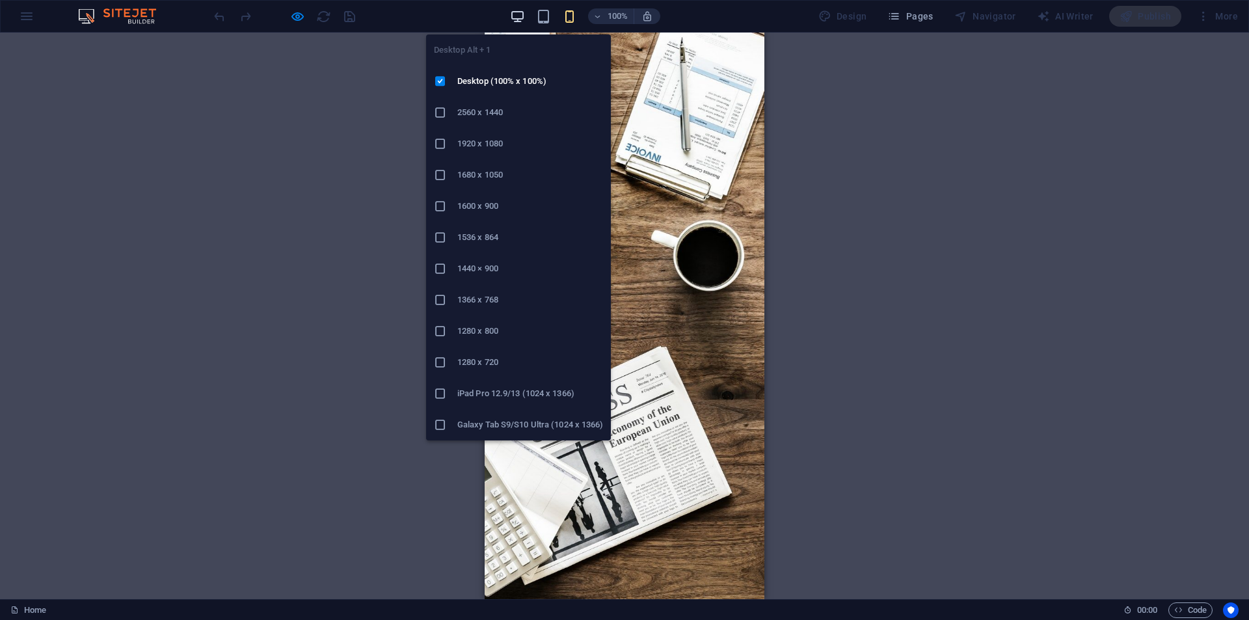
click at [525, 16] on icon "button" at bounding box center [517, 16] width 15 height 15
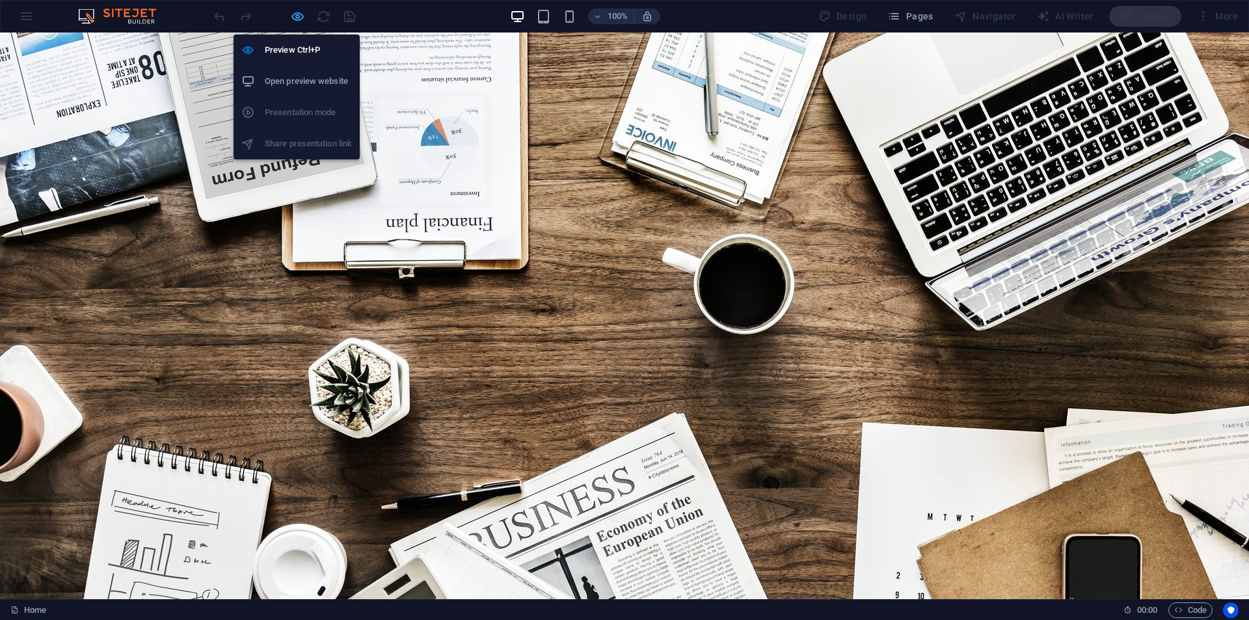
click at [301, 12] on icon "button" at bounding box center [297, 16] width 15 height 15
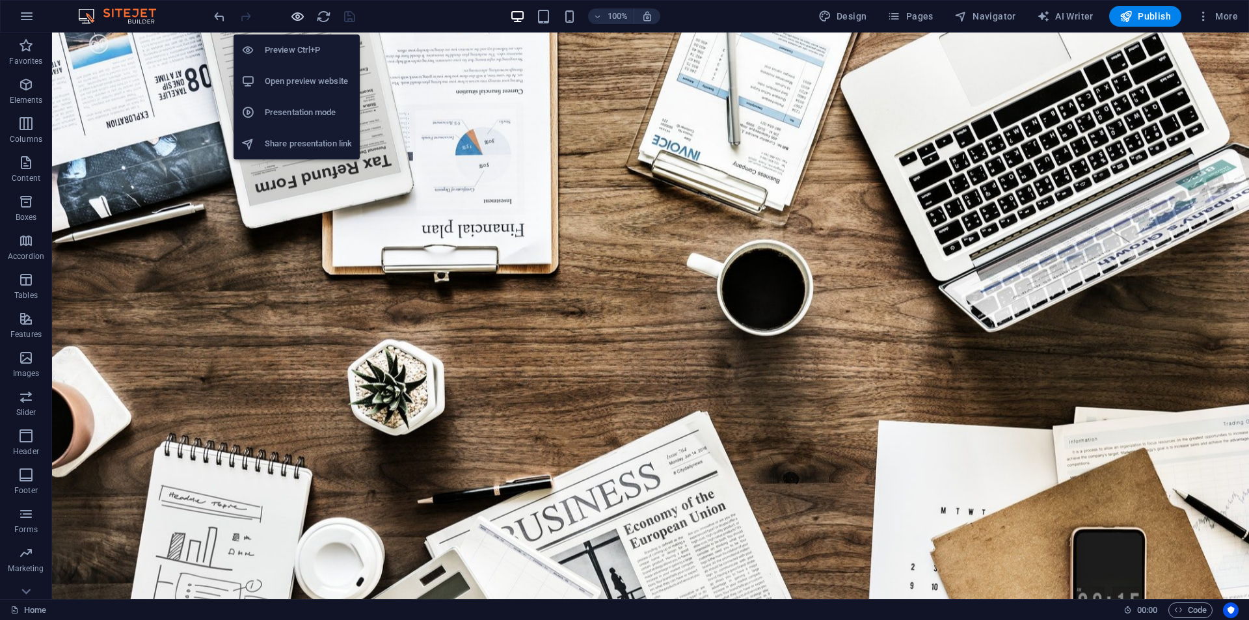
click at [297, 21] on icon "button" at bounding box center [297, 16] width 15 height 15
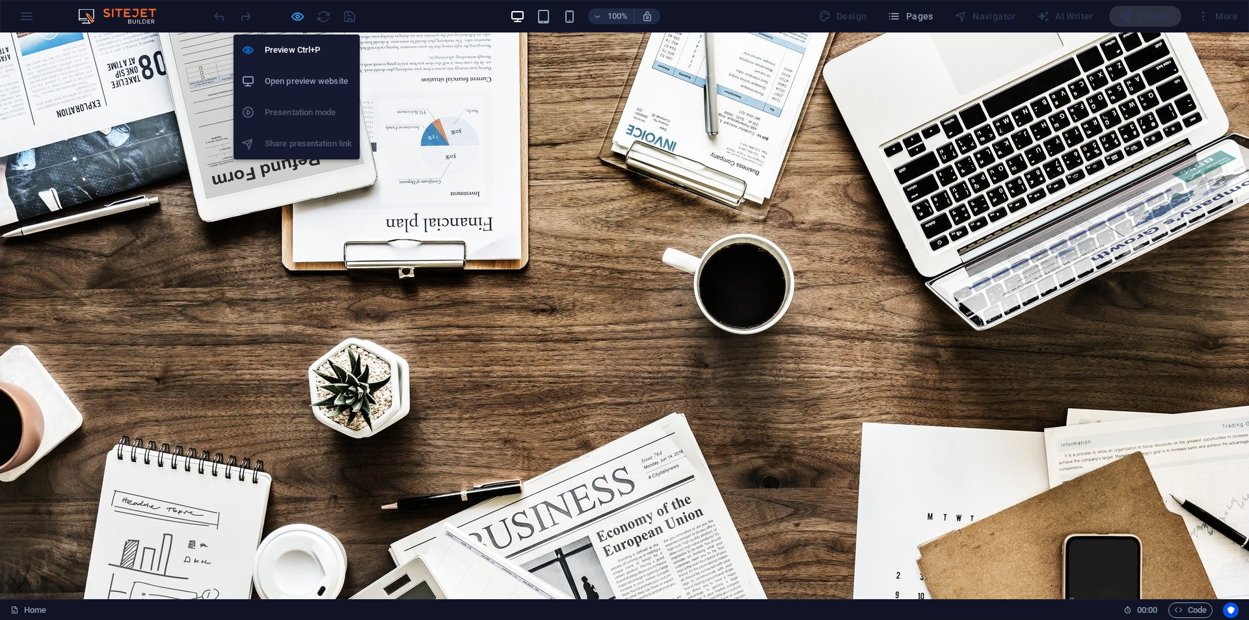
click at [295, 21] on icon "button" at bounding box center [297, 16] width 15 height 15
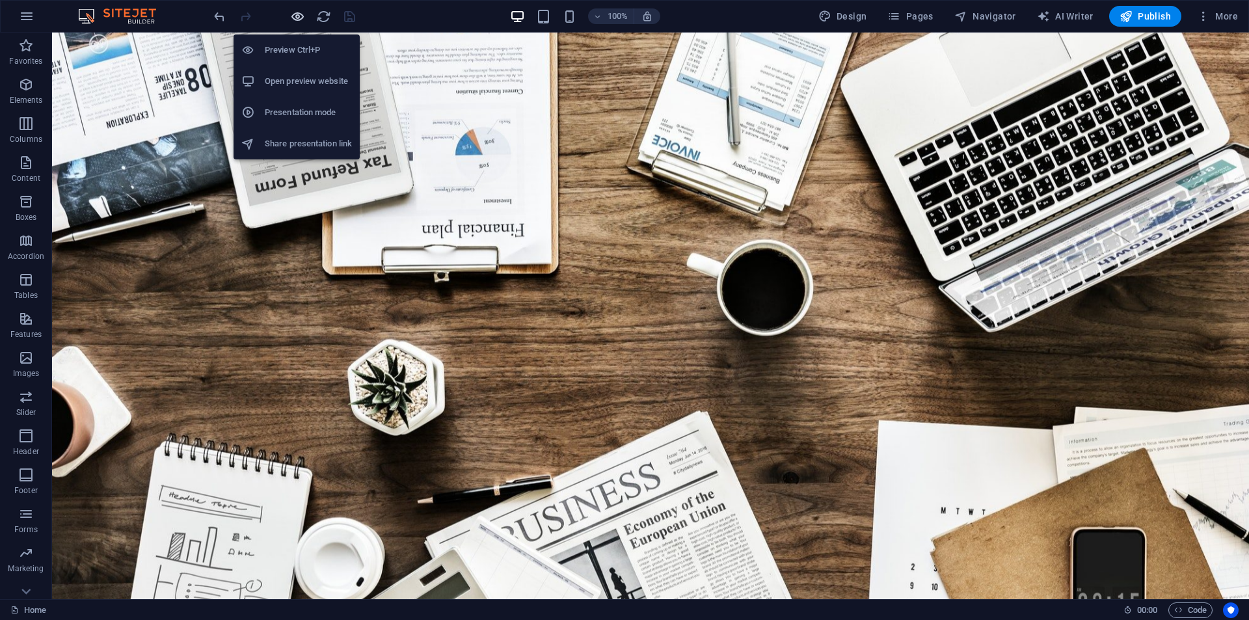
click at [295, 14] on icon "button" at bounding box center [297, 16] width 15 height 15
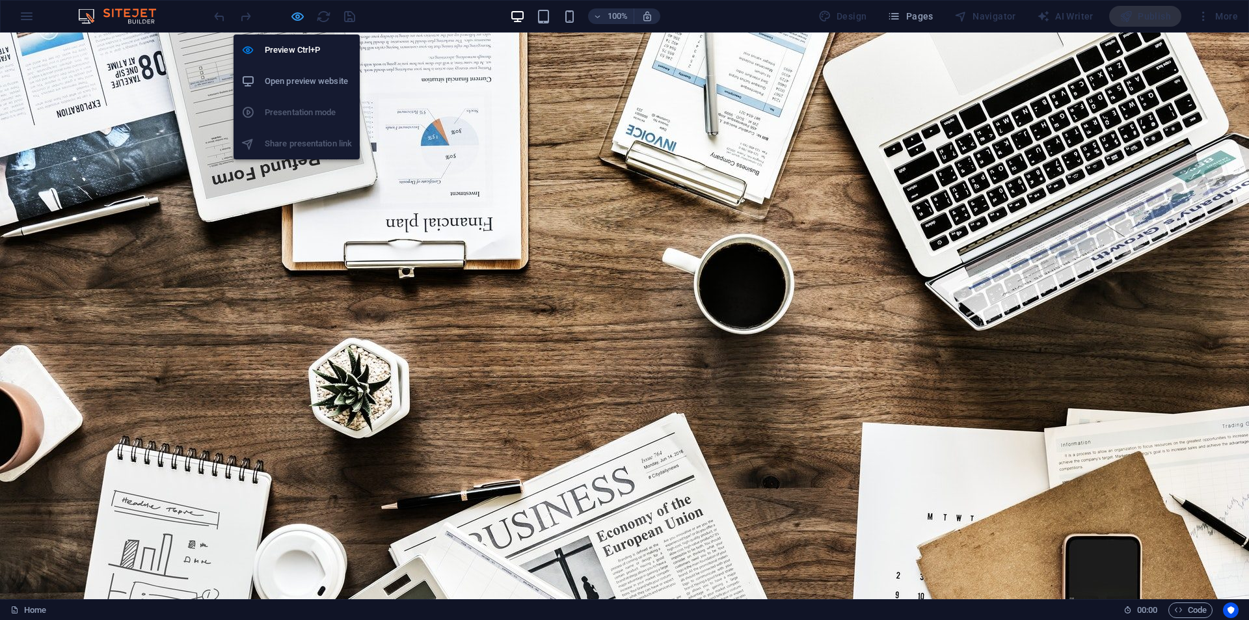
click at [297, 18] on icon "button" at bounding box center [297, 16] width 15 height 15
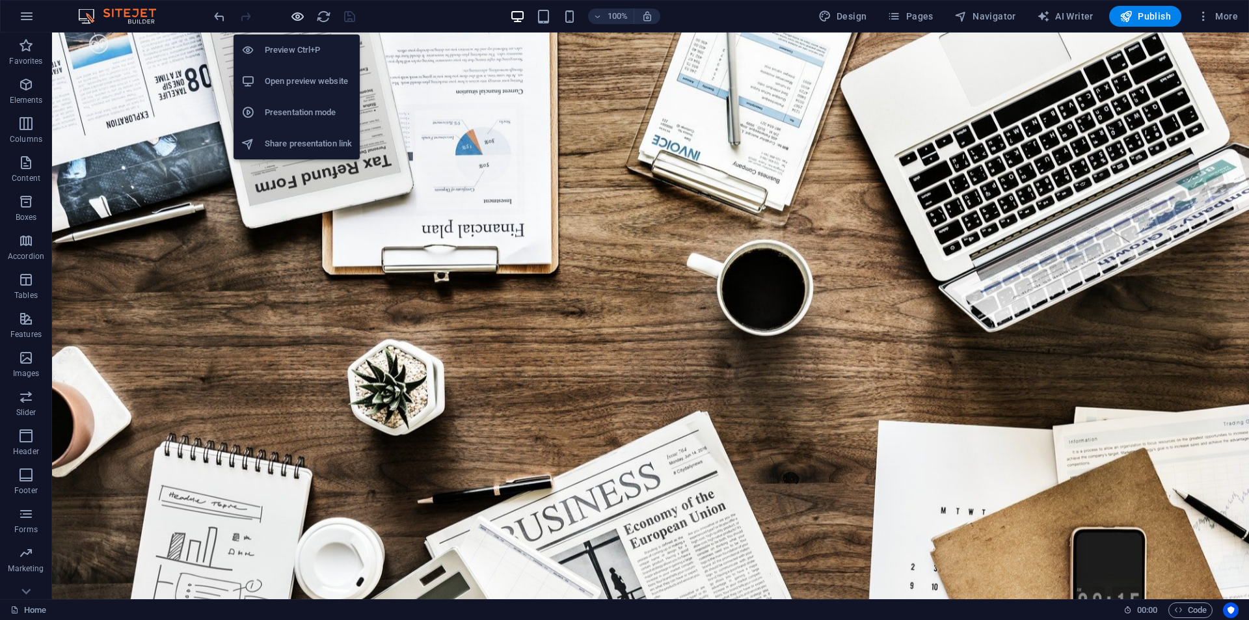
click at [297, 18] on icon "button" at bounding box center [297, 16] width 15 height 15
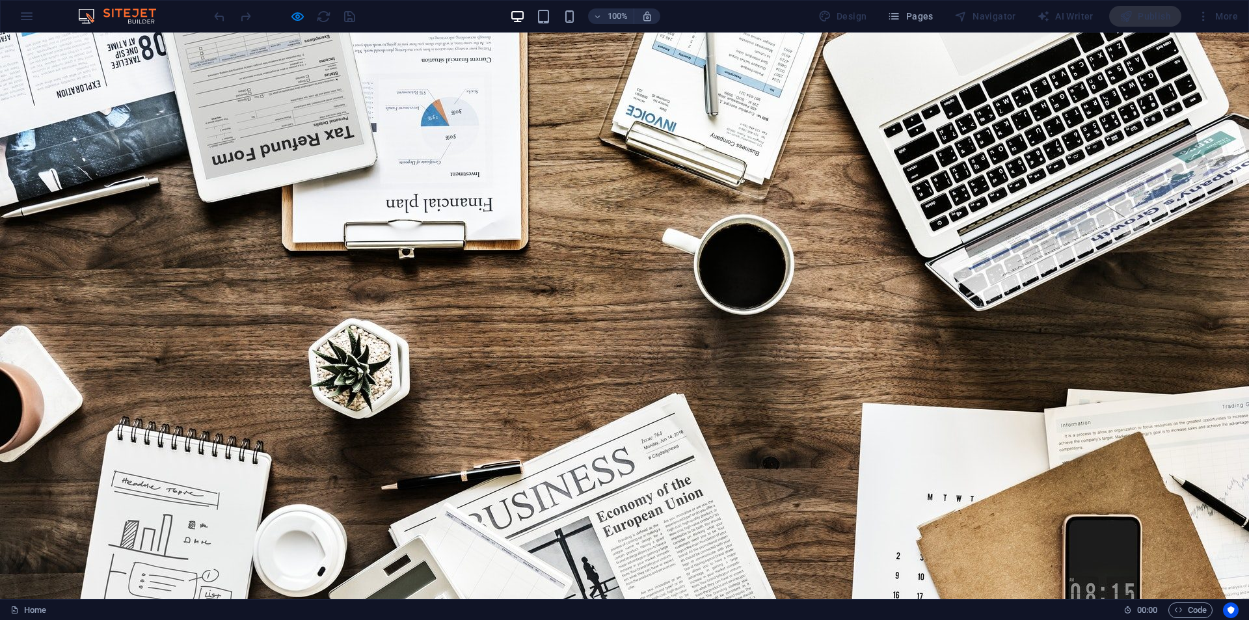
scroll to position [130, 0]
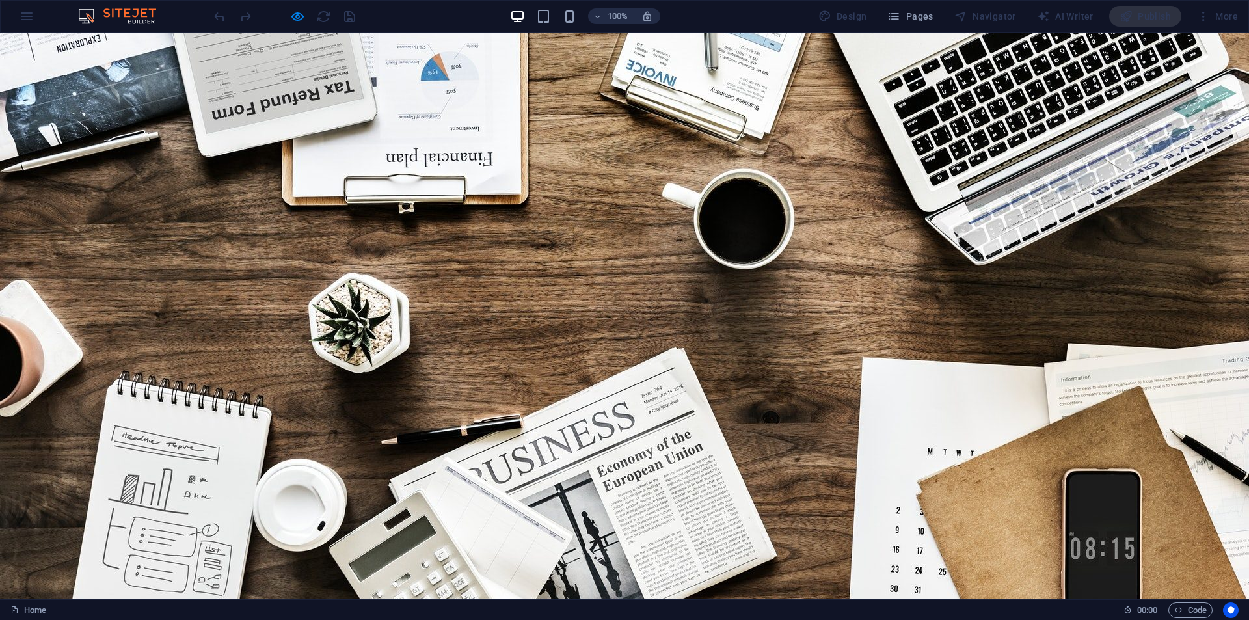
drag, startPoint x: 717, startPoint y: 419, endPoint x: 635, endPoint y: 414, distance: 82.1
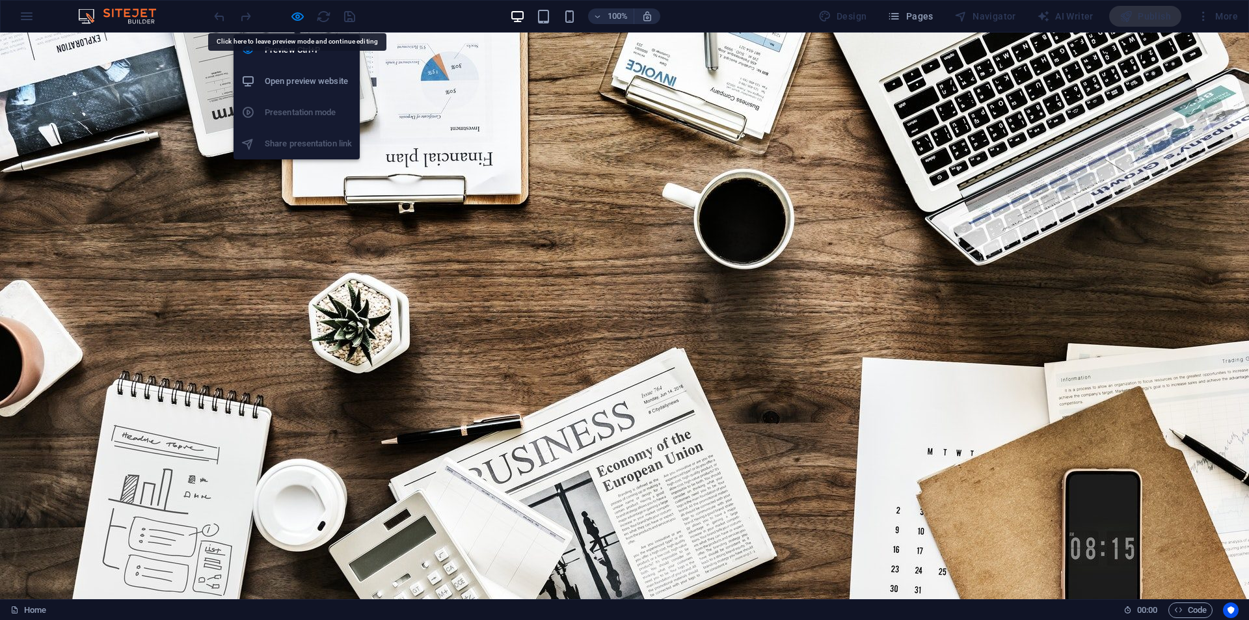
click at [304, 20] on icon "button" at bounding box center [297, 16] width 15 height 15
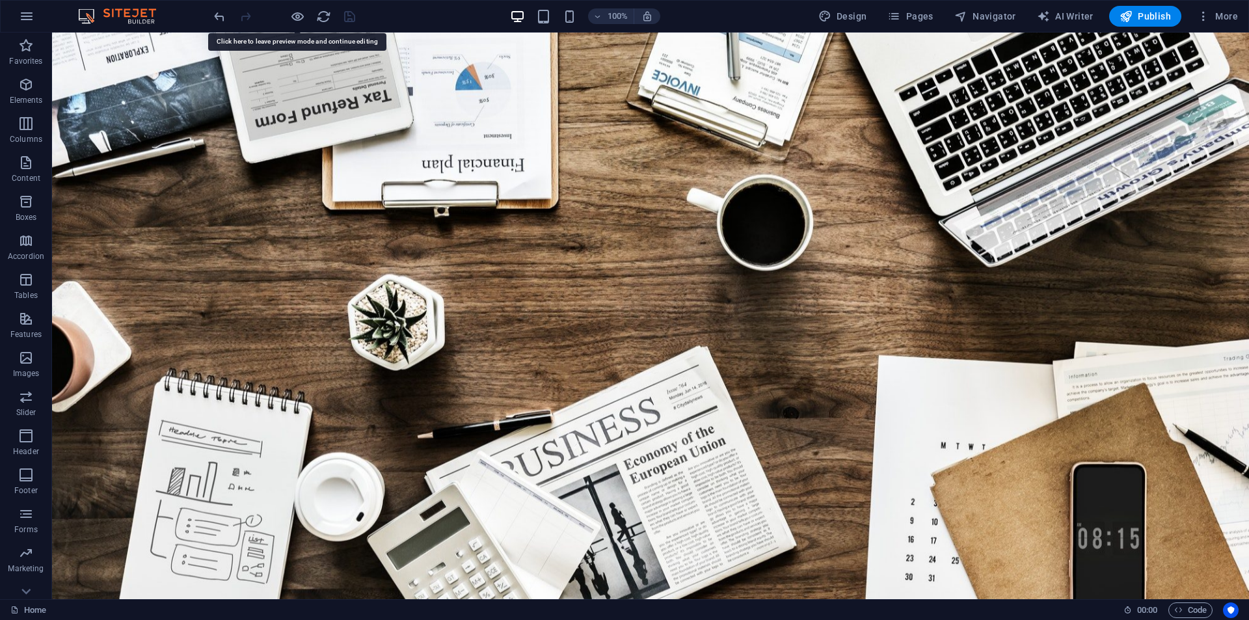
click at [305, 23] on div at bounding box center [284, 16] width 146 height 21
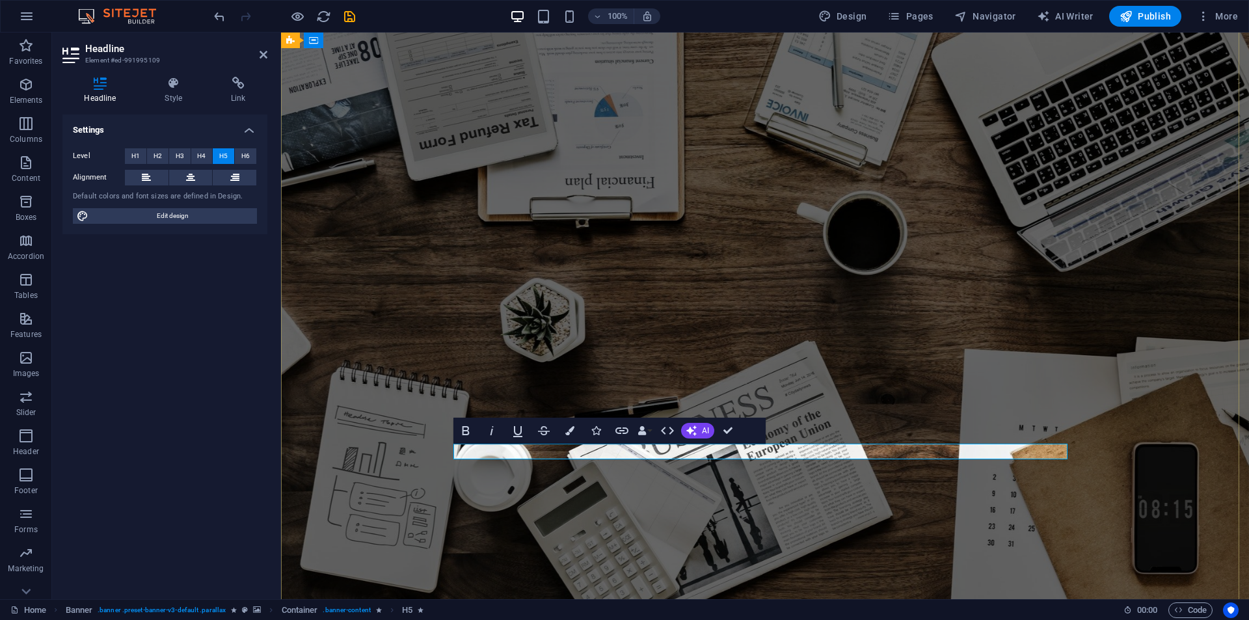
drag, startPoint x: 569, startPoint y: 454, endPoint x: 457, endPoint y: 457, distance: 112.6
click at [569, 432] on icon "button" at bounding box center [569, 430] width 9 height 9
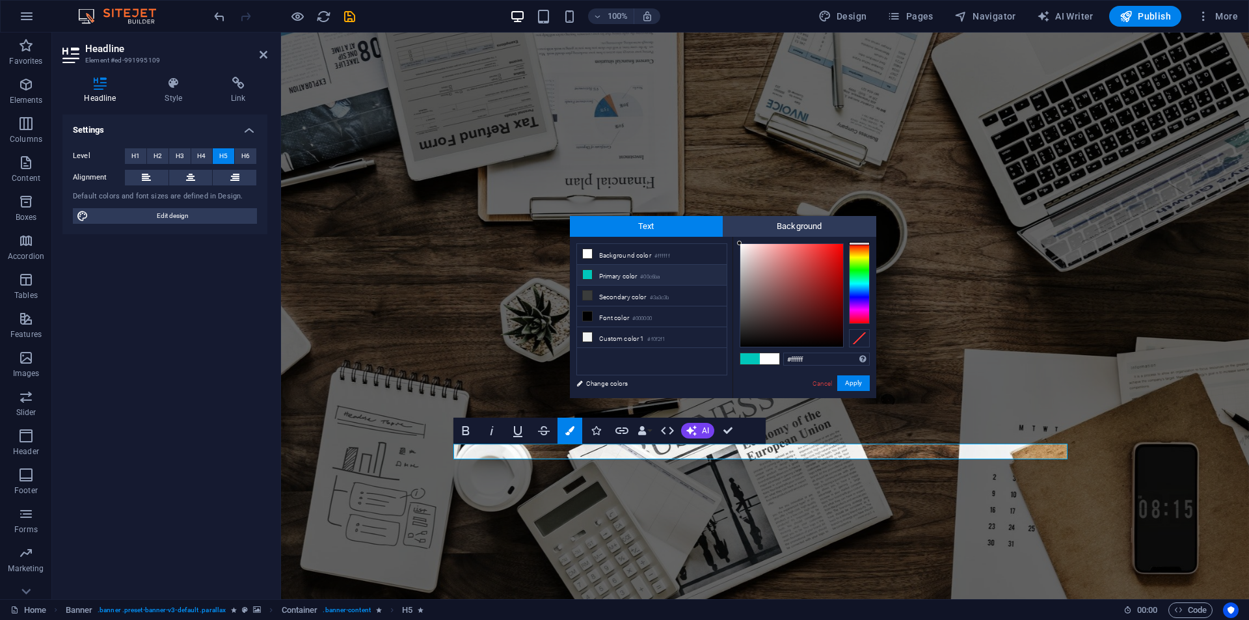
click at [603, 267] on li "Primary color #00c6ba" at bounding box center [652, 275] width 150 height 21
type input "#00c6ba"
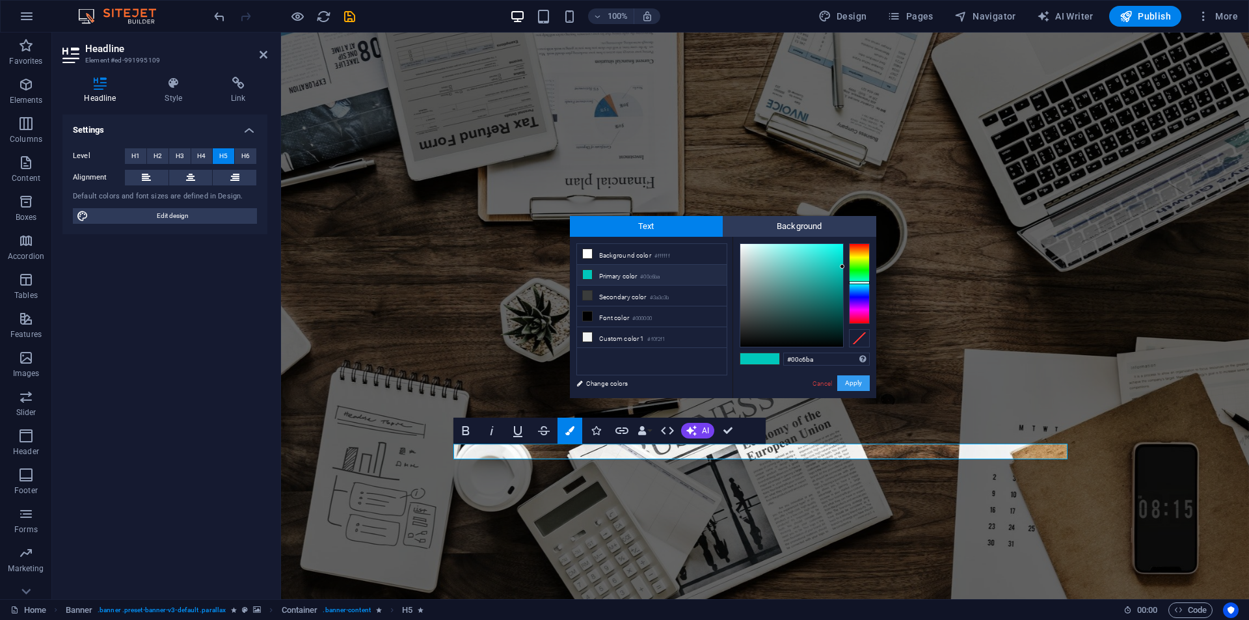
click at [868, 381] on button "Apply" at bounding box center [853, 383] width 33 height 16
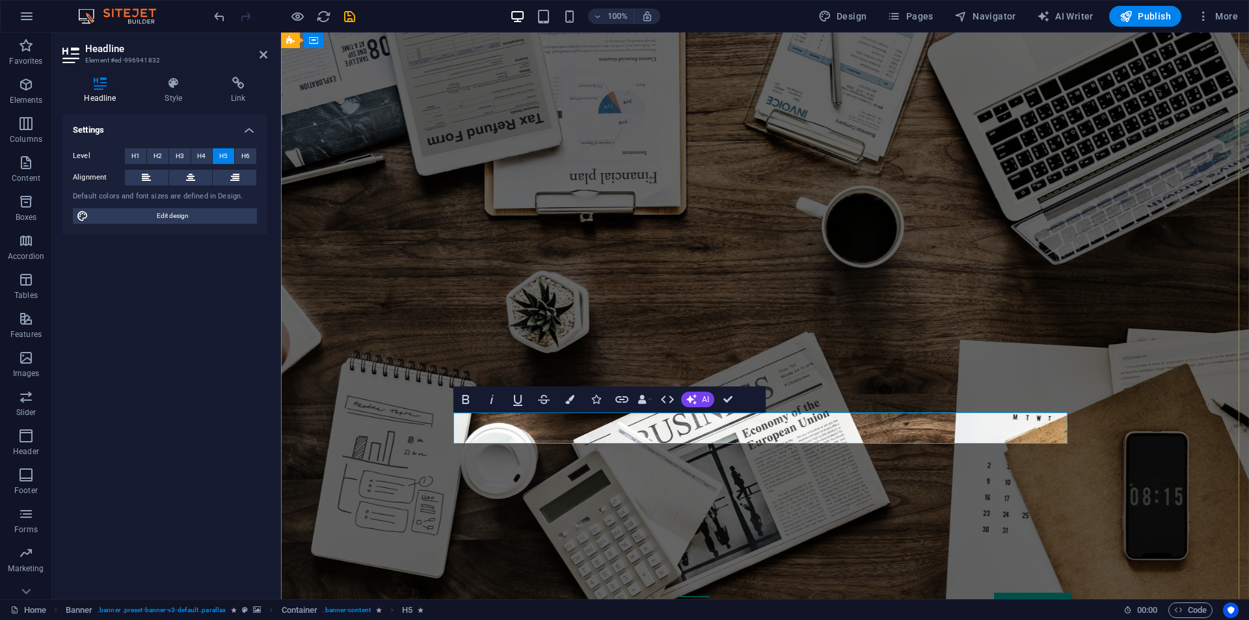
drag, startPoint x: 675, startPoint y: 422, endPoint x: 794, endPoint y: 450, distance: 123.1
click at [571, 407] on button "Colors" at bounding box center [570, 399] width 25 height 26
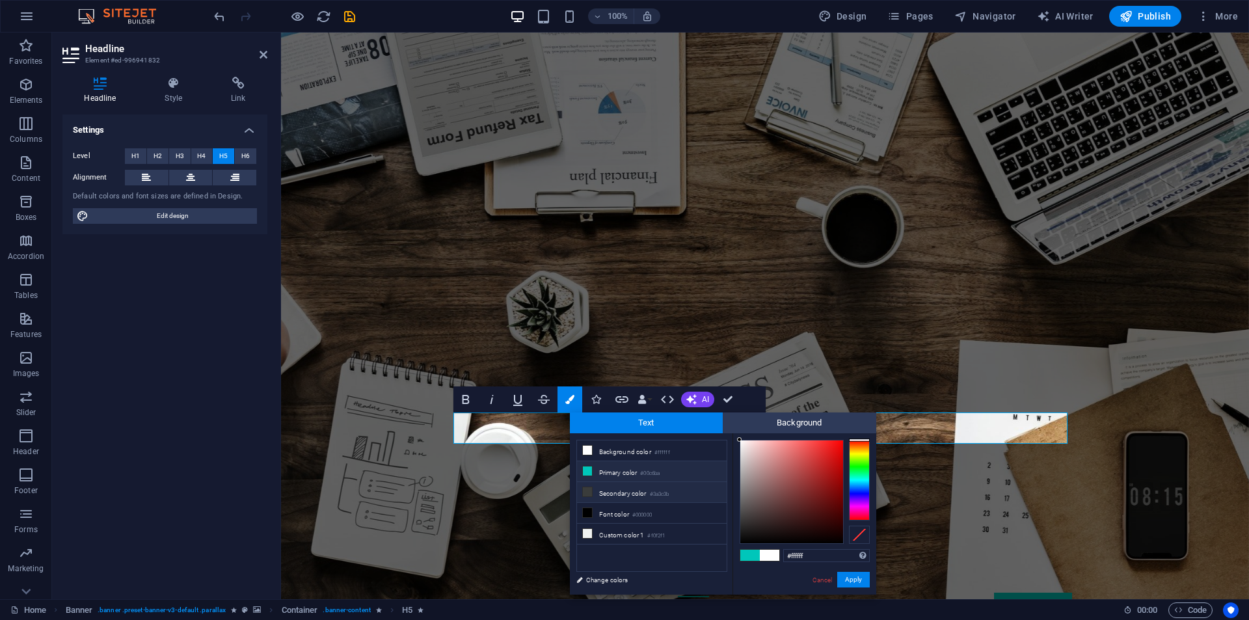
drag, startPoint x: 624, startPoint y: 473, endPoint x: 653, endPoint y: 492, distance: 34.3
click at [622, 473] on li "Primary color #00c6ba" at bounding box center [652, 471] width 150 height 21
type input "#00c6ba"
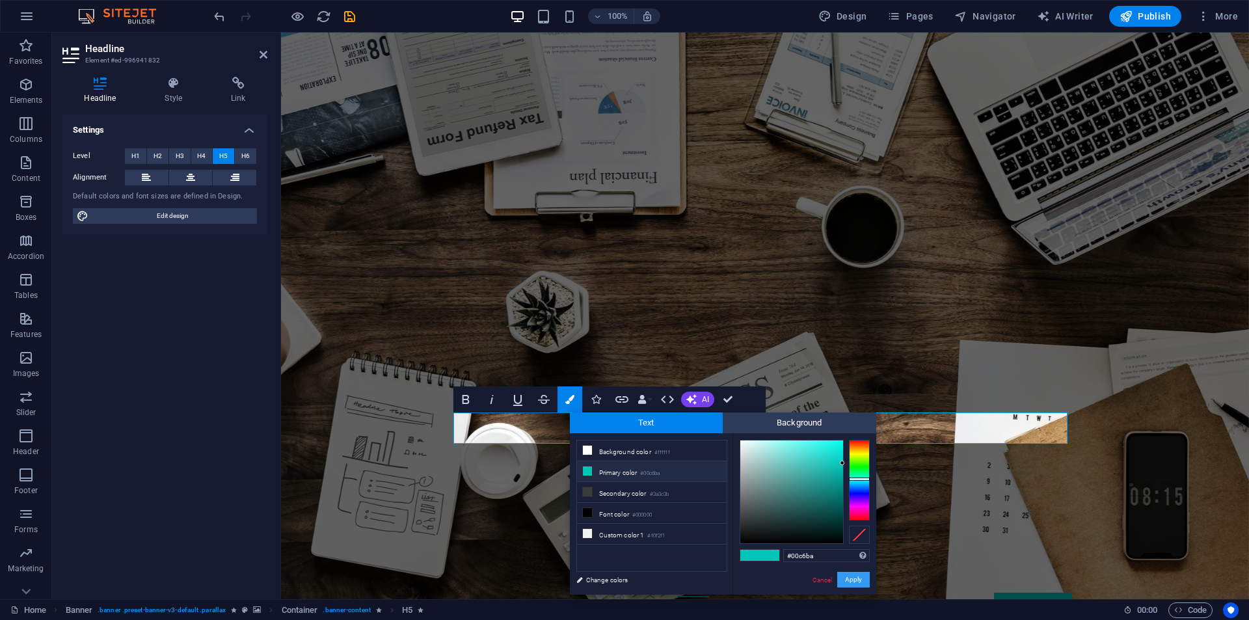
click at [847, 578] on button "Apply" at bounding box center [853, 580] width 33 height 16
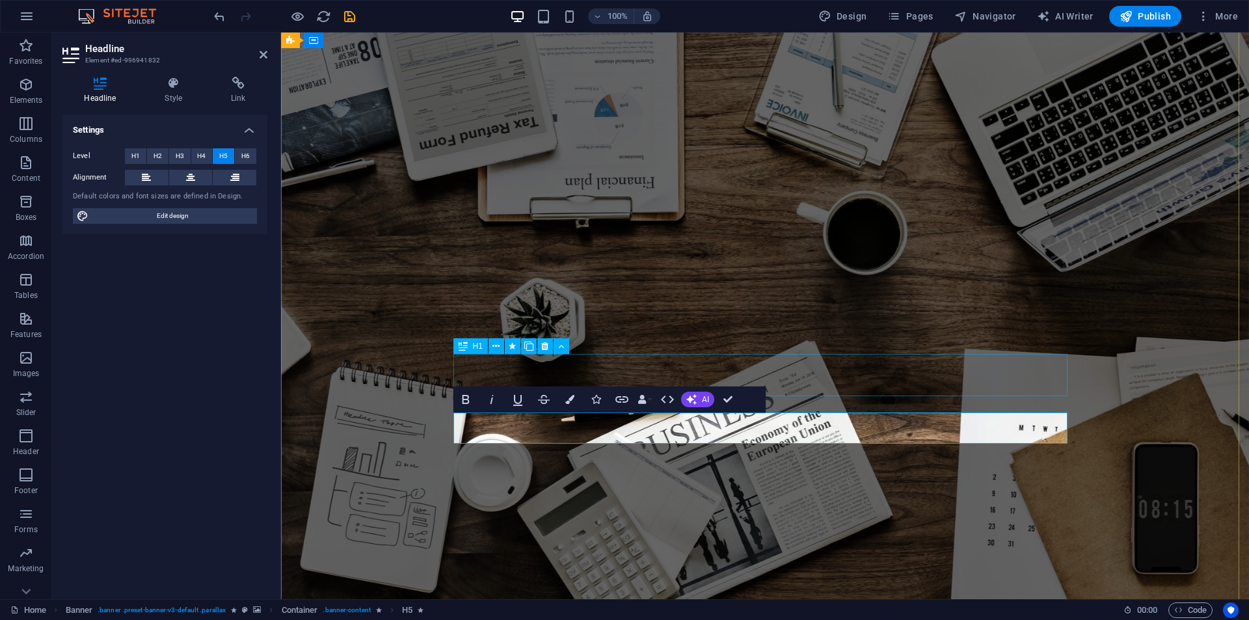
select select "fade"
select select "s"
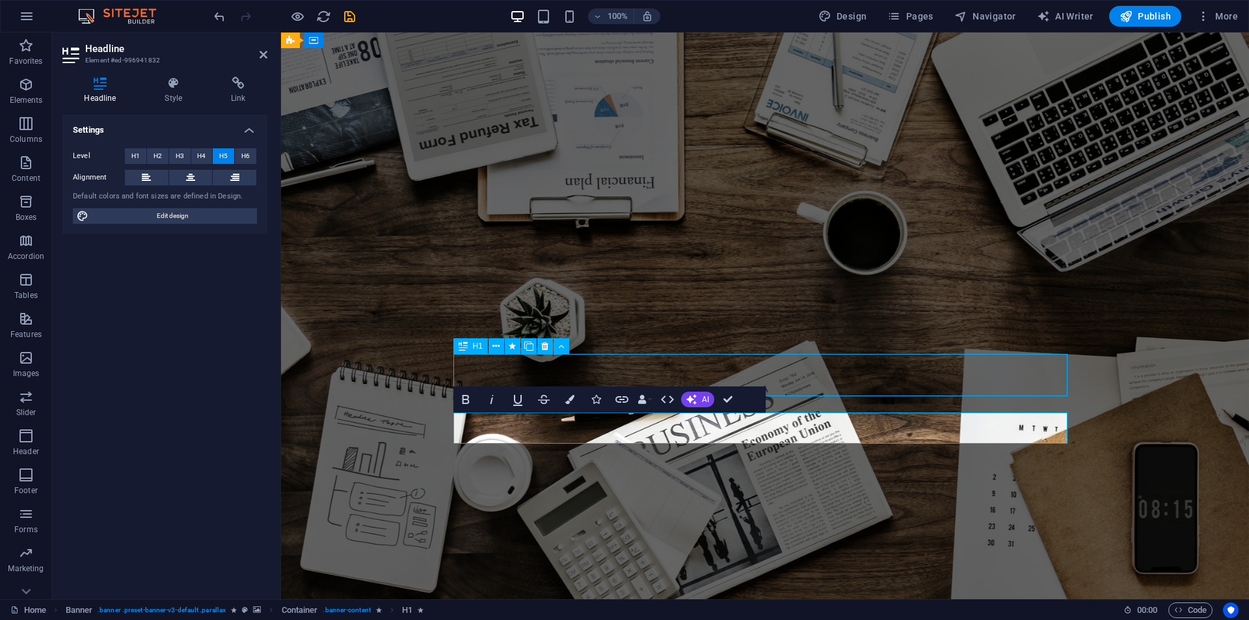
select select "onload"
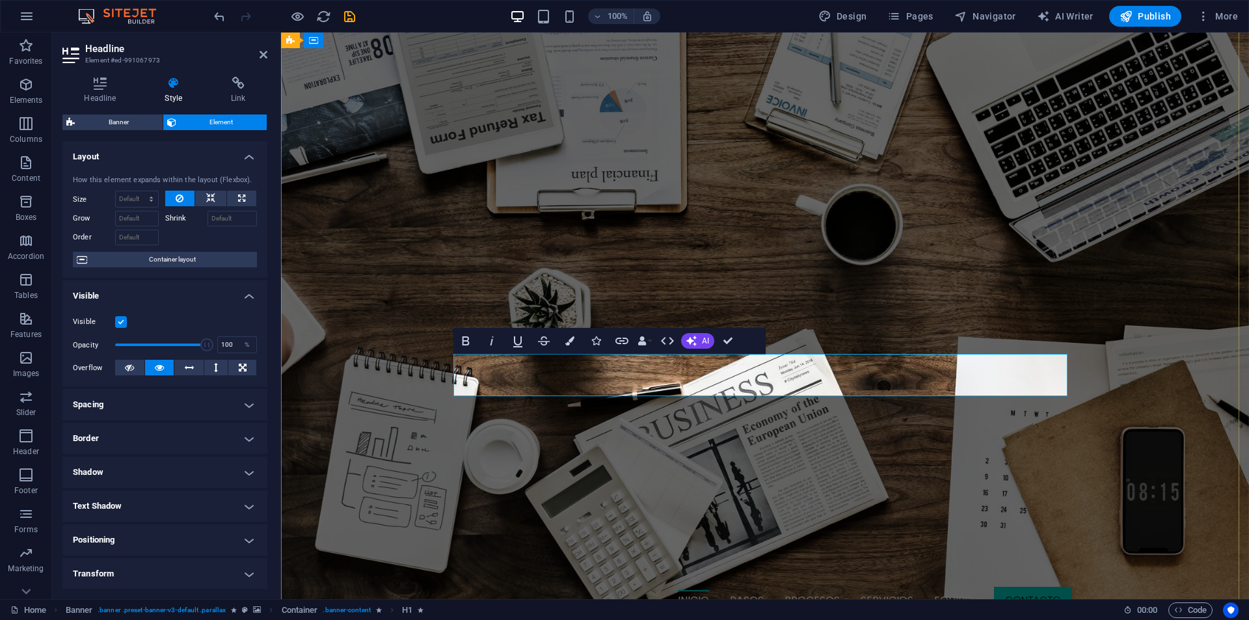
click at [571, 342] on icon "button" at bounding box center [569, 340] width 9 height 9
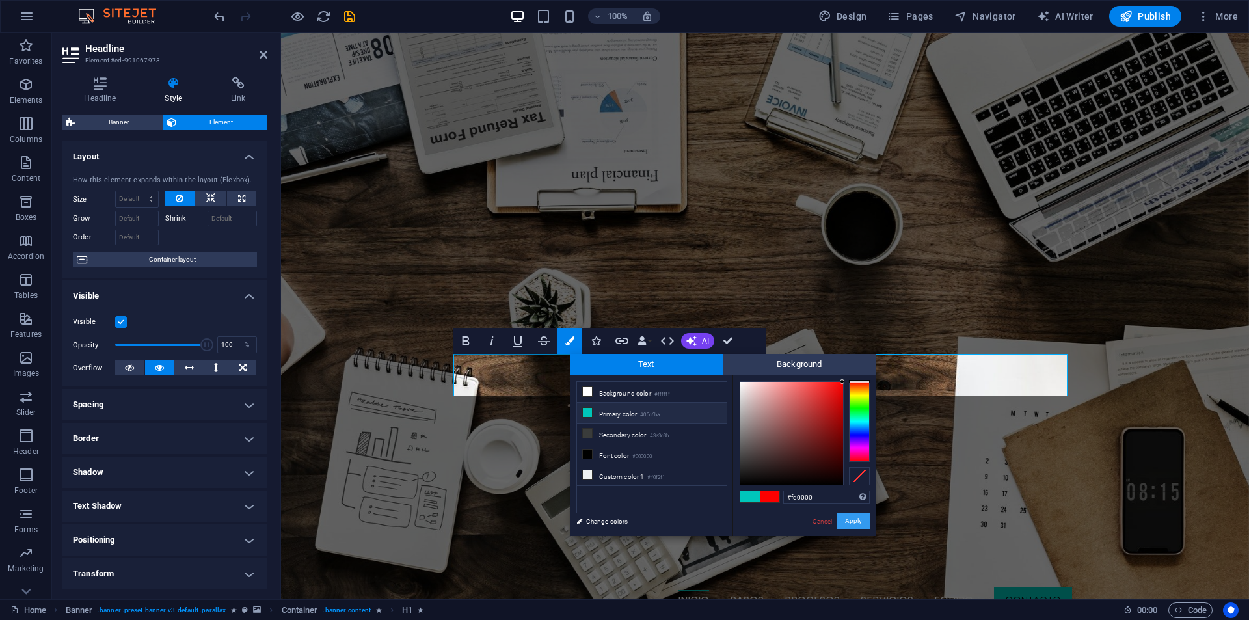
click at [846, 524] on button "Apply" at bounding box center [853, 521] width 33 height 16
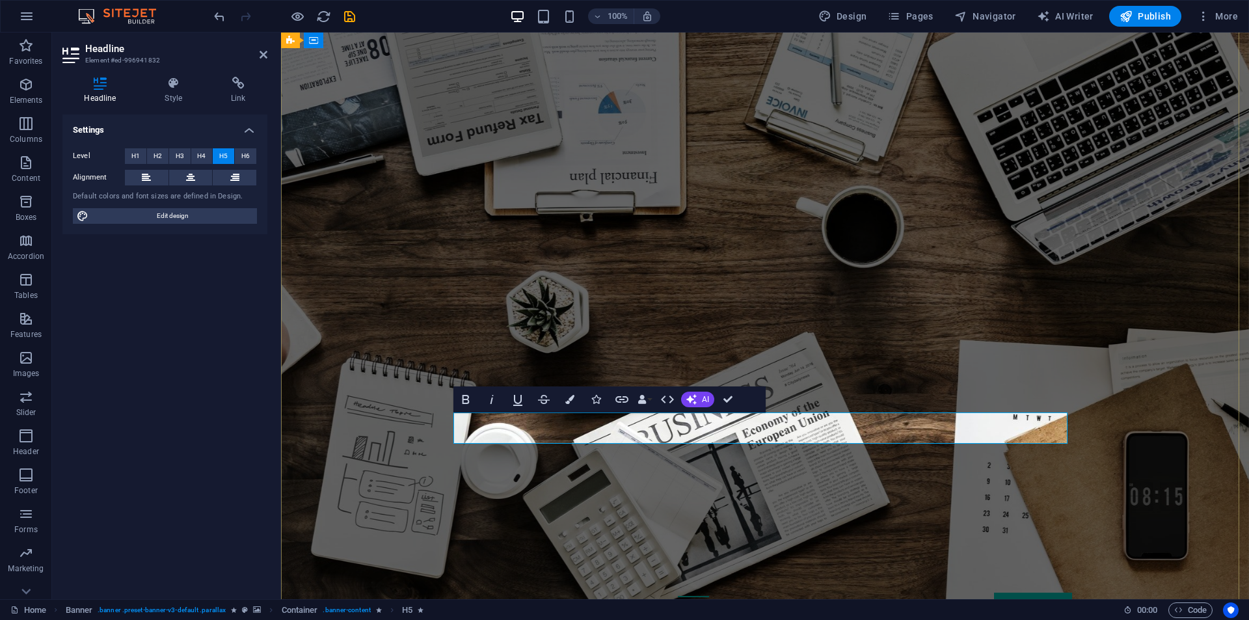
drag, startPoint x: 673, startPoint y: 422, endPoint x: 762, endPoint y: 424, distance: 88.5
click at [578, 400] on button "Colors" at bounding box center [570, 399] width 25 height 26
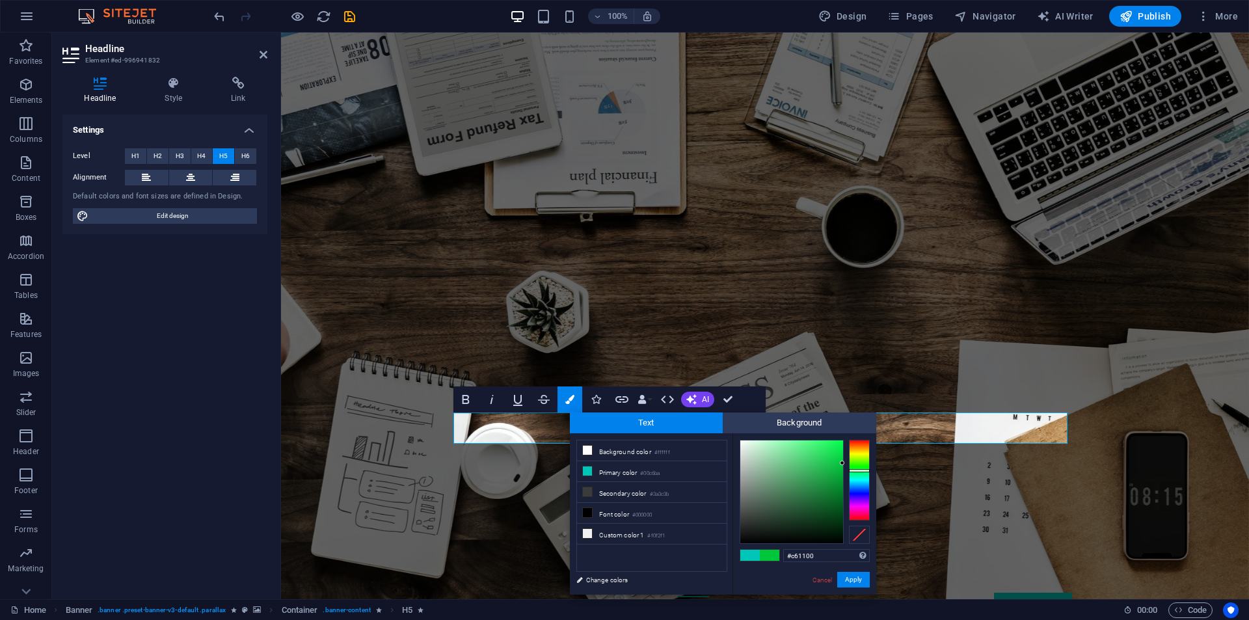
type input "#c60000"
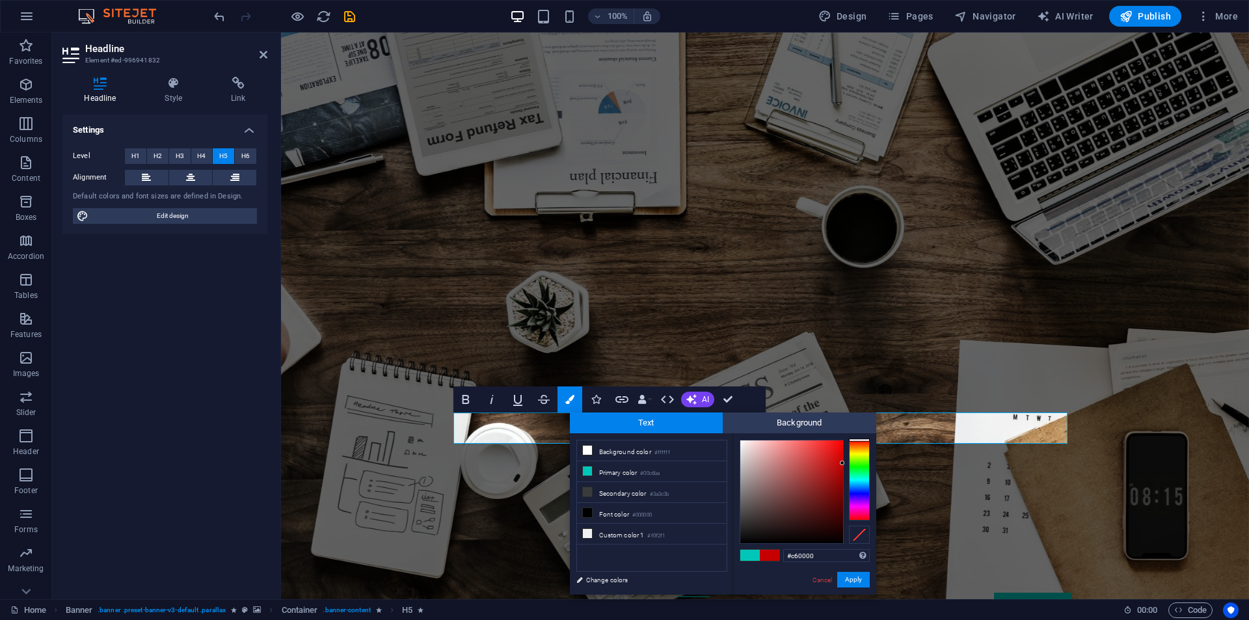
drag, startPoint x: 865, startPoint y: 470, endPoint x: 878, endPoint y: 425, distance: 47.6
click at [878, 425] on body "[DOMAIN_NAME] Home Favorites Elements Columns Content Boxes Accordion Tables Fe…" at bounding box center [624, 310] width 1249 height 620
click at [863, 576] on button "Apply" at bounding box center [853, 580] width 33 height 16
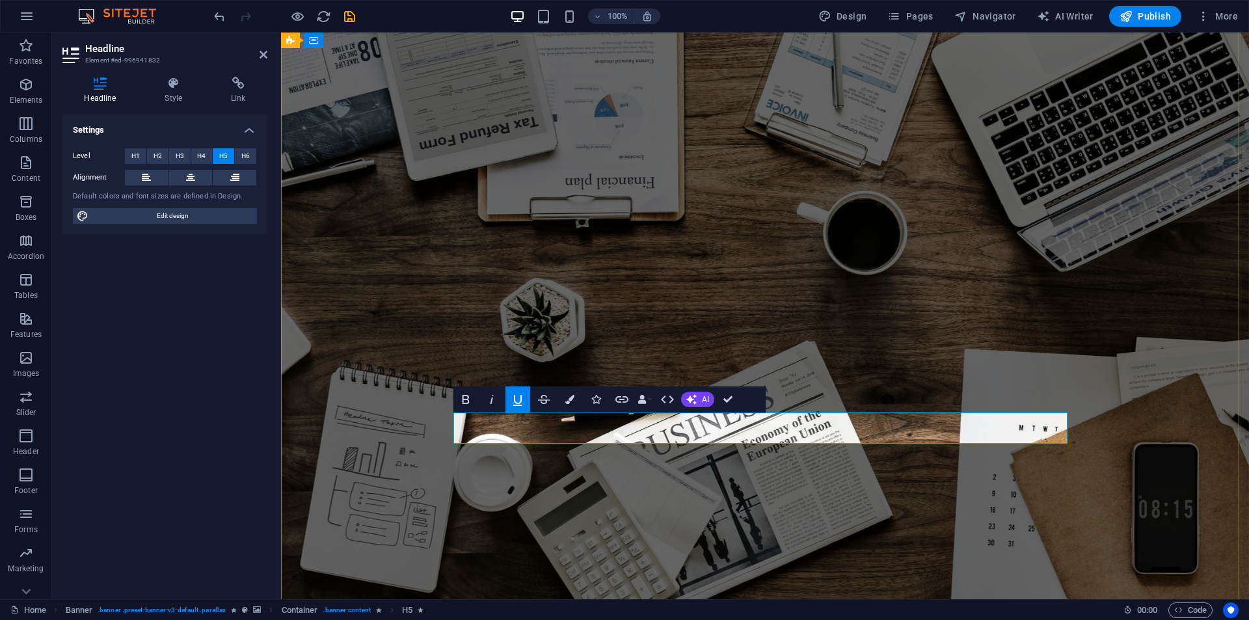
drag, startPoint x: 673, startPoint y: 420, endPoint x: 758, endPoint y: 416, distance: 84.6
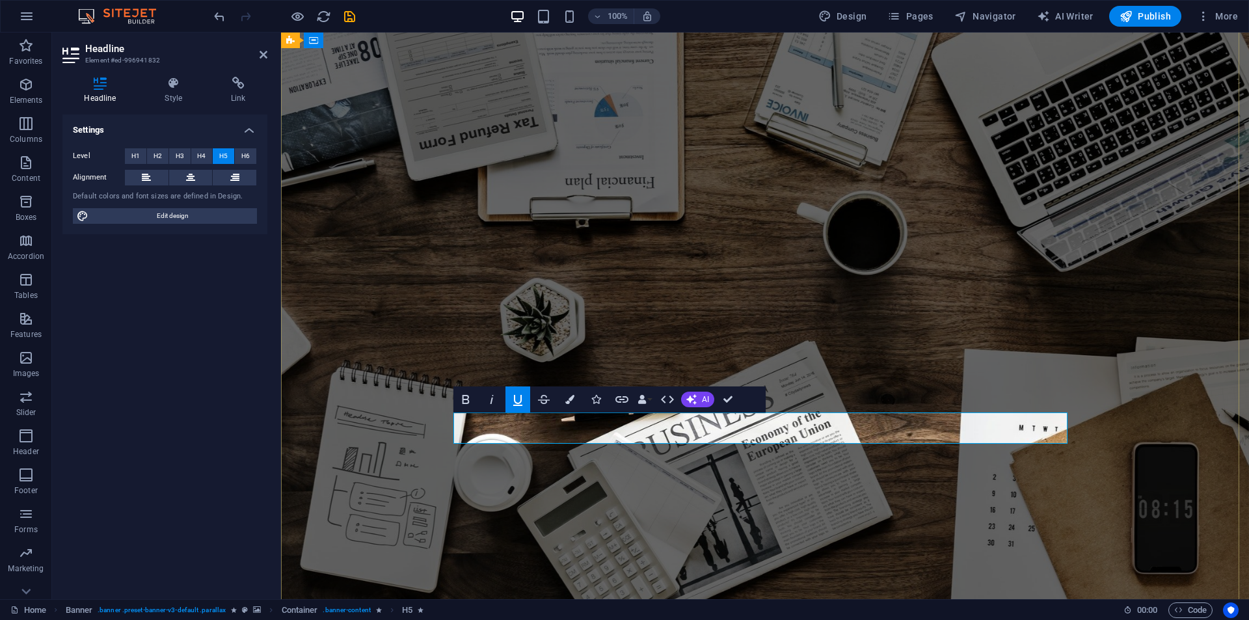
click at [569, 403] on icon "button" at bounding box center [569, 399] width 9 height 9
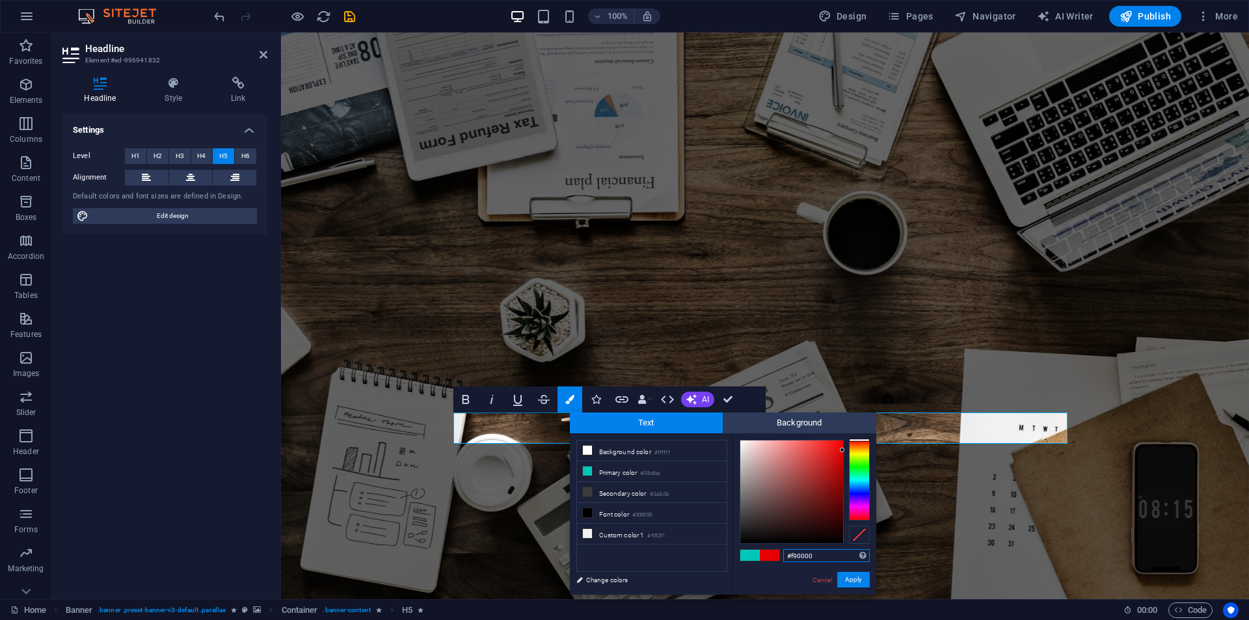
type input "#ff0000"
drag, startPoint x: 828, startPoint y: 471, endPoint x: 893, endPoint y: 416, distance: 85.9
click at [893, 416] on body "[DOMAIN_NAME] Home Favorites Elements Columns Content Boxes Accordion Tables Fe…" at bounding box center [624, 310] width 1249 height 620
click at [860, 585] on button "Apply" at bounding box center [853, 580] width 33 height 16
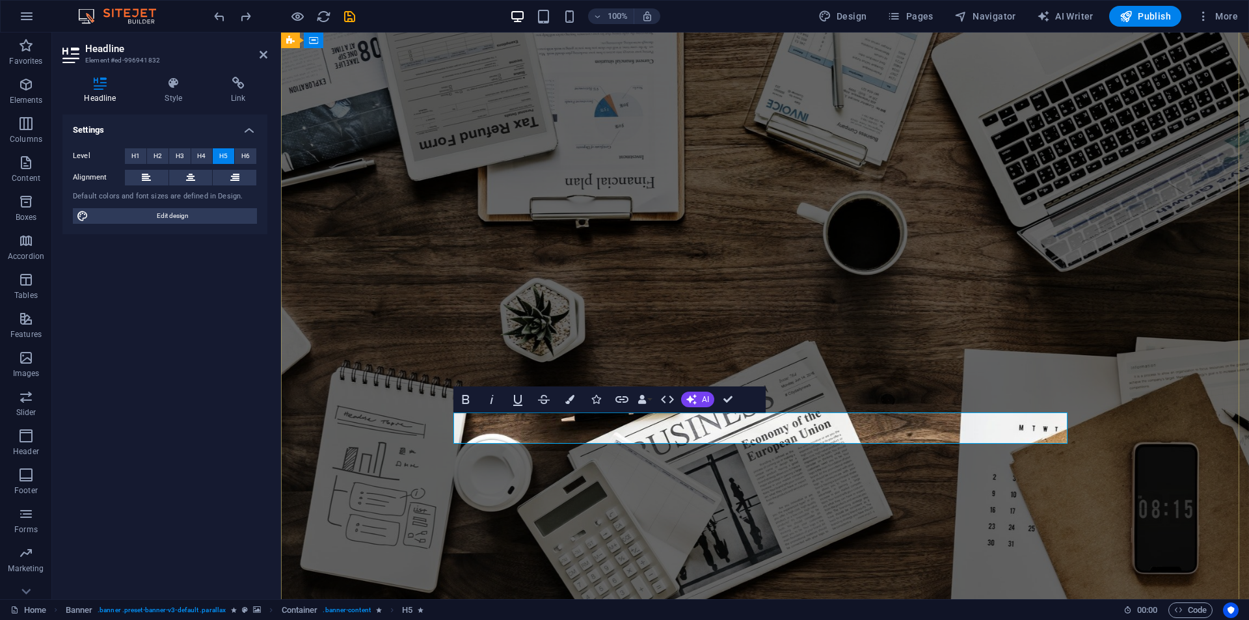
drag, startPoint x: 504, startPoint y: 421, endPoint x: 459, endPoint y: 422, distance: 44.9
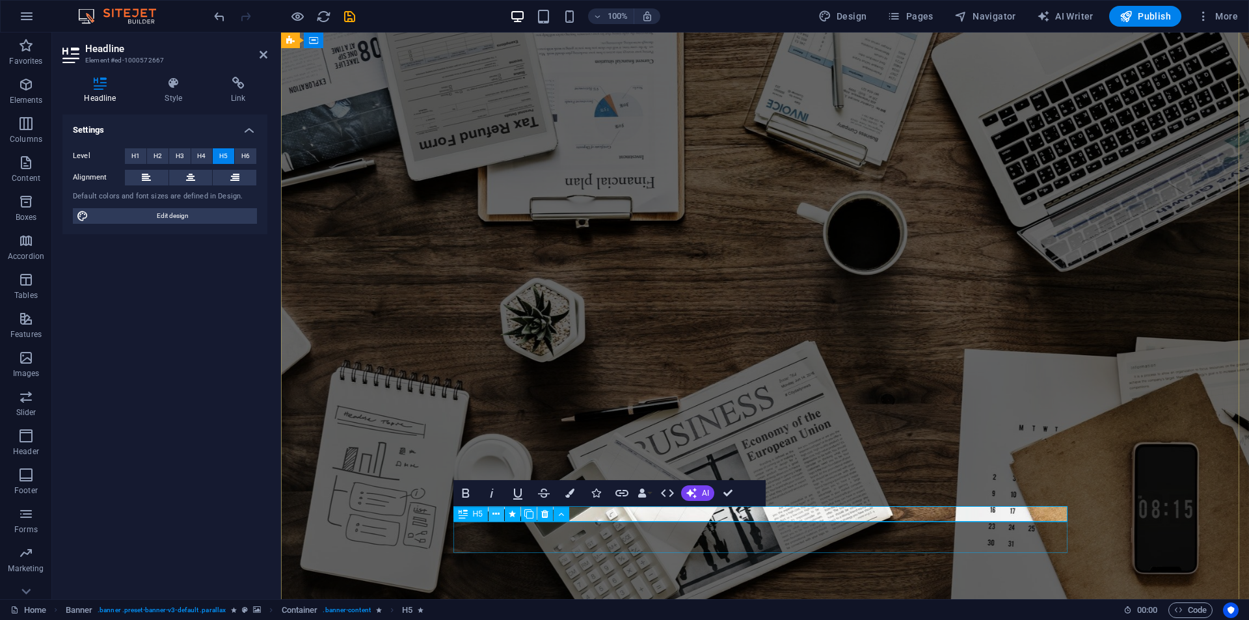
click at [495, 520] on icon at bounding box center [496, 515] width 7 height 14
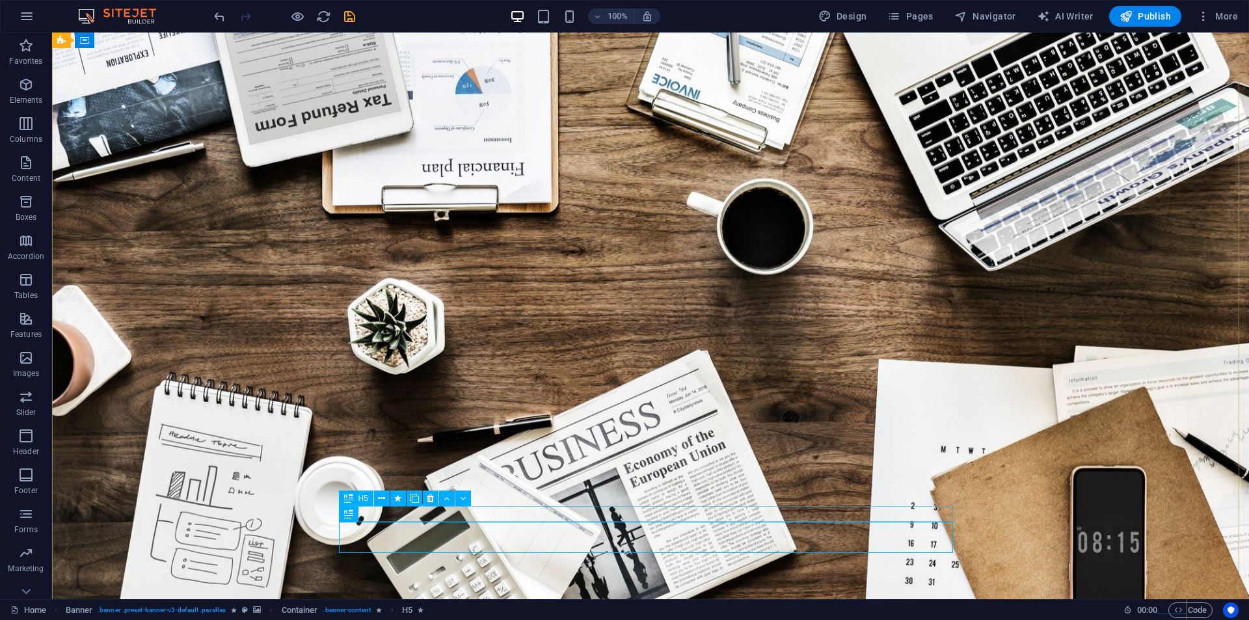
drag, startPoint x: 547, startPoint y: 512, endPoint x: 316, endPoint y: 515, distance: 230.4
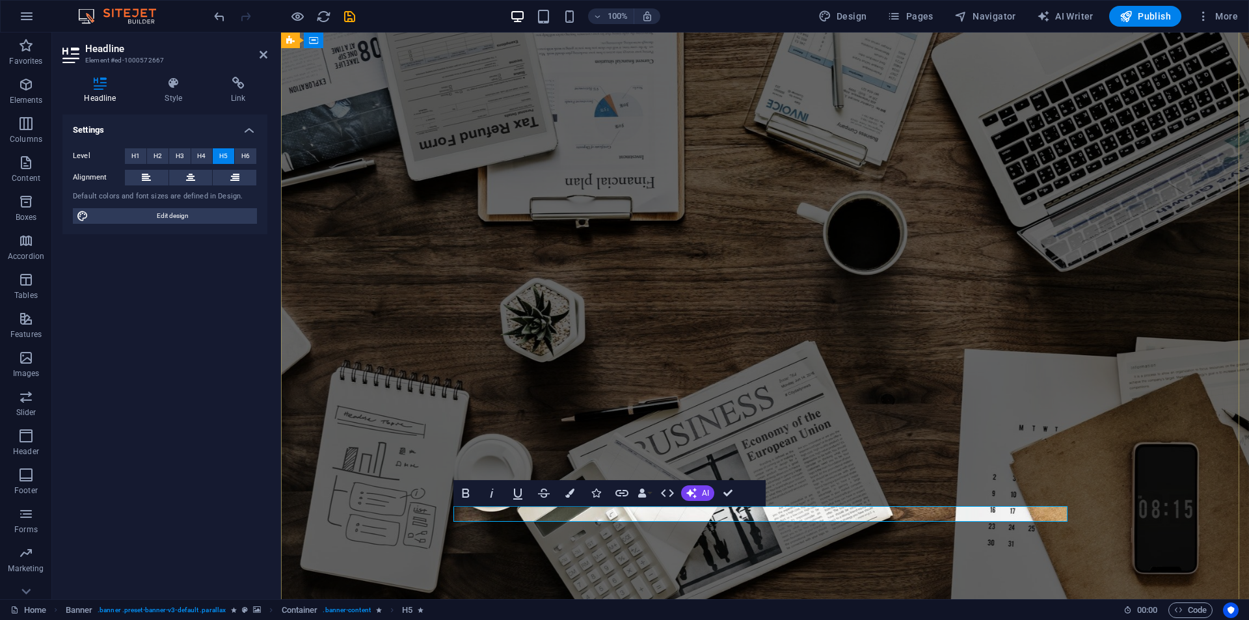
drag, startPoint x: 521, startPoint y: 514, endPoint x: 424, endPoint y: 510, distance: 96.4
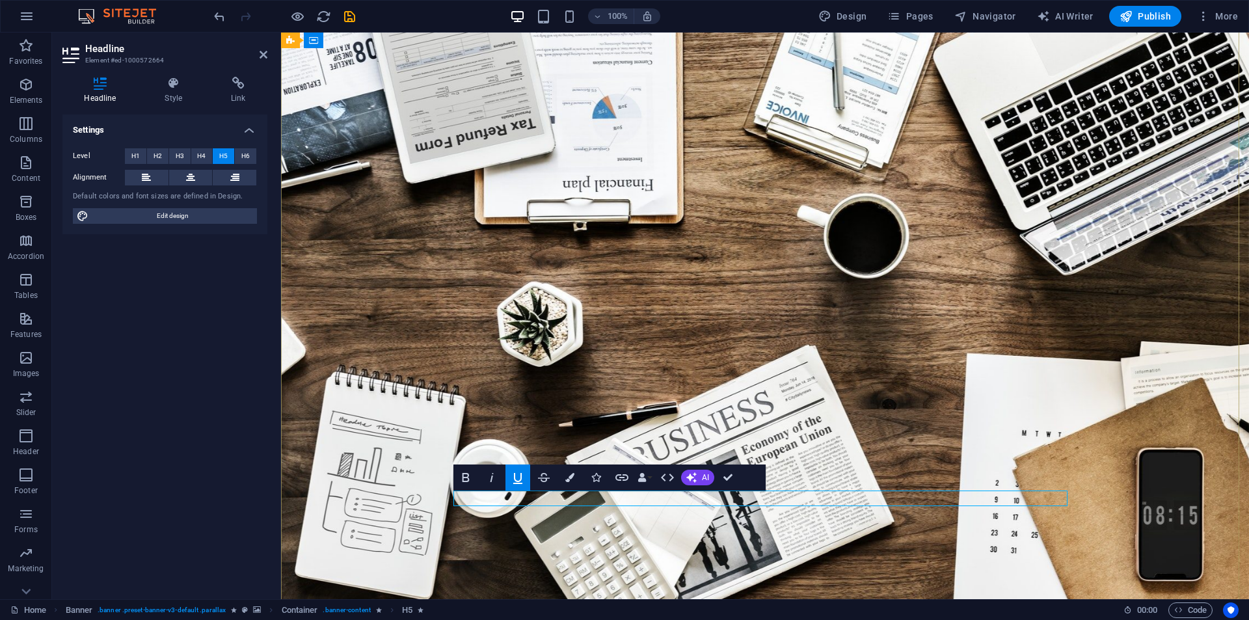
drag, startPoint x: 595, startPoint y: 501, endPoint x: 579, endPoint y: 497, distance: 16.7
click at [514, 475] on icon "button" at bounding box center [517, 478] width 9 height 11
drag, startPoint x: 589, startPoint y: 498, endPoint x: 578, endPoint y: 497, distance: 11.1
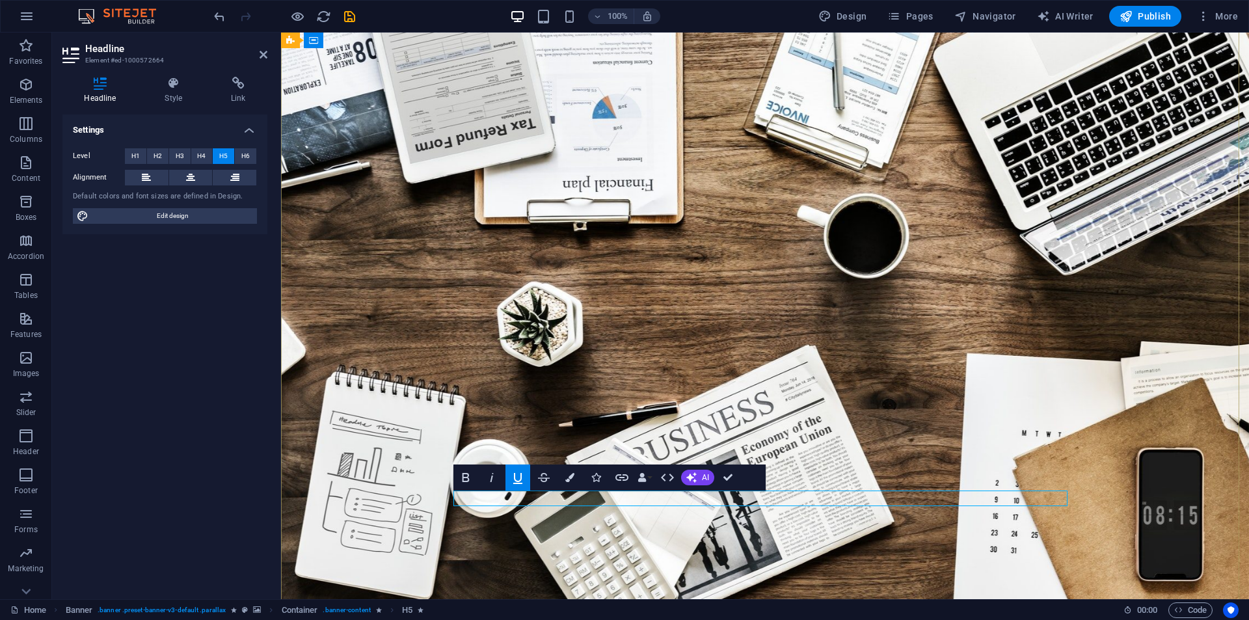
click at [521, 476] on icon "button" at bounding box center [517, 478] width 9 height 11
drag, startPoint x: 768, startPoint y: 501, endPoint x: 711, endPoint y: 506, distance: 58.1
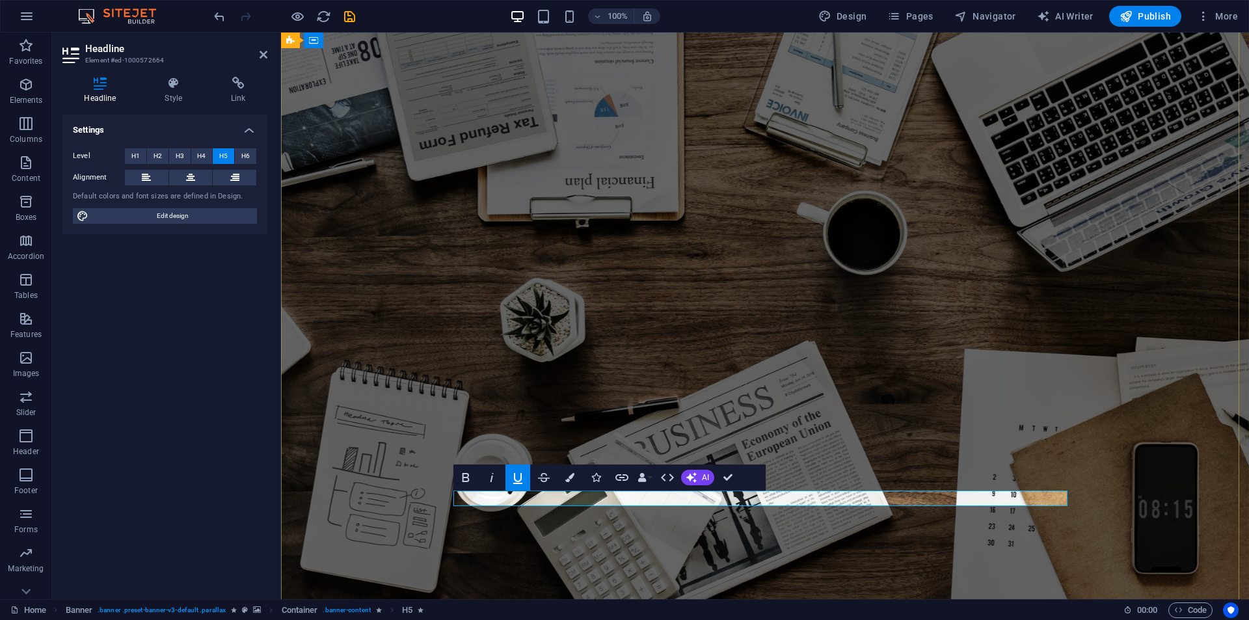
drag, startPoint x: 772, startPoint y: 494, endPoint x: 689, endPoint y: 499, distance: 82.8
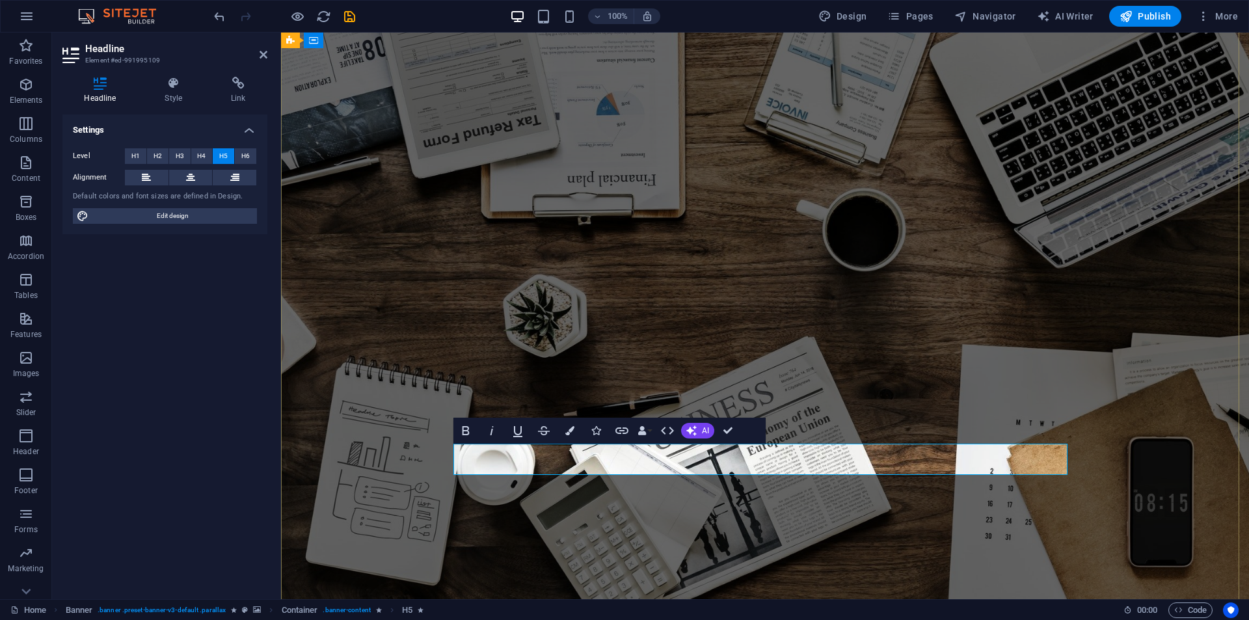
drag, startPoint x: 733, startPoint y: 426, endPoint x: 671, endPoint y: 397, distance: 67.8
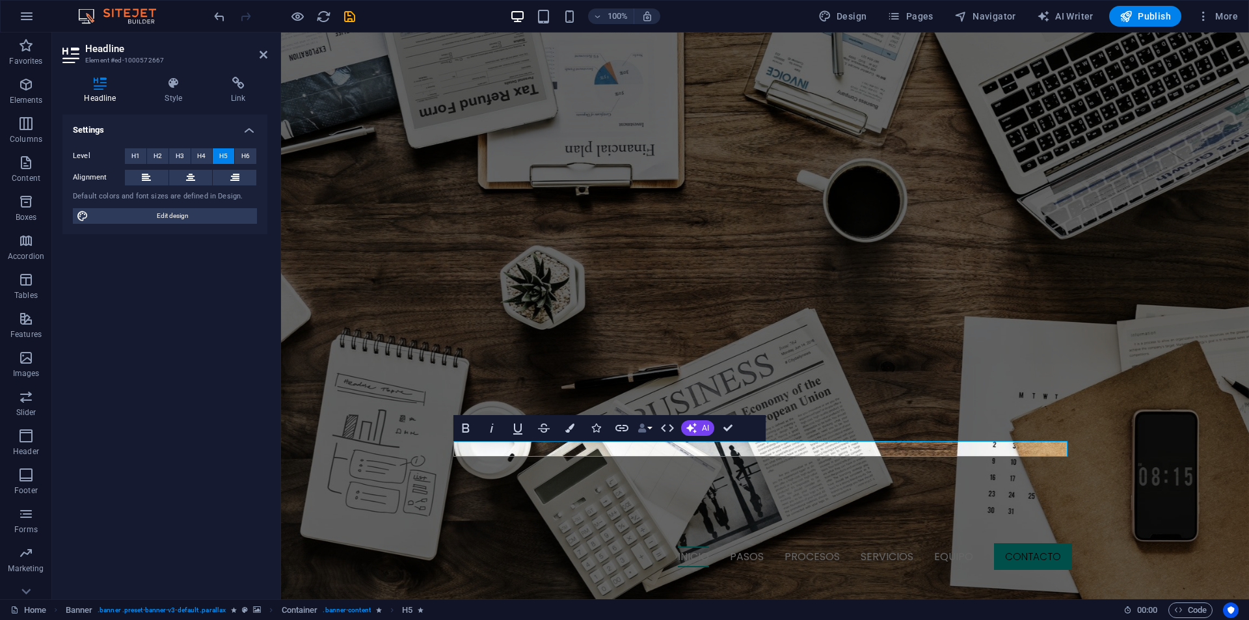
click at [640, 440] on button "Data Bindings" at bounding box center [645, 428] width 18 height 26
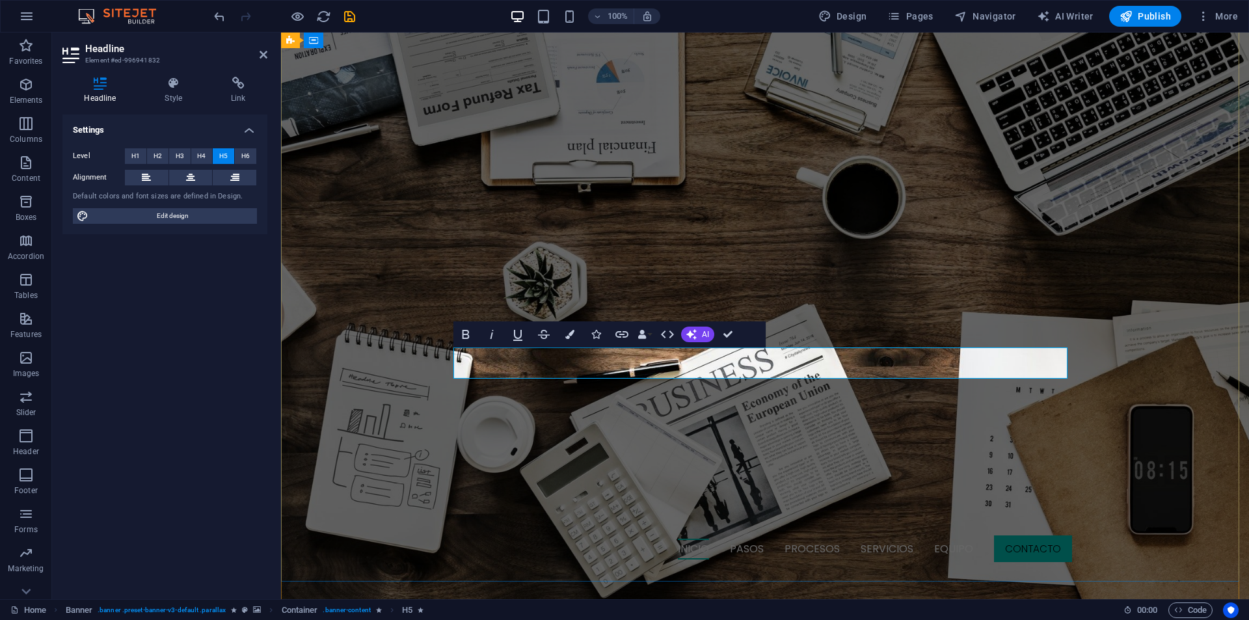
drag, startPoint x: 637, startPoint y: 353, endPoint x: 768, endPoint y: 351, distance: 131.4
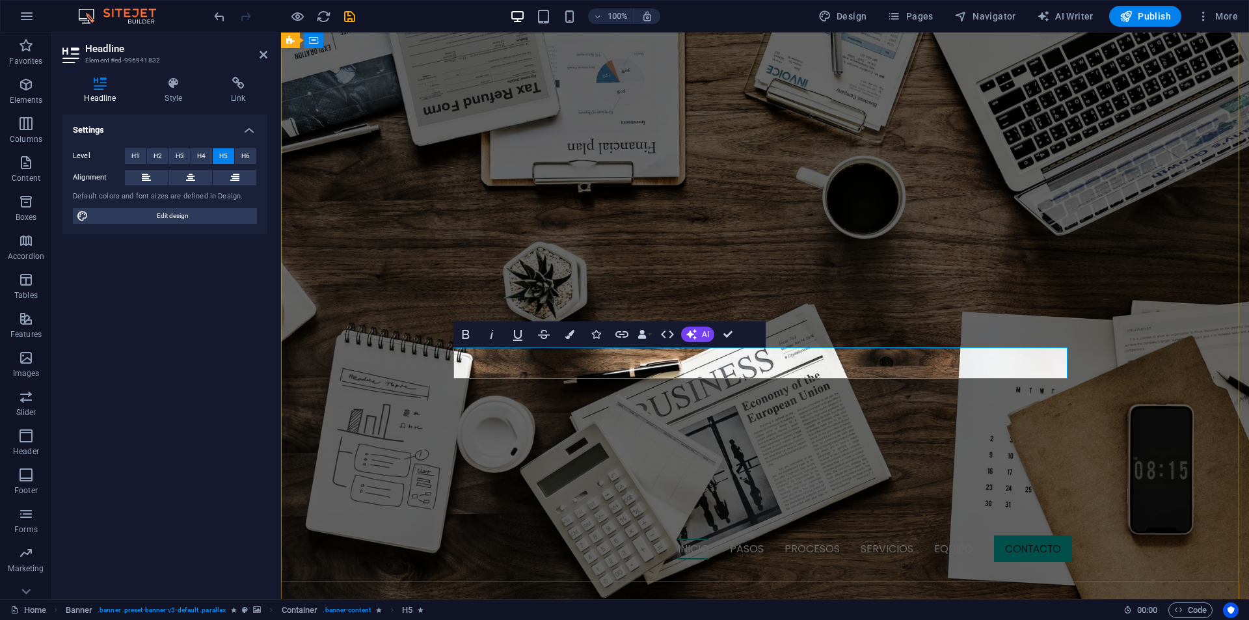
click at [523, 329] on icon "button" at bounding box center [518, 335] width 16 height 16
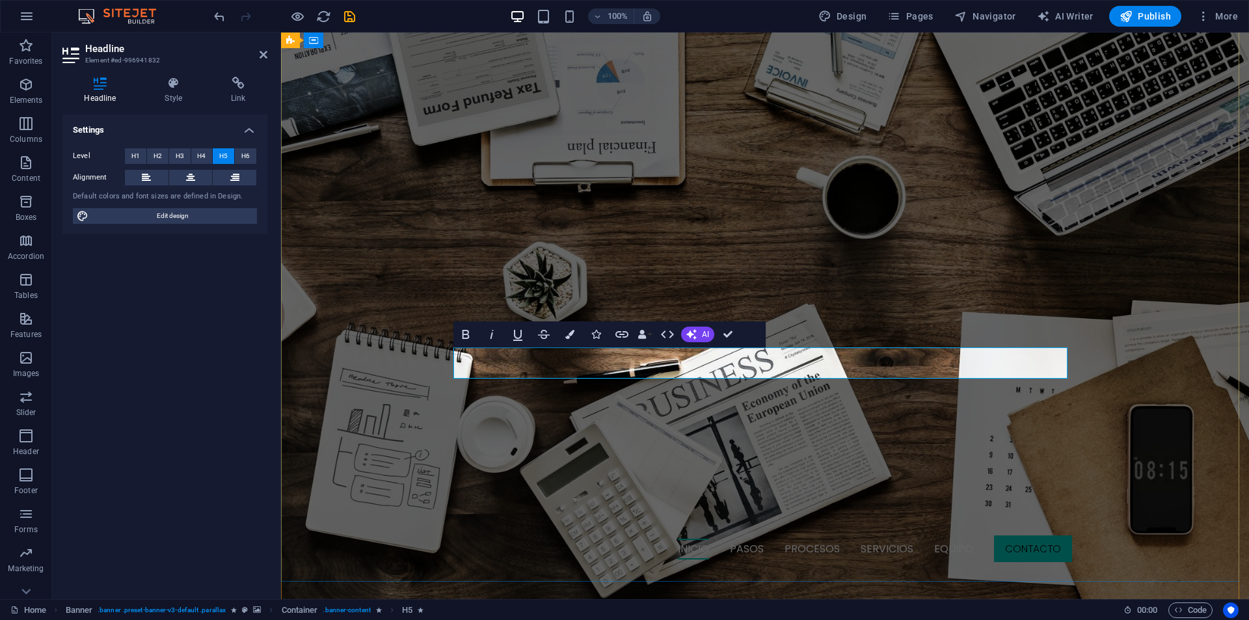
drag, startPoint x: 599, startPoint y: 366, endPoint x: 787, endPoint y: 370, distance: 188.7
click at [514, 334] on icon "button" at bounding box center [517, 335] width 9 height 11
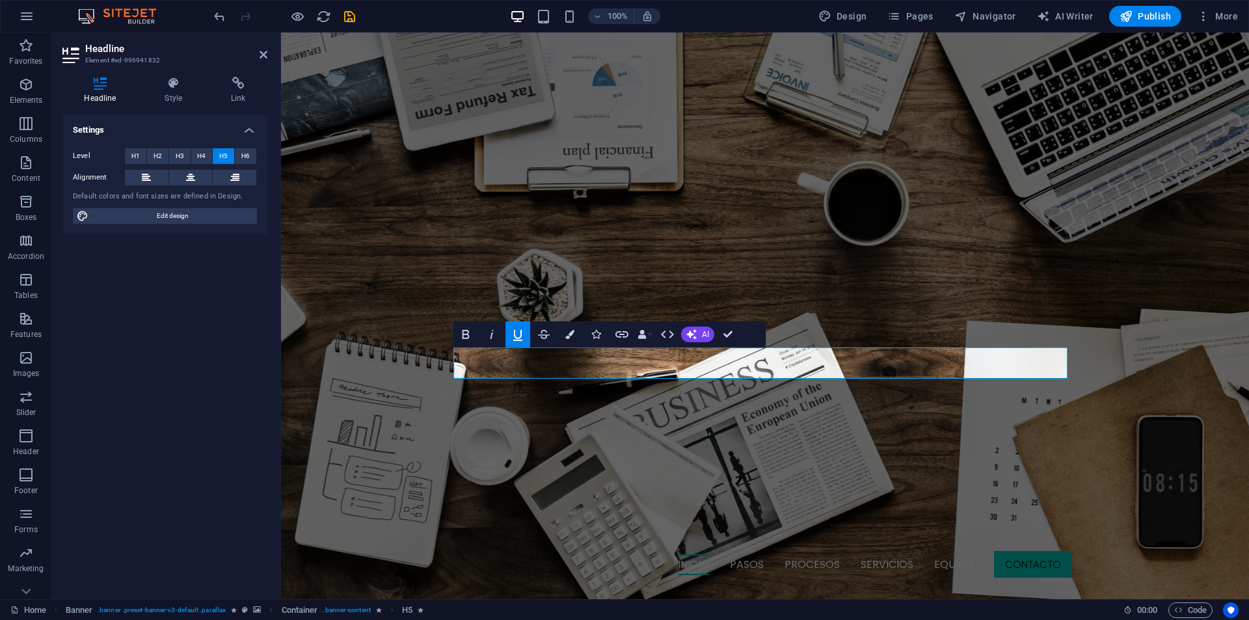
click at [514, 334] on icon "button" at bounding box center [517, 335] width 9 height 11
click at [523, 329] on icon "button" at bounding box center [518, 335] width 16 height 16
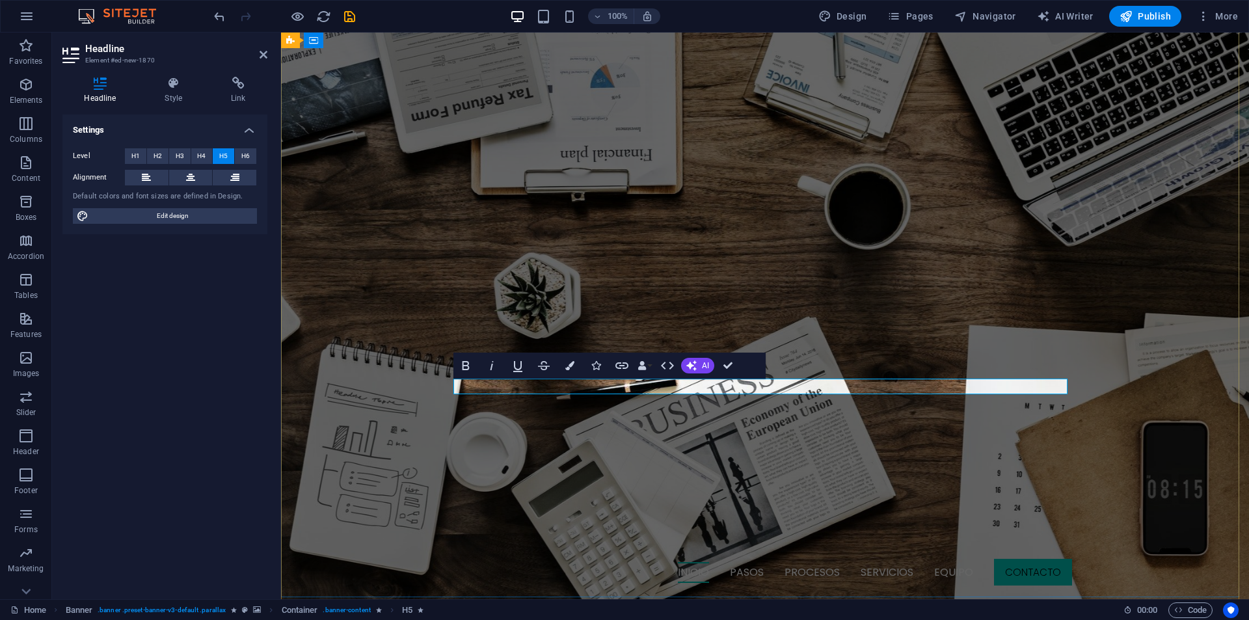
drag, startPoint x: 519, startPoint y: 388, endPoint x: 504, endPoint y: 386, distance: 15.0
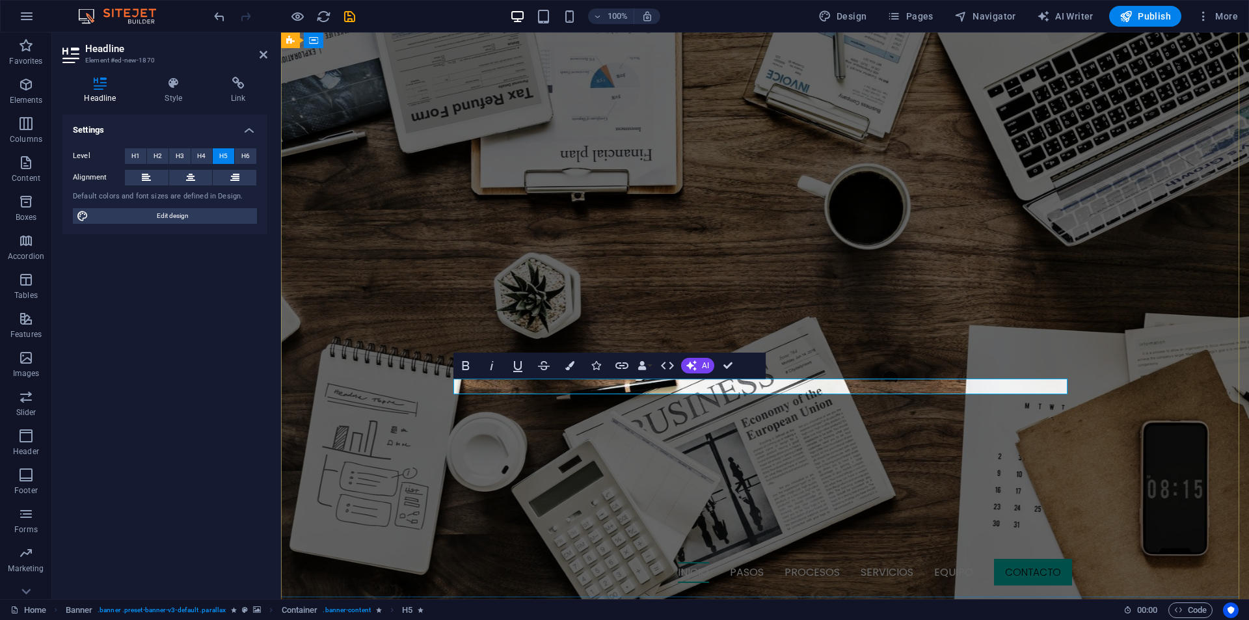
drag, startPoint x: 758, startPoint y: 387, endPoint x: 656, endPoint y: 388, distance: 102.2
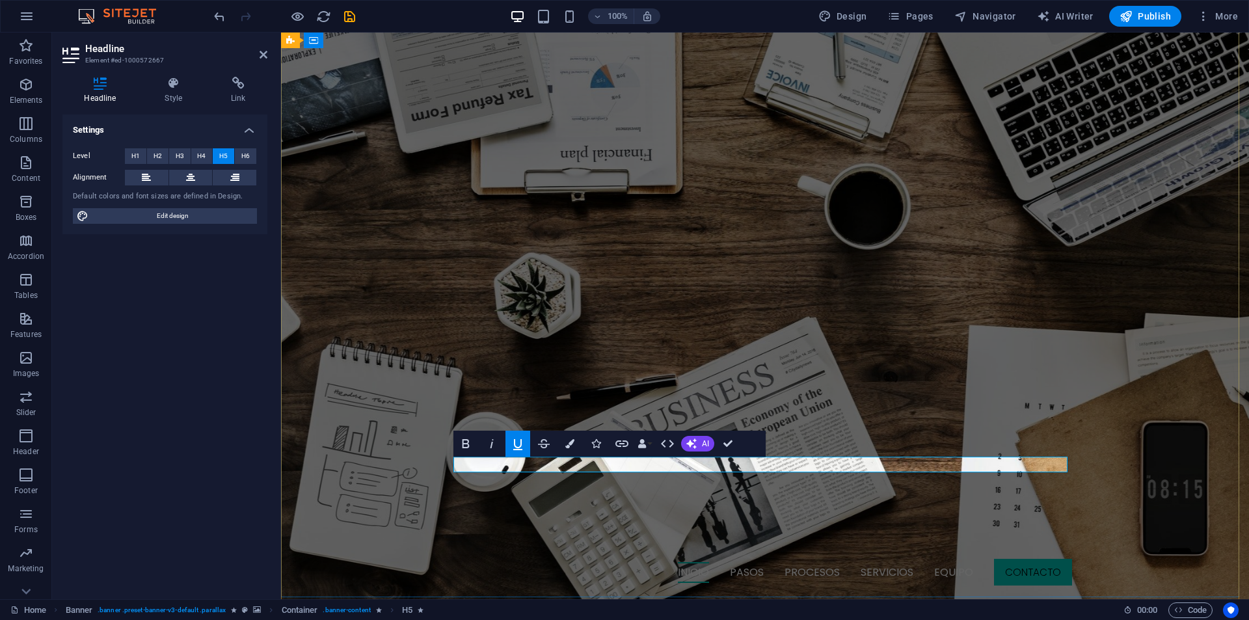
drag, startPoint x: 728, startPoint y: 460, endPoint x: 773, endPoint y: 472, distance: 46.4
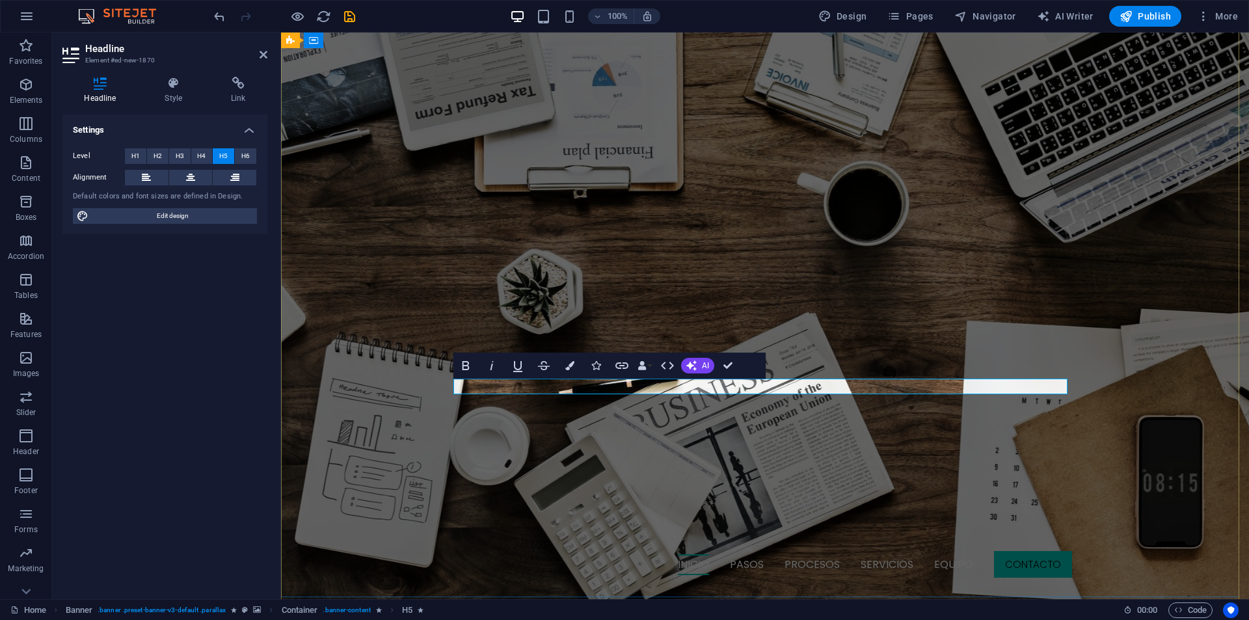
drag, startPoint x: 955, startPoint y: 385, endPoint x: 647, endPoint y: 386, distance: 308.4
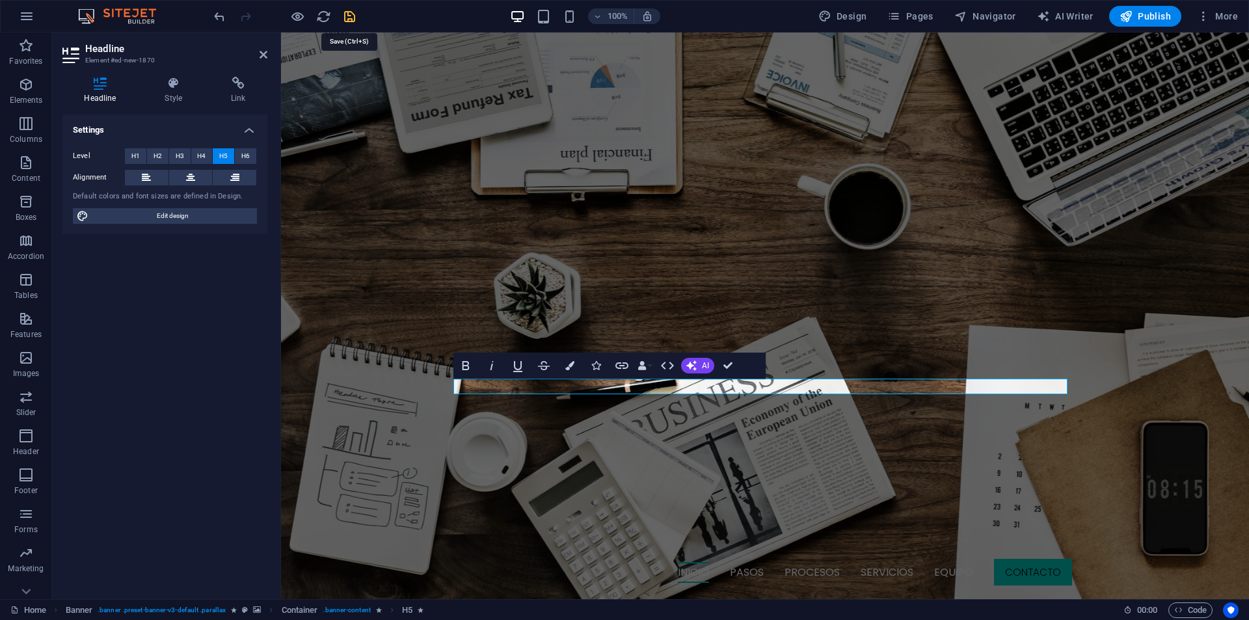
click at [349, 18] on icon "save" at bounding box center [349, 16] width 15 height 15
checkbox input "false"
